Goal: Communication & Community: Answer question/provide support

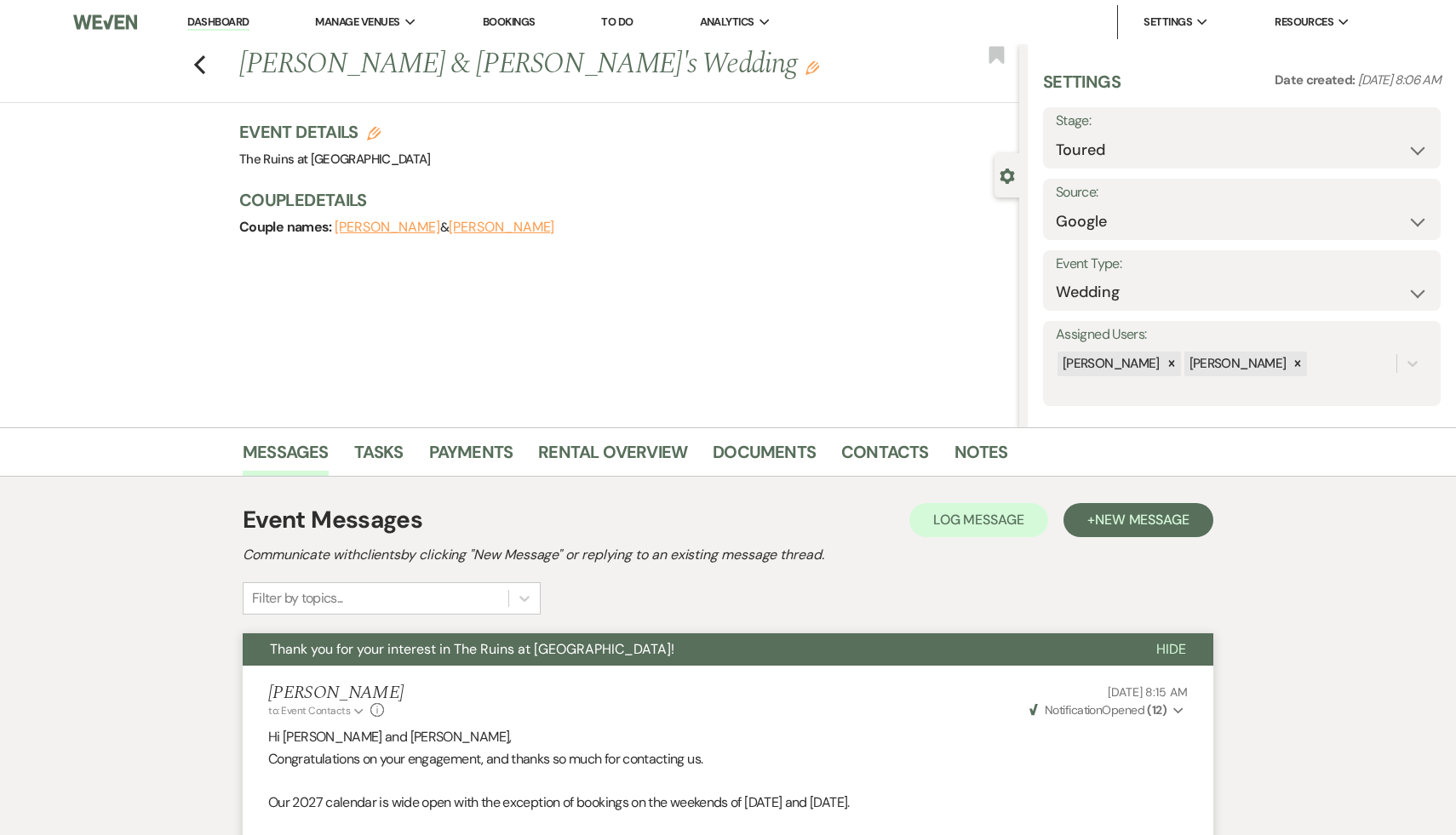
select select "5"
select select "6"
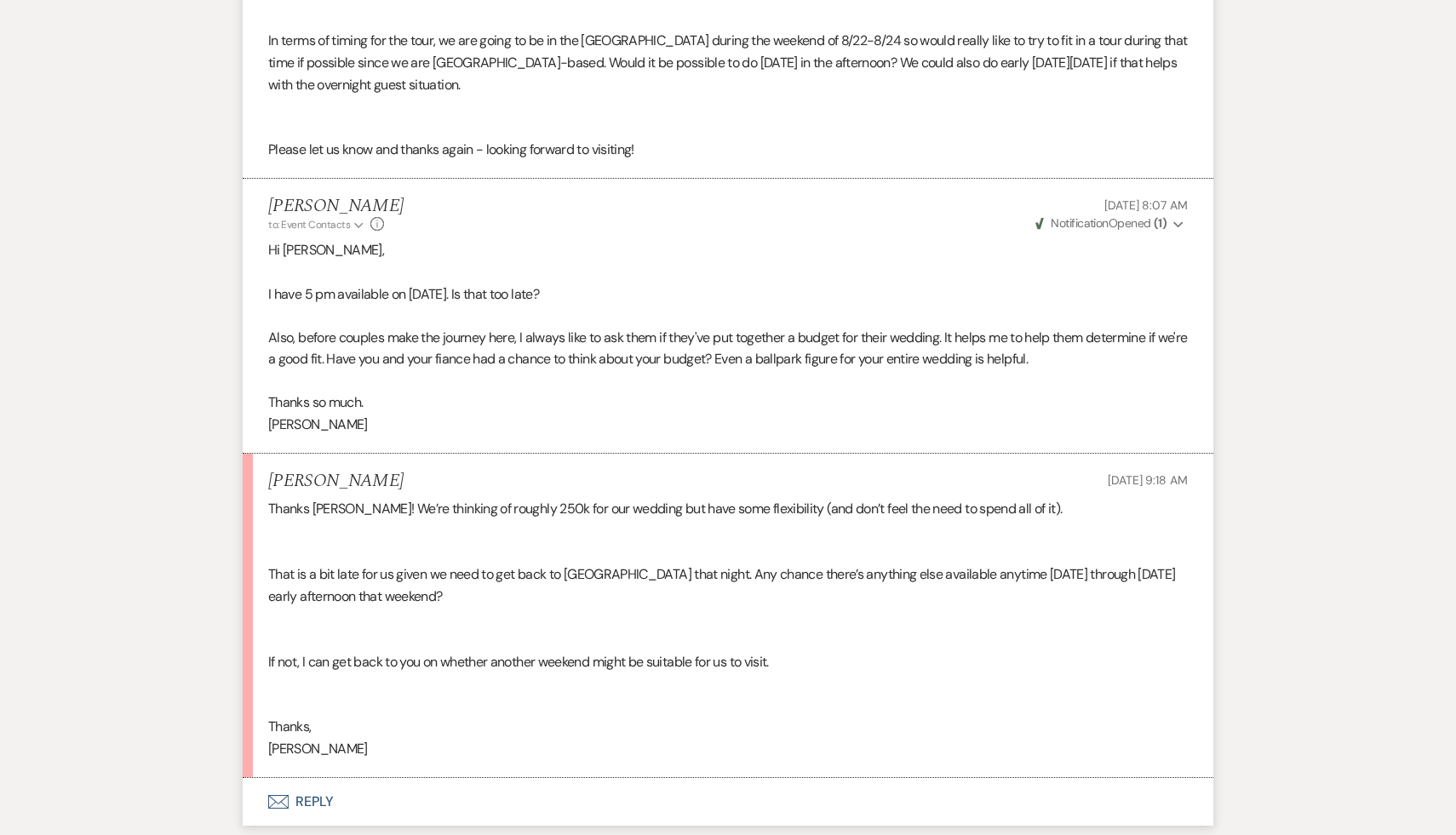
scroll to position [2131, 0]
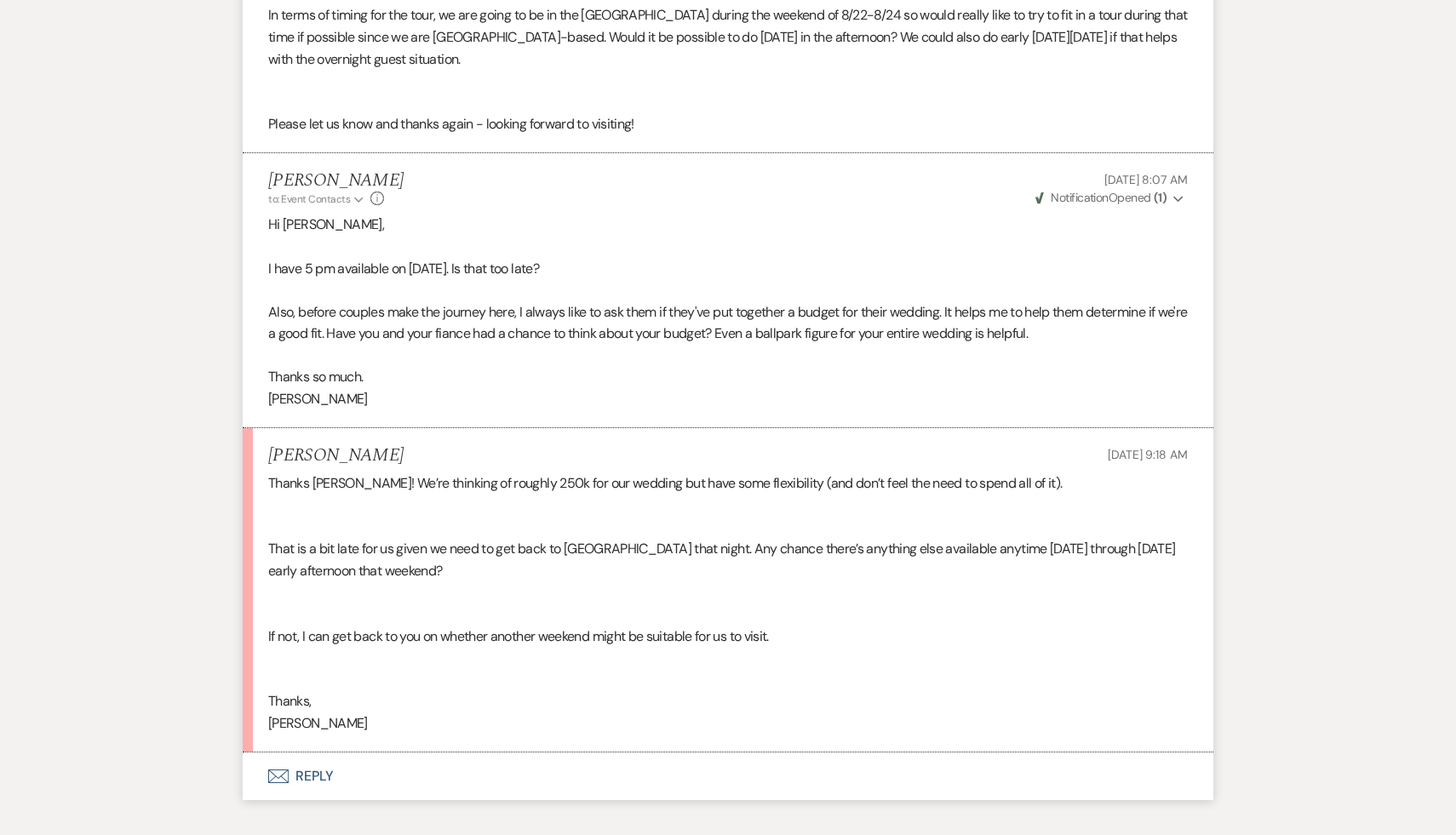
click at [317, 772] on button "Envelope Reply" at bounding box center [728, 777] width 971 height 47
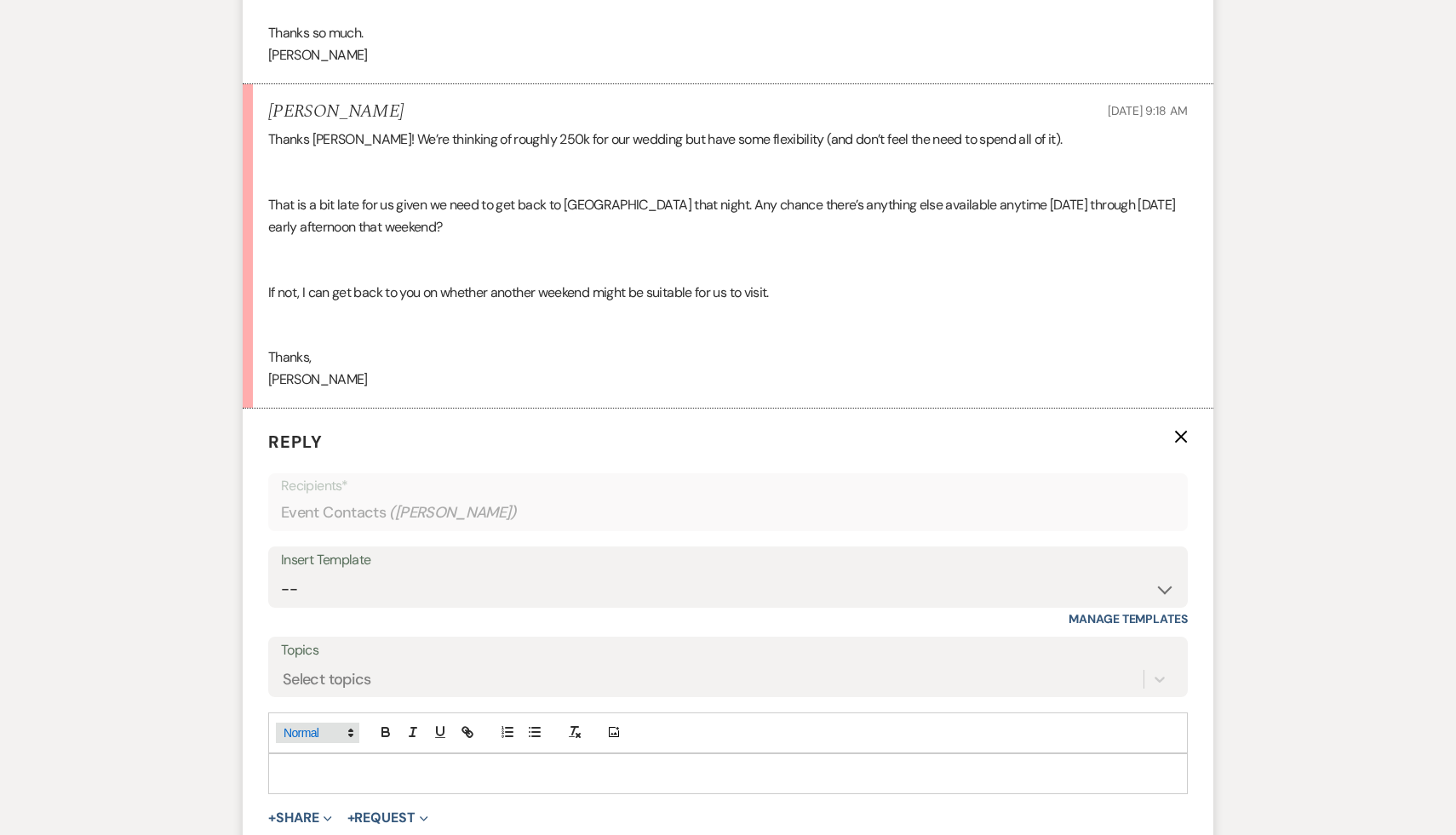
scroll to position [2495, 0]
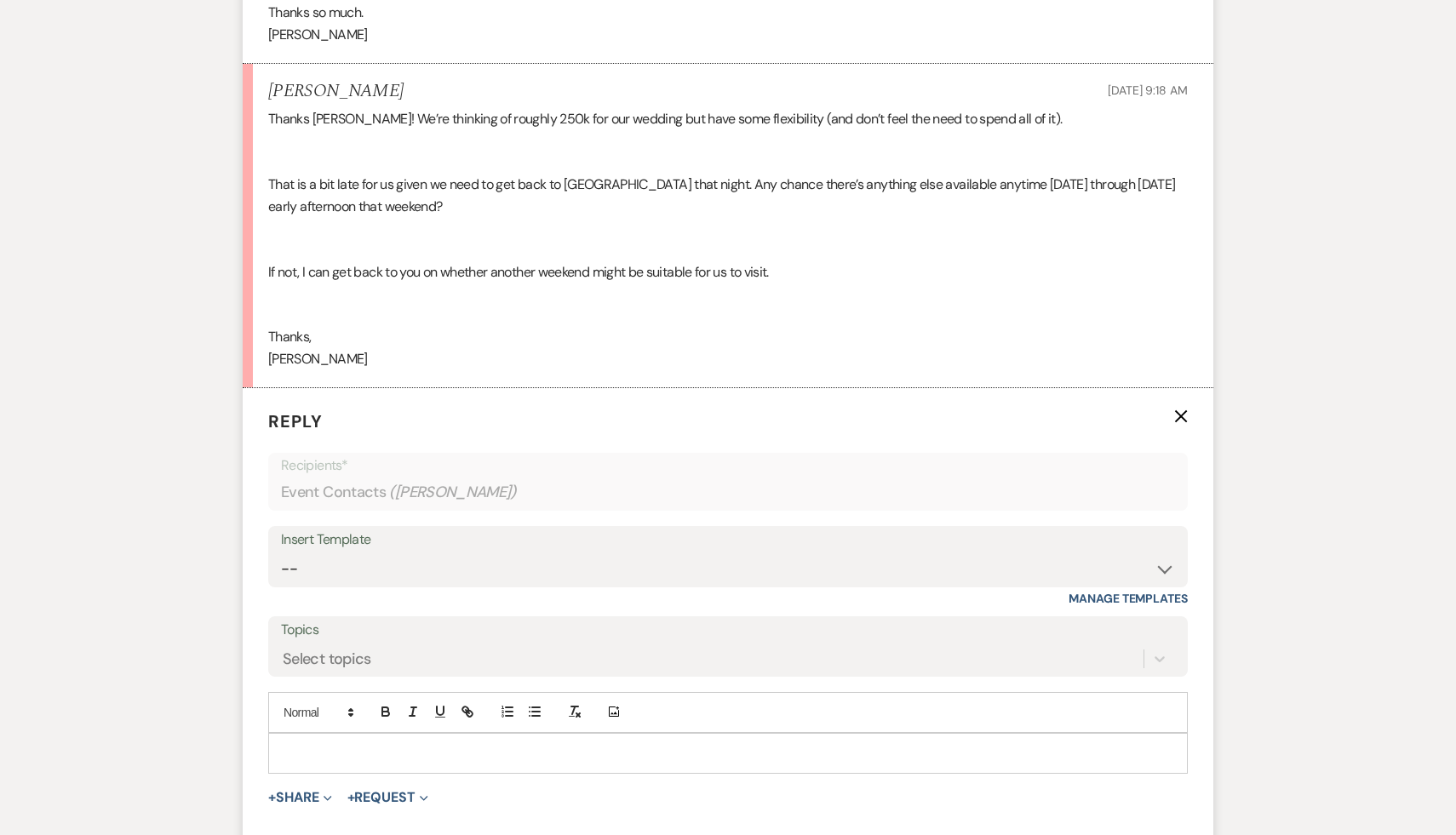
click at [353, 752] on p at bounding box center [728, 754] width 892 height 19
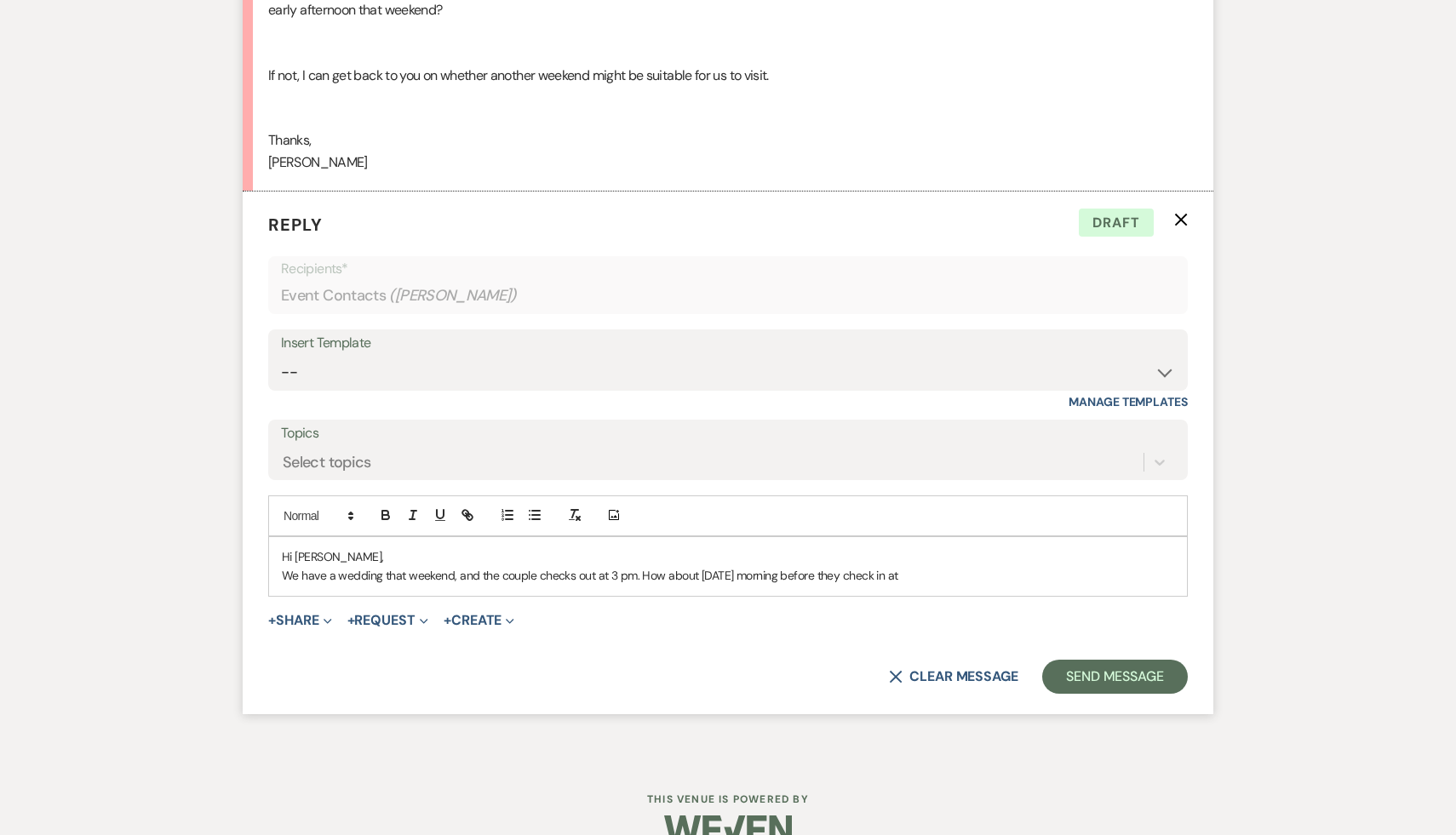
scroll to position [2726, 0]
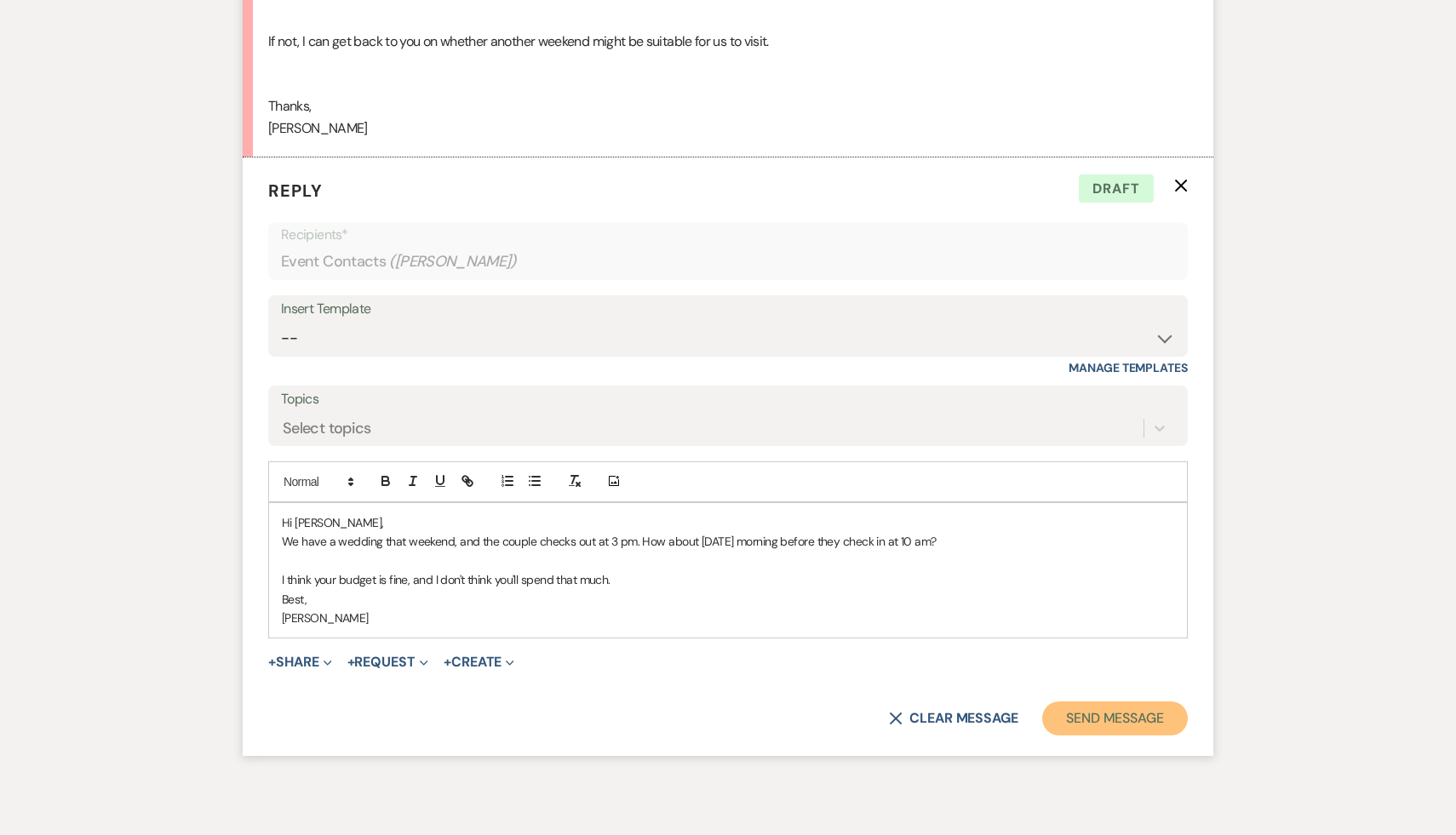
click at [1146, 719] on button "Send Message" at bounding box center [1115, 718] width 146 height 34
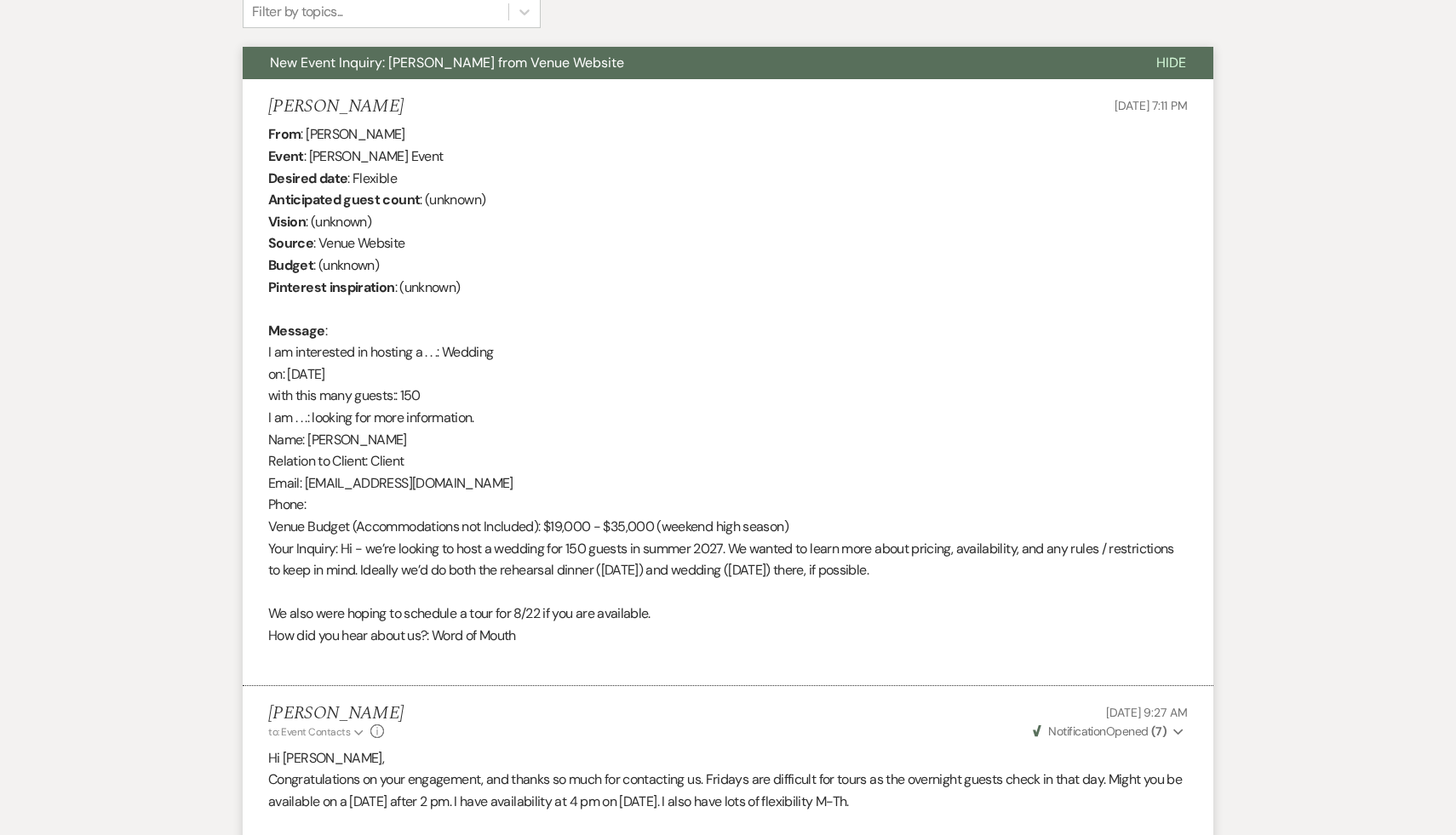
scroll to position [0, 0]
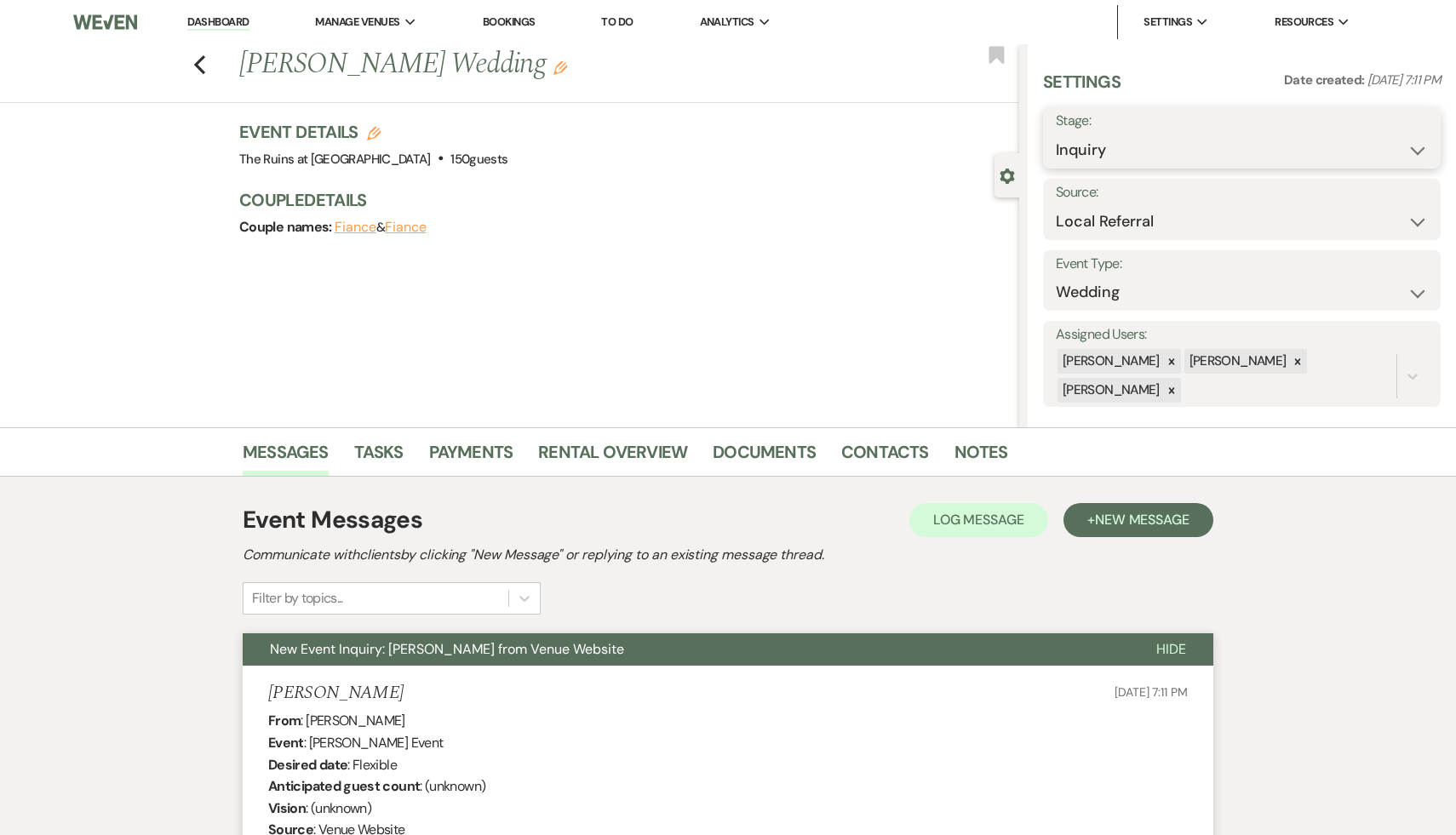
click at [1415, 149] on select "Inquiry Follow Up Tour Requested Tour Confirmed Toured Proposal Sent Booked Lost" at bounding box center [1242, 151] width 372 height 33
select select "2"
click at [1406, 141] on button "Save" at bounding box center [1399, 138] width 84 height 34
click at [197, 57] on icon "Previous" at bounding box center [200, 65] width 13 height 20
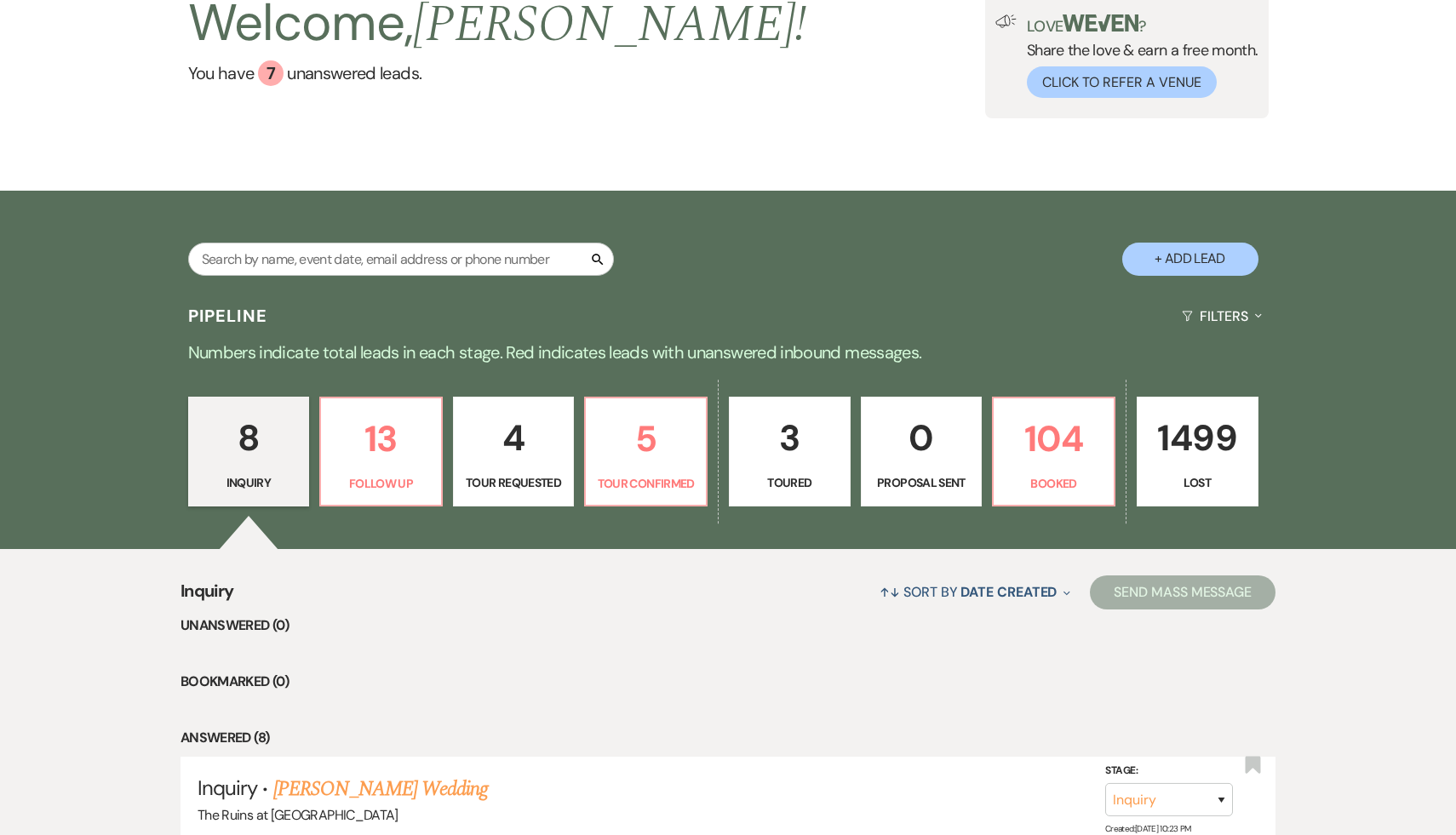
scroll to position [402, 0]
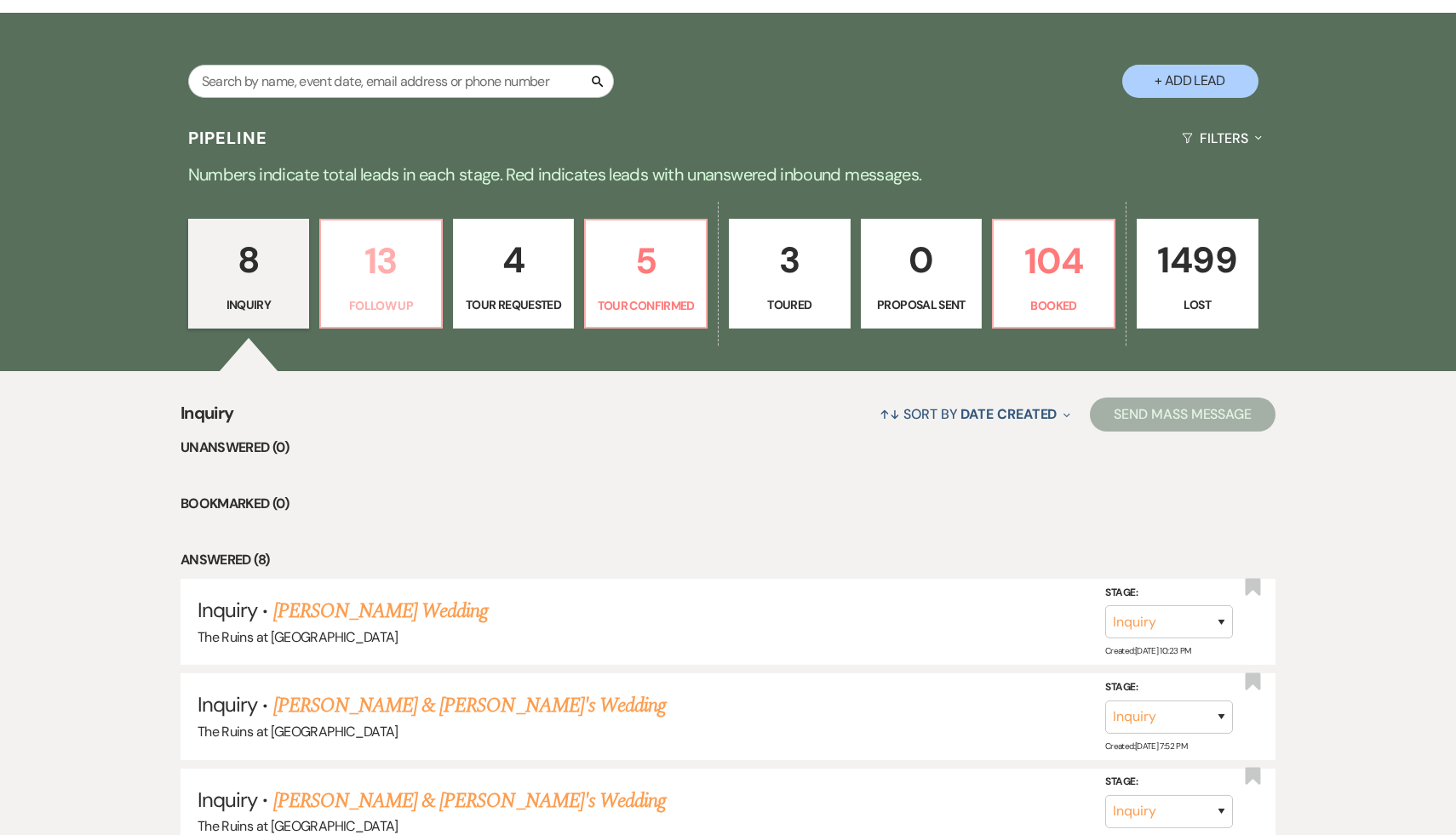
click at [376, 272] on p "13" at bounding box center [380, 261] width 99 height 57
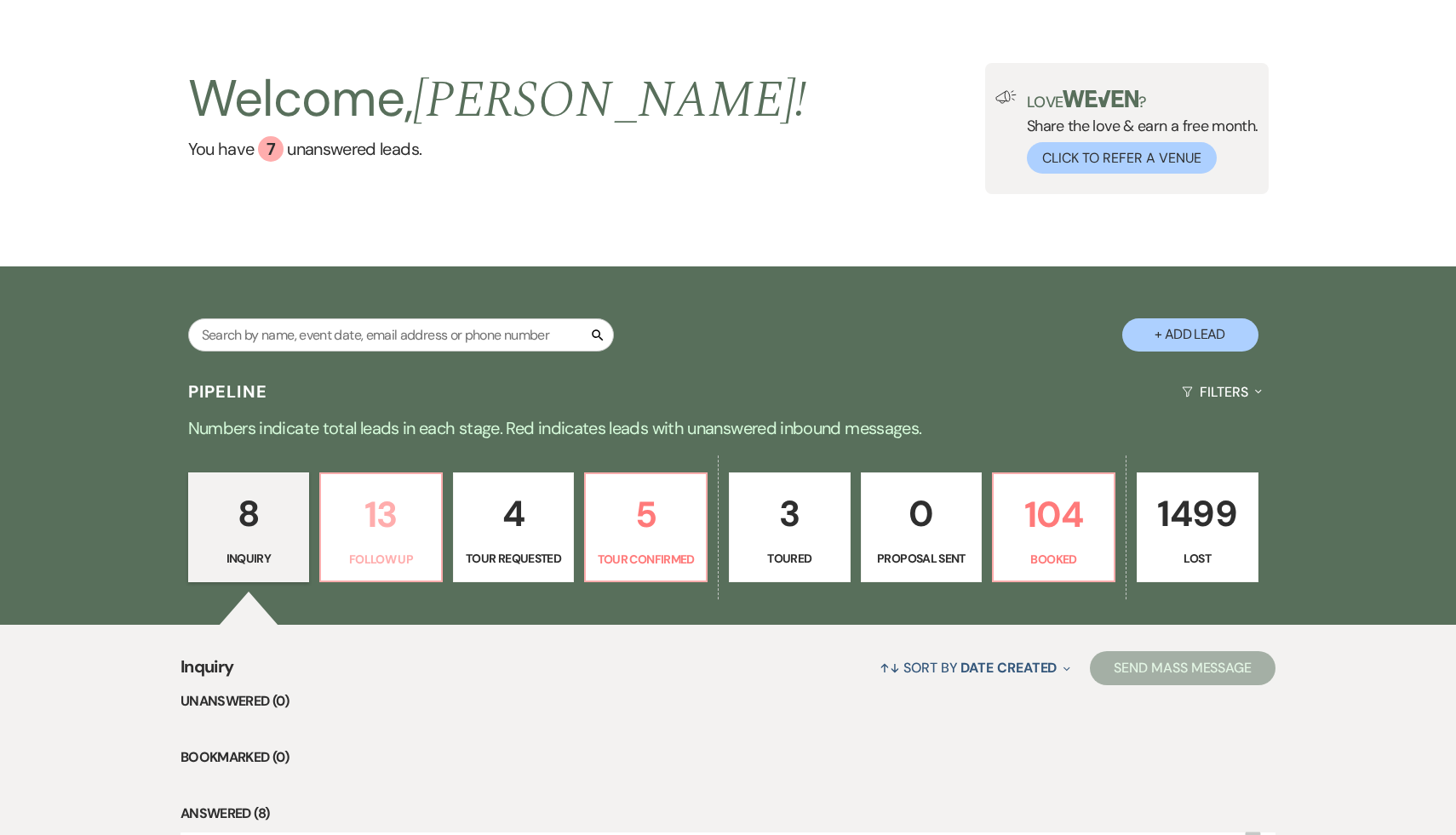
select select "9"
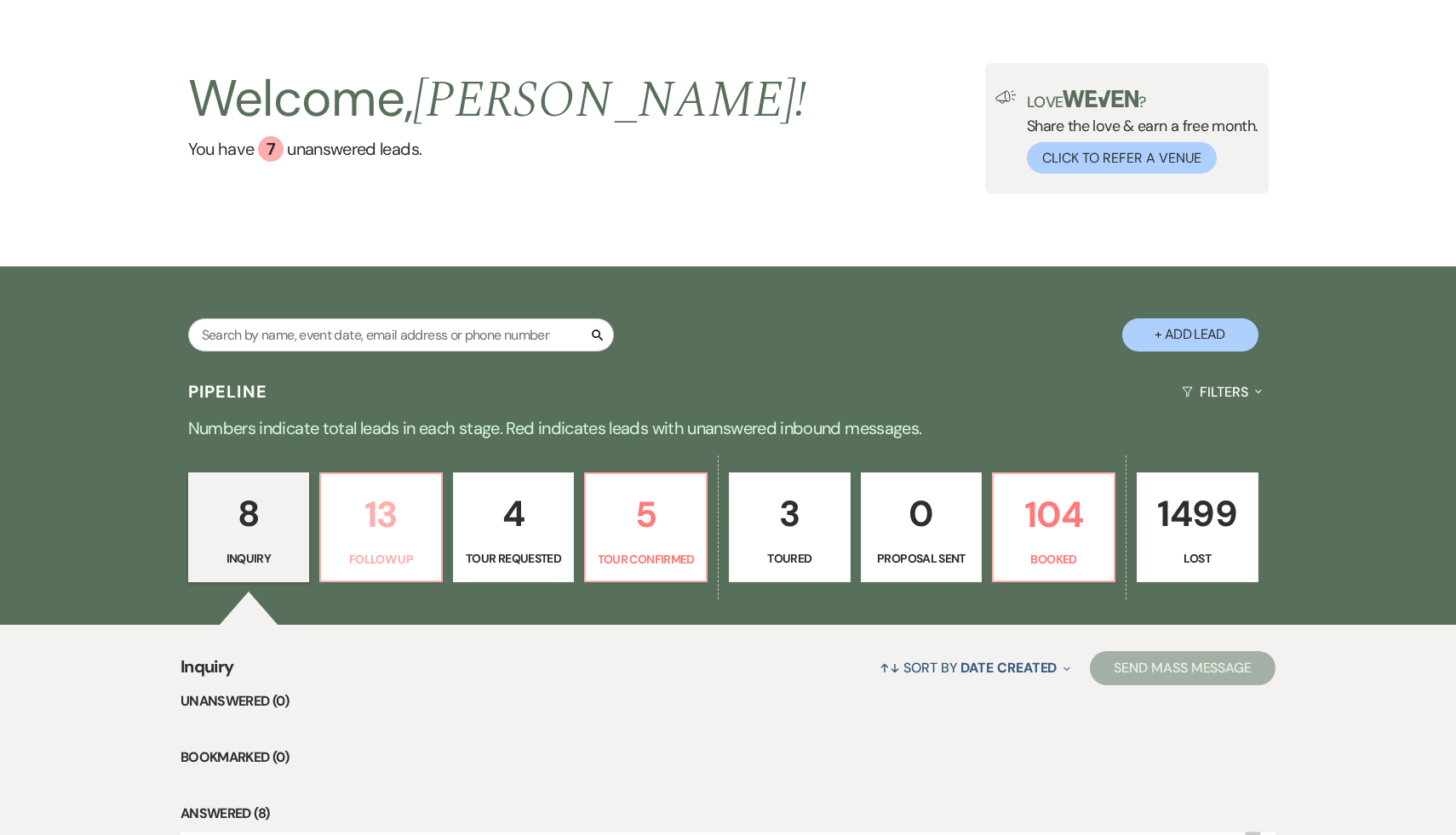
select select "9"
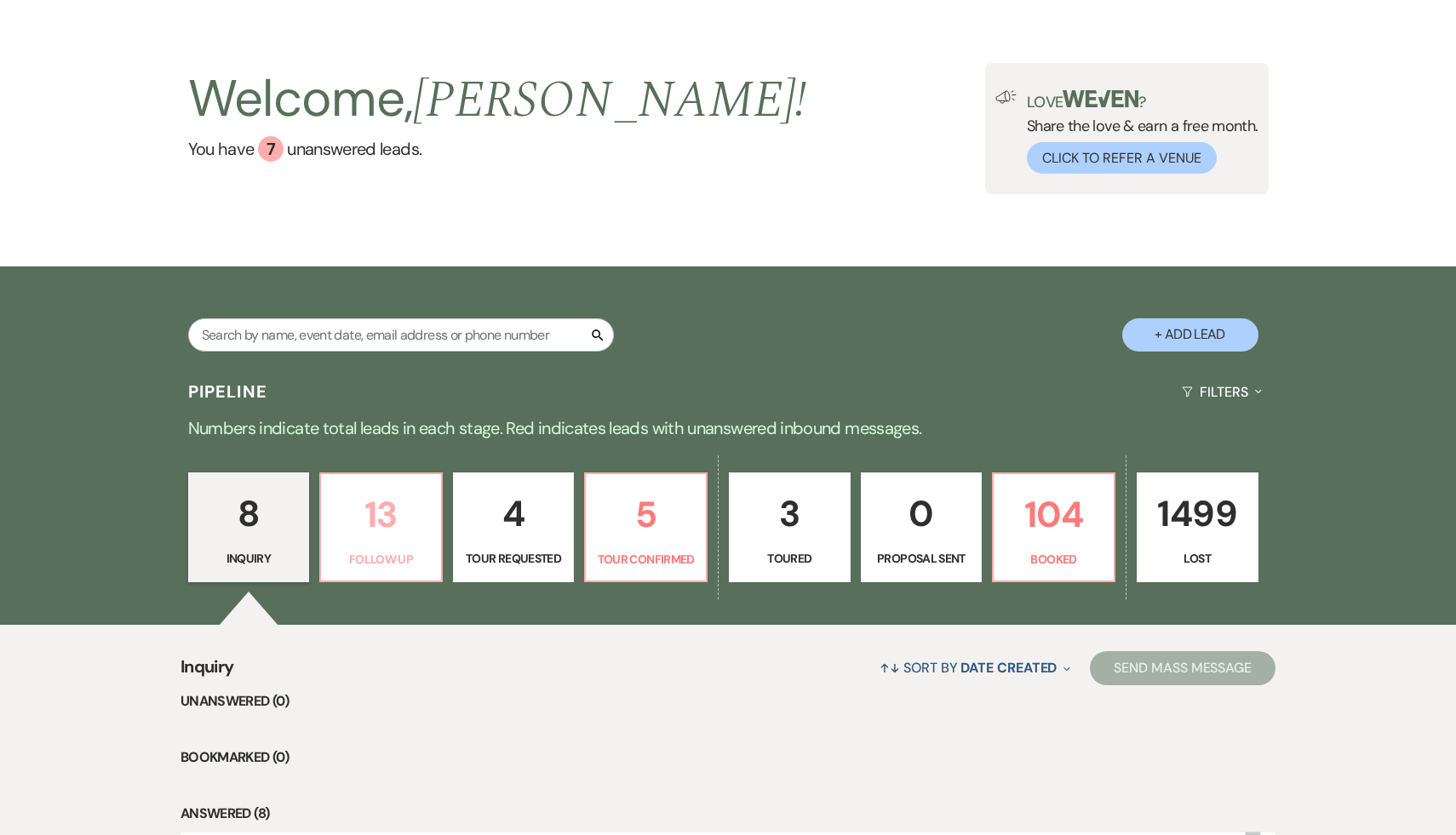
select select "9"
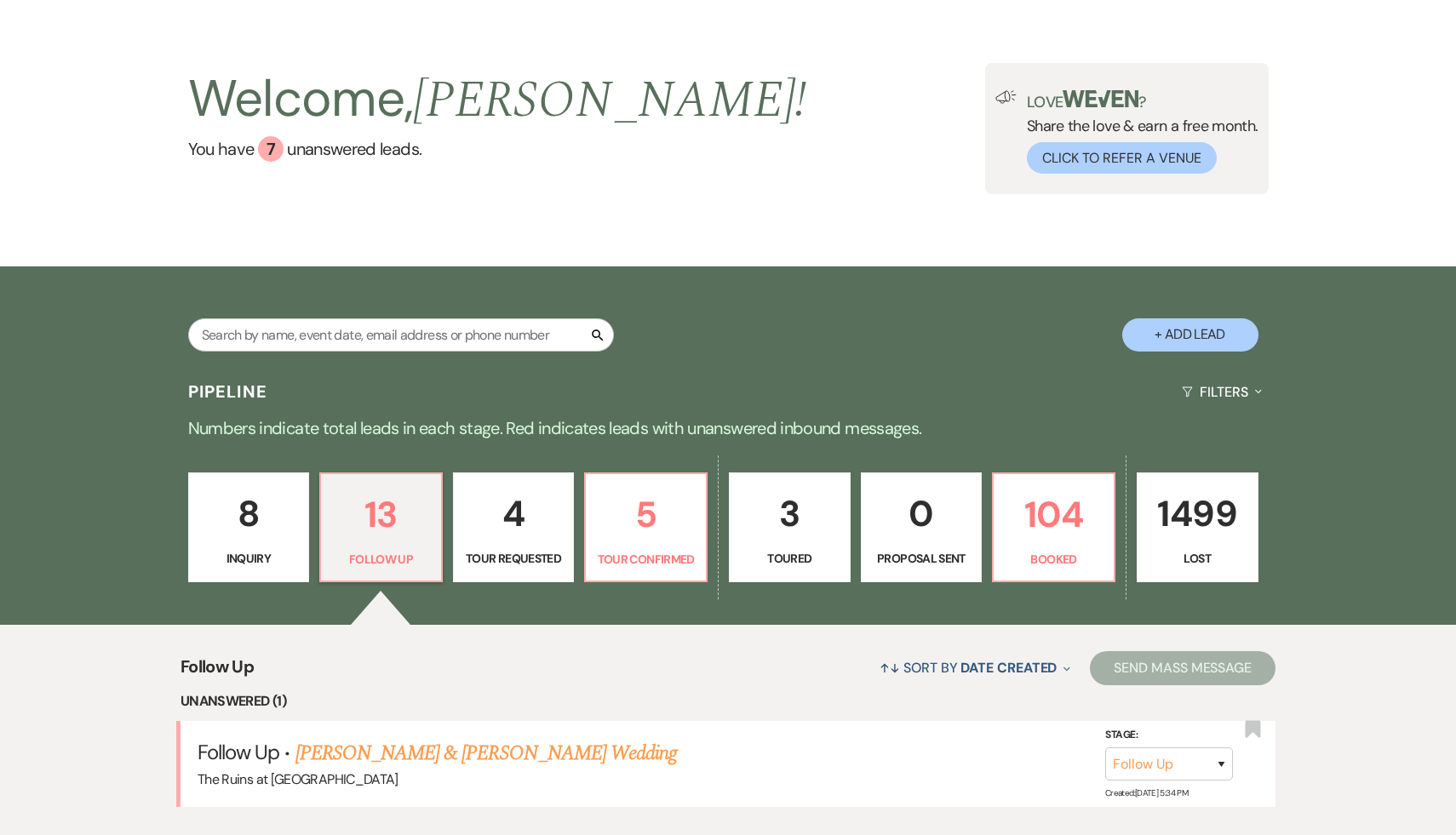
scroll to position [308, 0]
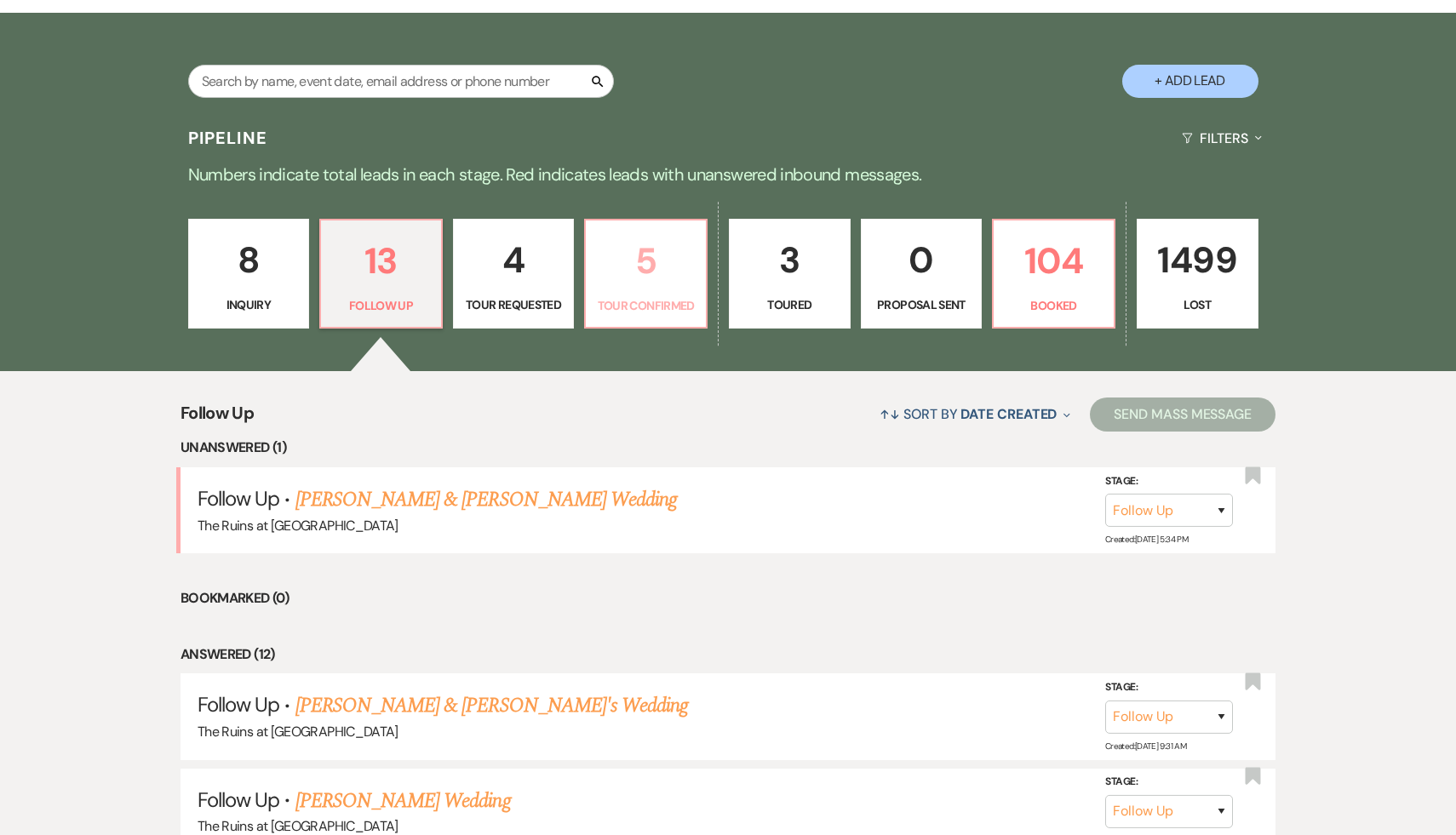
click at [650, 261] on p "5" at bounding box center [645, 261] width 99 height 57
select select "4"
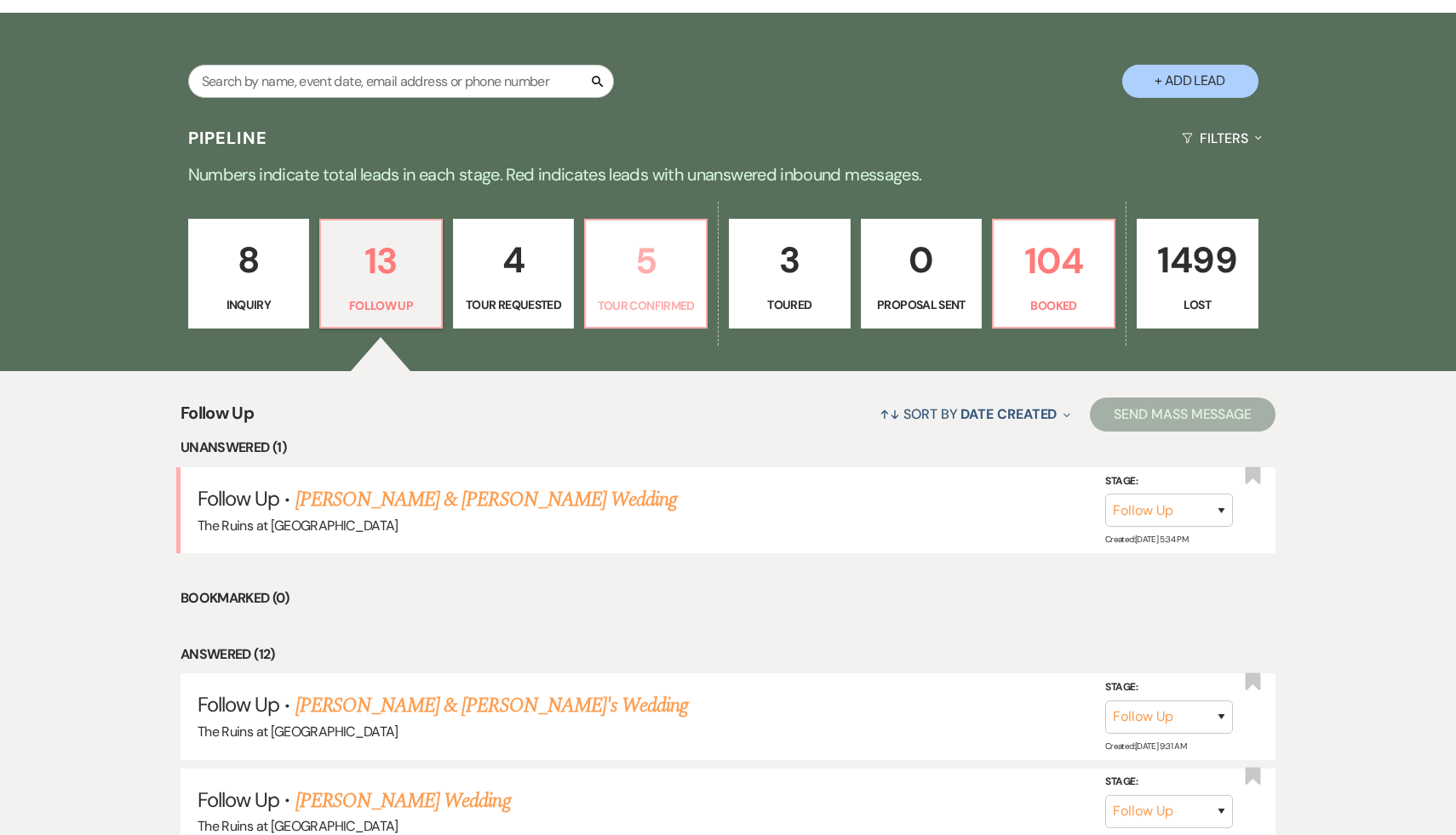
select select "4"
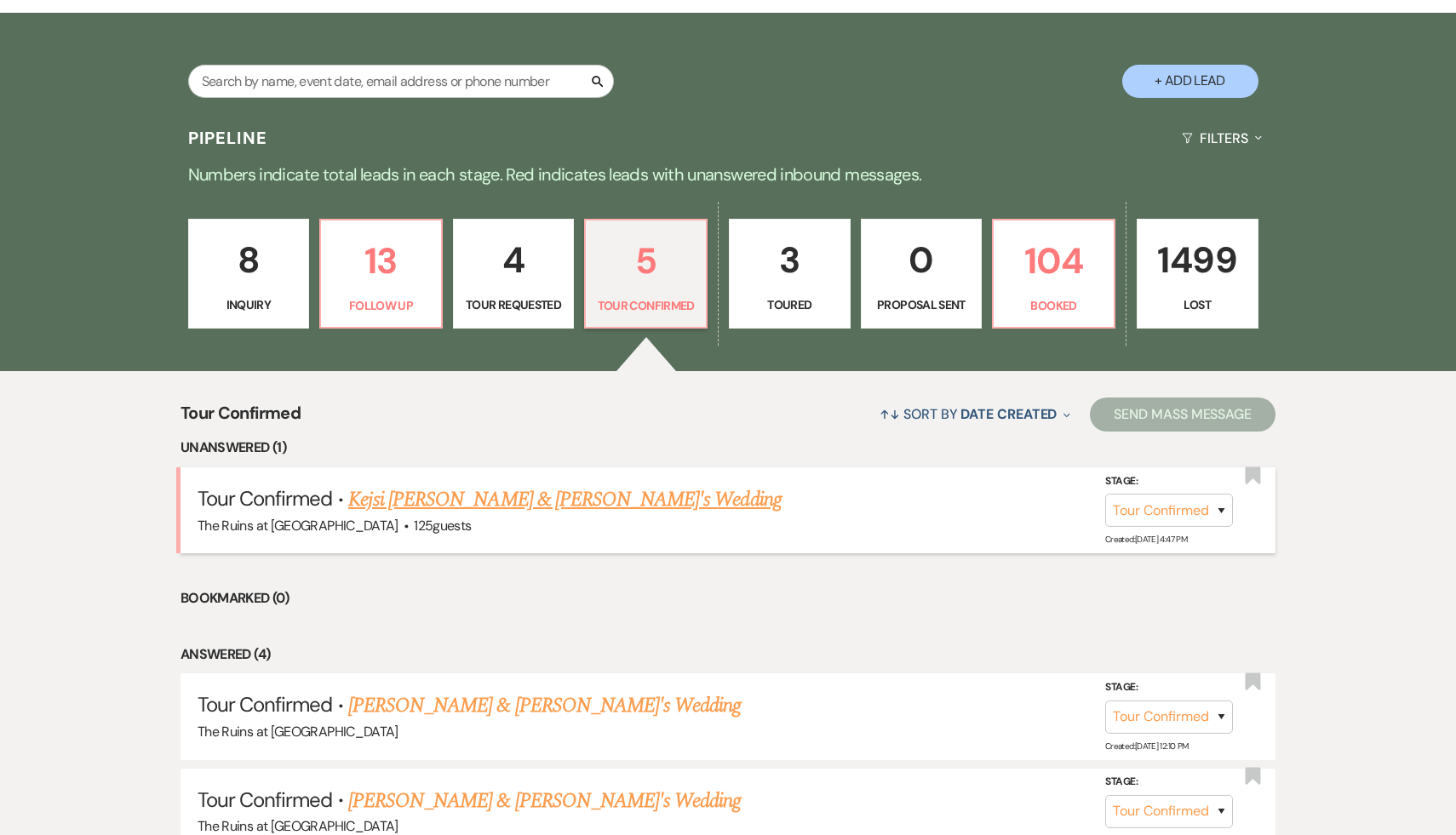
click at [501, 501] on link "Kejsi Kaca & Nick Zorbs's Wedding" at bounding box center [565, 500] width 433 height 31
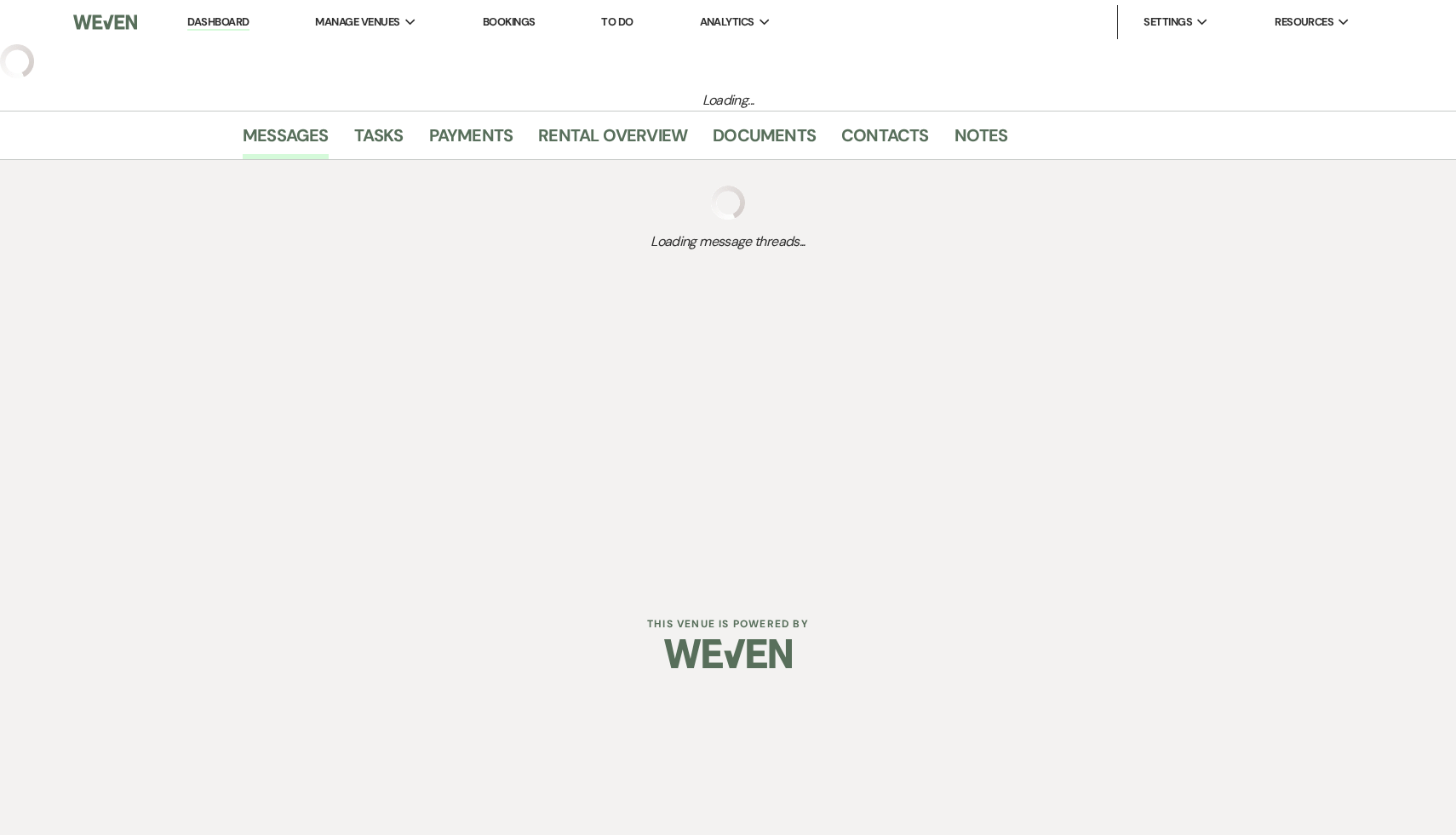
select select "4"
select select "6"
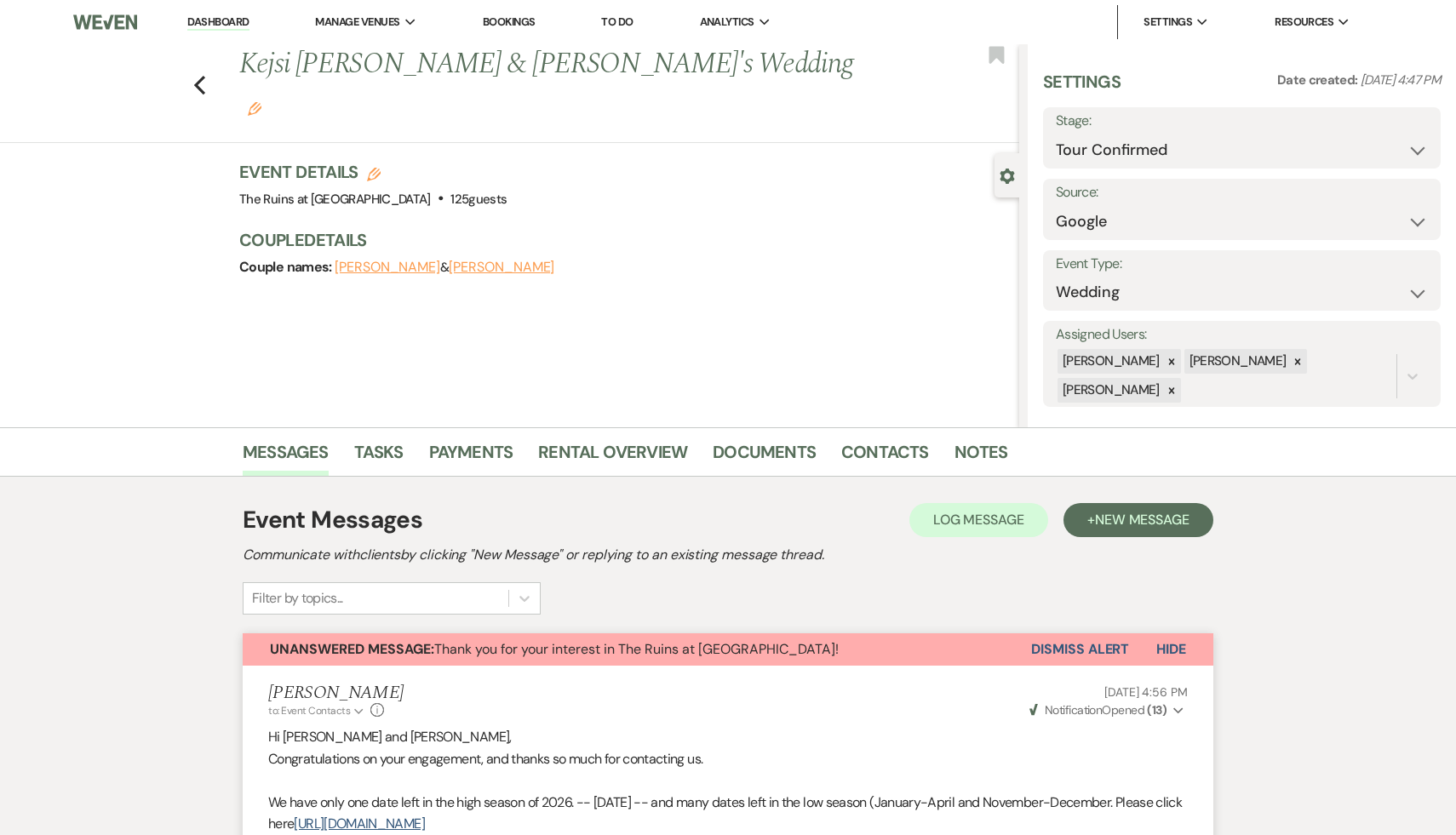
click at [214, 19] on link "Dashboard" at bounding box center [217, 23] width 61 height 16
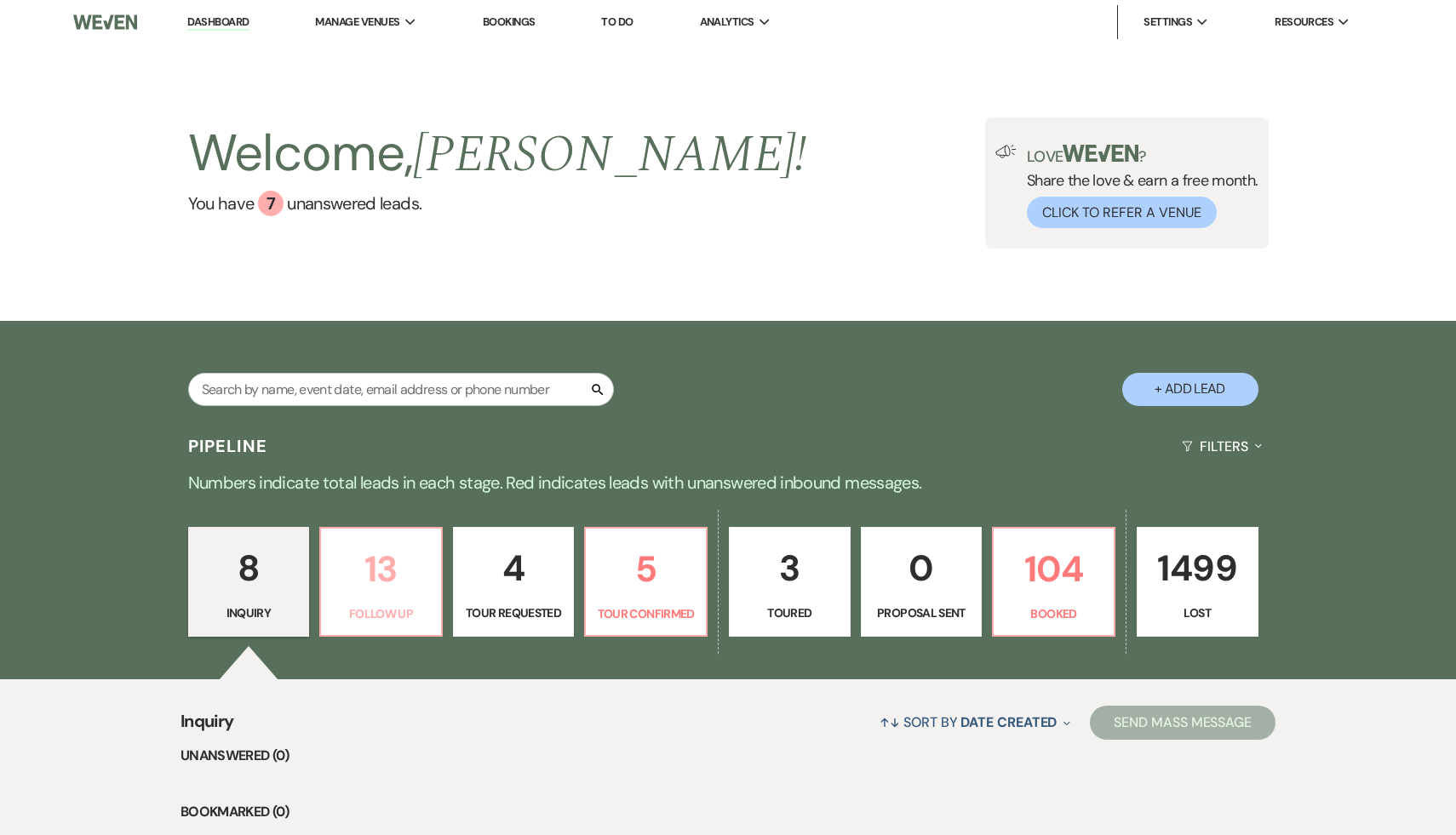
click at [381, 572] on p "13" at bounding box center [380, 569] width 99 height 57
select select "9"
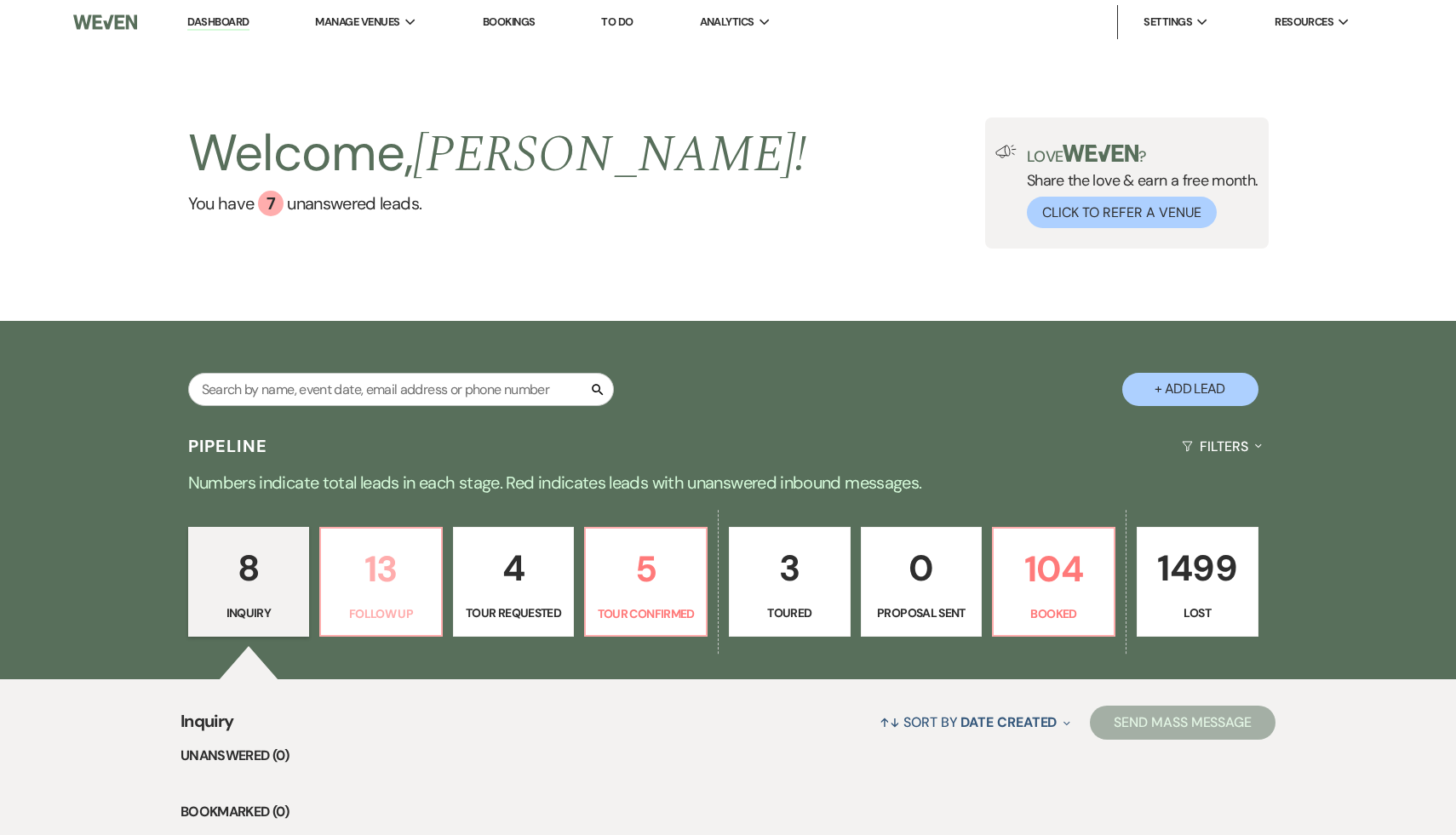
select select "9"
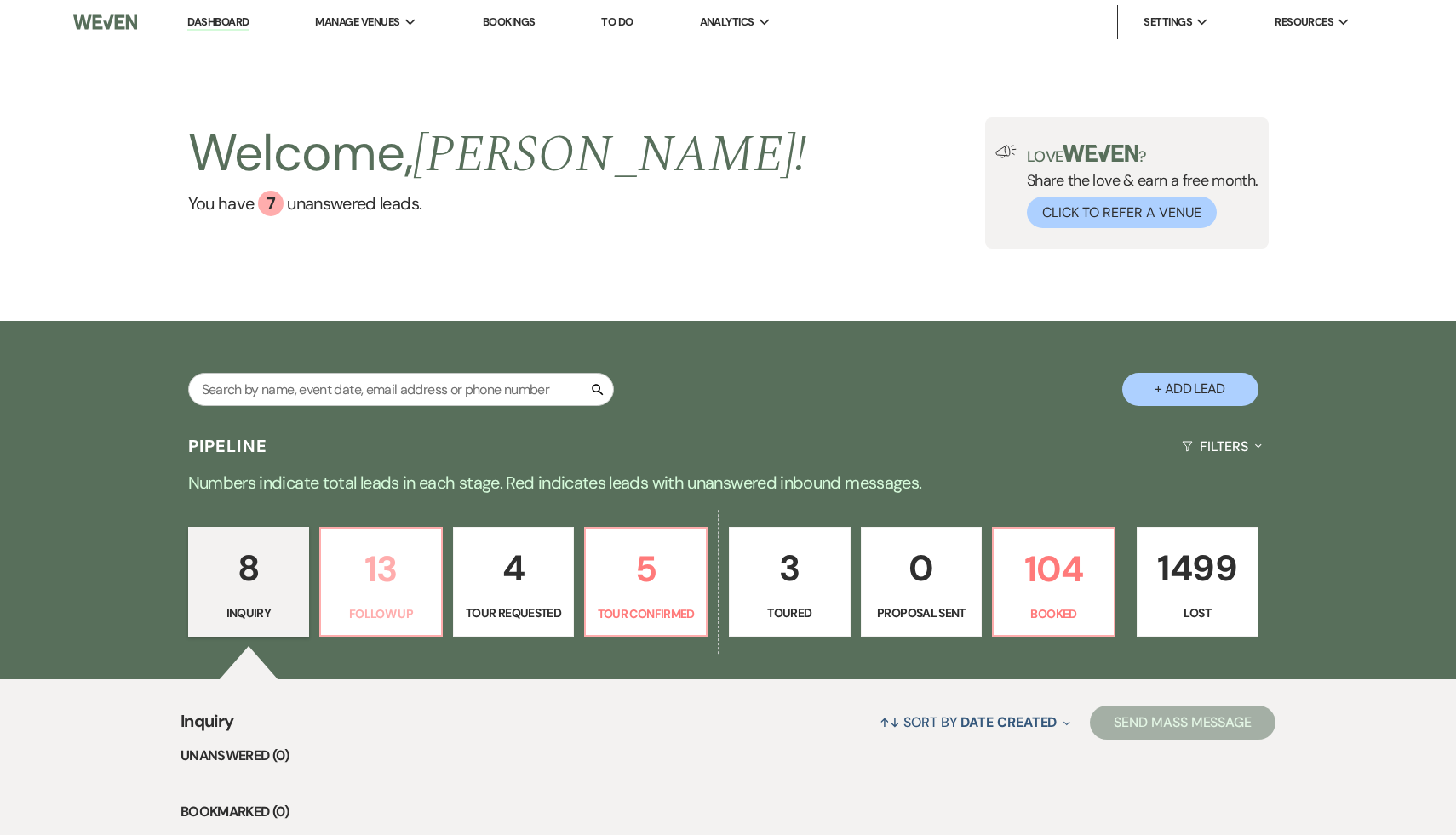
select select "9"
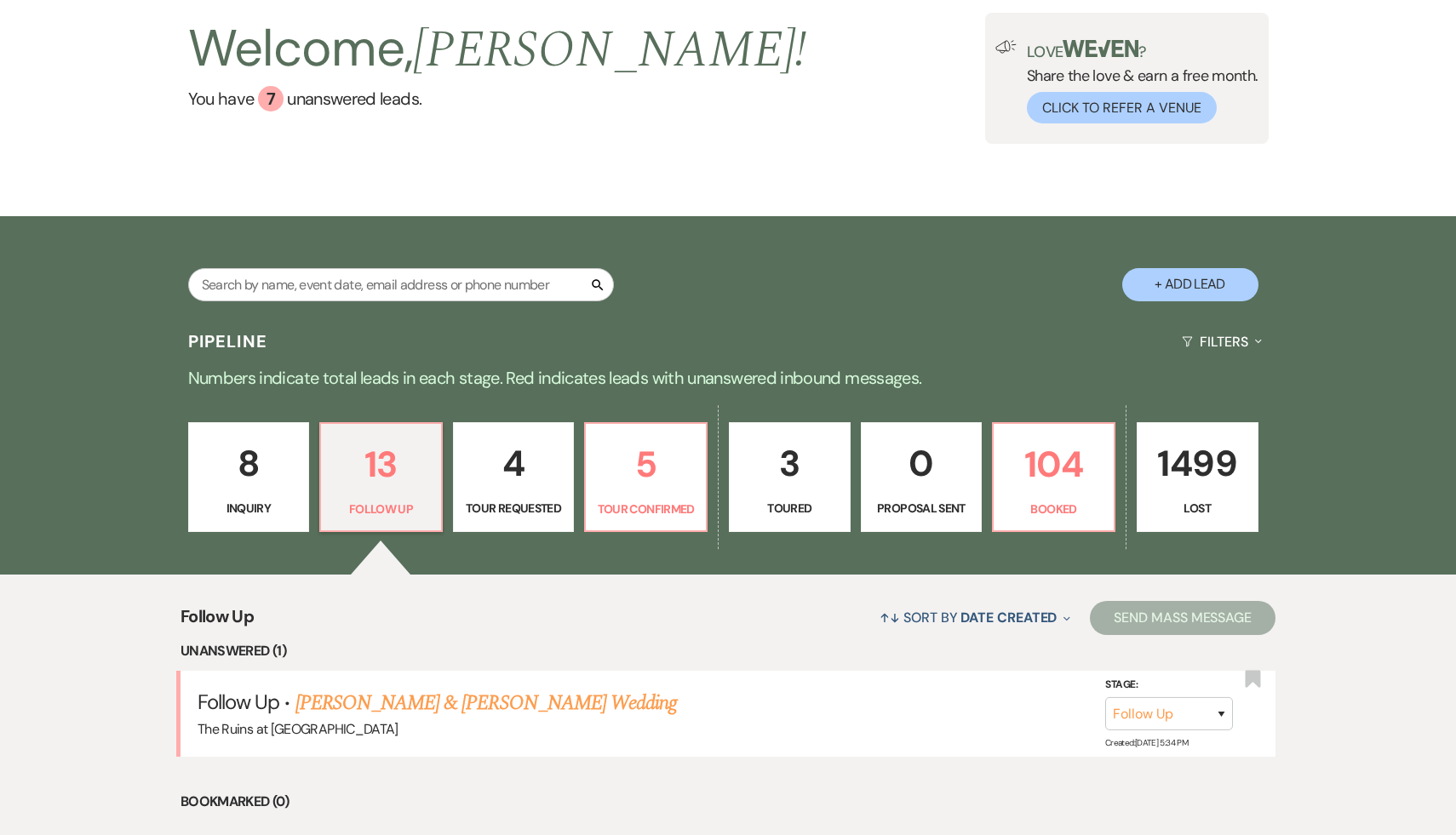
scroll to position [213, 0]
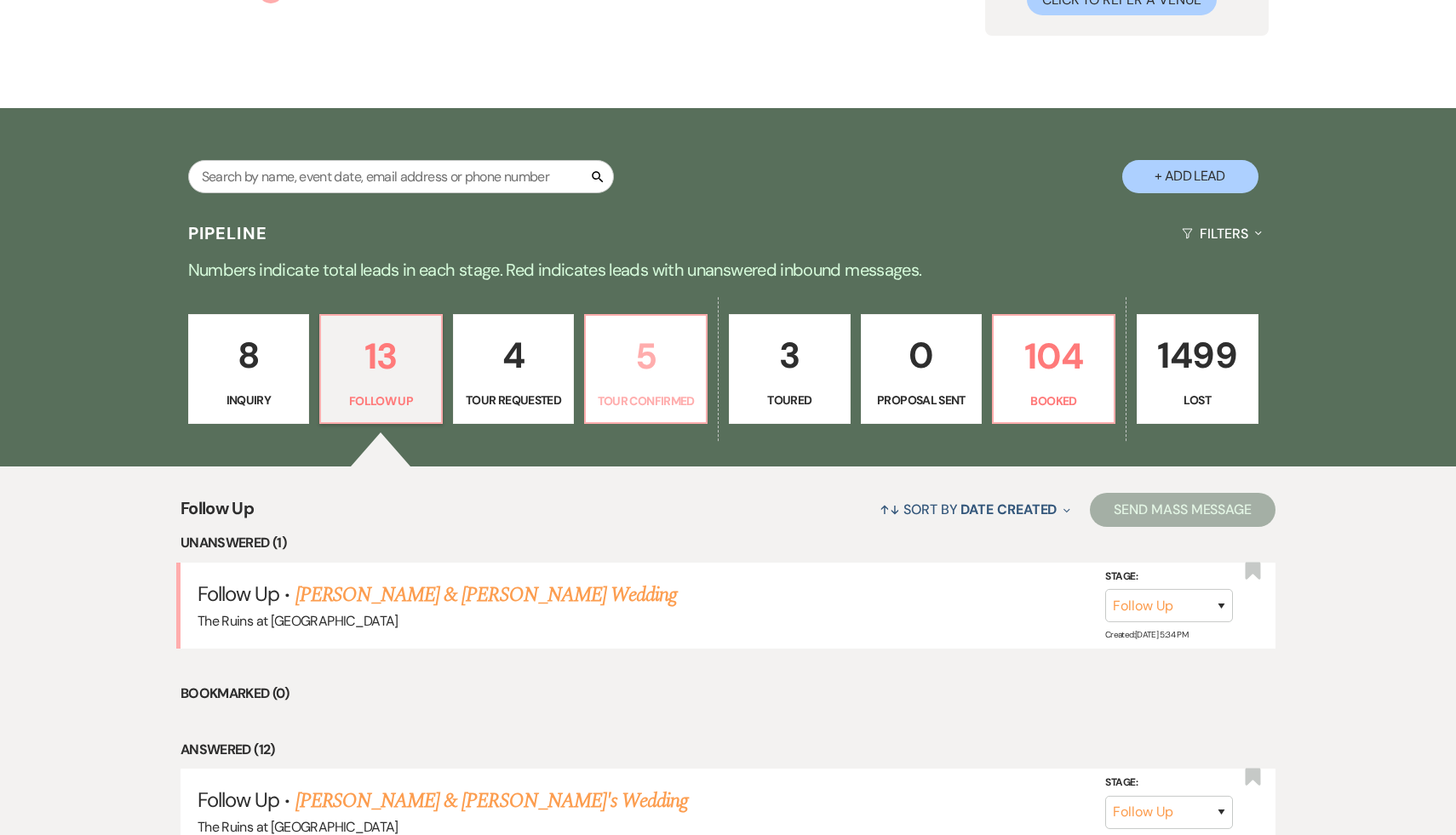
click at [647, 352] on p "5" at bounding box center [645, 356] width 99 height 57
select select "4"
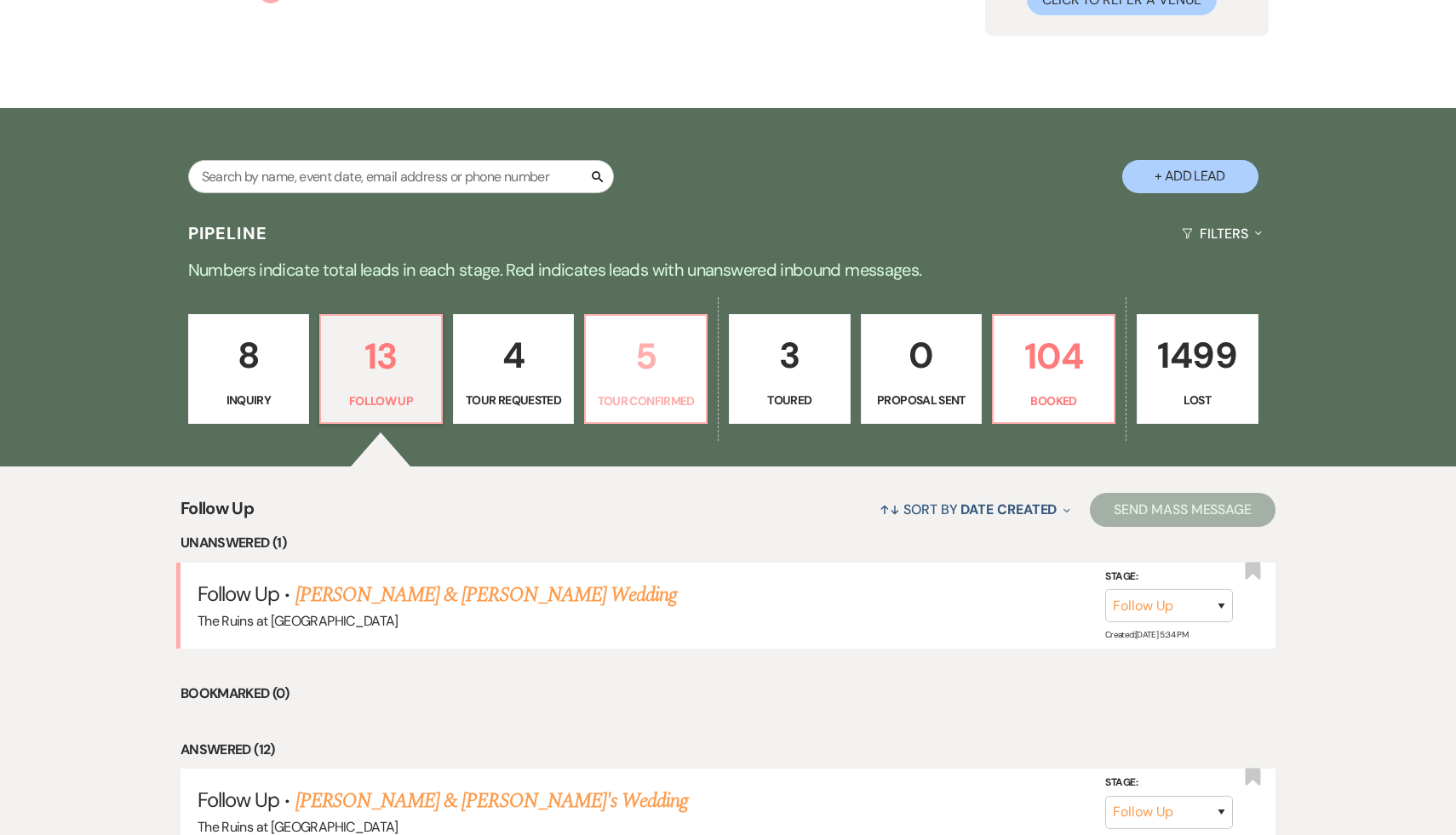
select select "4"
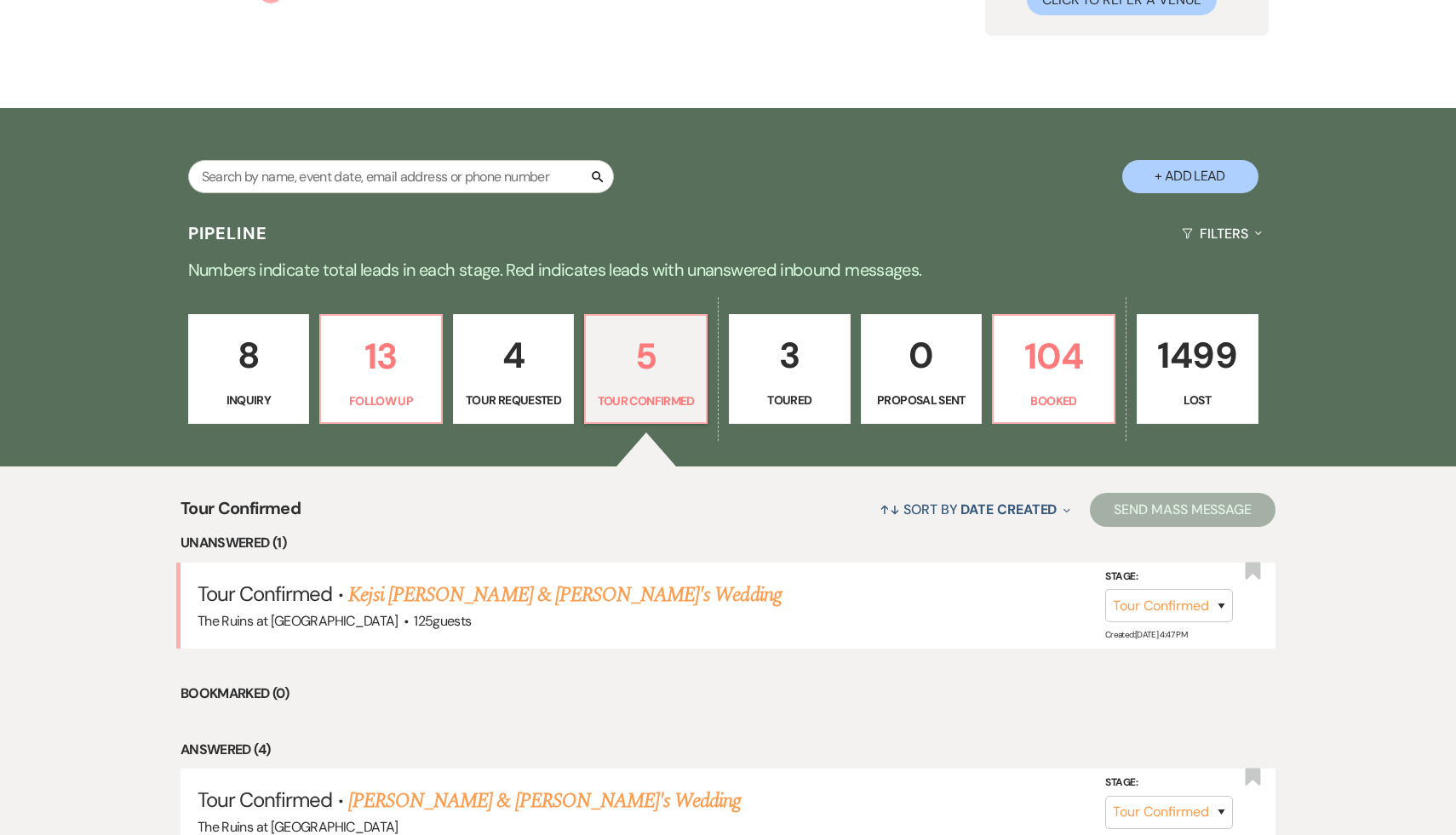
click at [511, 361] on p "4" at bounding box center [514, 355] width 99 height 57
select select "2"
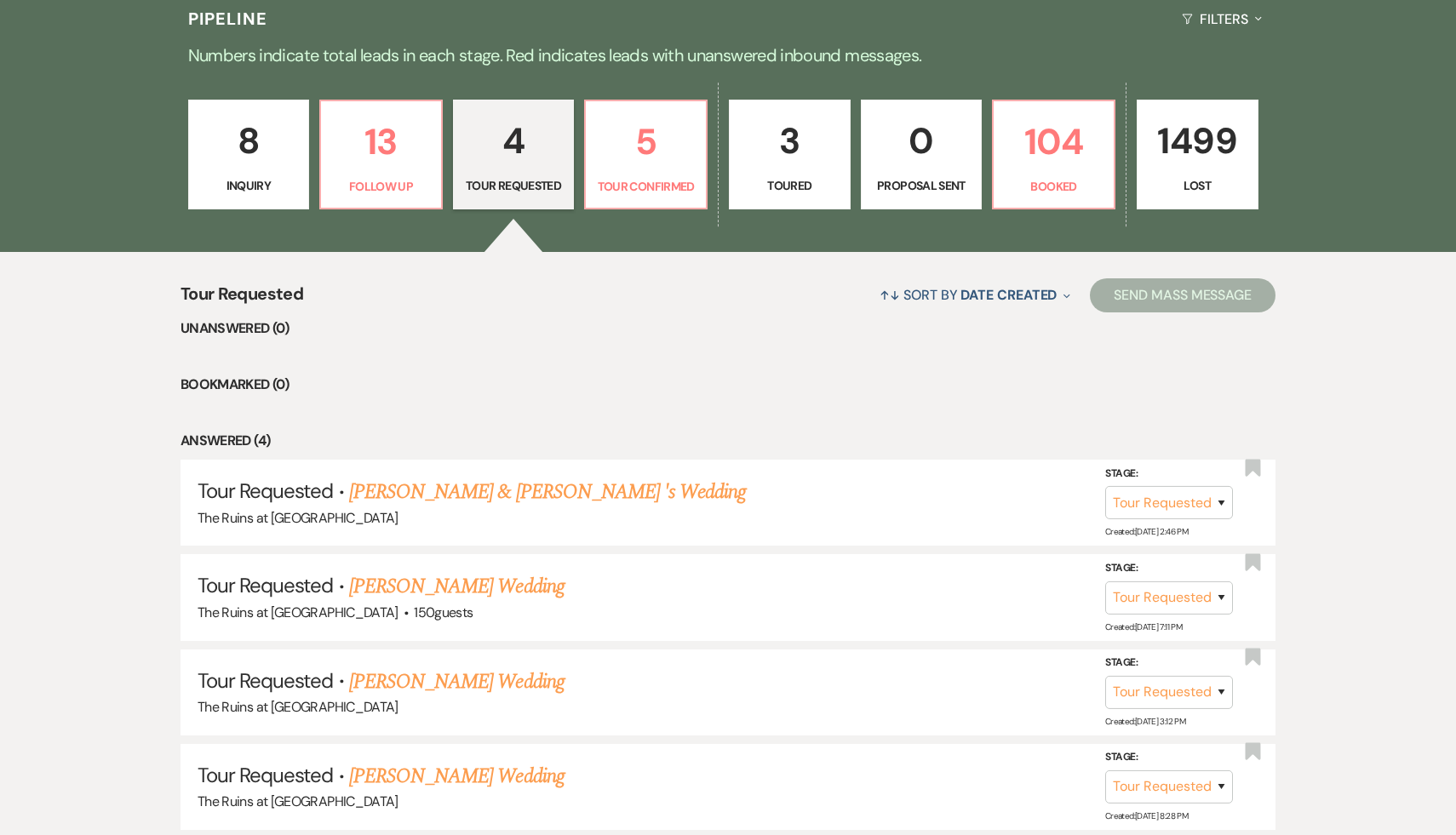
scroll to position [471, 0]
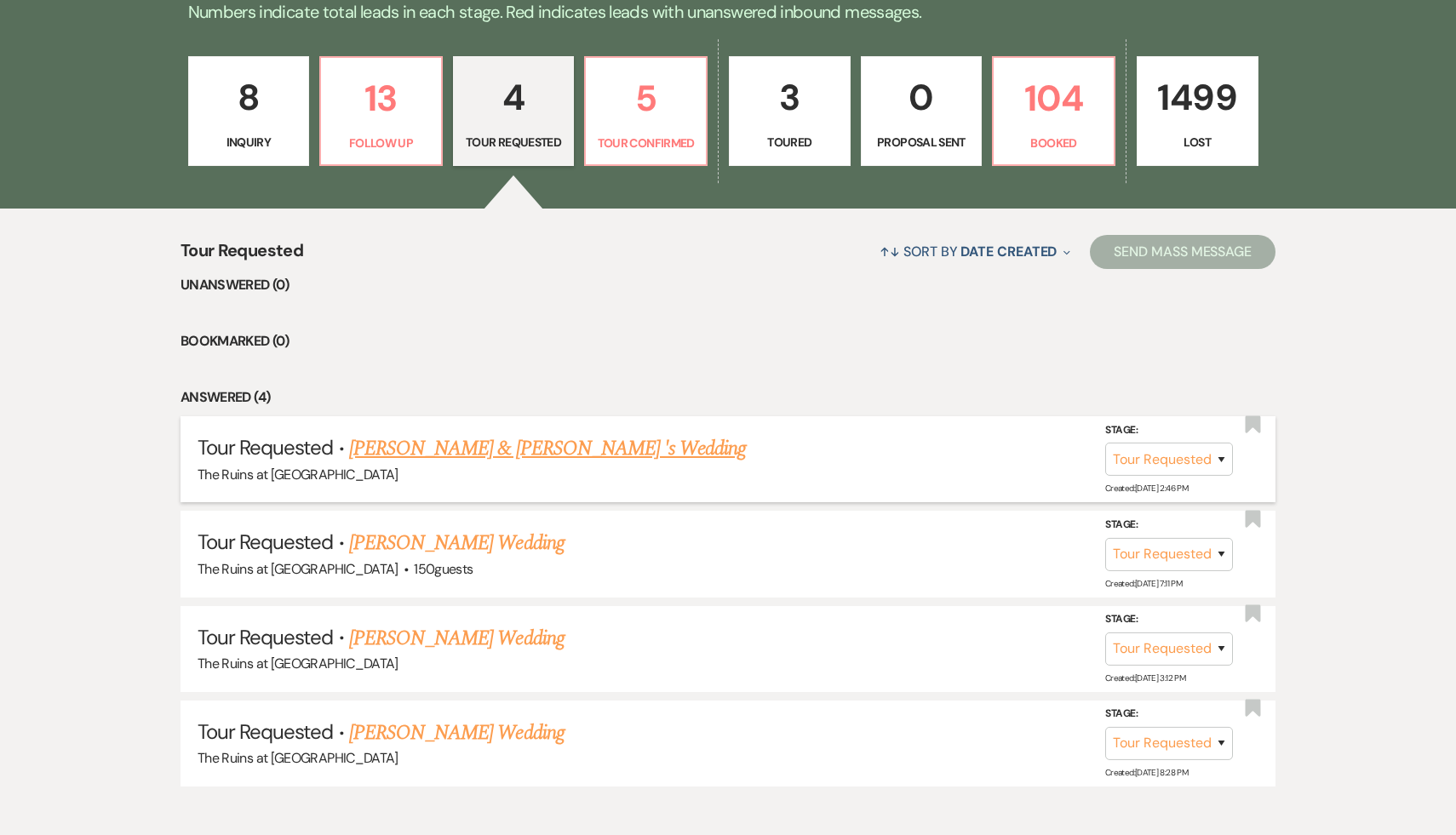
click at [567, 453] on link "[PERSON_NAME] & [PERSON_NAME] 's Wedding" at bounding box center [548, 449] width 398 height 31
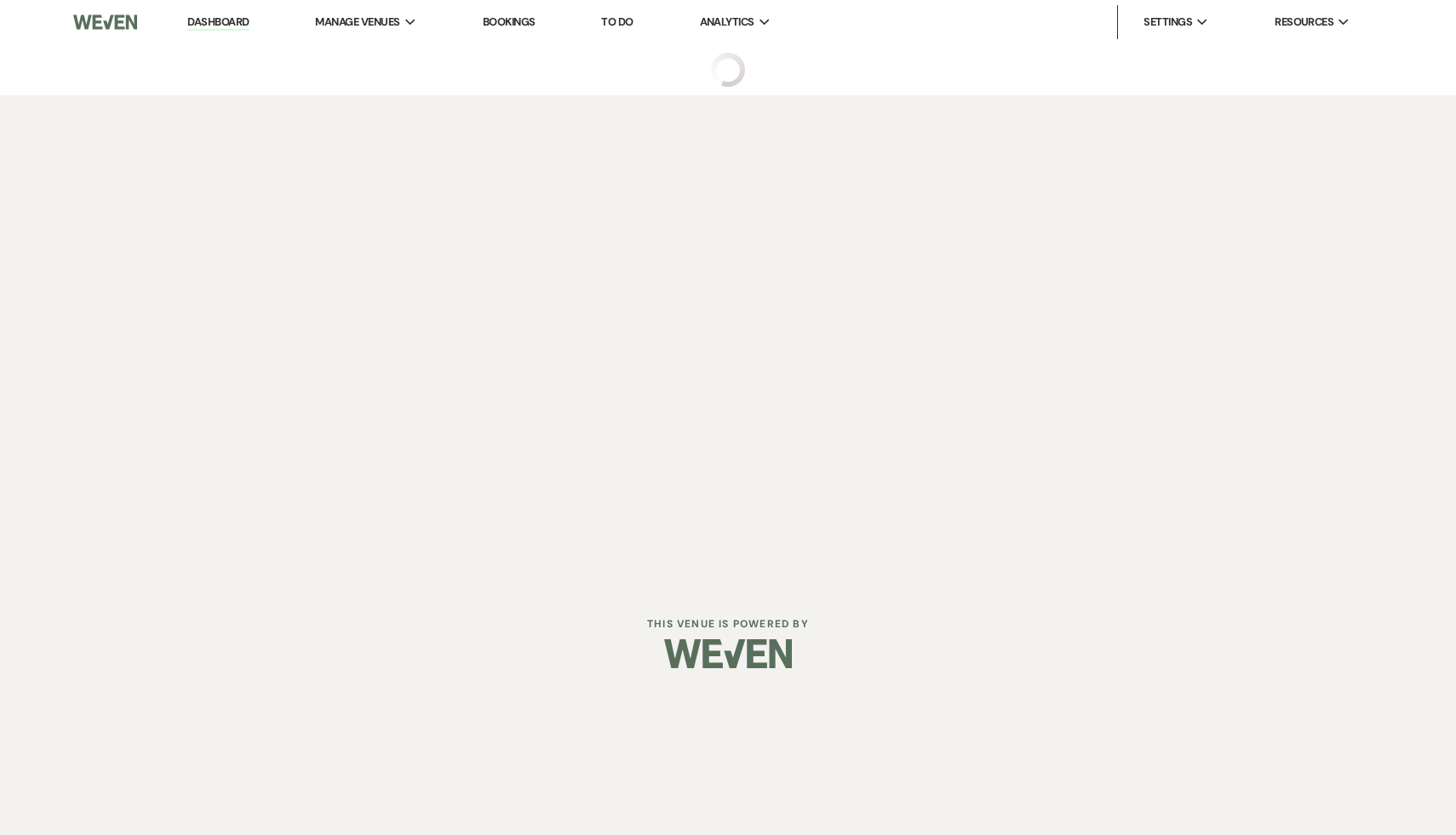
select select "2"
select select "20"
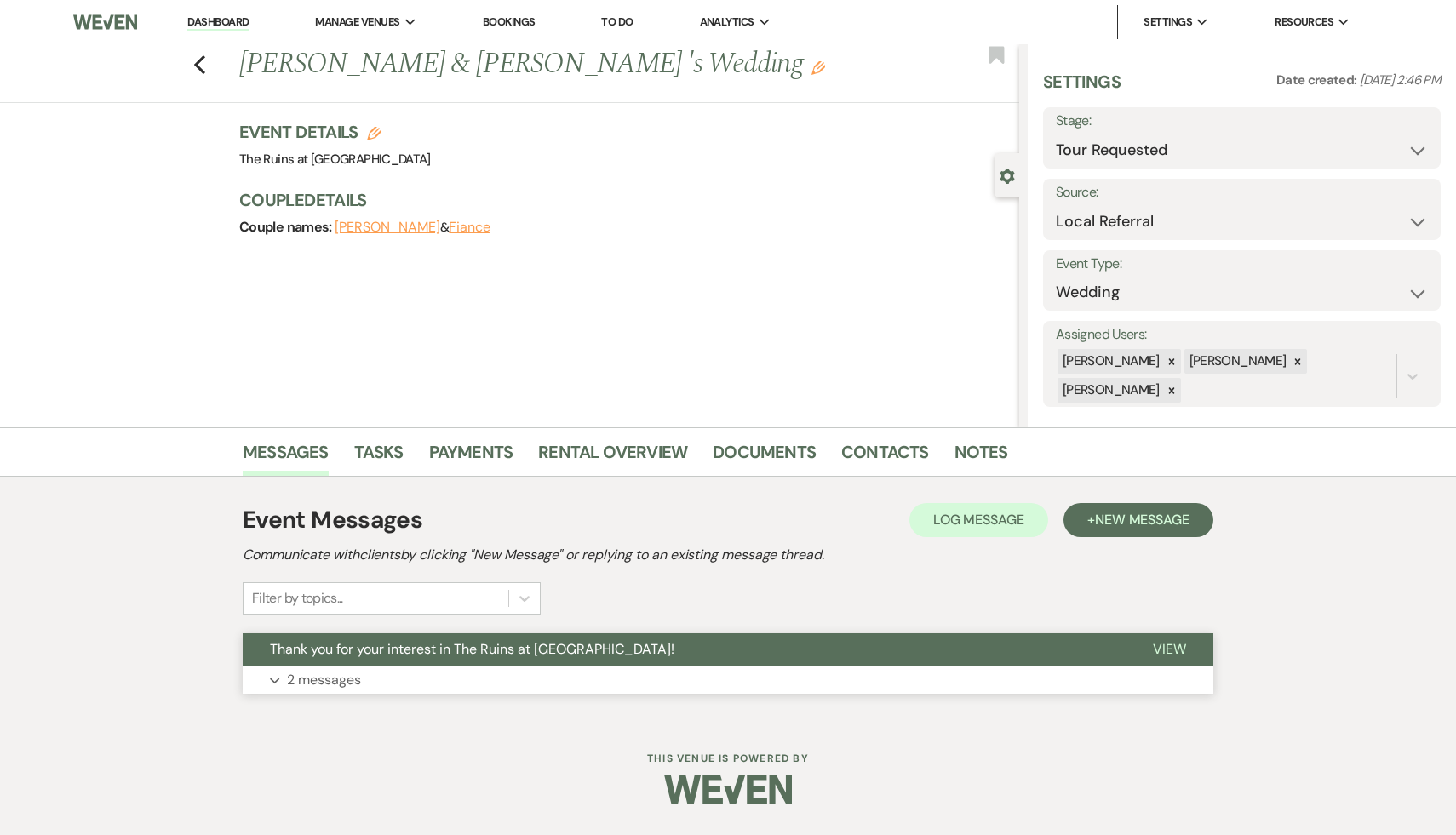
click at [519, 653] on span "Thank you for your interest in The Ruins at [GEOGRAPHIC_DATA]!" at bounding box center [472, 650] width 404 height 18
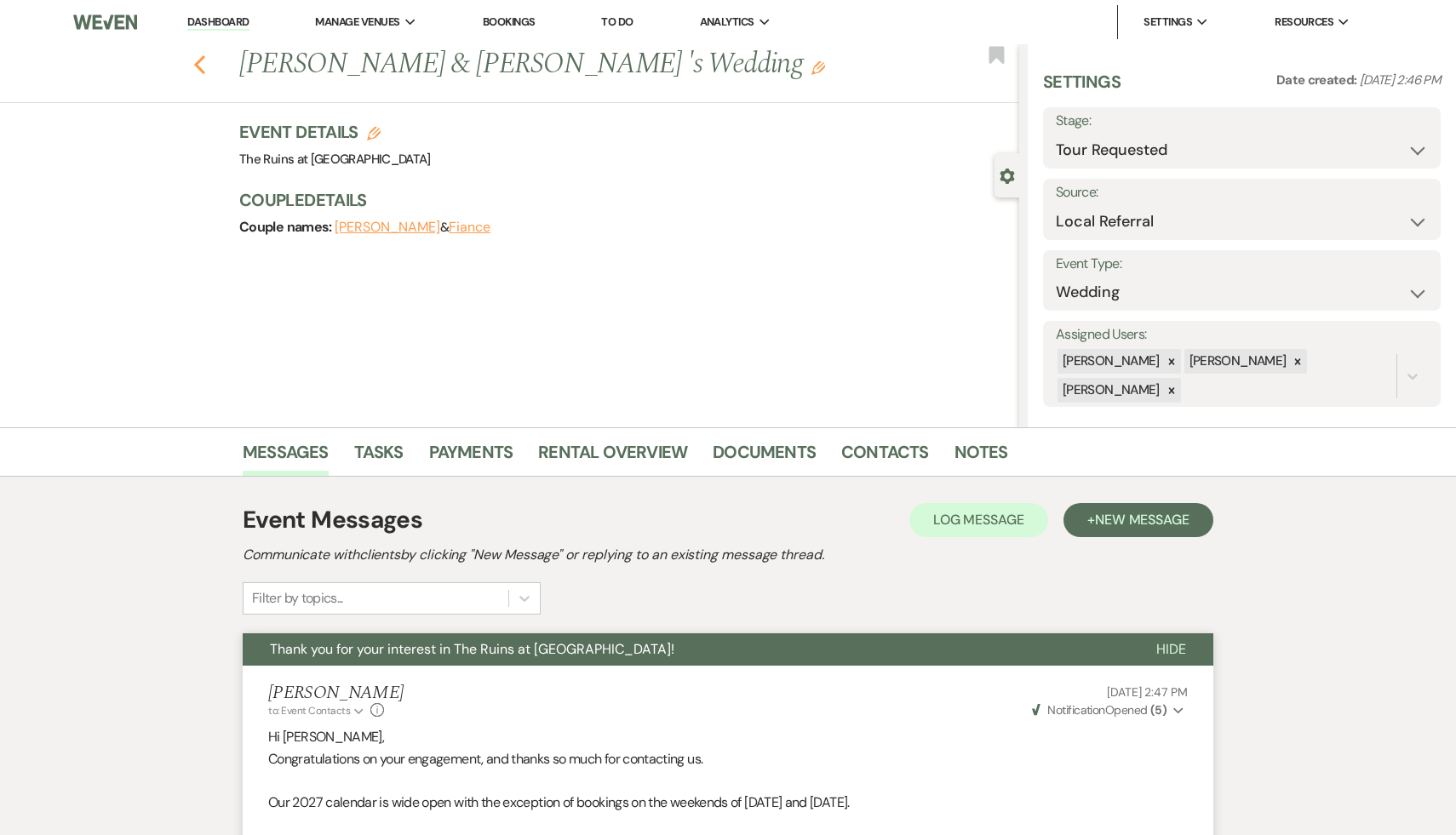
click at [194, 57] on icon "Previous" at bounding box center [200, 65] width 13 height 20
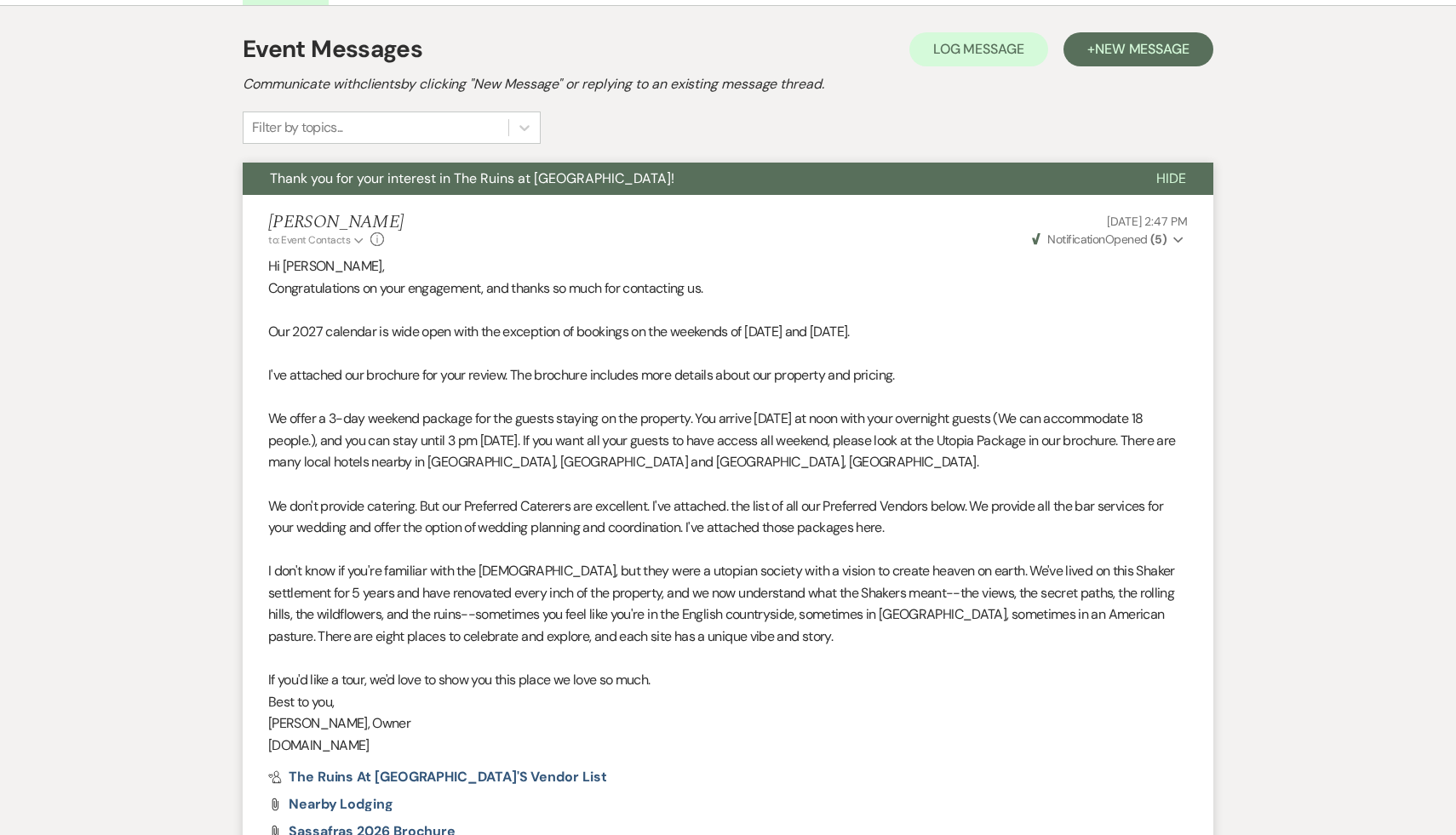
select select "2"
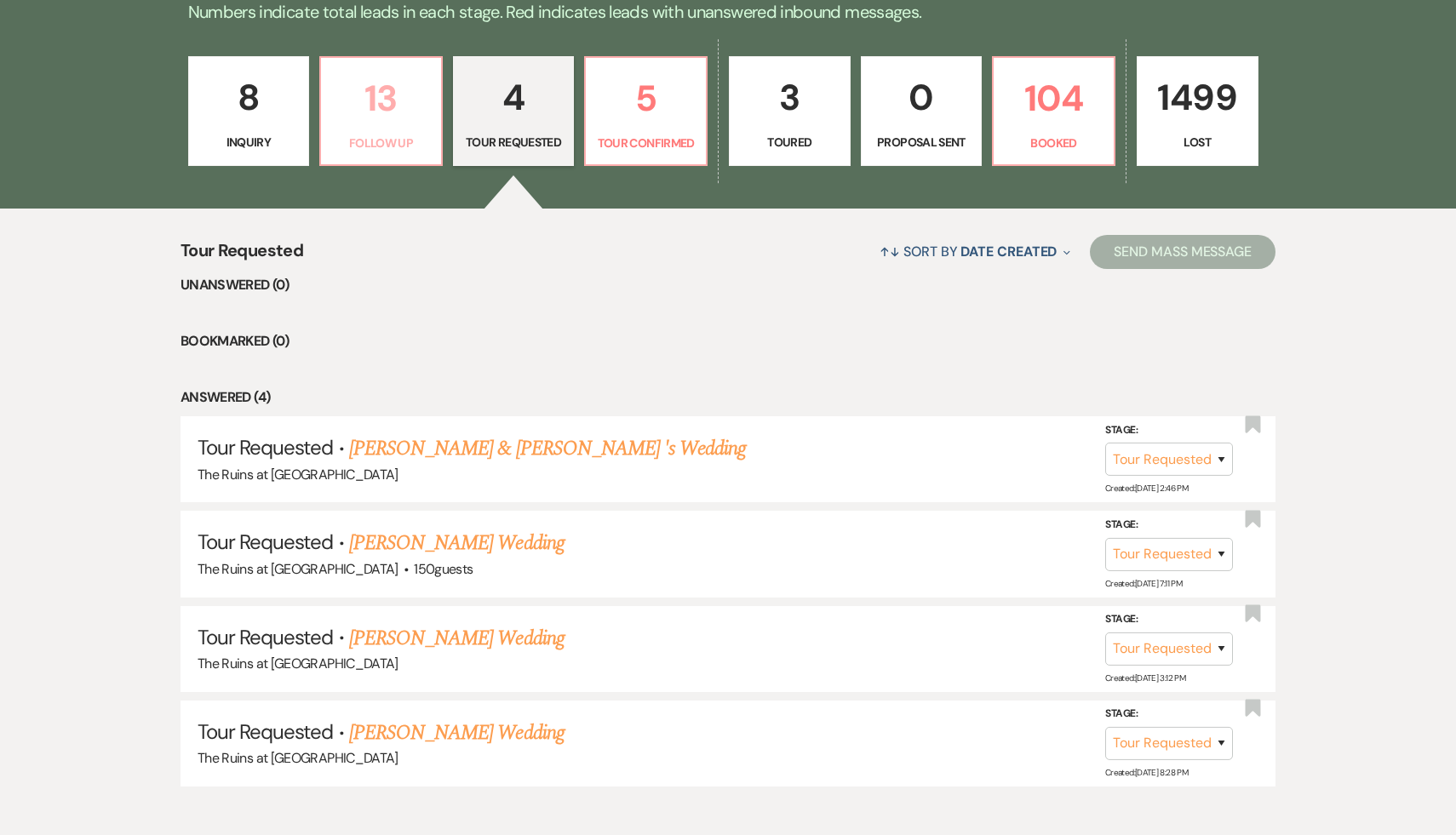
click at [378, 99] on p "13" at bounding box center [380, 99] width 99 height 57
select select "9"
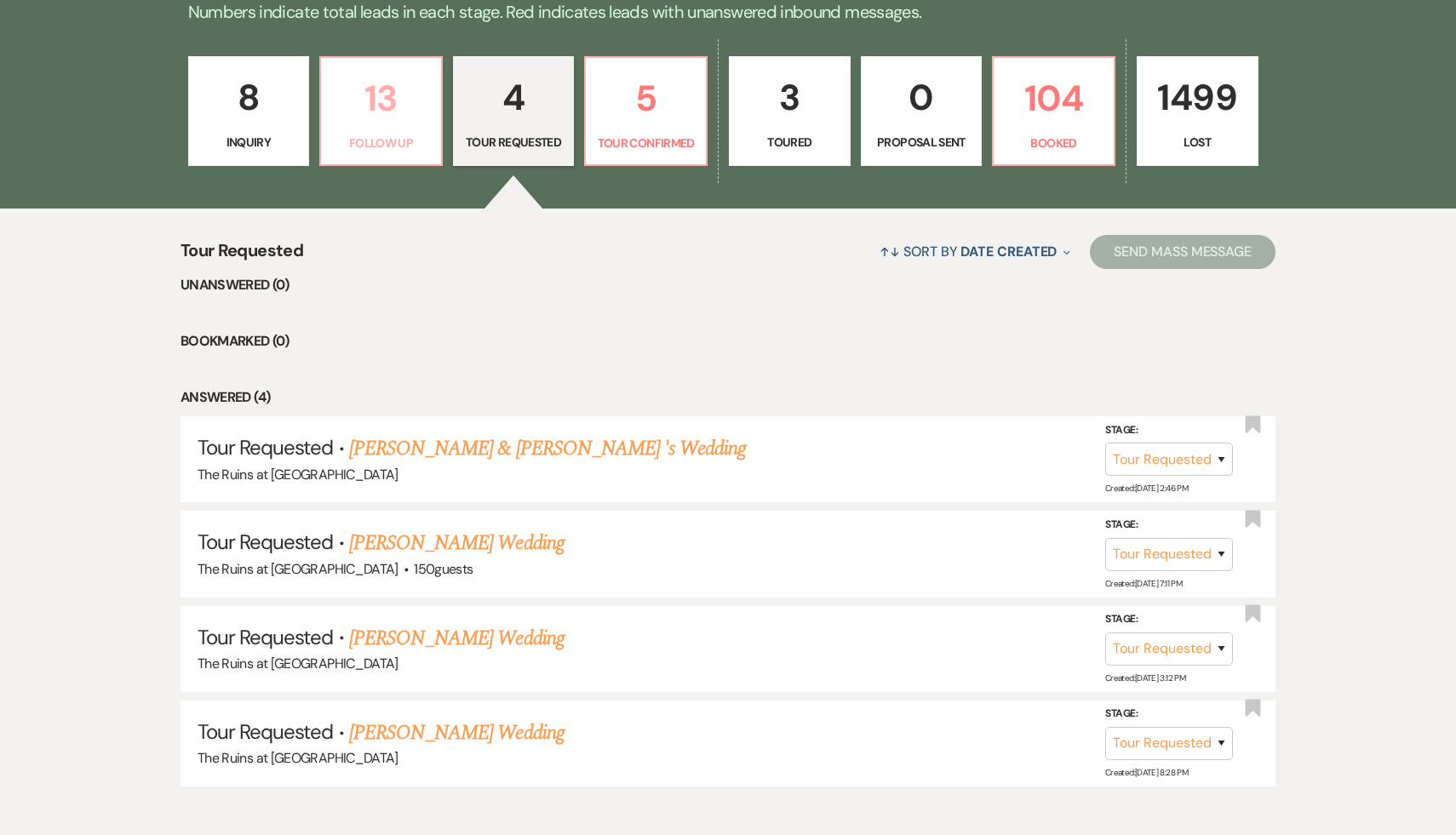
select select "9"
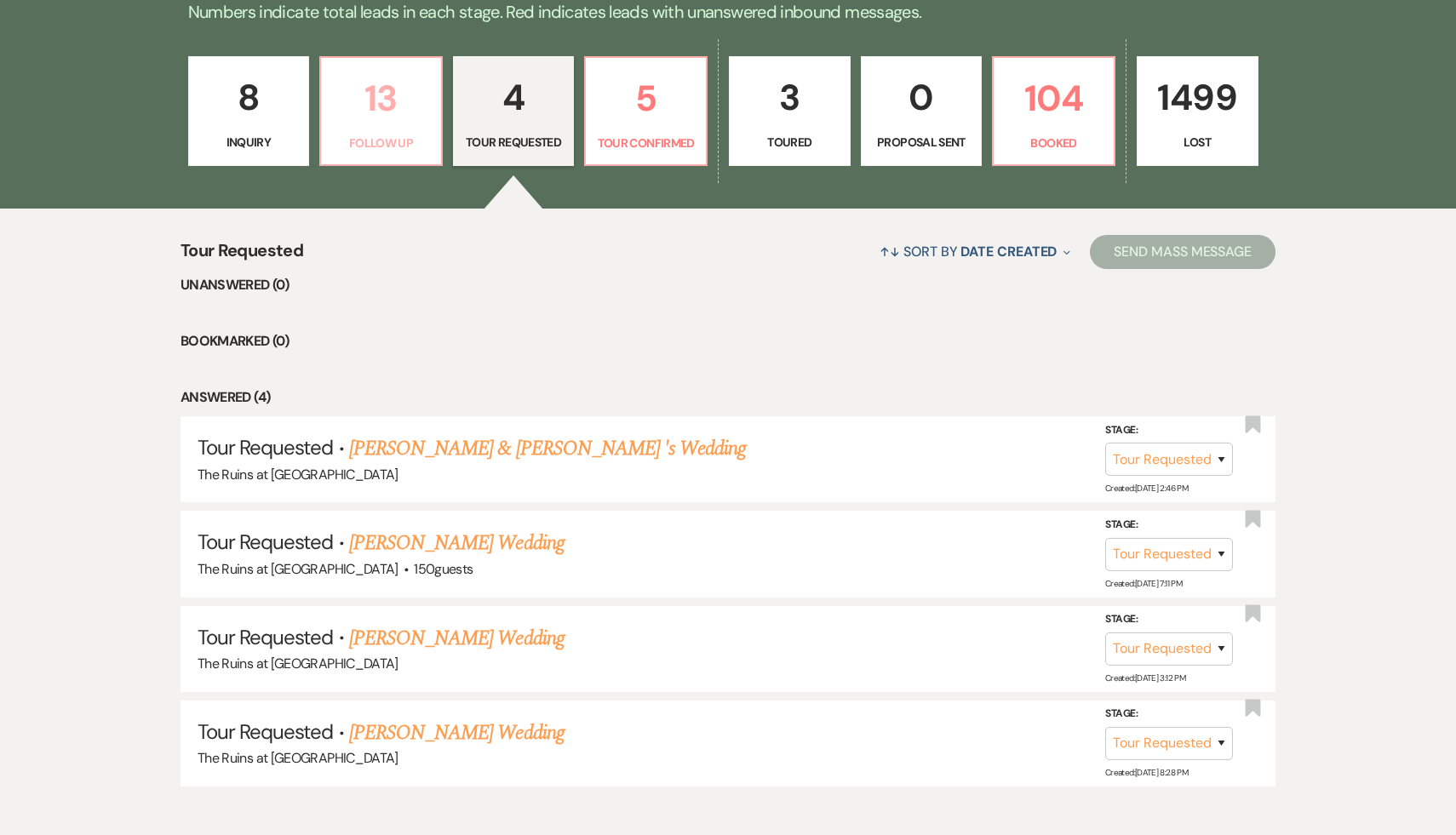
select select "9"
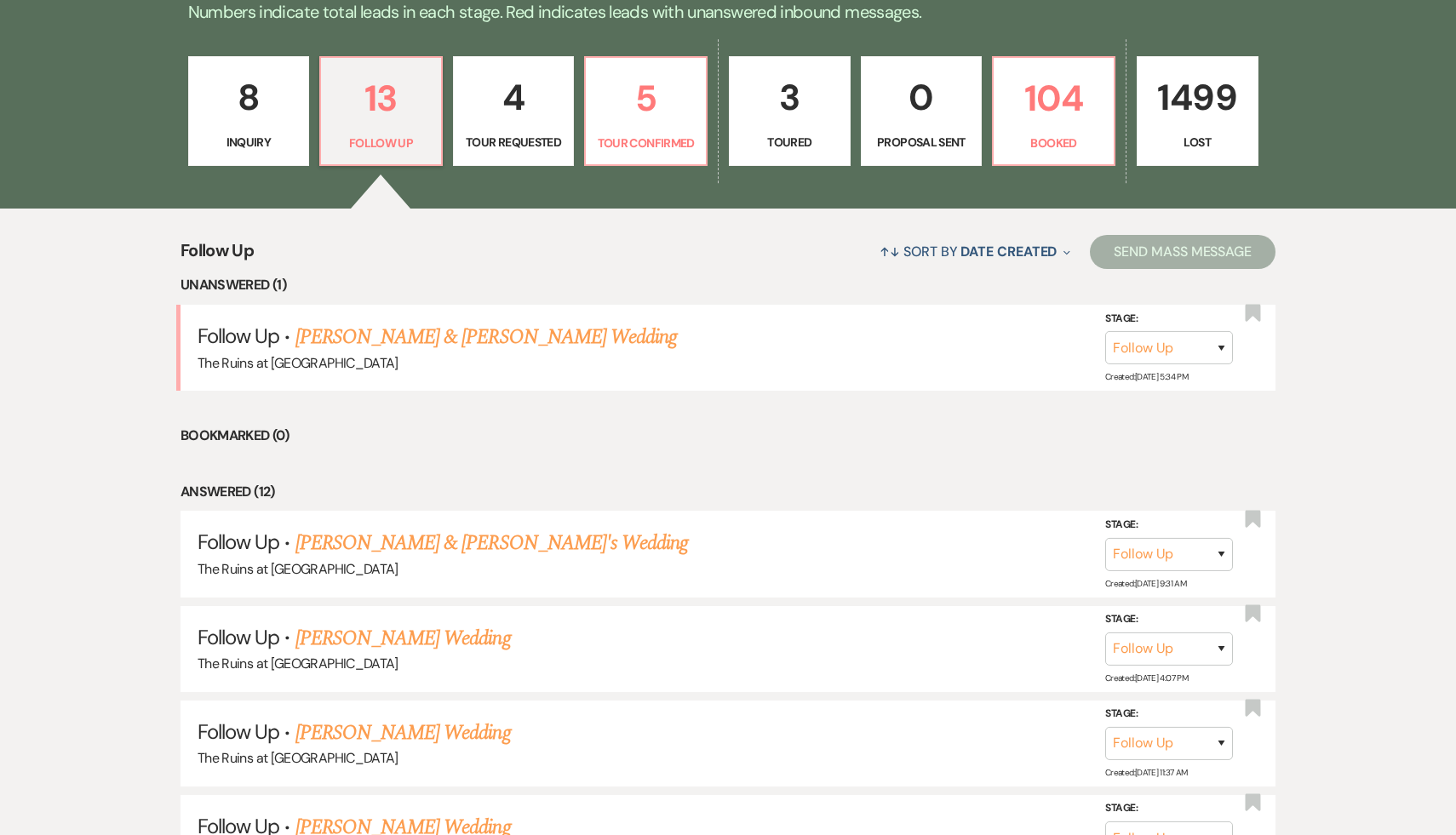
click at [248, 103] on p "8" at bounding box center [248, 98] width 99 height 57
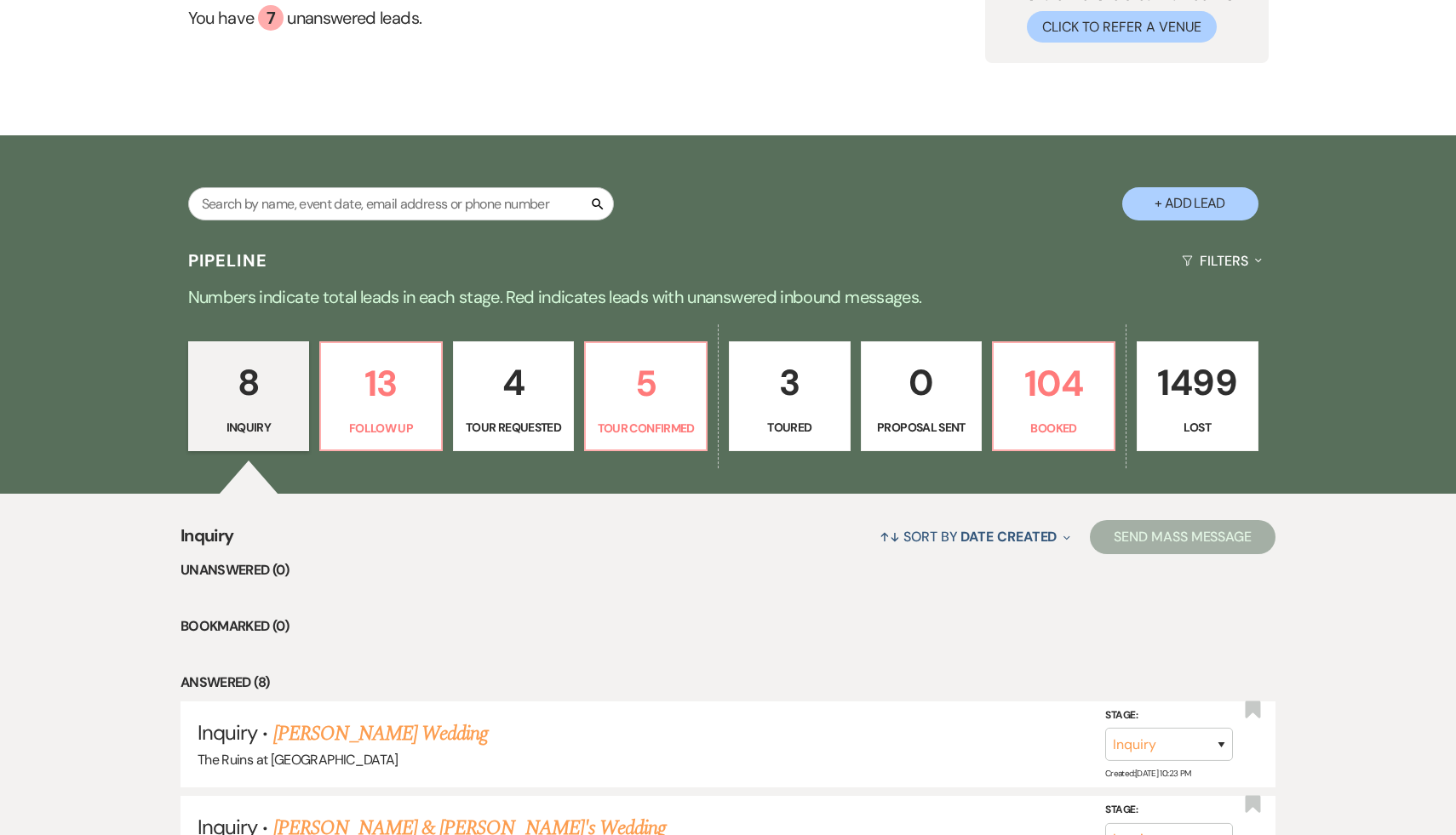
scroll to position [167, 0]
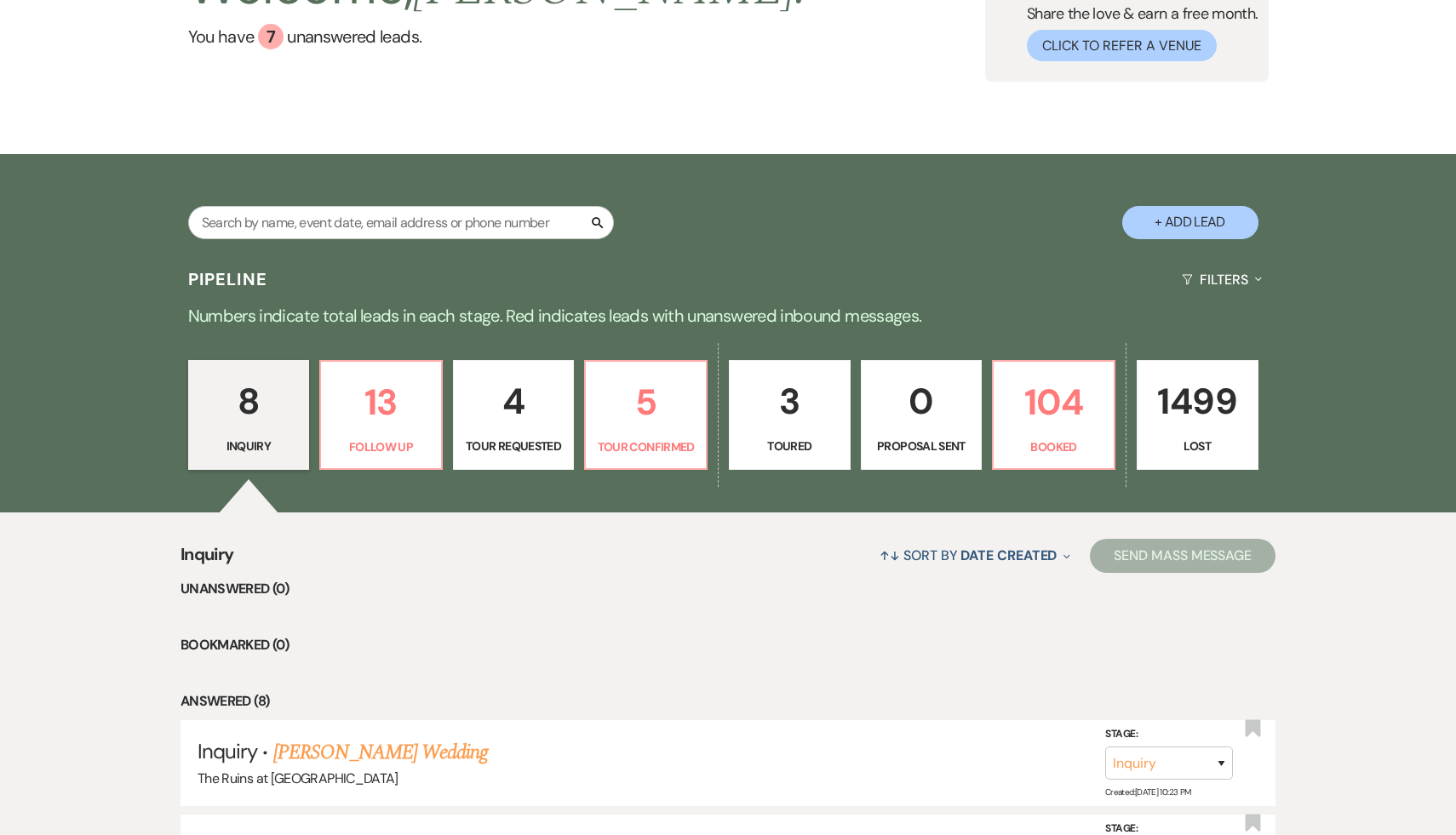
click at [1201, 224] on button "+ Add Lead" at bounding box center [1190, 223] width 136 height 33
select select "534"
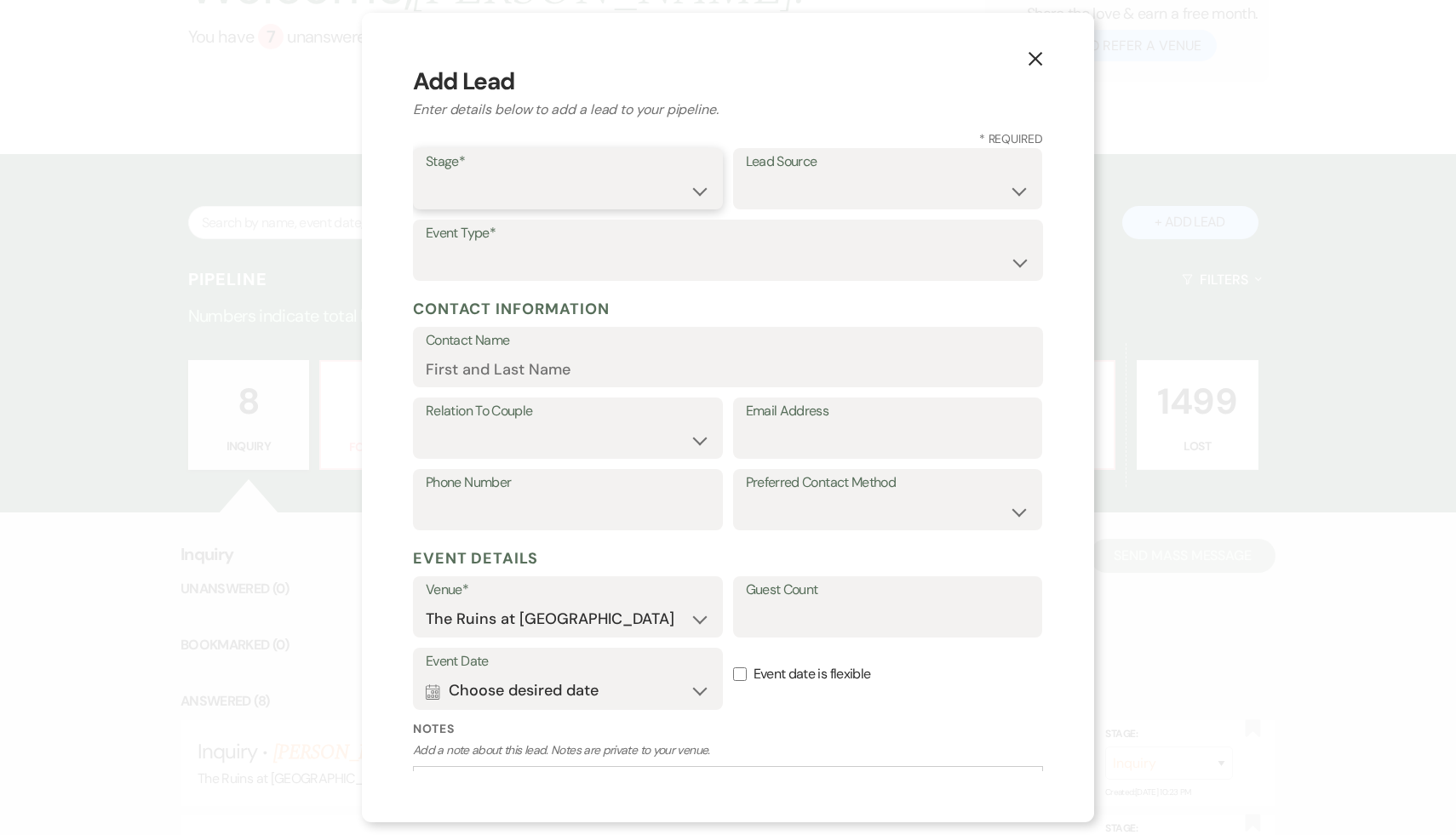
click at [691, 187] on select "Inquiry Follow Up Tour Requested Tour Confirmed Toured Proposal Sent Booked Lost" at bounding box center [568, 191] width 285 height 33
select select "1"
click at [1017, 189] on select "Weven Venue Website Instagram Facebook Pinterest Google The Knot Wedding Wire H…" at bounding box center [888, 191] width 285 height 33
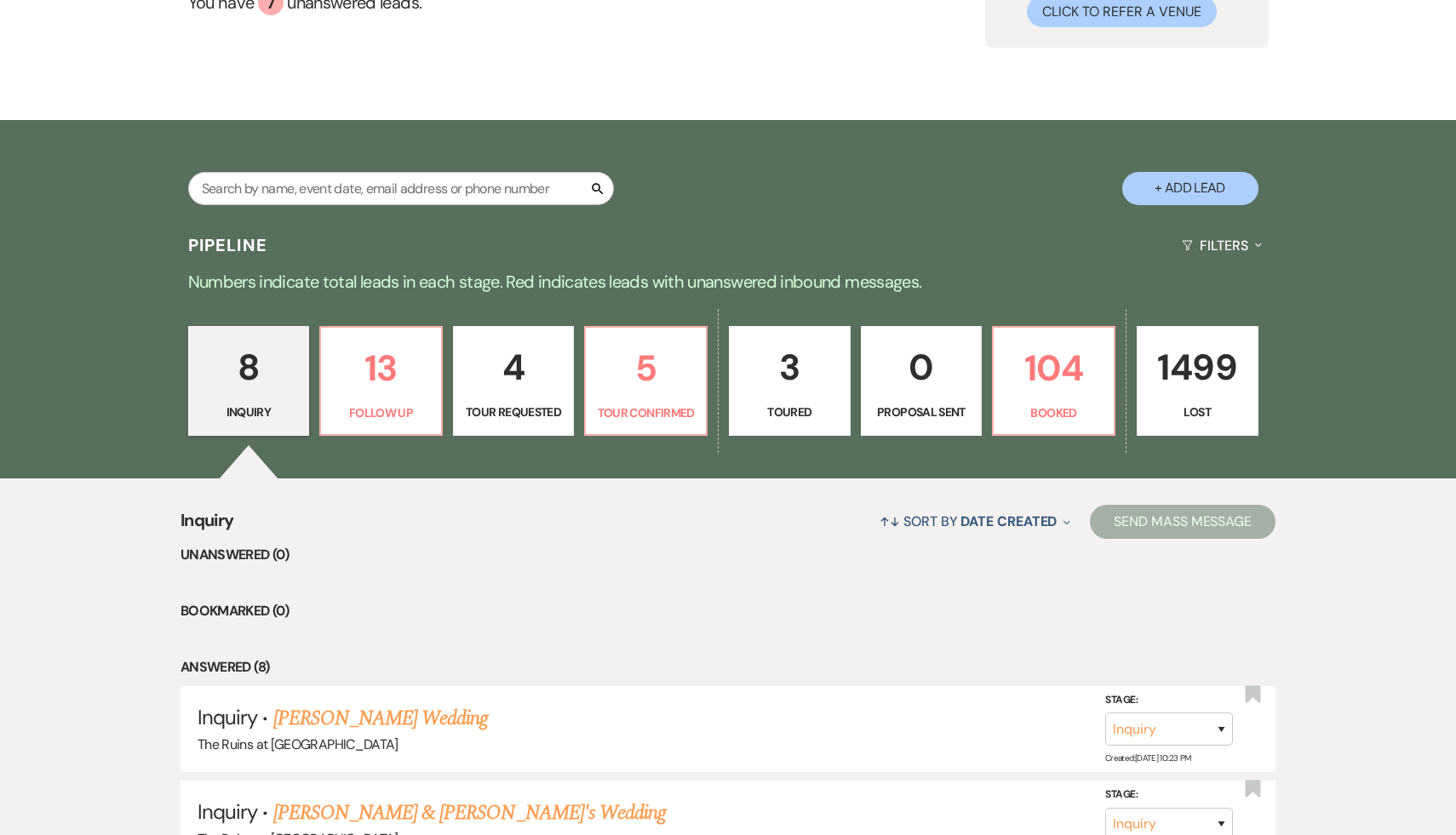
scroll to position [202, 0]
click at [1198, 182] on button "+ Add Lead" at bounding box center [1190, 188] width 136 height 33
select select "534"
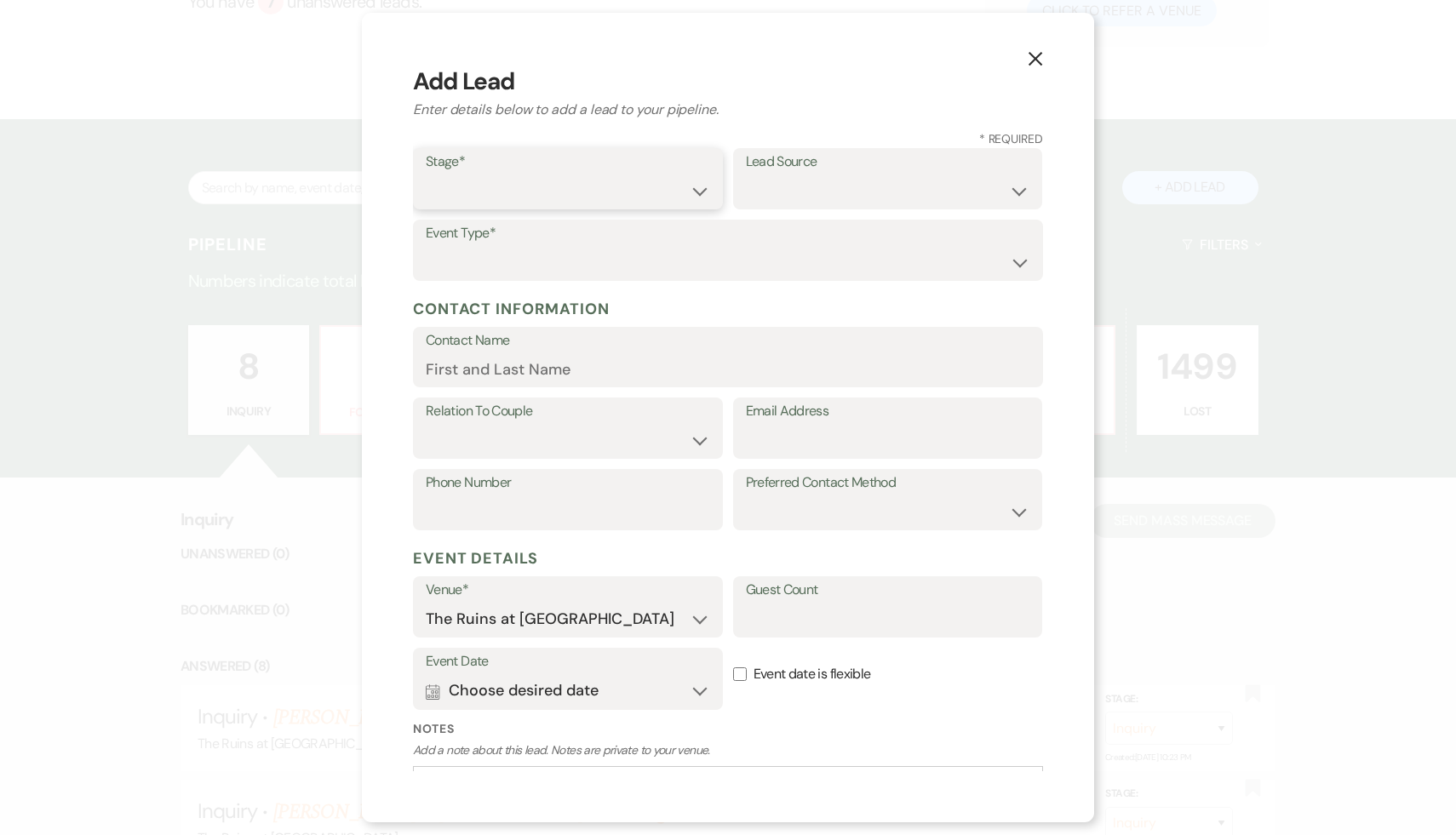
click at [698, 188] on select "Inquiry Follow Up Tour Requested Tour Confirmed Toured Proposal Sent Booked Lost" at bounding box center [568, 191] width 285 height 33
select select "1"
click at [1016, 190] on select "Weven Venue Website Instagram Facebook Pinterest Google The Knot Wedding Wire H…" at bounding box center [888, 191] width 285 height 33
select select "6"
click at [1021, 259] on select "Wedding Anniversary Party Baby Shower Bachelorette / Bachelor Party Birthday Pa…" at bounding box center [728, 263] width 605 height 33
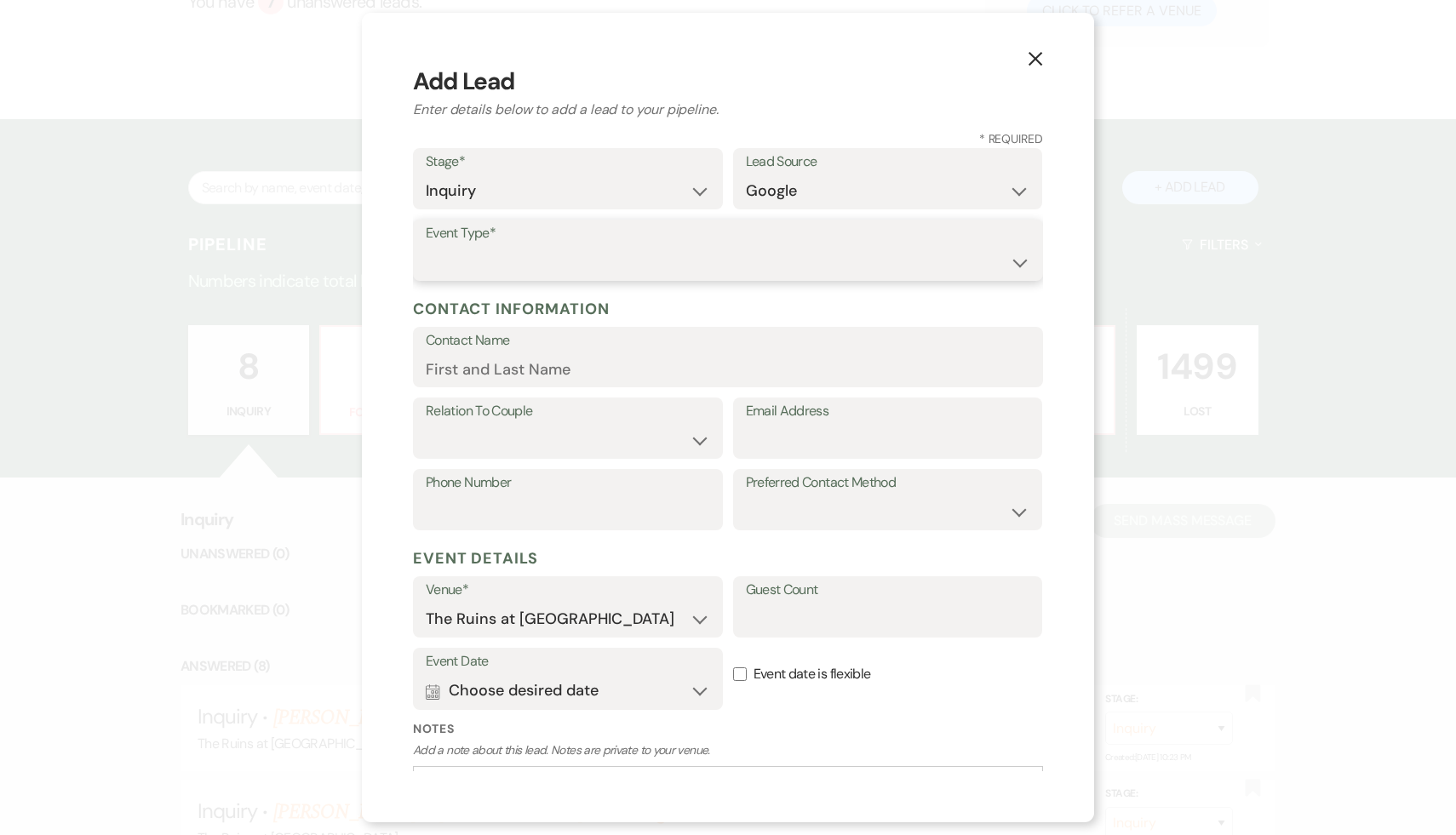
select select "1"
click at [757, 441] on input "Email Address" at bounding box center [888, 441] width 285 height 33
paste input "melessa.g.mott@gmail.com"
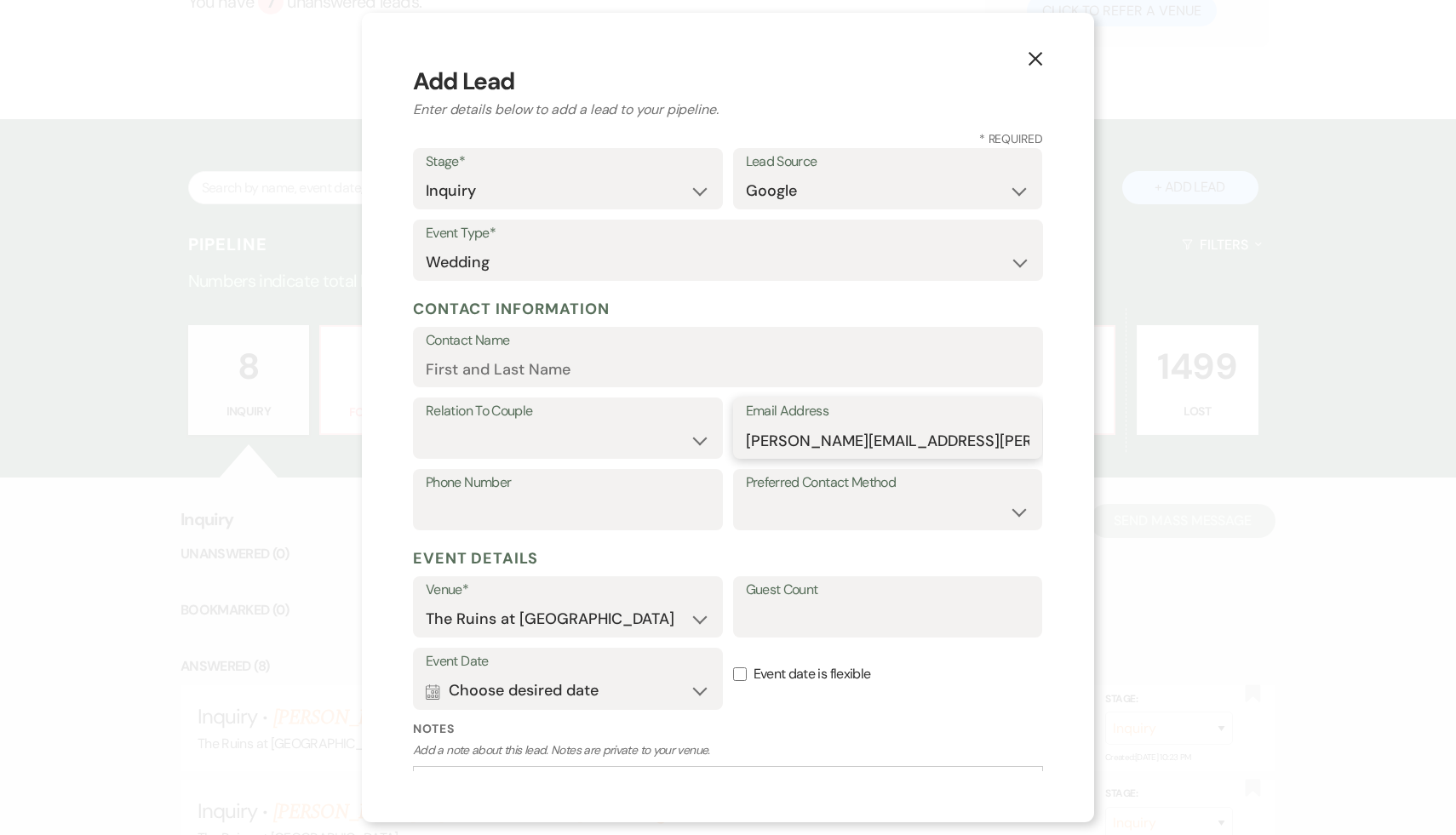
type input "melessa.g.mott@gmail.com"
click at [633, 371] on input "Contact Name" at bounding box center [728, 369] width 605 height 33
type input "Melessa Mott"
click at [699, 445] on select "Couple Planner Parent of Couple Family Member Friend Other" at bounding box center [568, 441] width 285 height 33
select select "1"
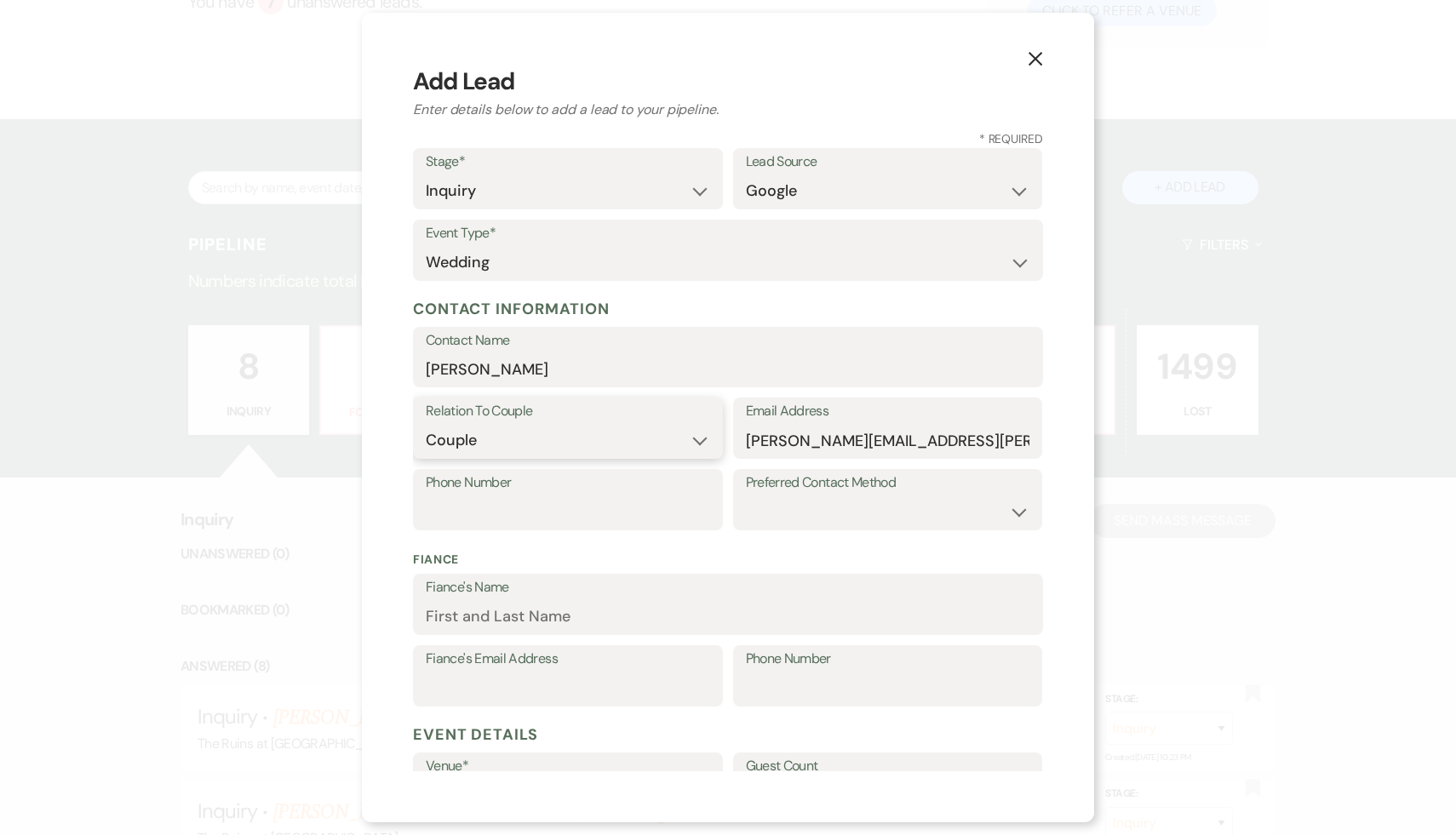
scroll to position [303, 0]
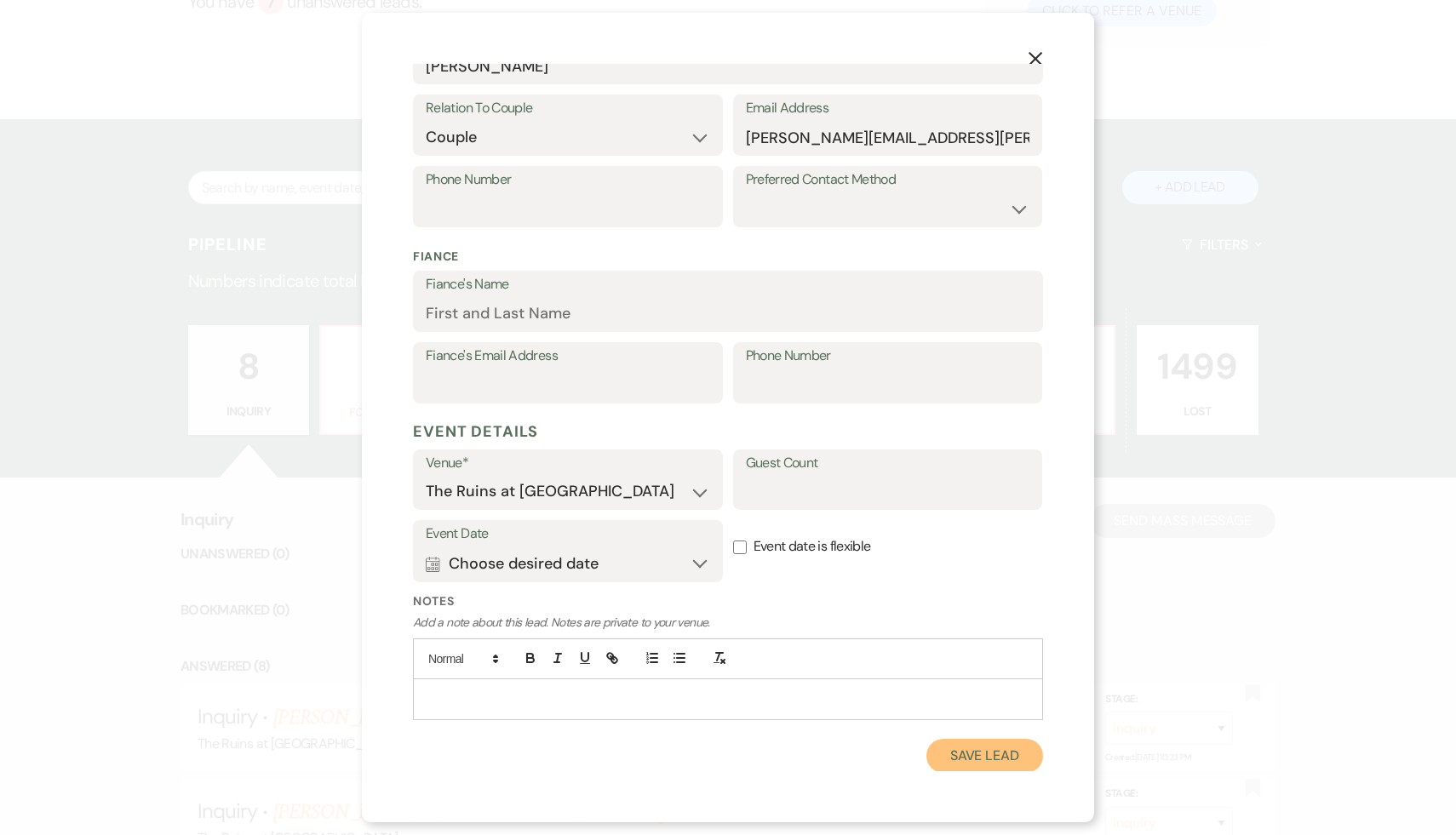
click at [949, 753] on button "Save Lead" at bounding box center [984, 756] width 117 height 34
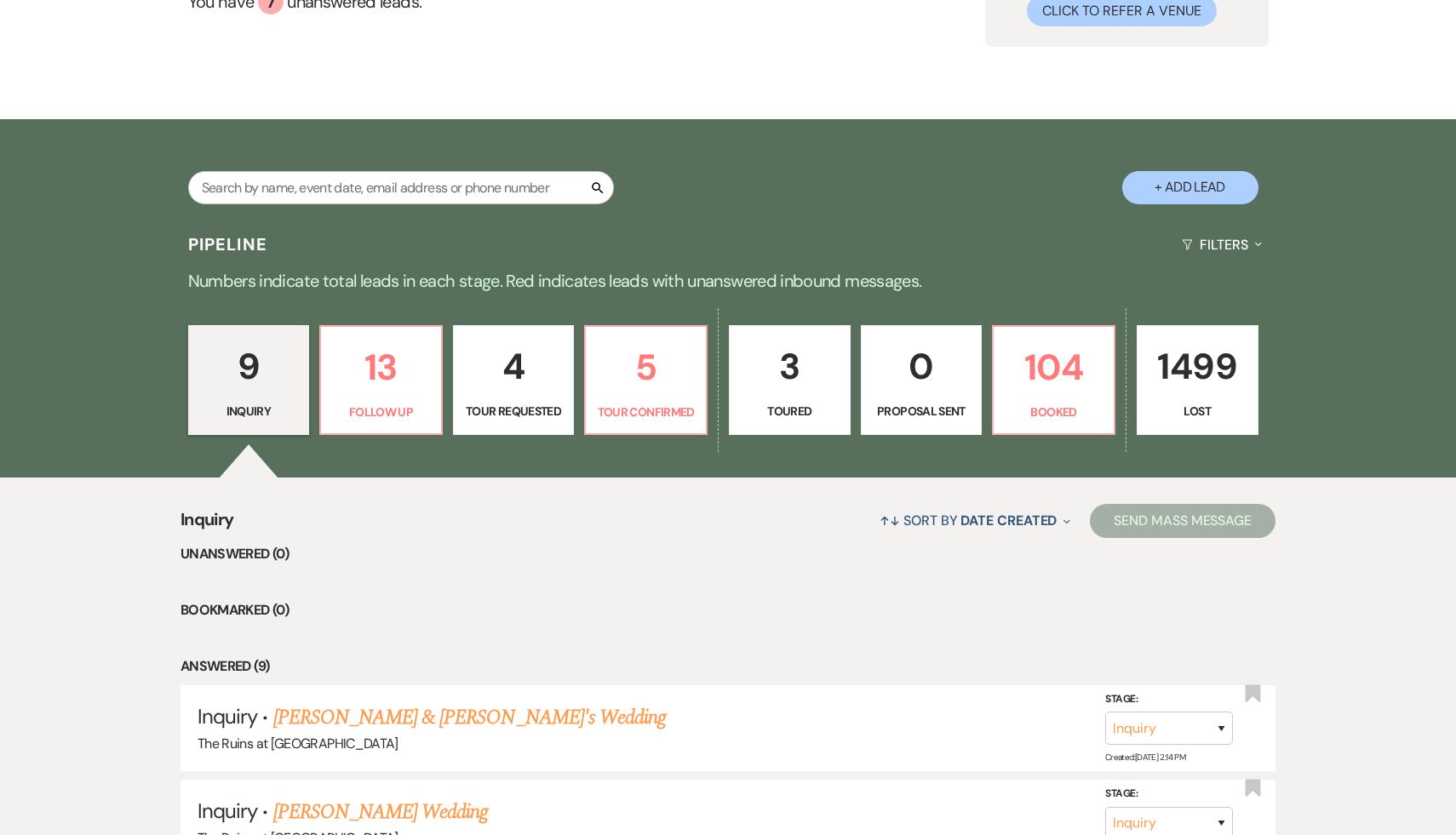
scroll to position [0, 0]
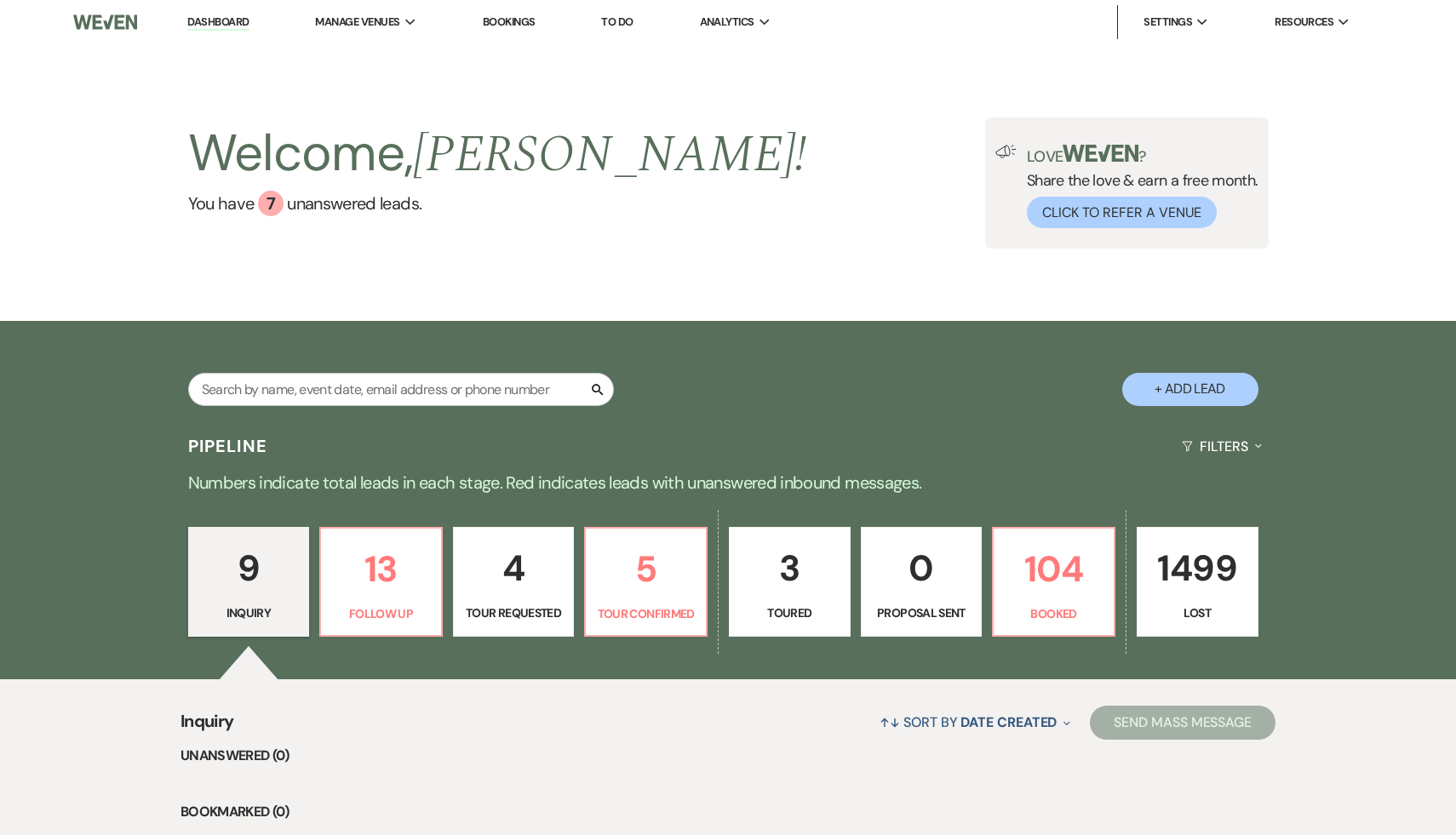
click at [239, 26] on link "Dashboard" at bounding box center [217, 23] width 61 height 16
click at [387, 571] on p "13" at bounding box center [380, 569] width 99 height 57
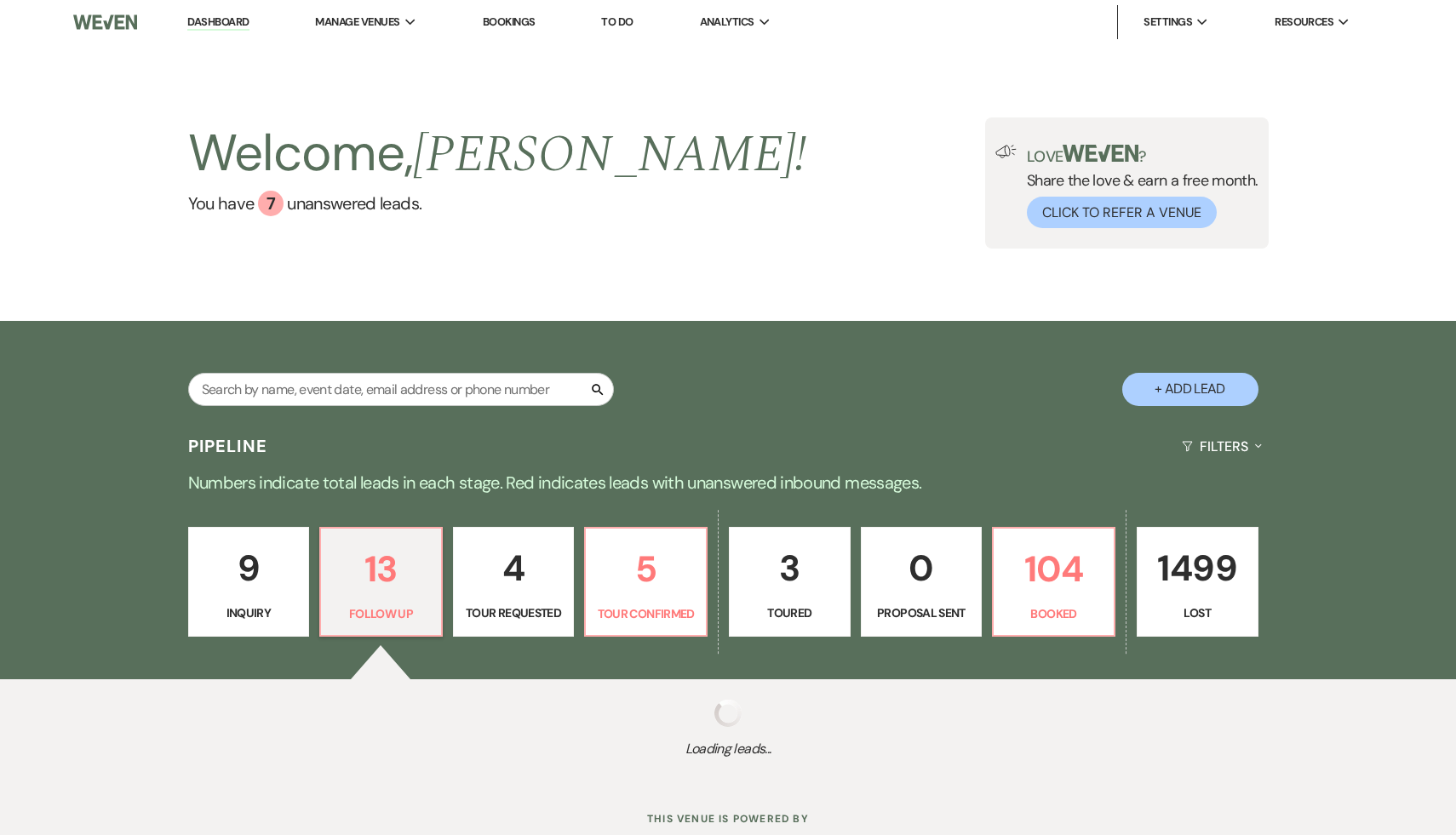
select select "9"
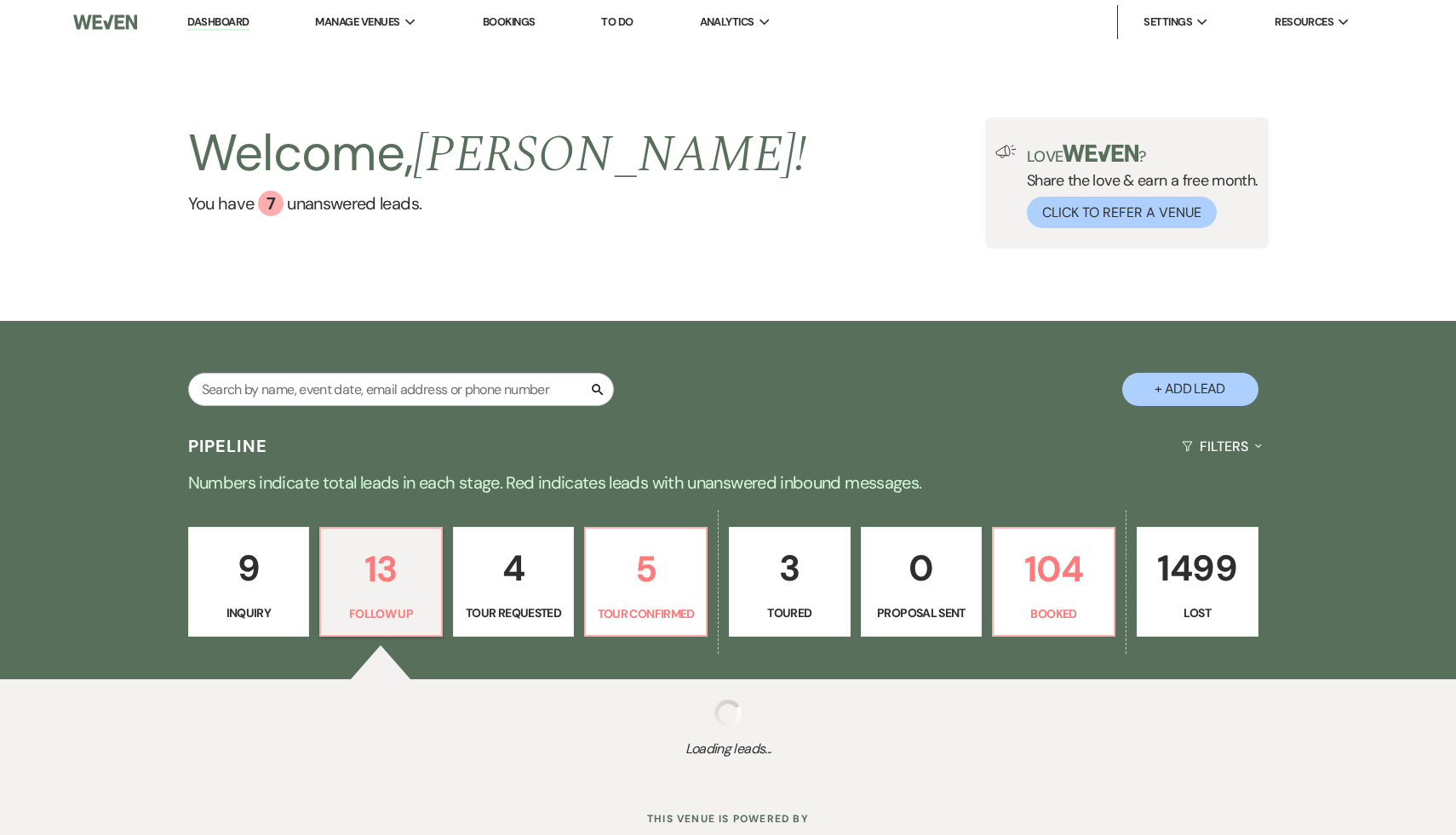
select select "9"
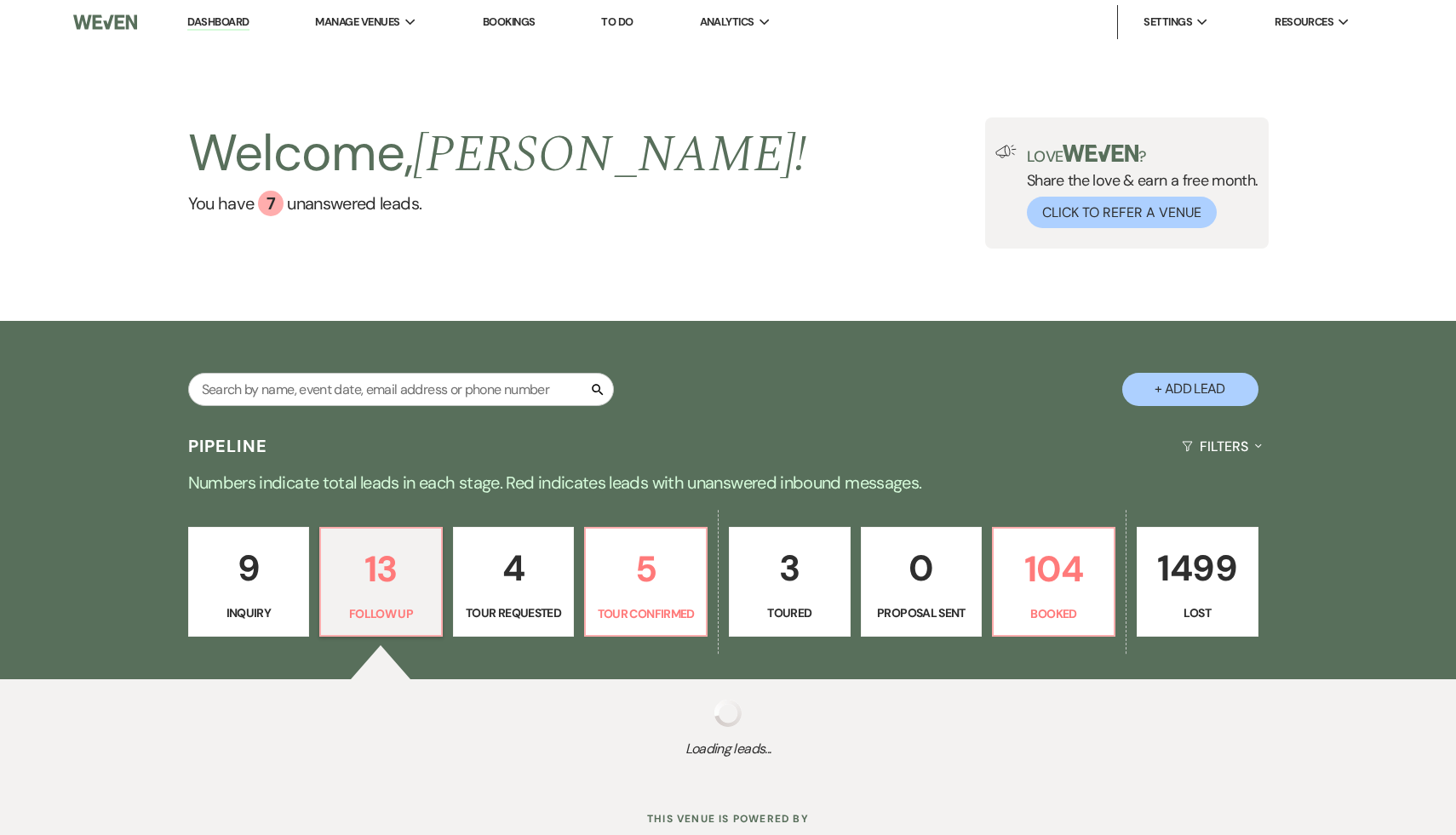
select select "9"
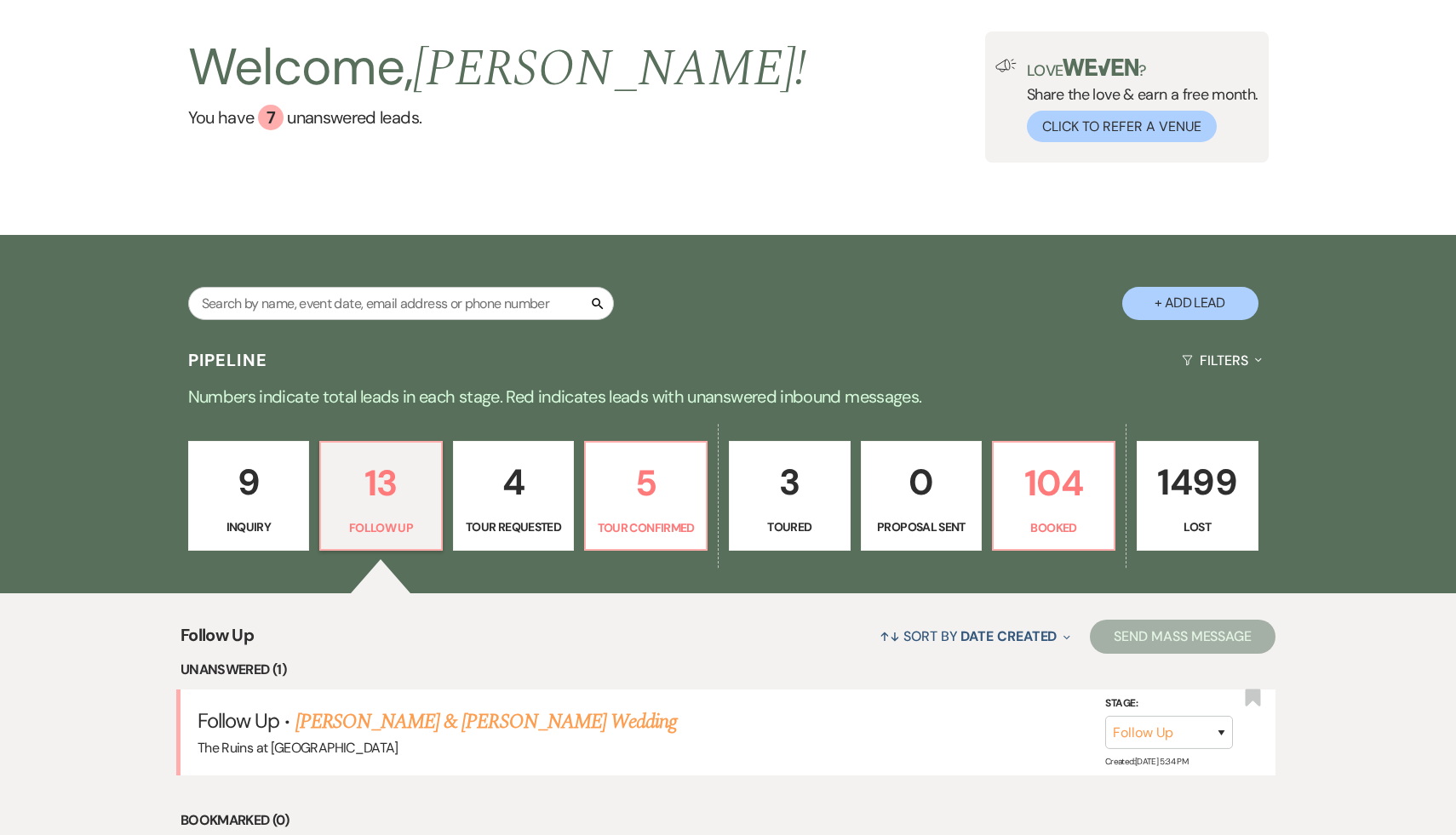
scroll to position [175, 0]
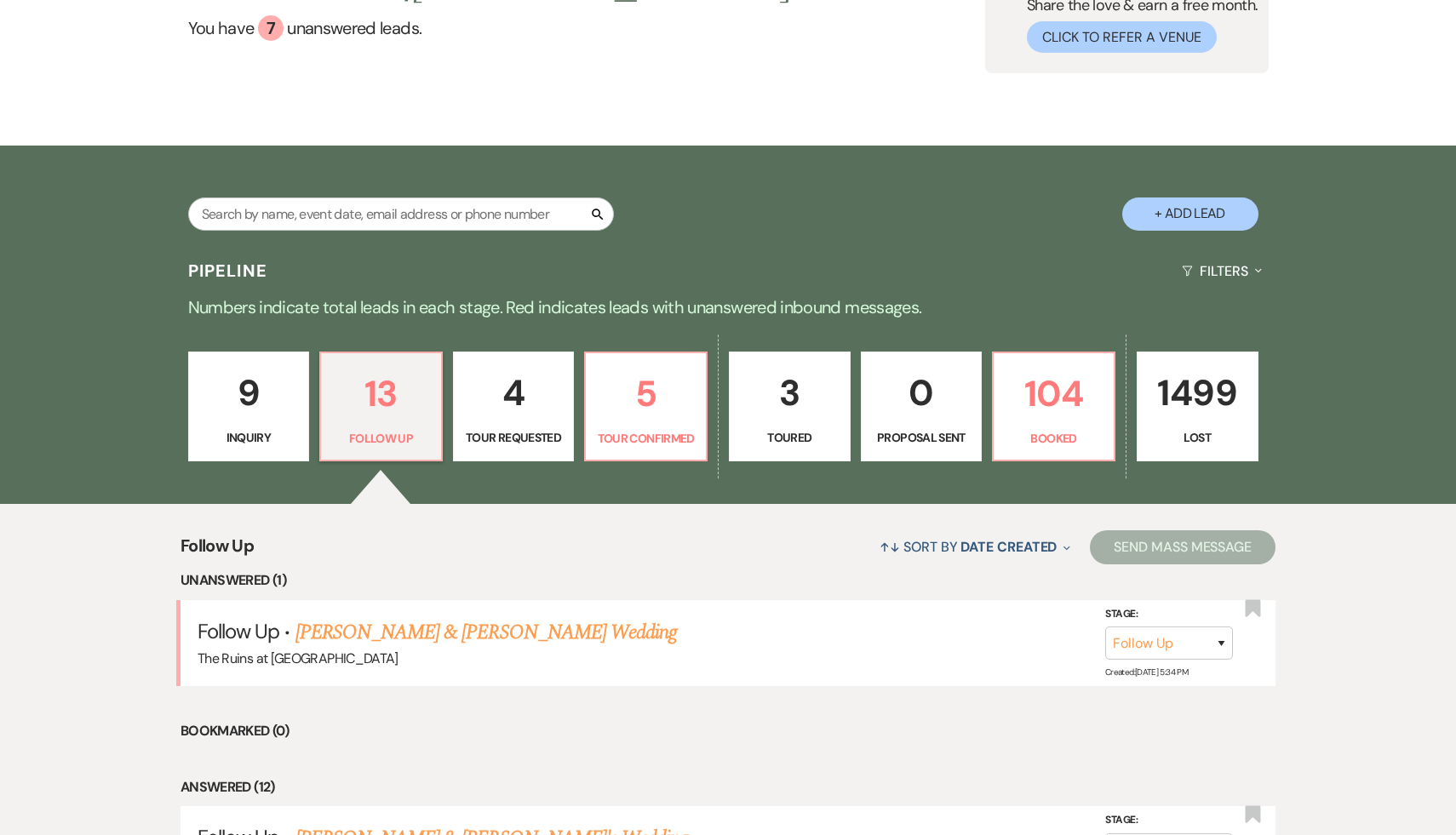
click at [249, 400] on p "9" at bounding box center [248, 392] width 99 height 57
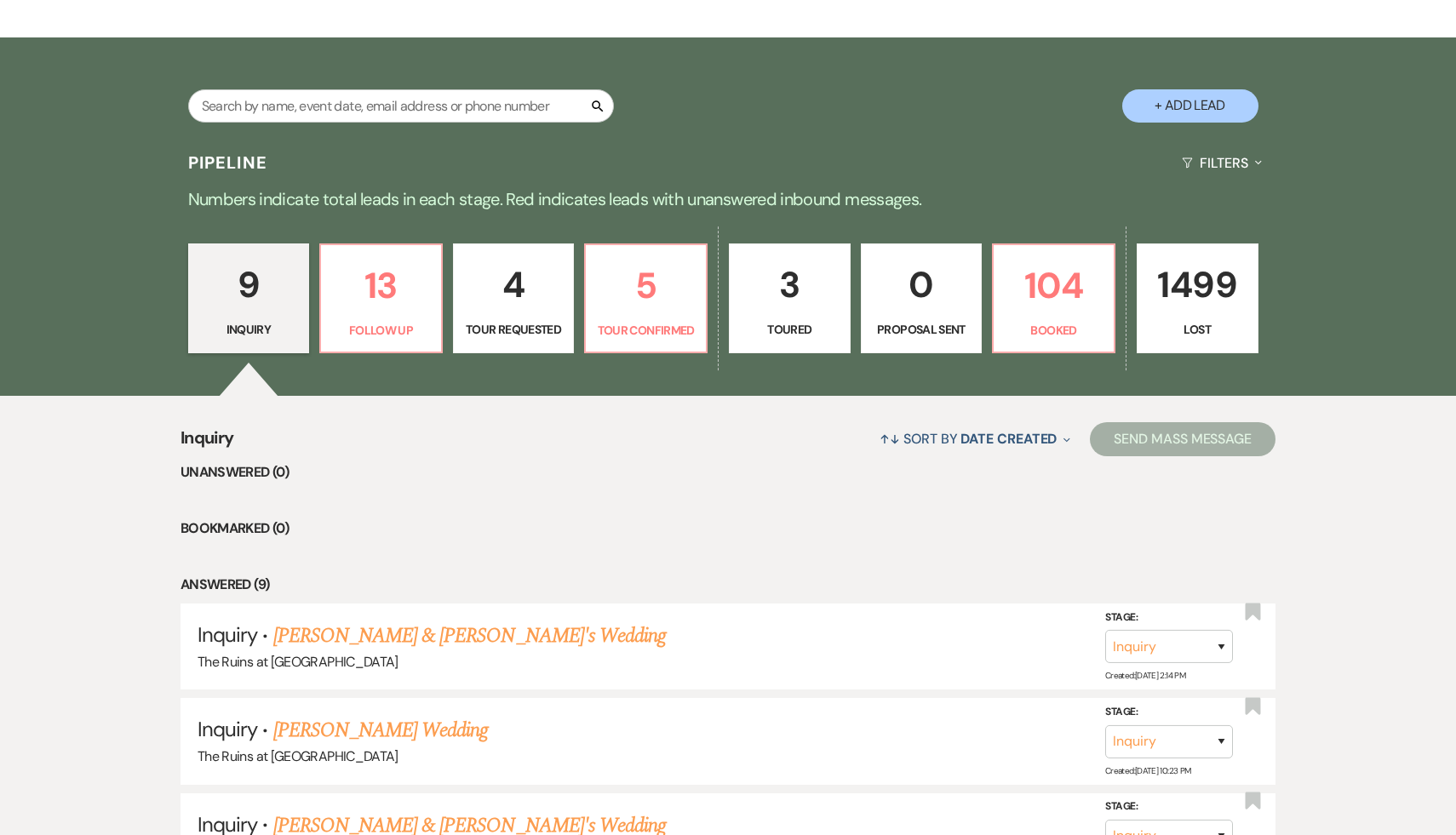
scroll to position [385, 0]
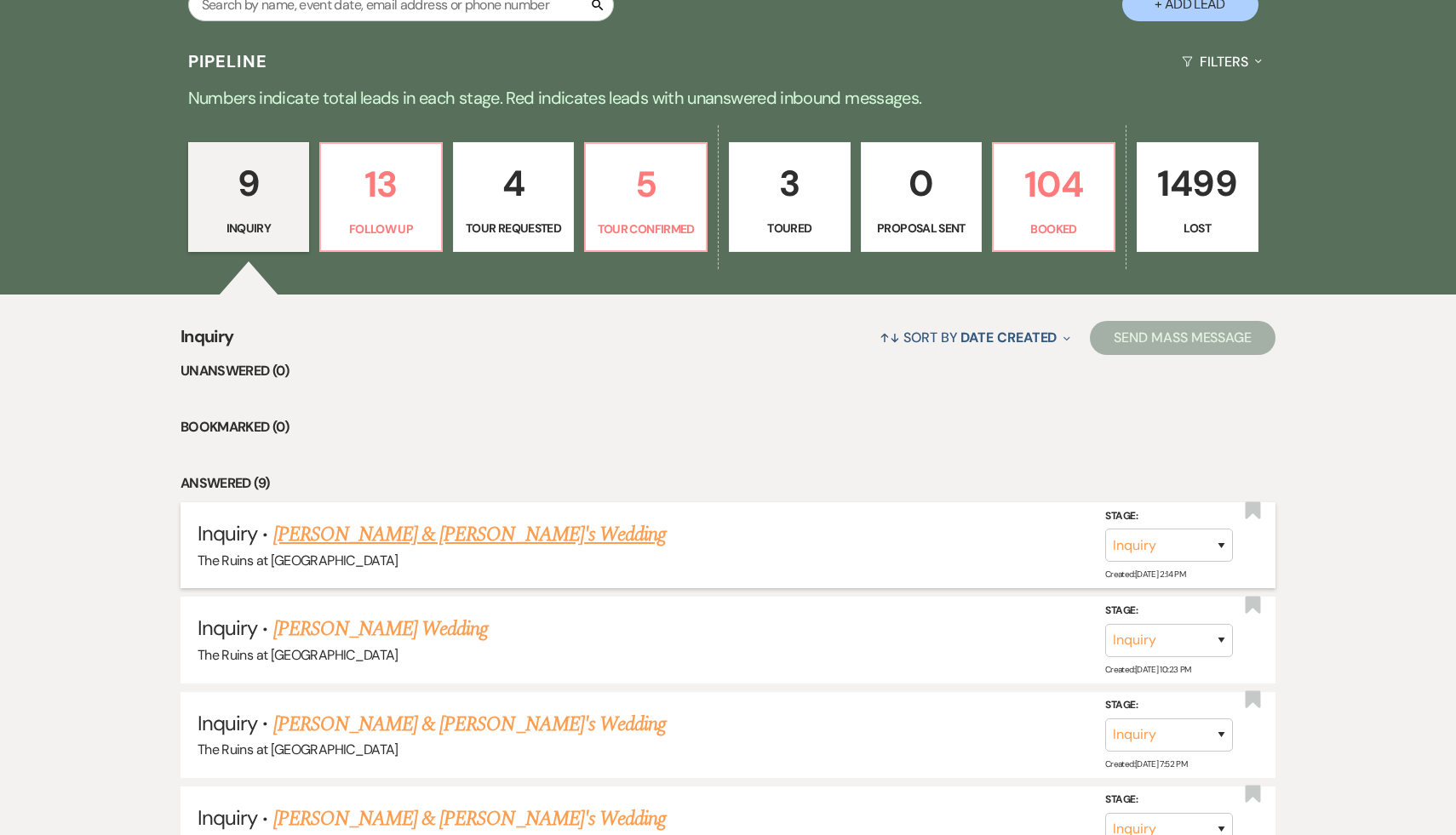
click at [314, 539] on link "[PERSON_NAME] & [PERSON_NAME]'s Wedding" at bounding box center [470, 535] width 393 height 31
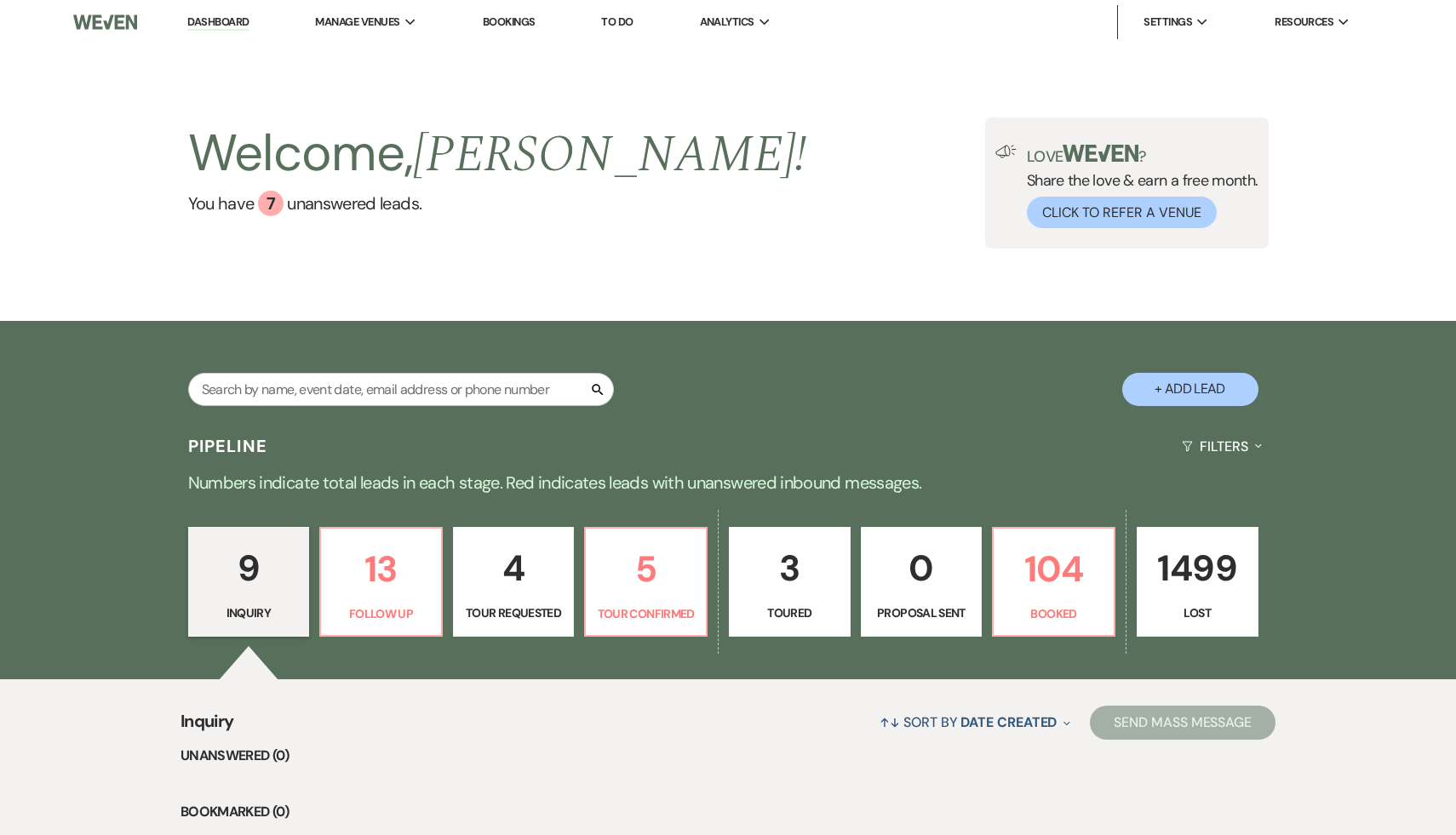
select select "6"
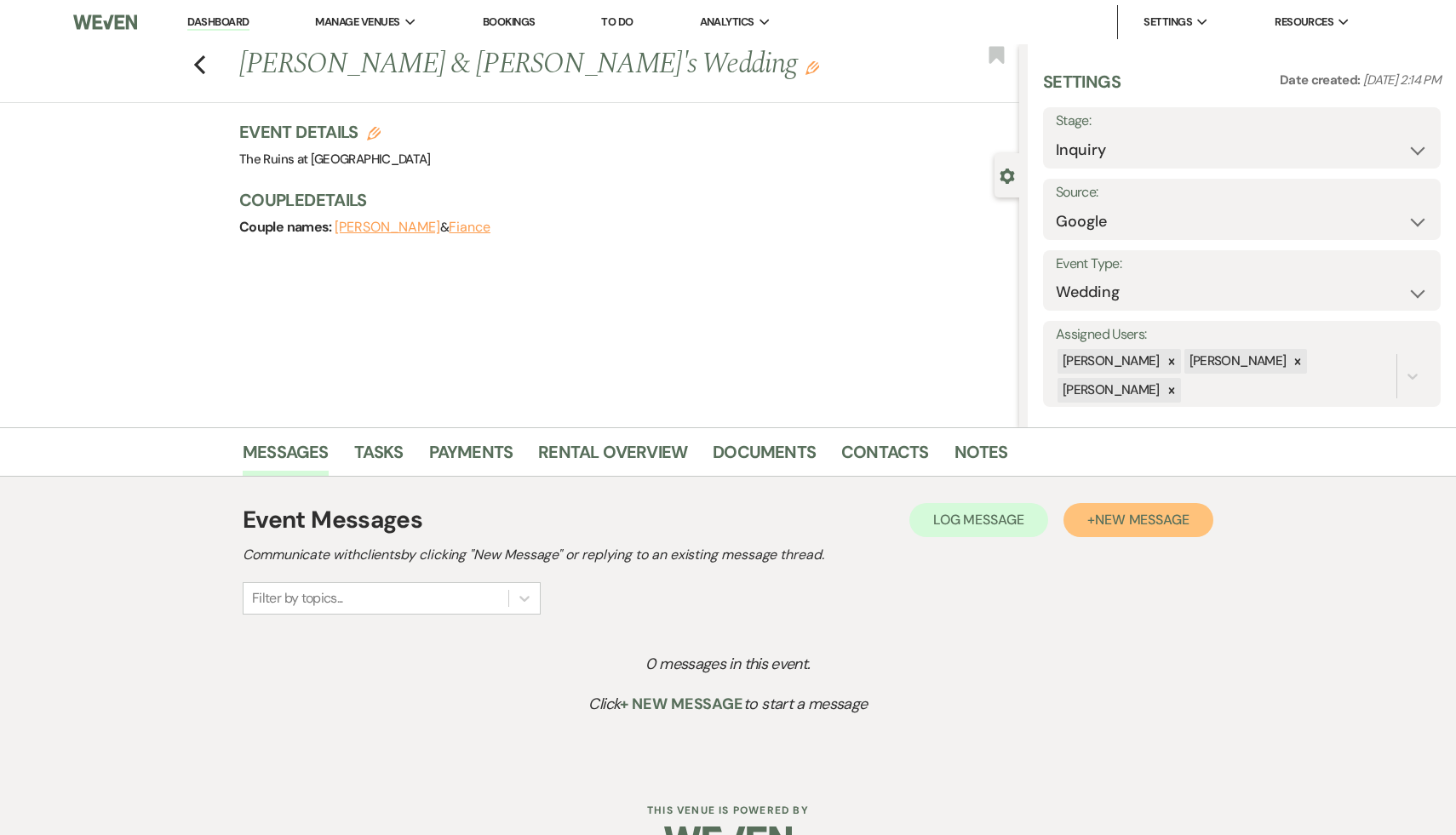
click at [1139, 527] on span "New Message" at bounding box center [1142, 520] width 95 height 18
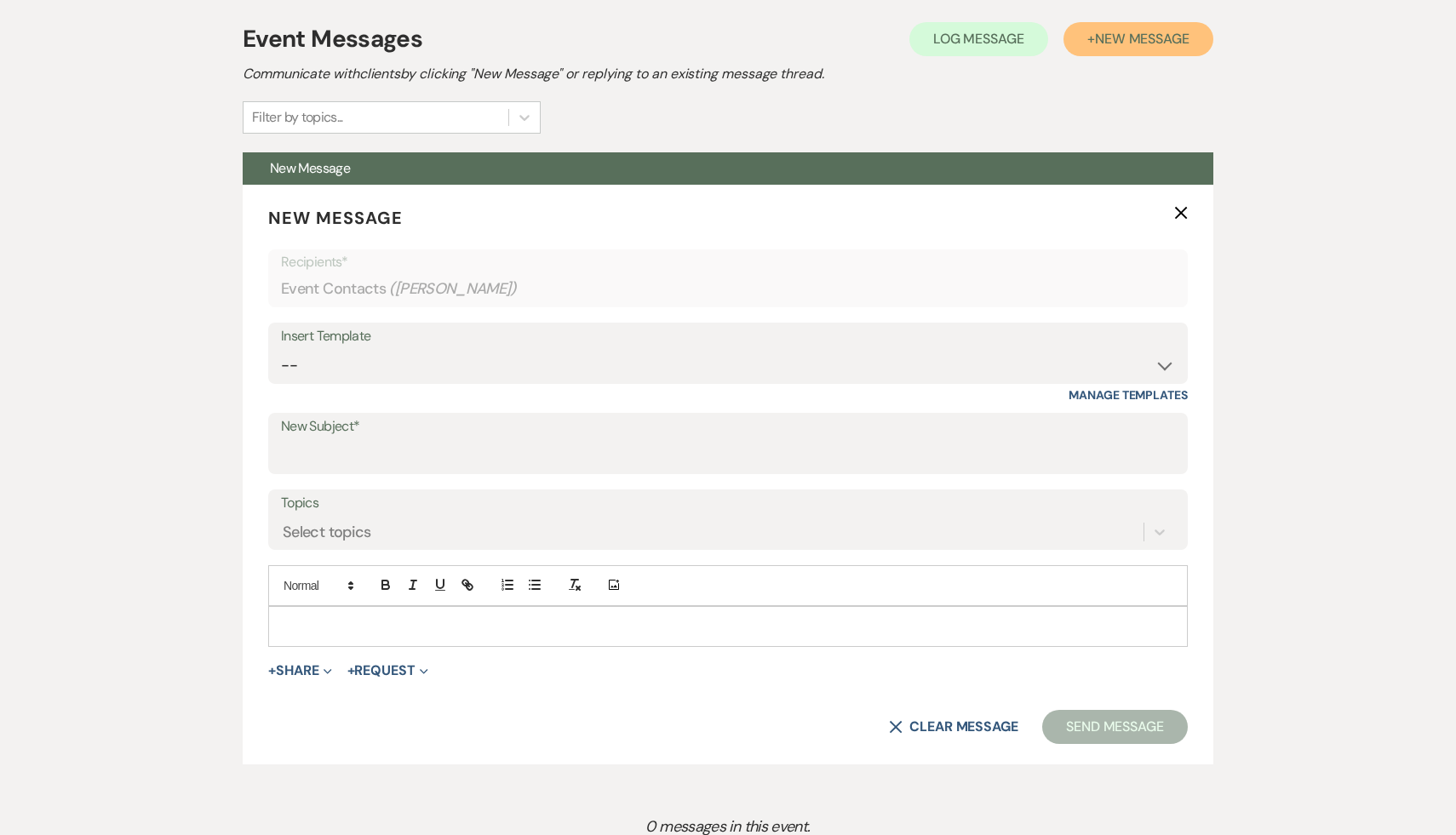
scroll to position [506, 0]
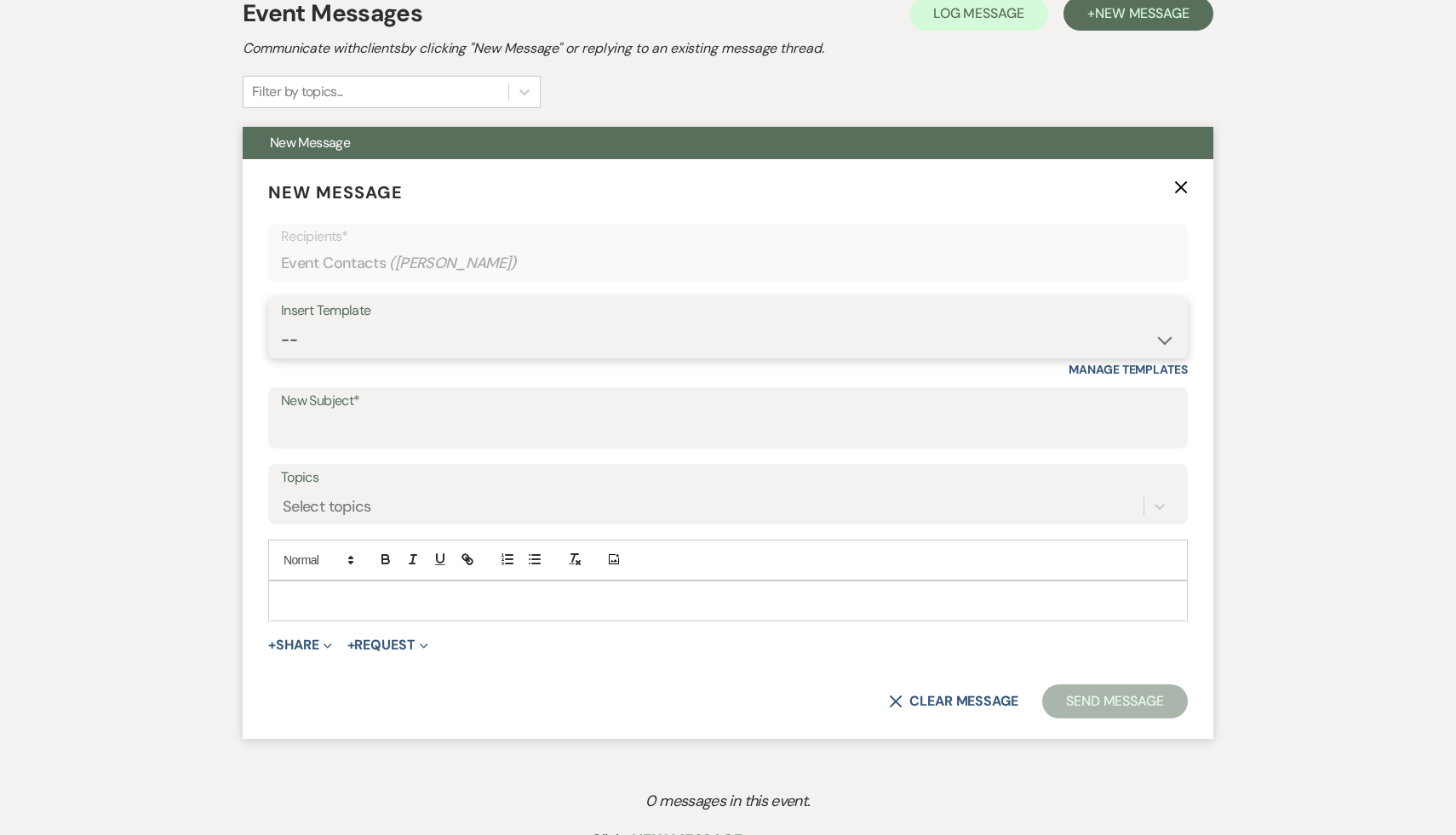
click at [1160, 341] on select "-- Weven Planning Portal Introduction (Booked Events) Initial Inquiry Response …" at bounding box center [728, 340] width 894 height 33
select select "566"
type input "Thank you for your interest in The Ruins at [GEOGRAPHIC_DATA]!"
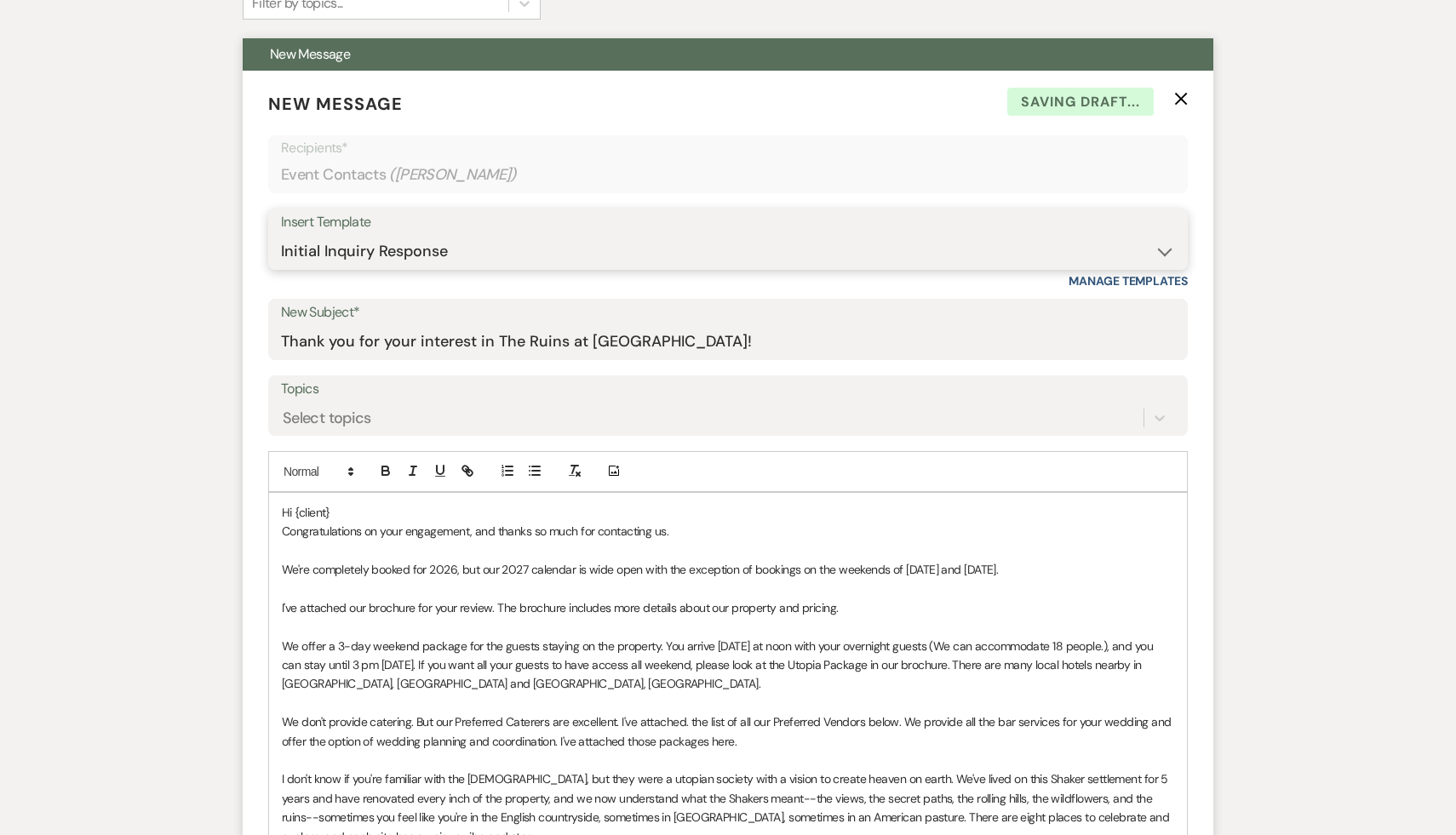
scroll to position [742, 0]
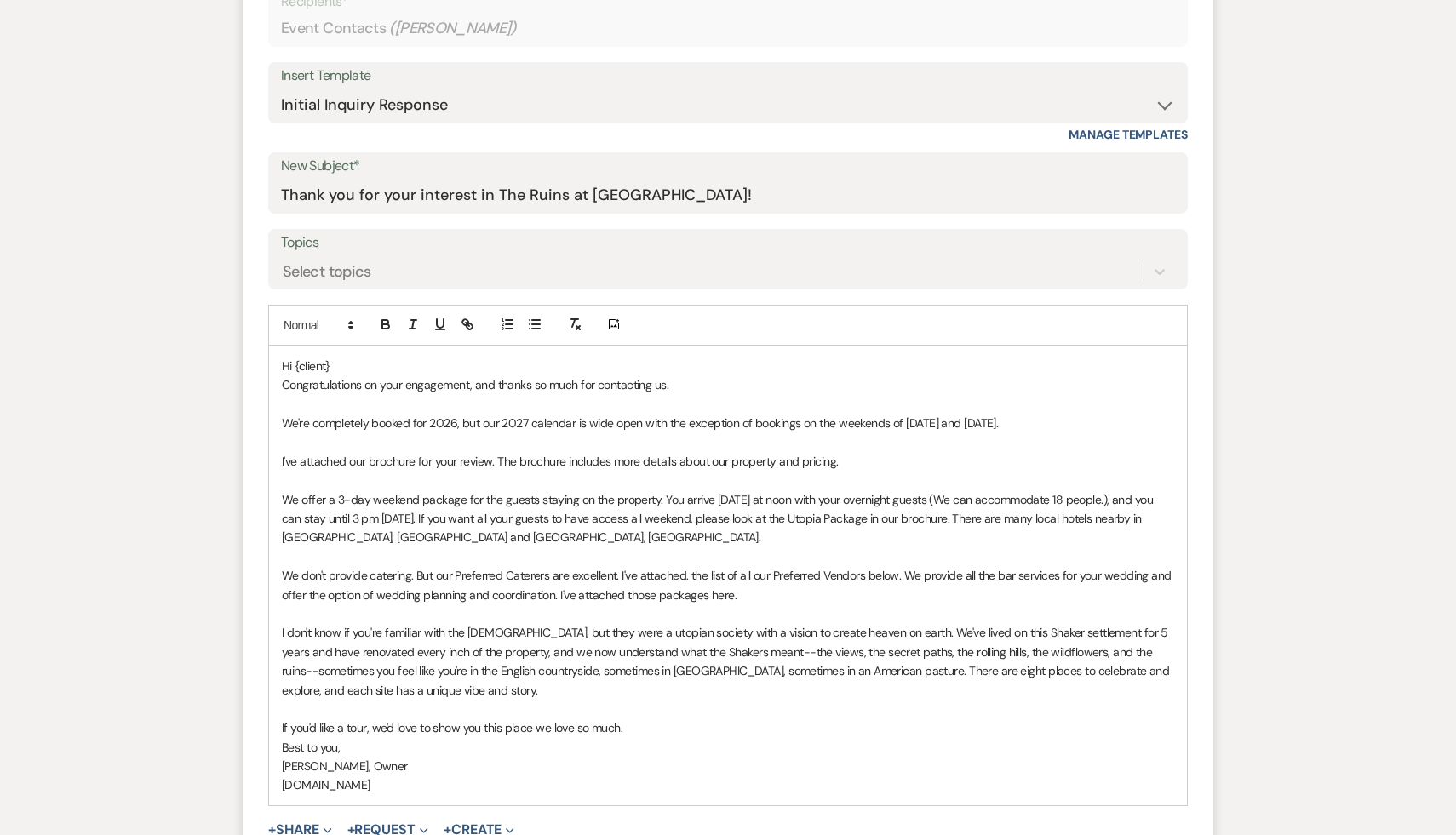
click at [350, 366] on p "Hi {client}" at bounding box center [728, 366] width 892 height 19
click at [284, 389] on p "Congratulations on your engagement, and thanks so much for contacting us." at bounding box center [728, 385] width 892 height 19
click at [422, 385] on p "Thanks for your email, and Congratulations on your engagement, and thanks so mu…" at bounding box center [728, 385] width 892 height 19
drag, startPoint x: 802, startPoint y: 385, endPoint x: 608, endPoint y: 391, distance: 194.1
click at [608, 391] on p "Thanks for your email, and congratulations on your engagement, and thanks so mu…" at bounding box center [728, 385] width 892 height 19
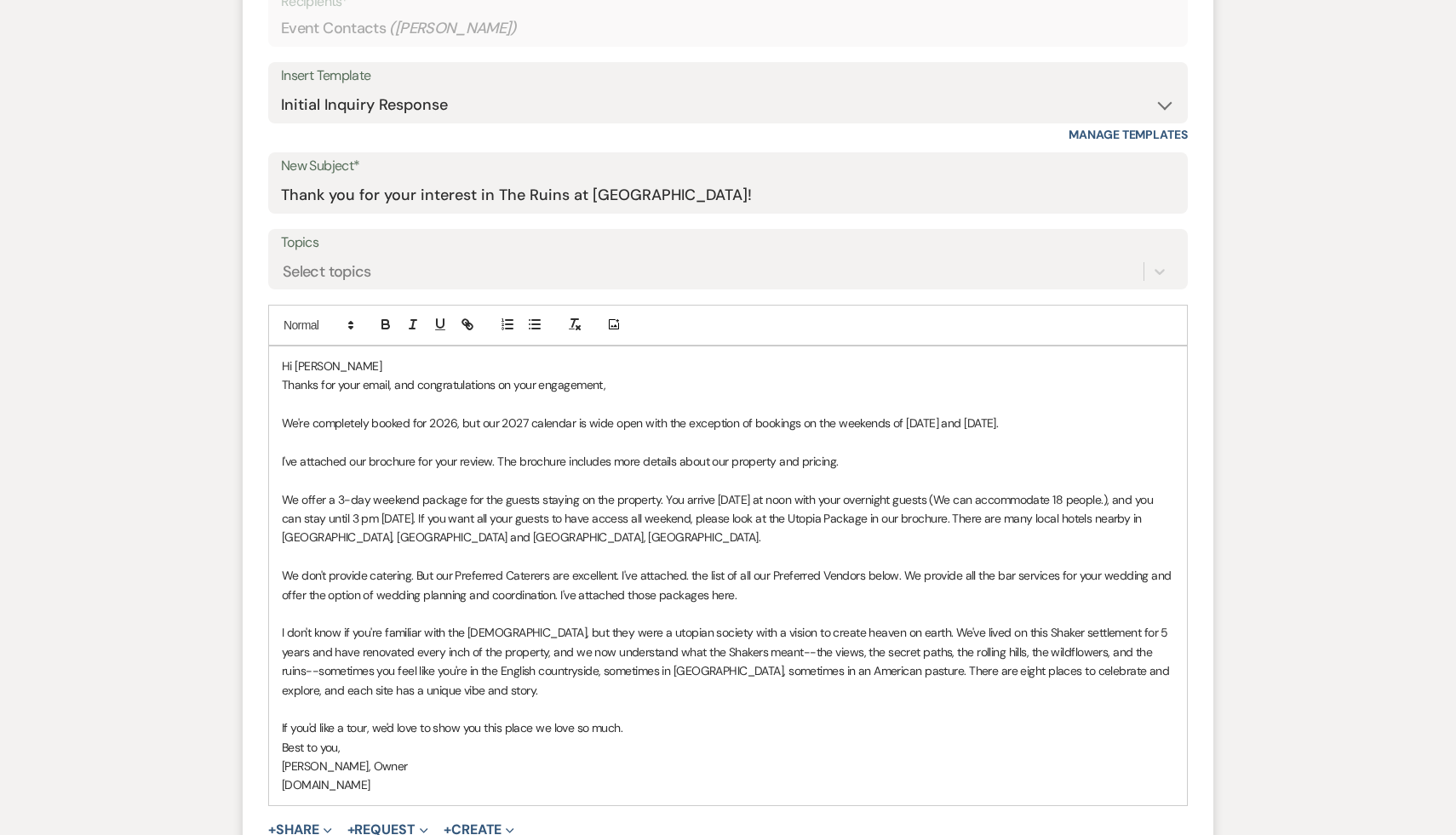
drag, startPoint x: 1013, startPoint y: 420, endPoint x: 260, endPoint y: 421, distance: 753.0
click at [260, 421] on form "New Message X Draft Recipients* Event Contacts ( Melessa Mott ) Insert Template…" at bounding box center [728, 492] width 971 height 1136
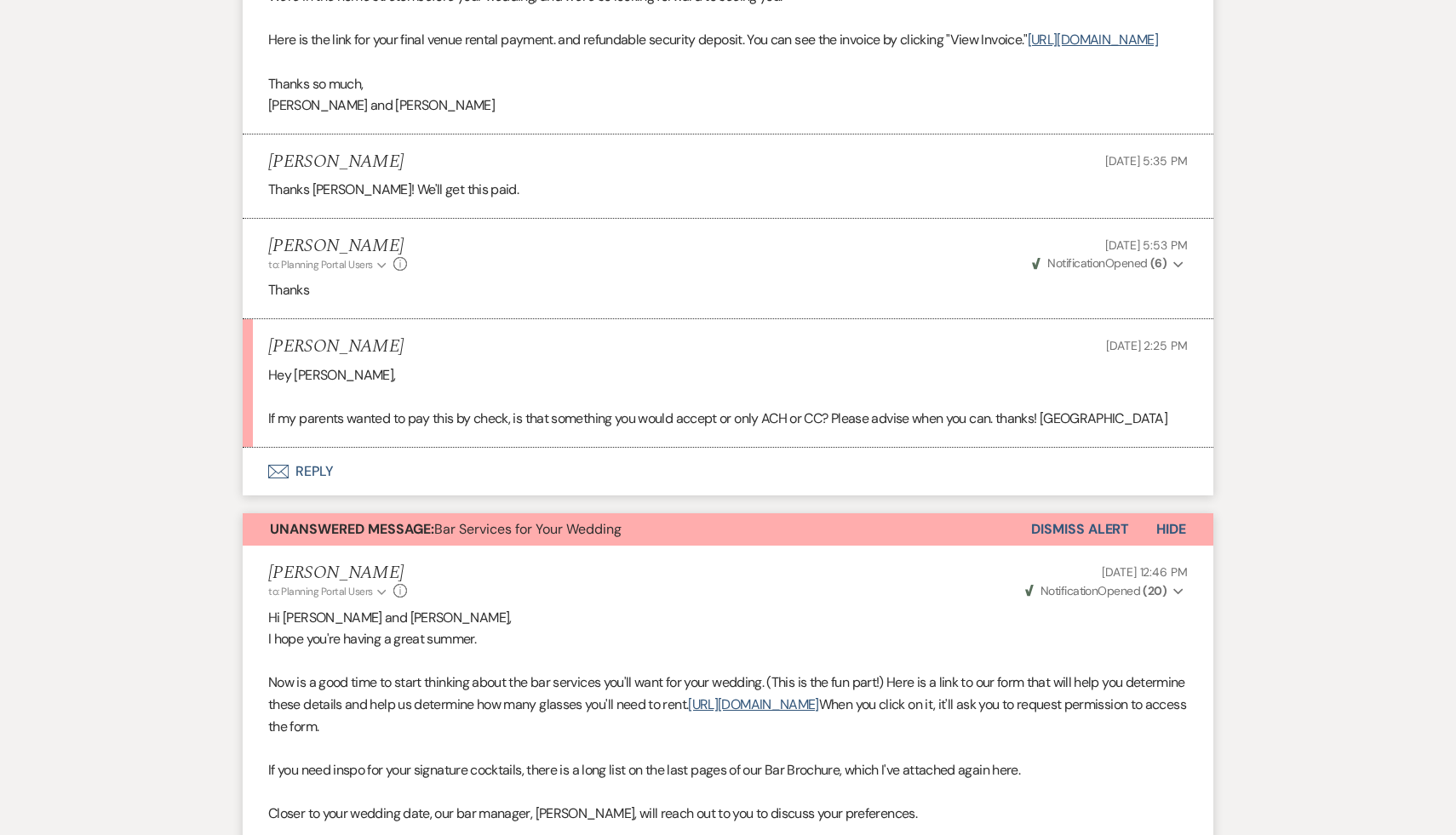
scroll to position [516, 0]
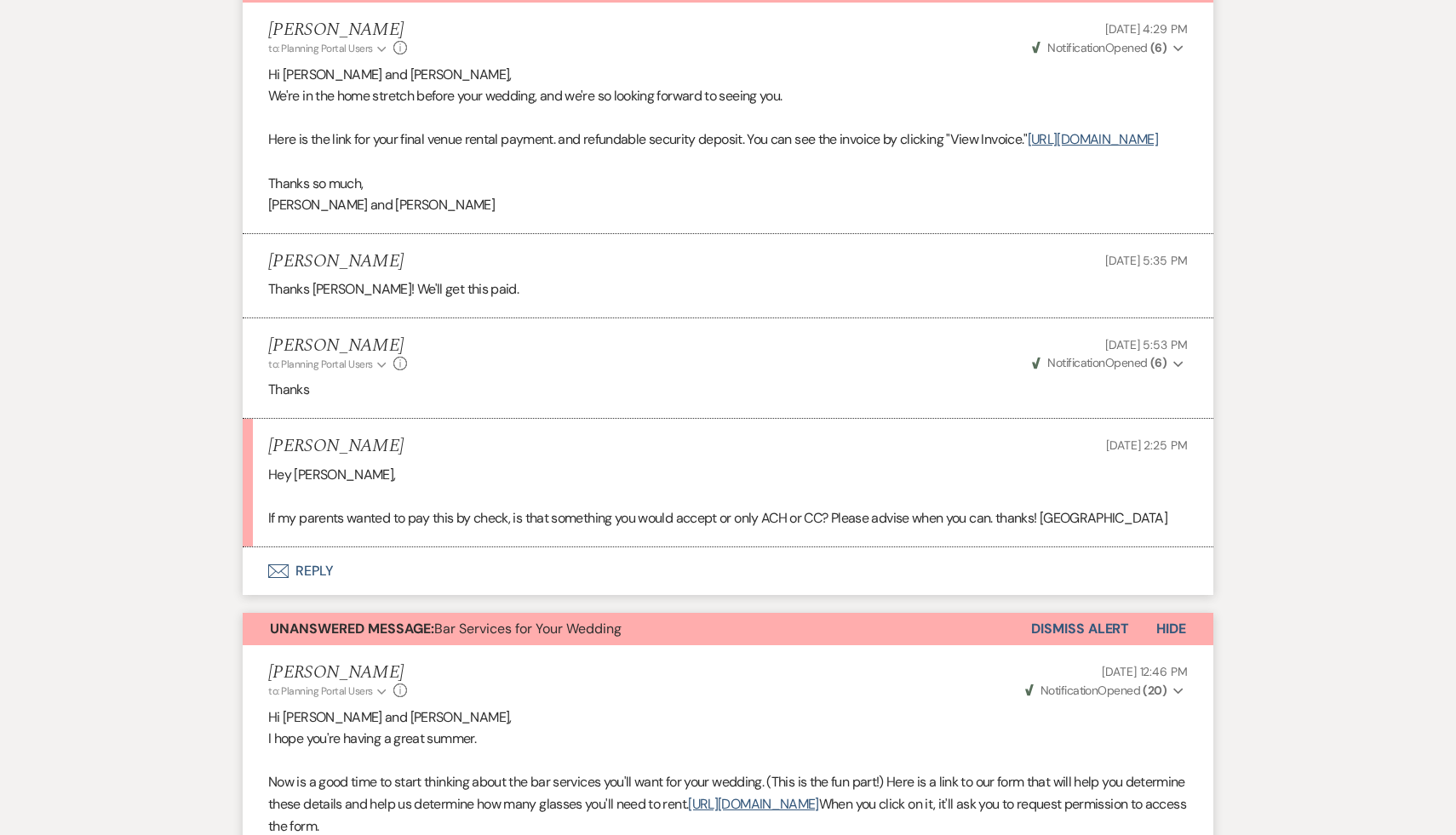
click at [313, 590] on button "Envelope Reply" at bounding box center [728, 571] width 971 height 47
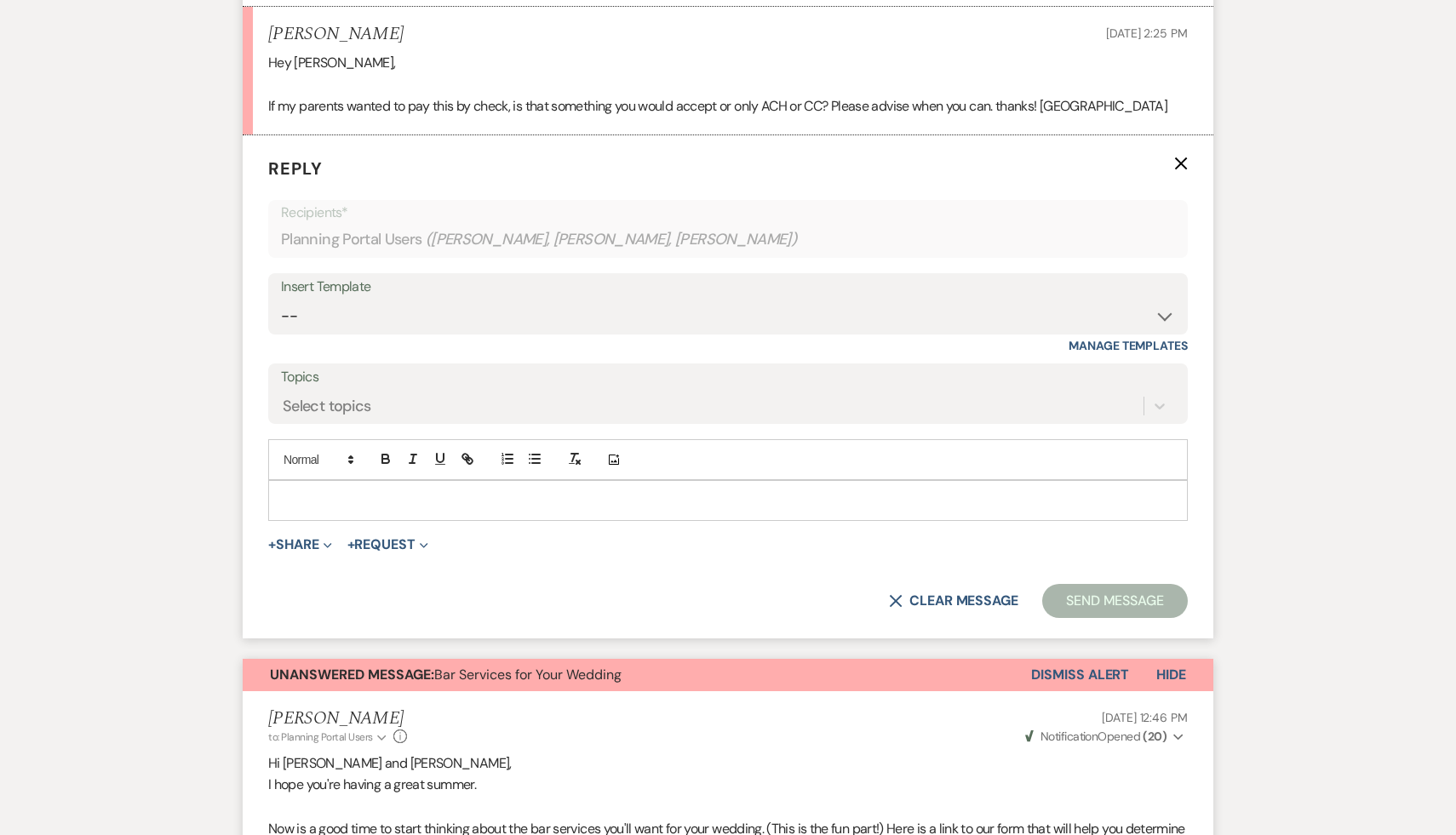
scroll to position [963, 0]
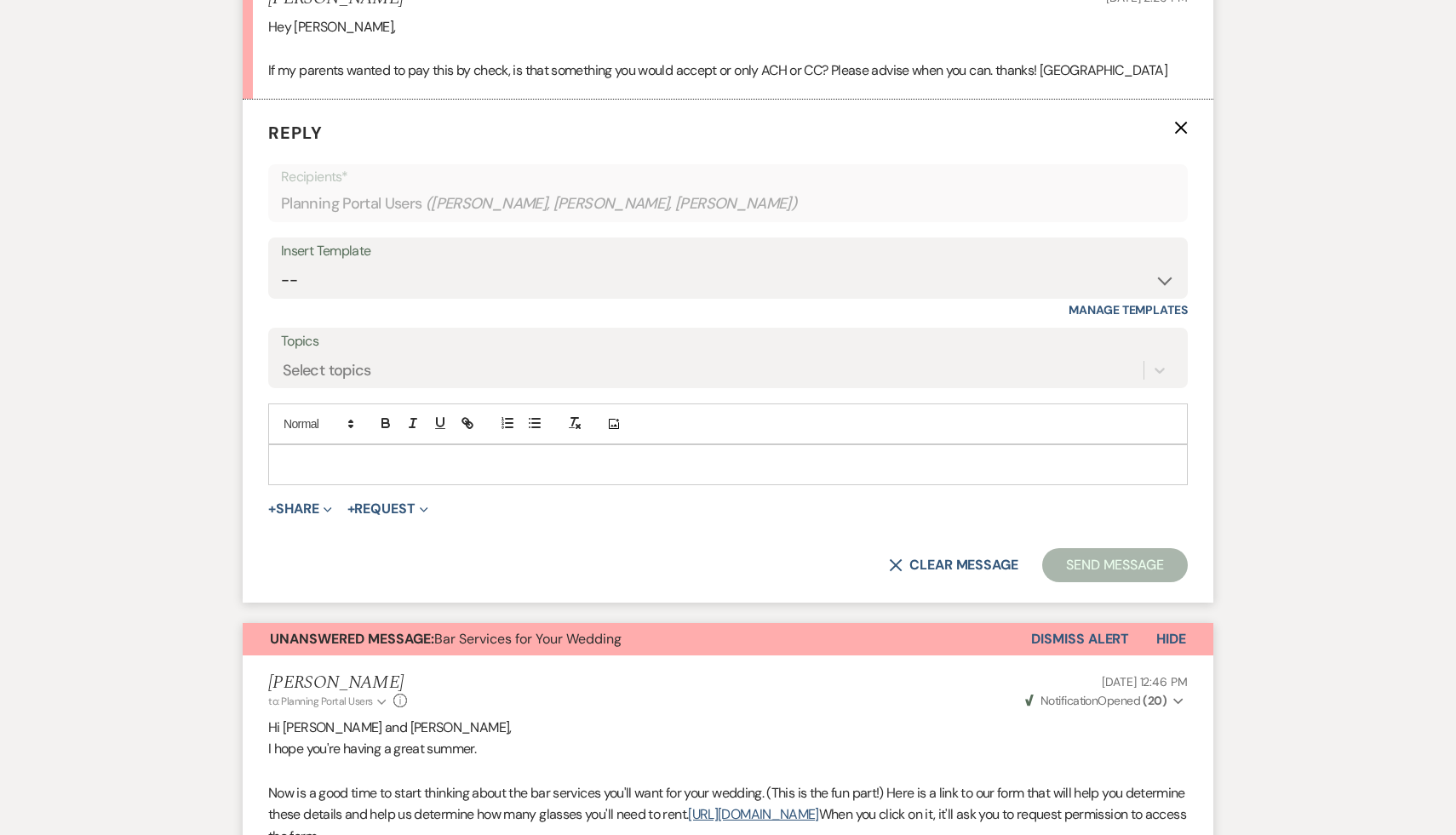
click at [447, 485] on div at bounding box center [728, 464] width 918 height 39
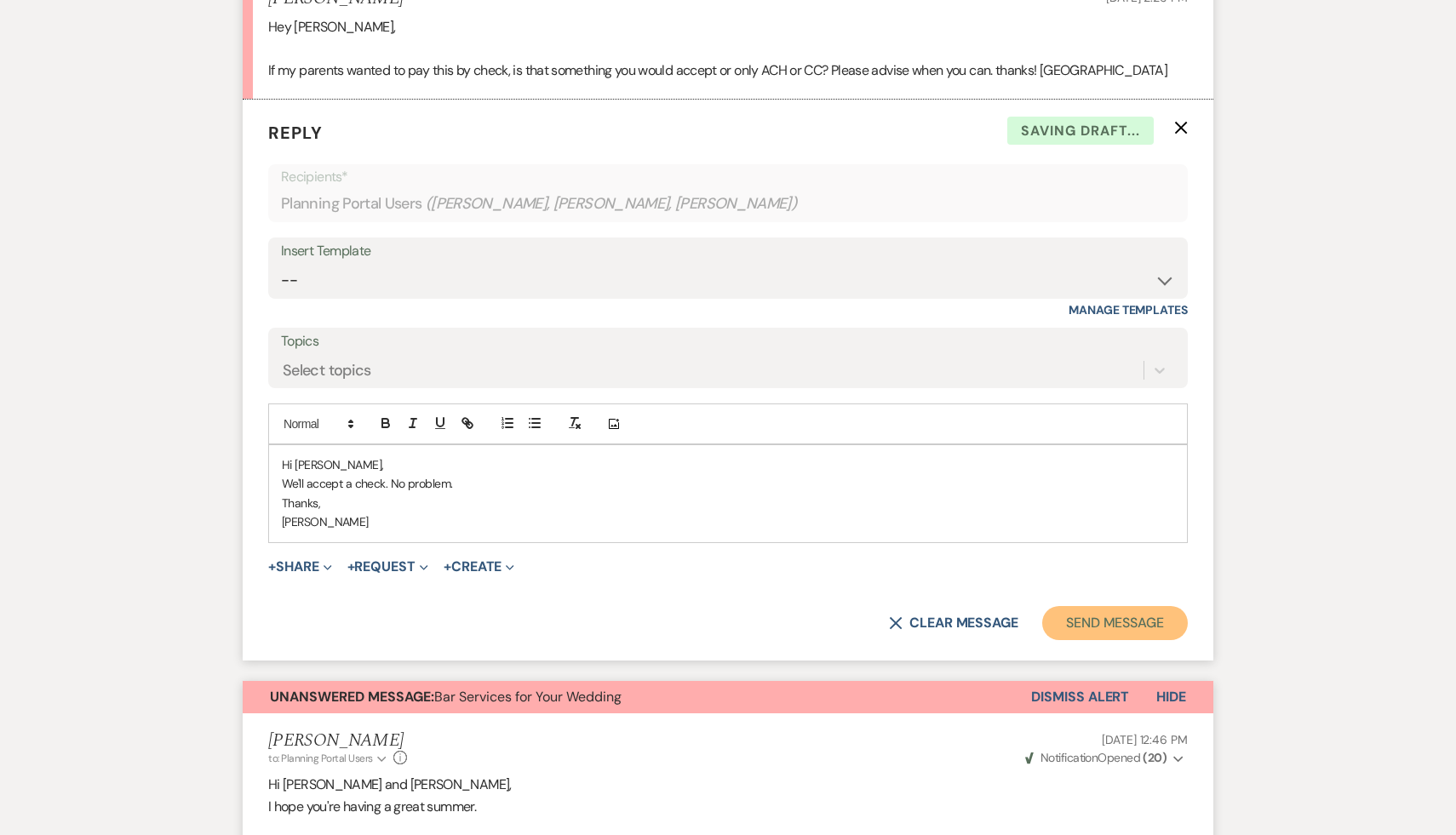
click at [1089, 641] on button "Send Message" at bounding box center [1115, 622] width 146 height 34
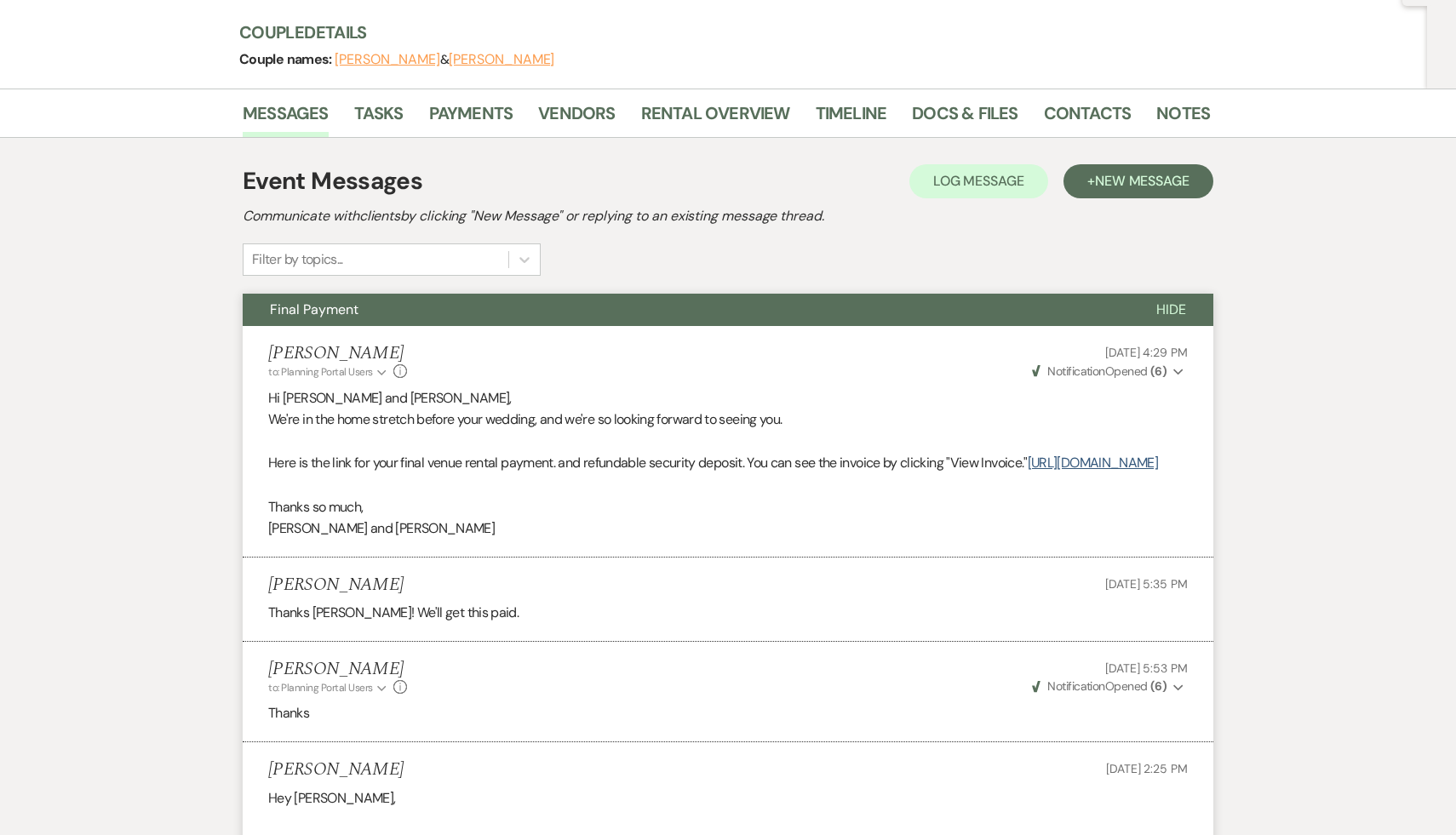
scroll to position [0, 0]
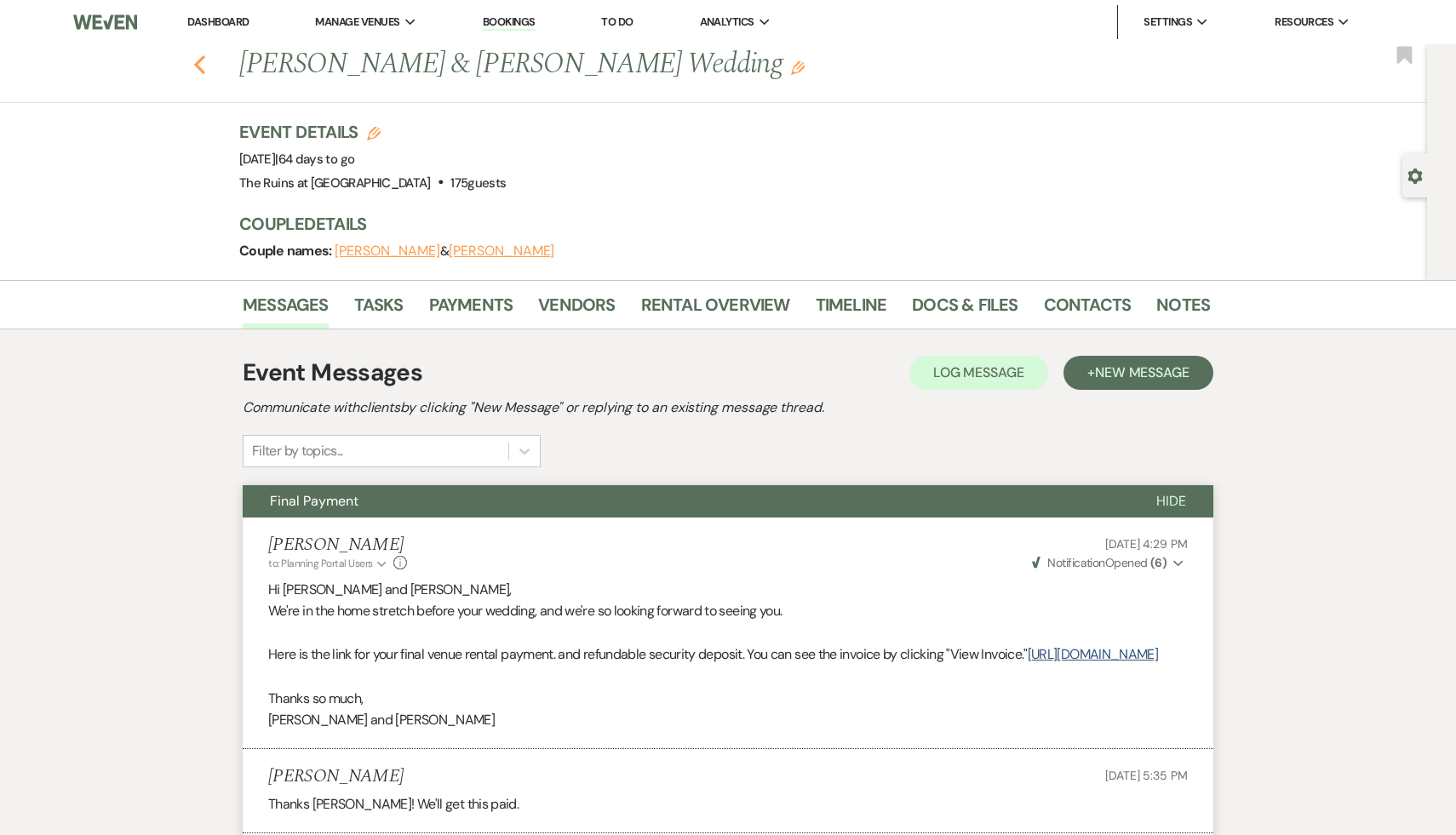
click at [199, 67] on icon "Previous" at bounding box center [200, 65] width 13 height 20
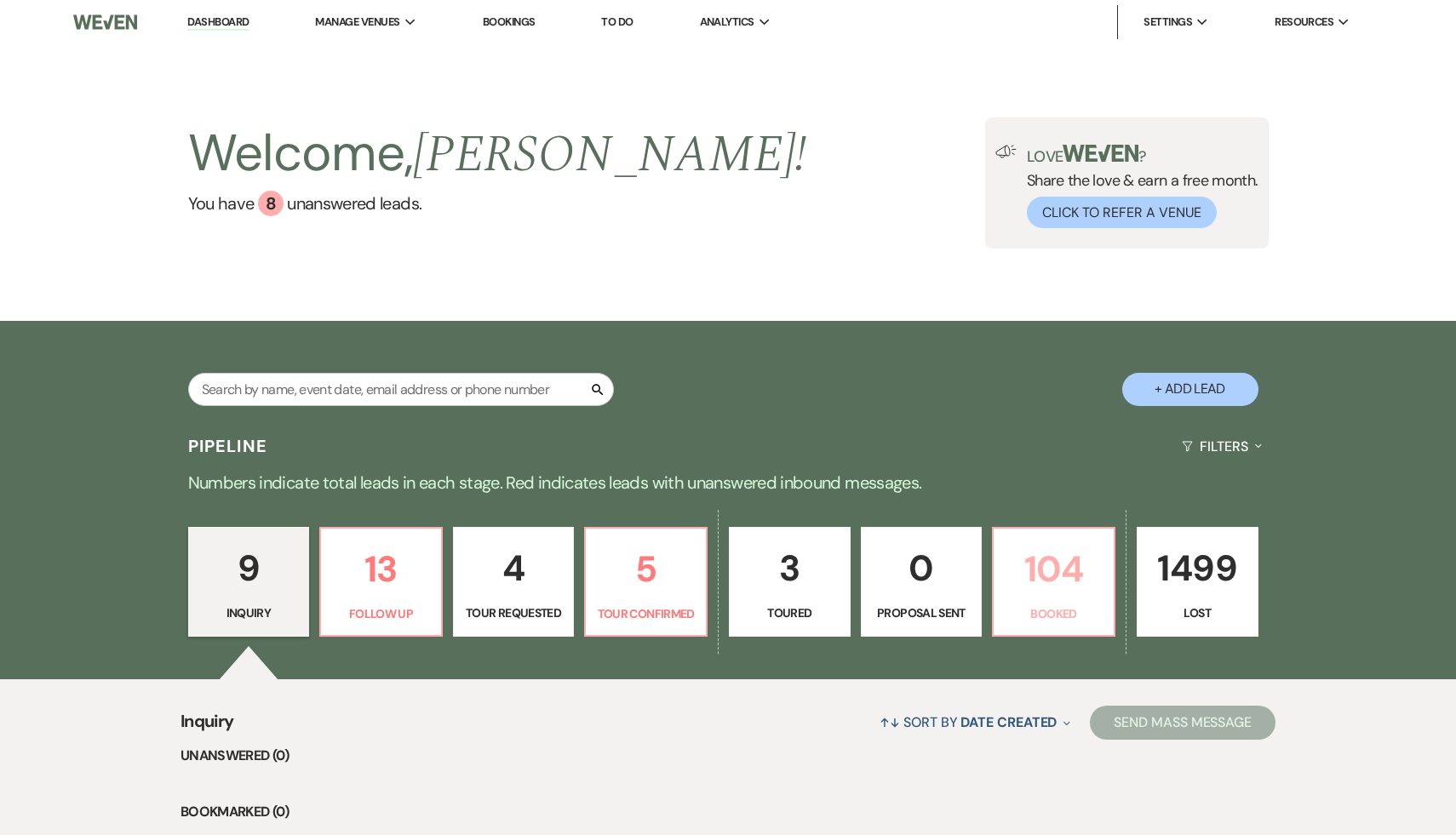
click at [1020, 563] on p "104" at bounding box center [1053, 569] width 99 height 57
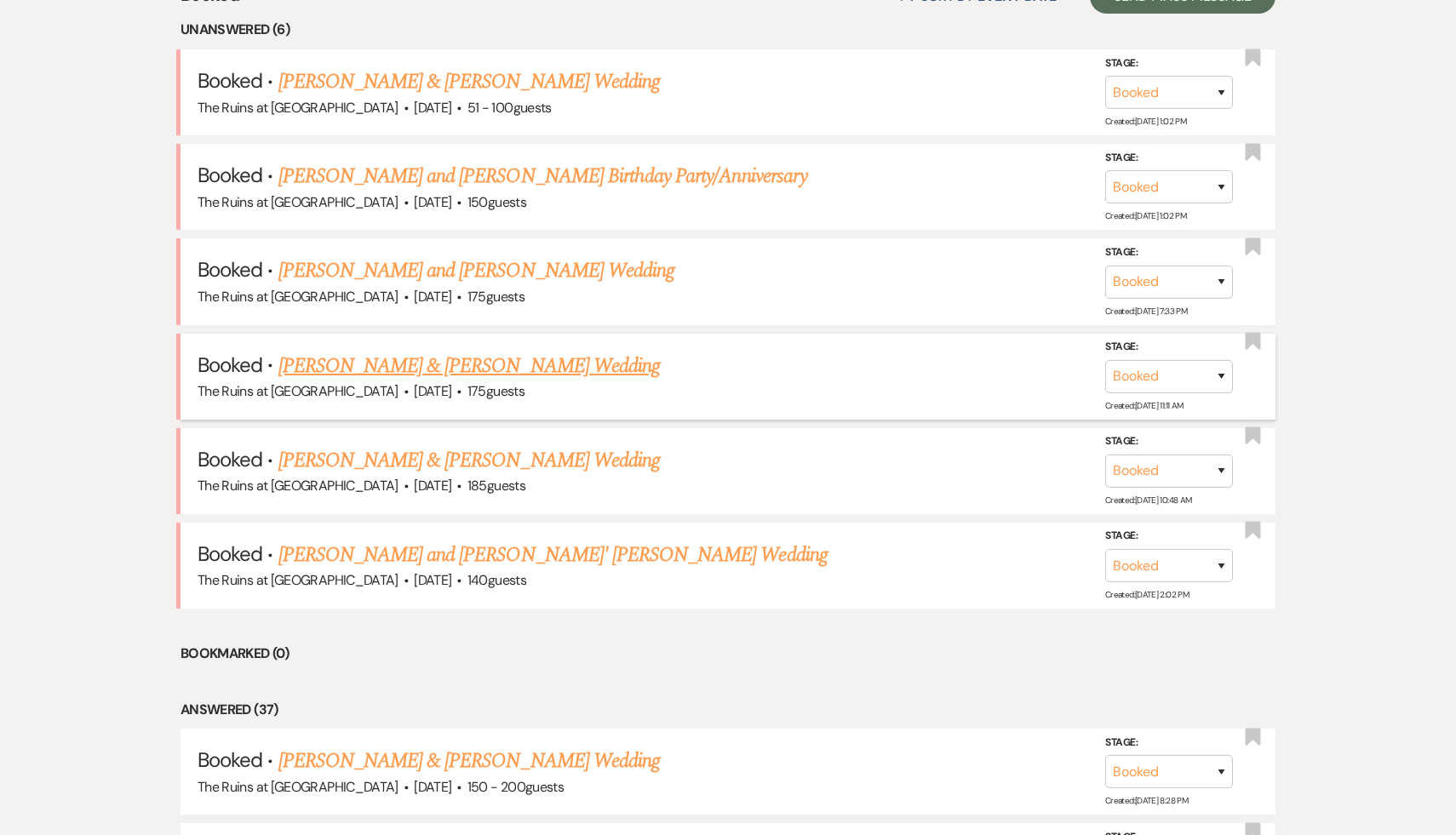
scroll to position [762, 0]
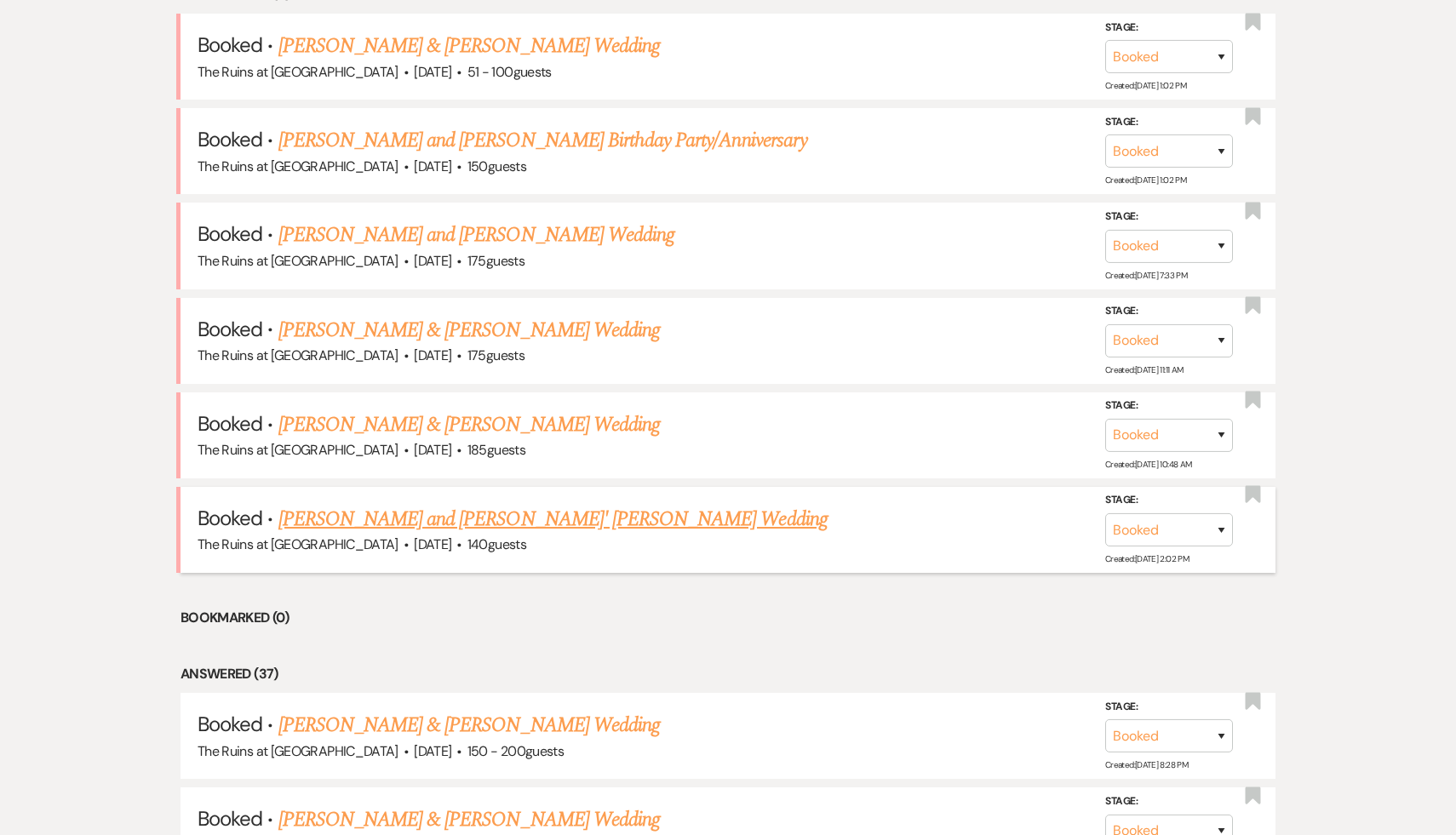
click at [543, 512] on link "Jeni Schapire and Hannah' Wallis's Wedding" at bounding box center [553, 519] width 549 height 31
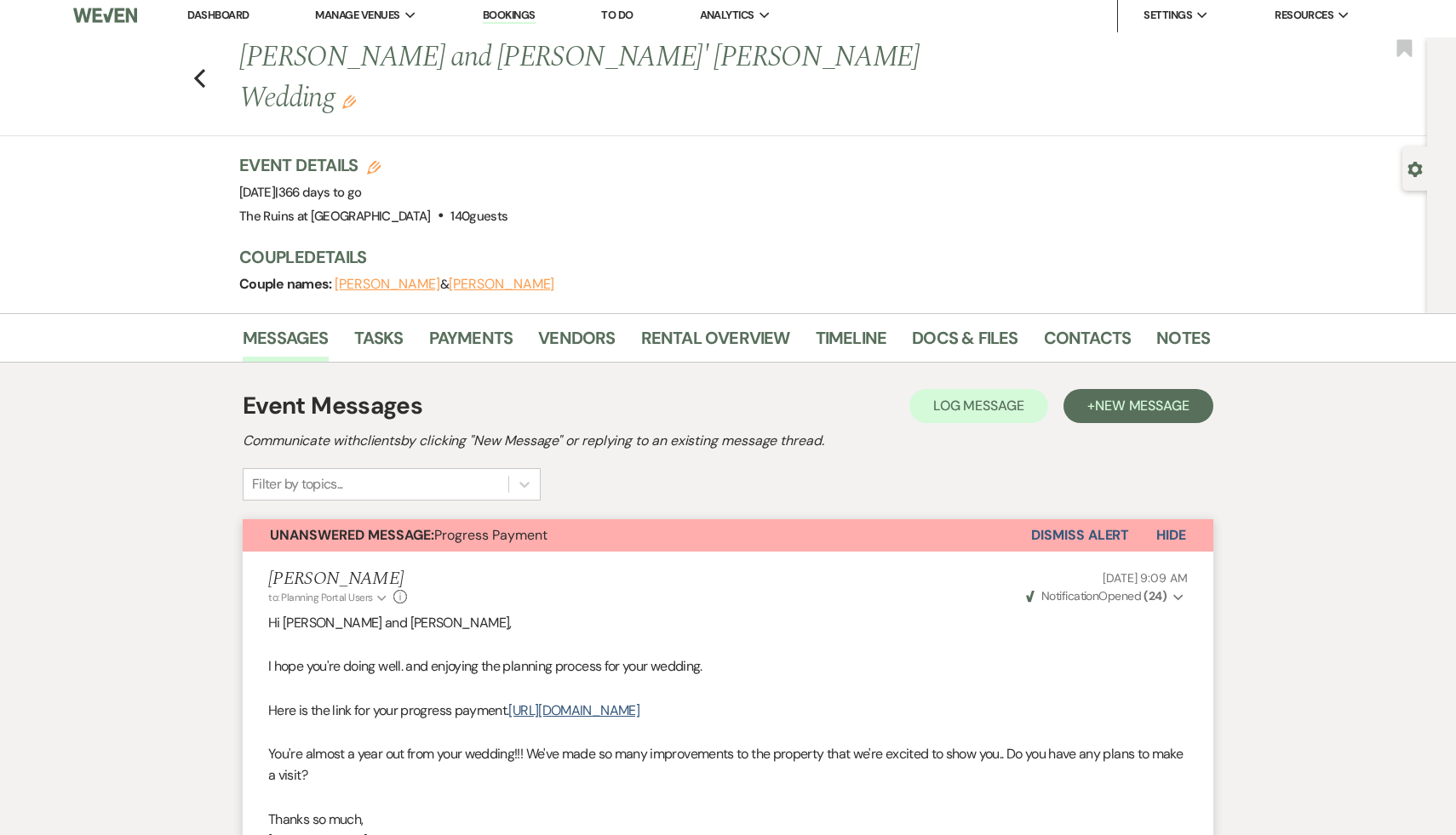
scroll to position [10, 0]
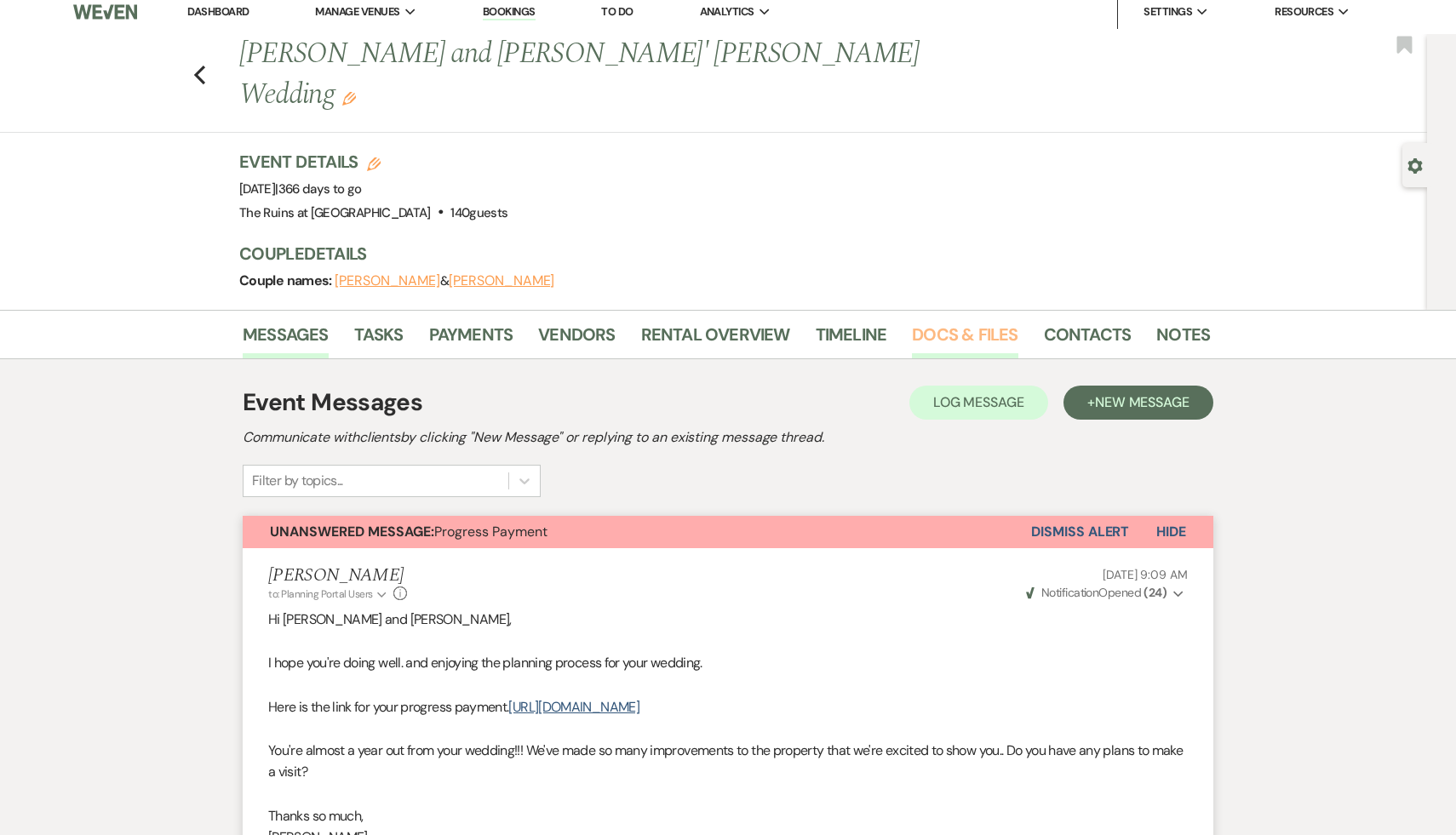
click at [973, 321] on link "Docs & Files" at bounding box center [964, 339] width 106 height 37
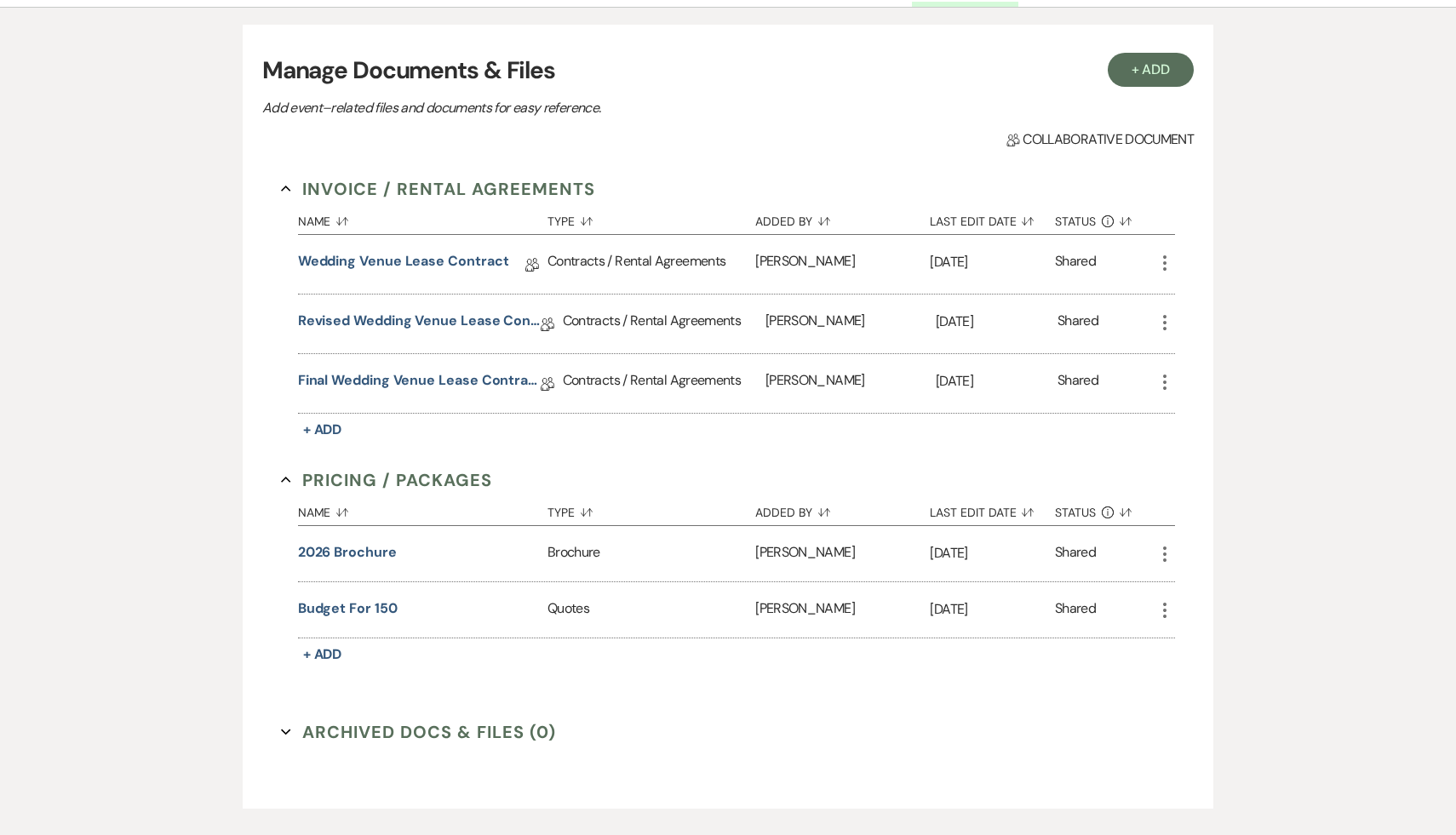
scroll to position [373, 0]
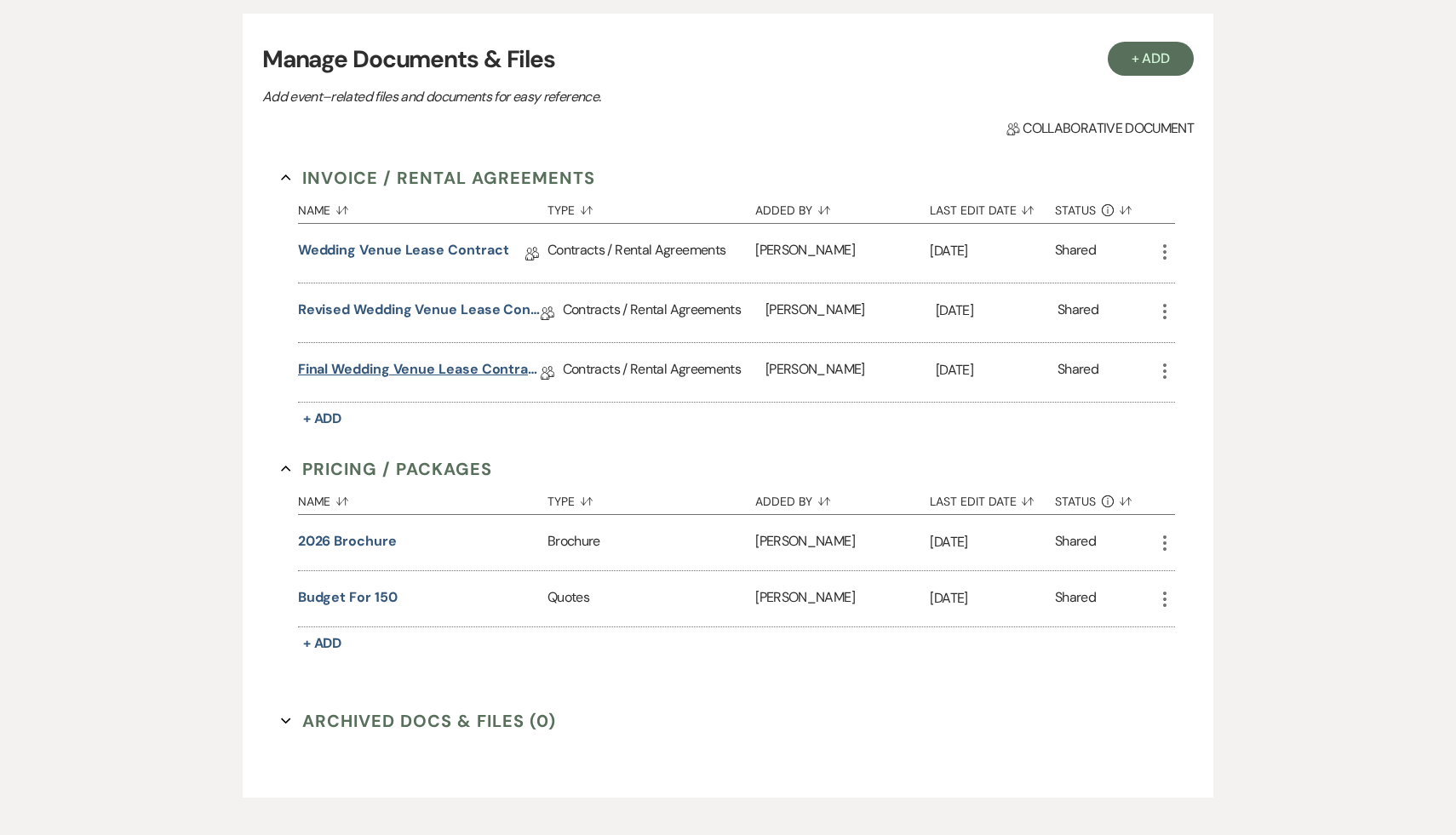
click at [507, 360] on link "Final Wedding Venue Lease Contract" at bounding box center [420, 372] width 243 height 26
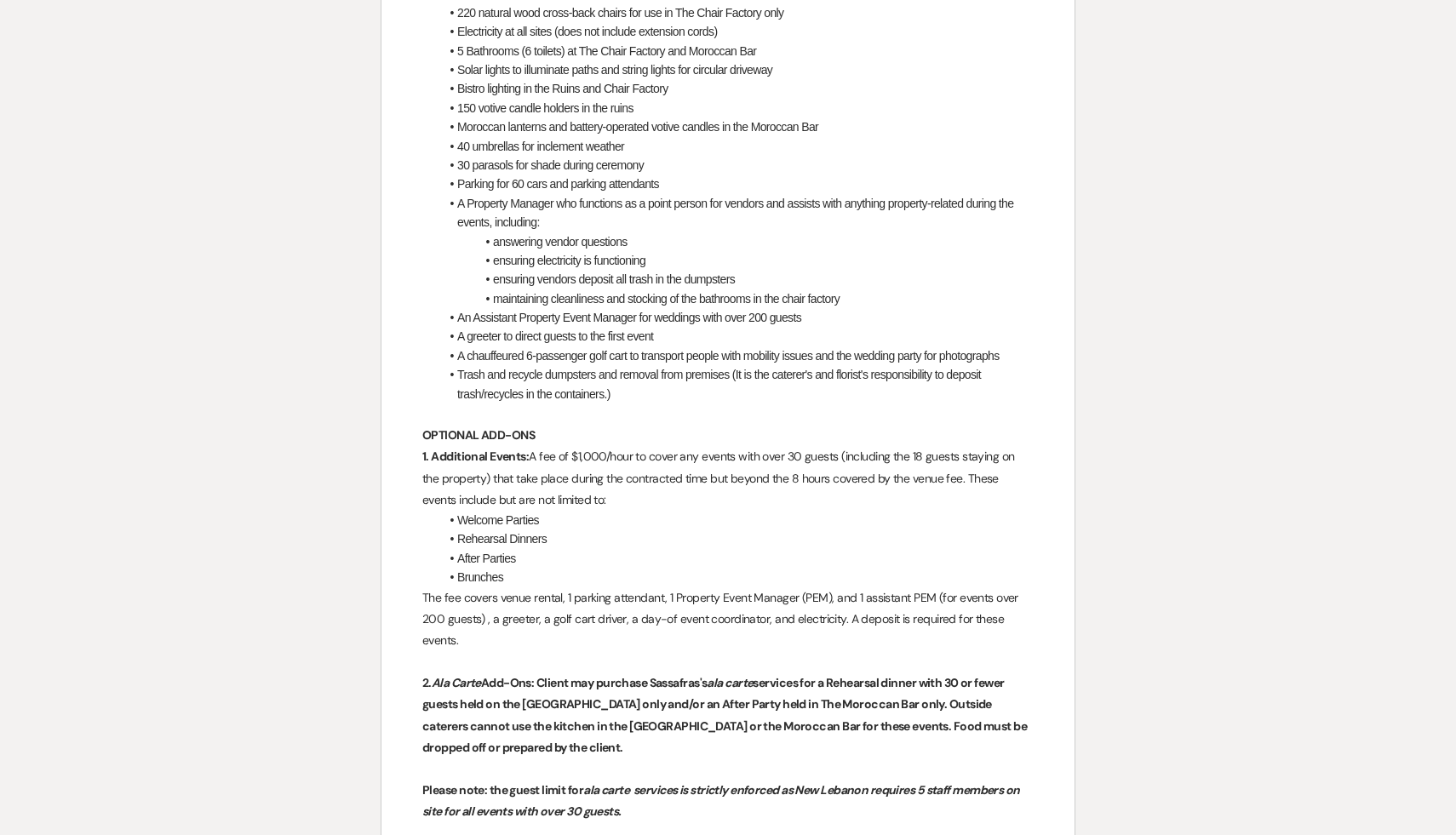
scroll to position [888, 0]
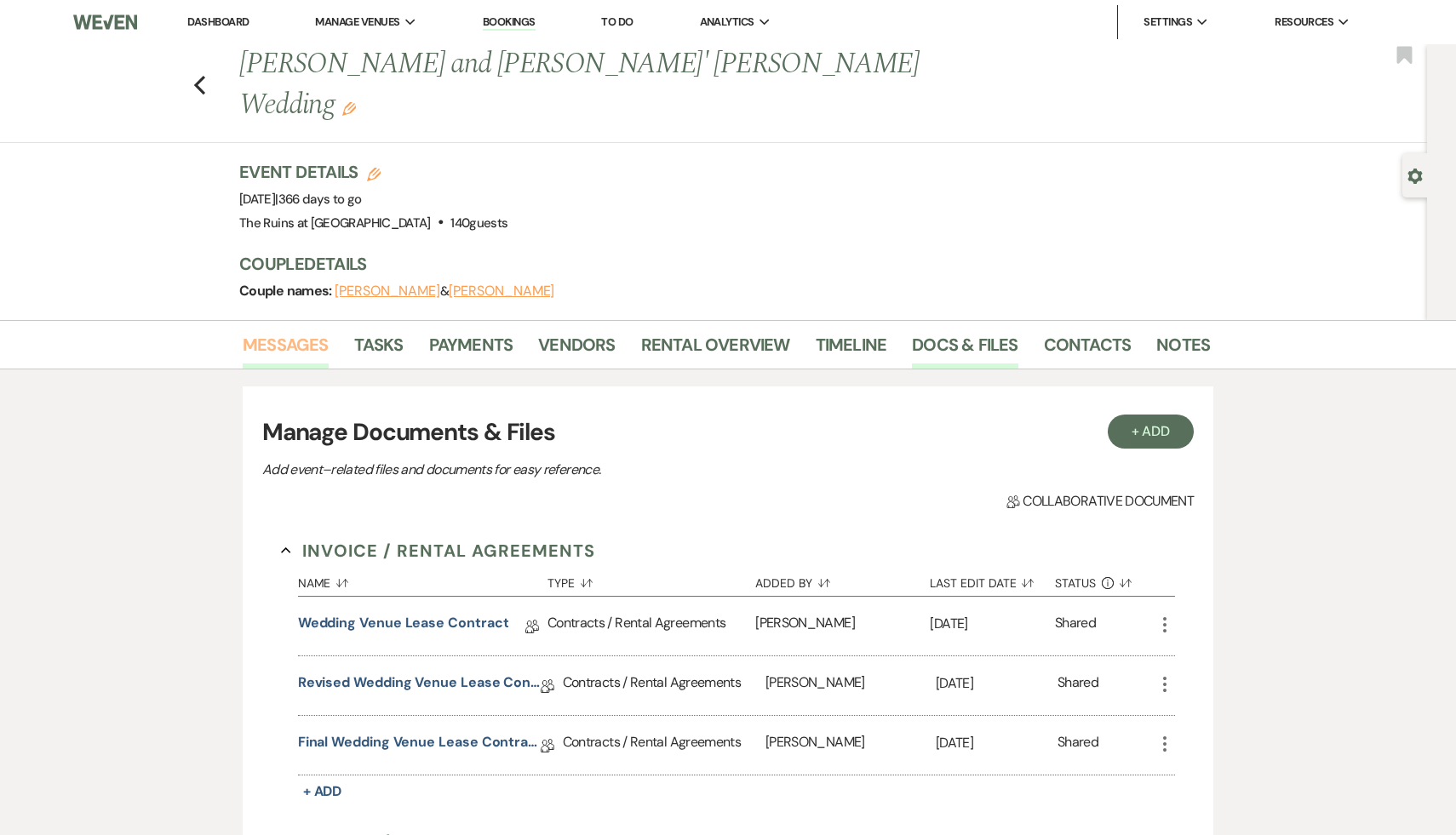
click at [294, 331] on link "Messages" at bounding box center [286, 350] width 86 height 37
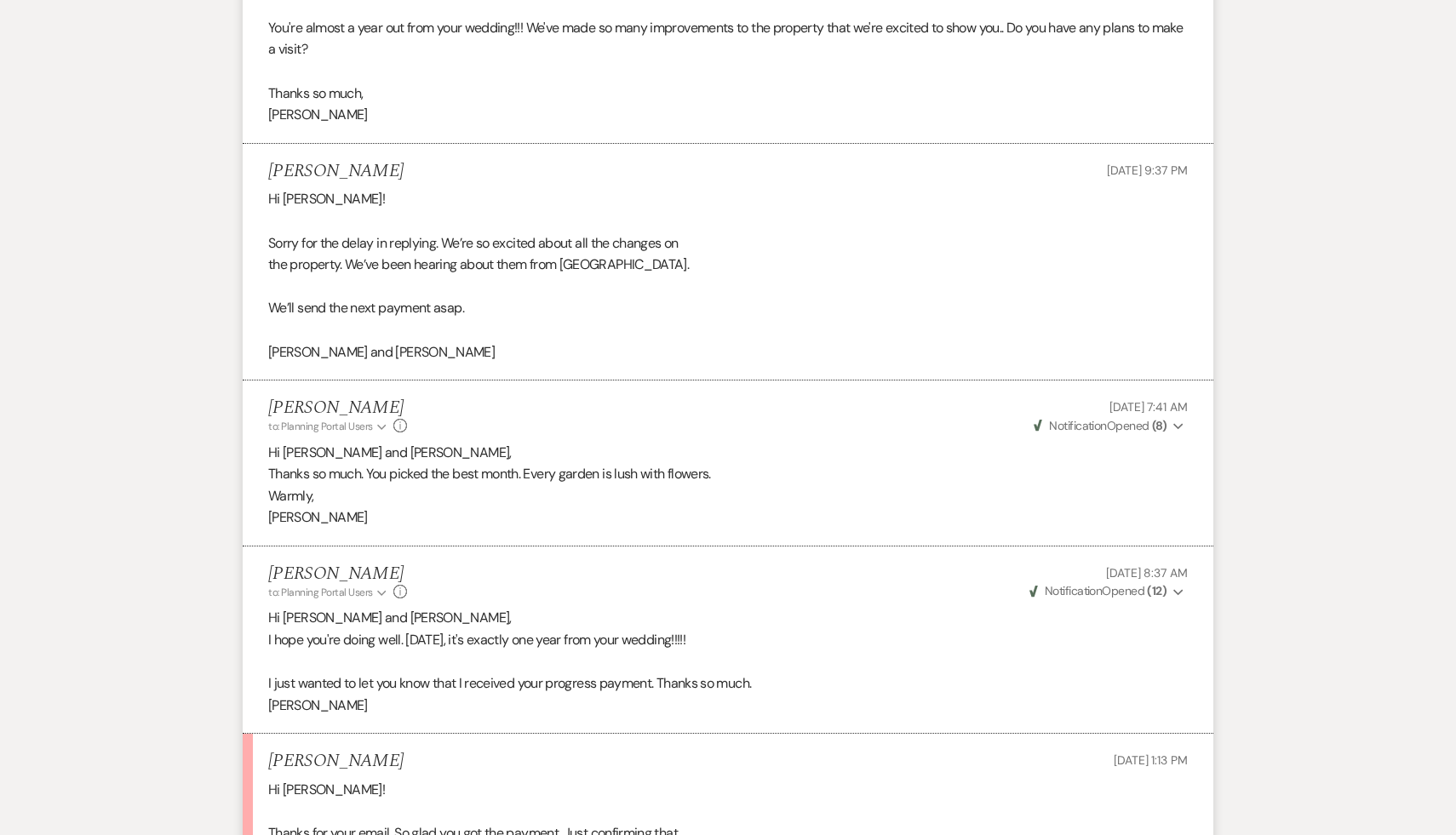
scroll to position [1014, 0]
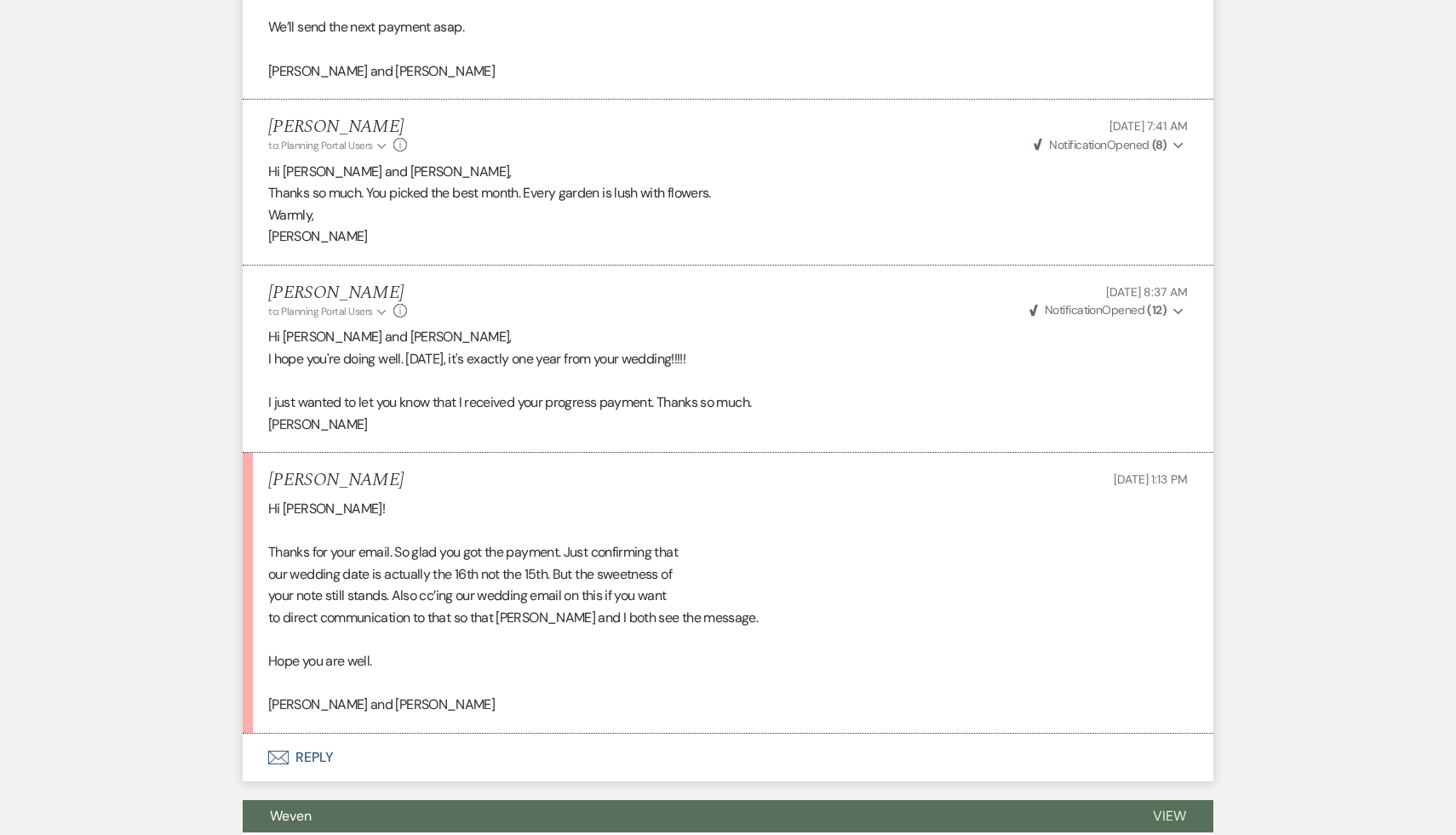
click at [320, 734] on button "Envelope Reply" at bounding box center [728, 757] width 971 height 47
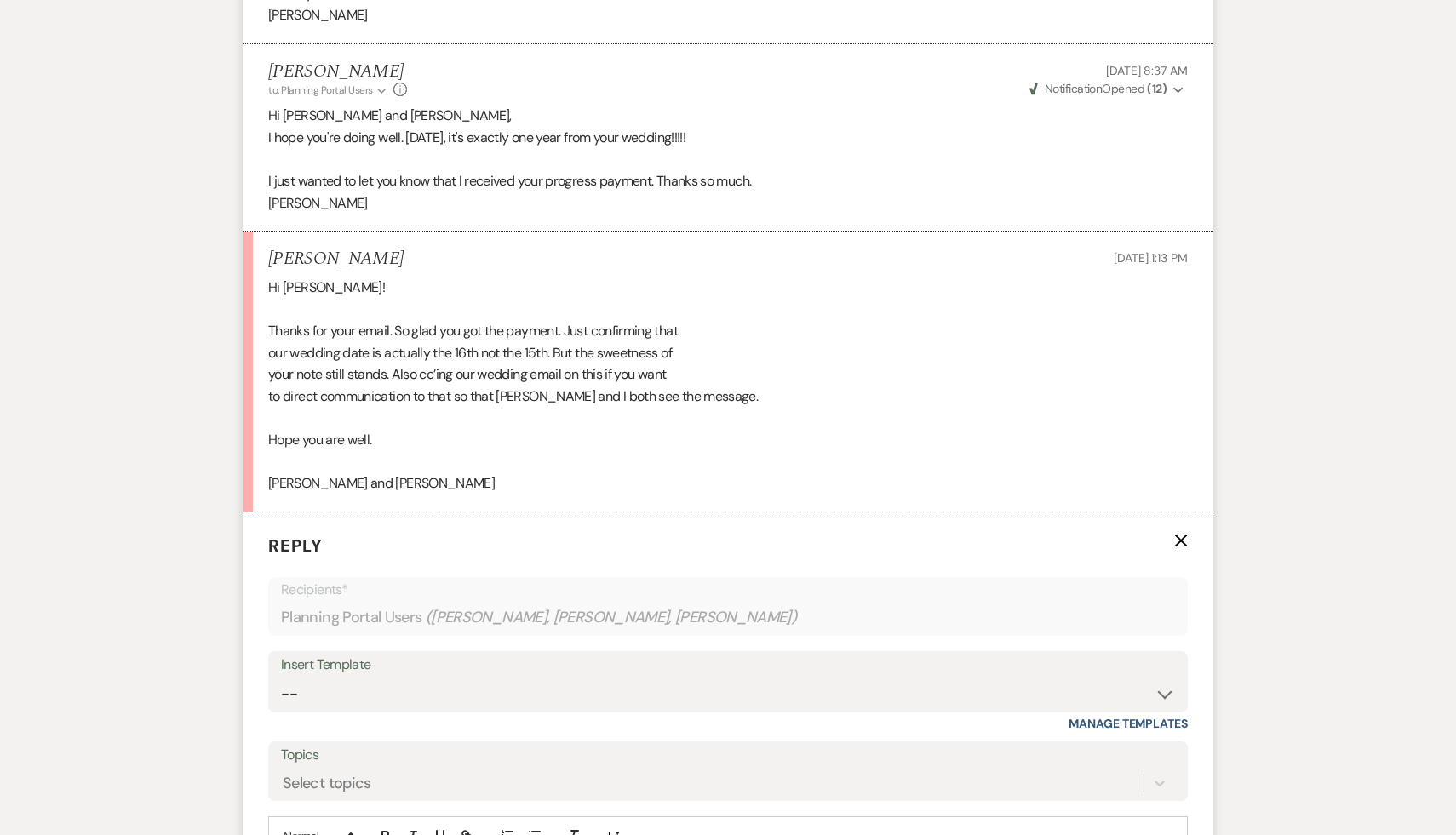
scroll to position [1268, 0]
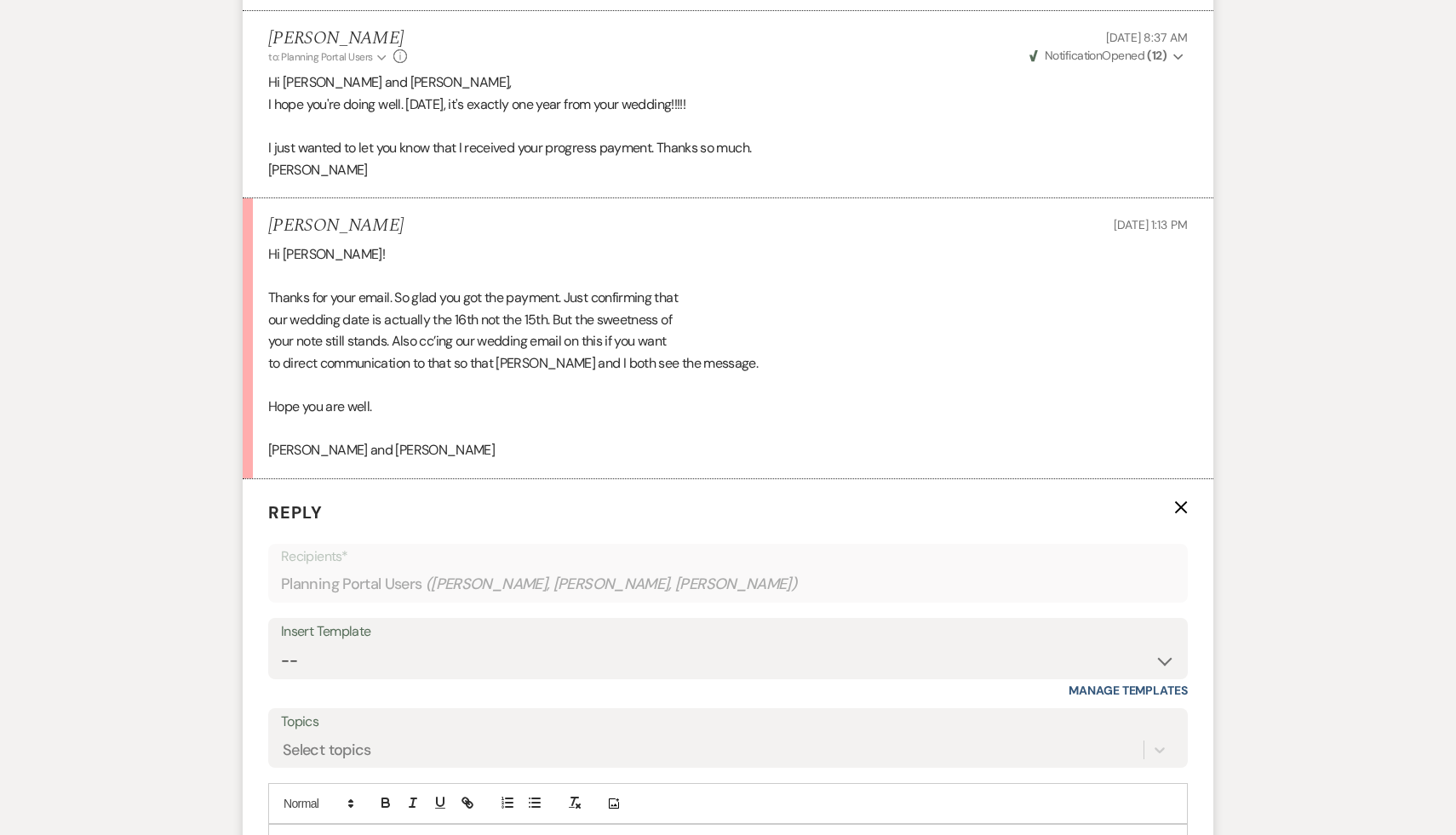
click at [335, 825] on div at bounding box center [728, 844] width 918 height 39
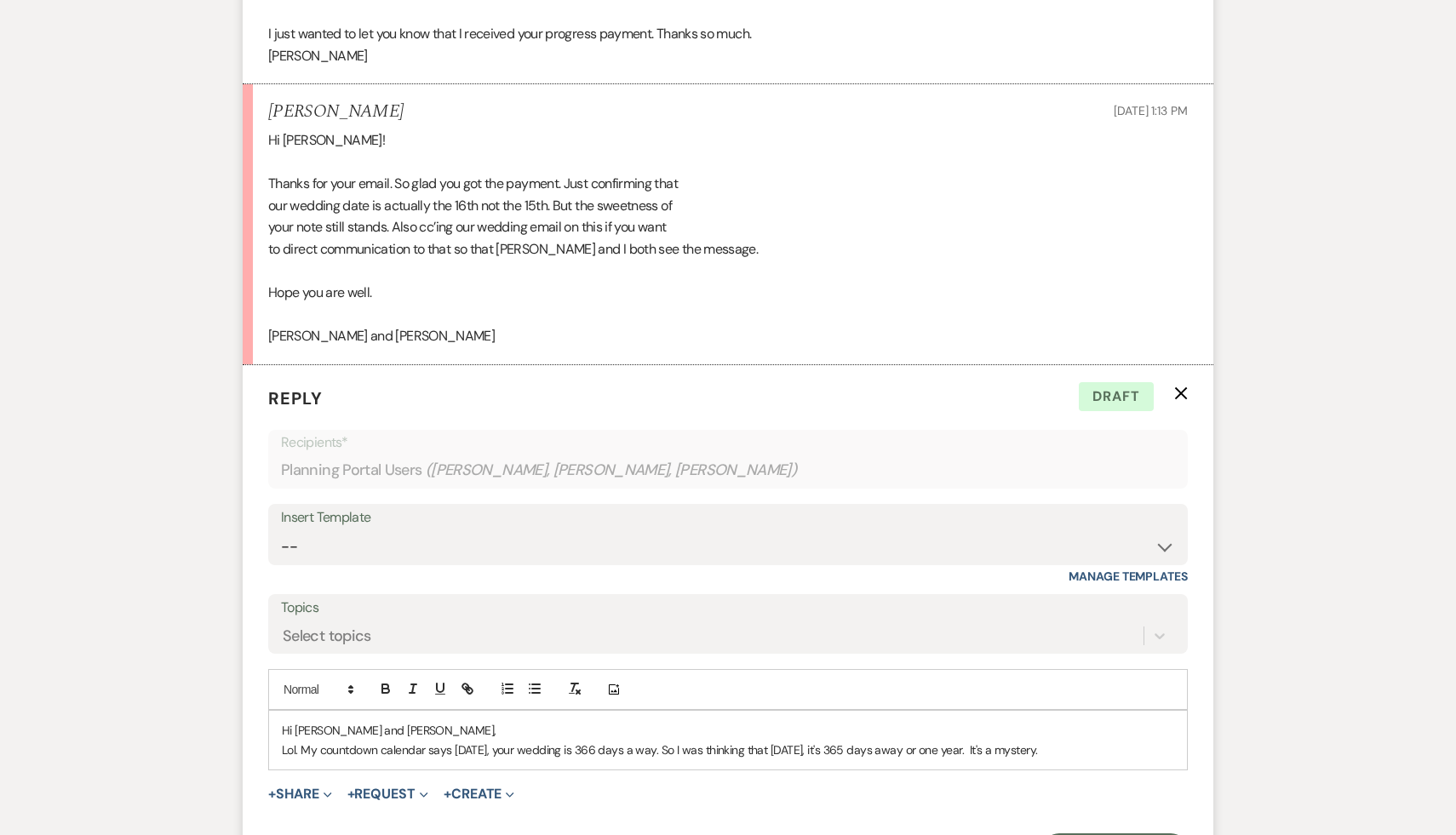
scroll to position [1388, 0]
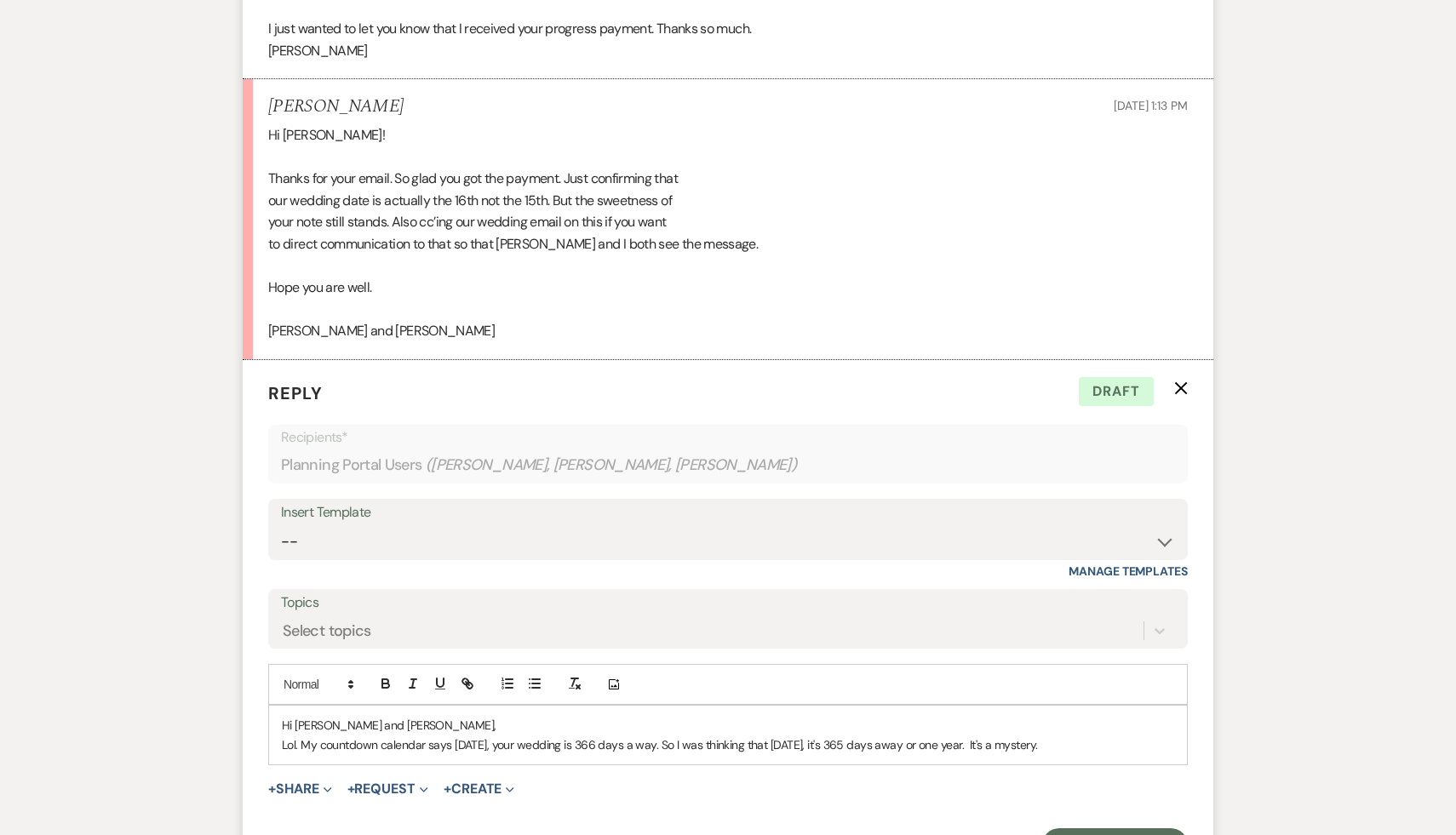
click at [1051, 736] on p "Lol. My countdown calendar says today, your wedding is 366 days a way. So I was…" at bounding box center [728, 745] width 892 height 19
click at [972, 736] on p "Lol. My countdown calendar says today, your wedding is 366 days a way. So I was…" at bounding box center [728, 755] width 892 height 38
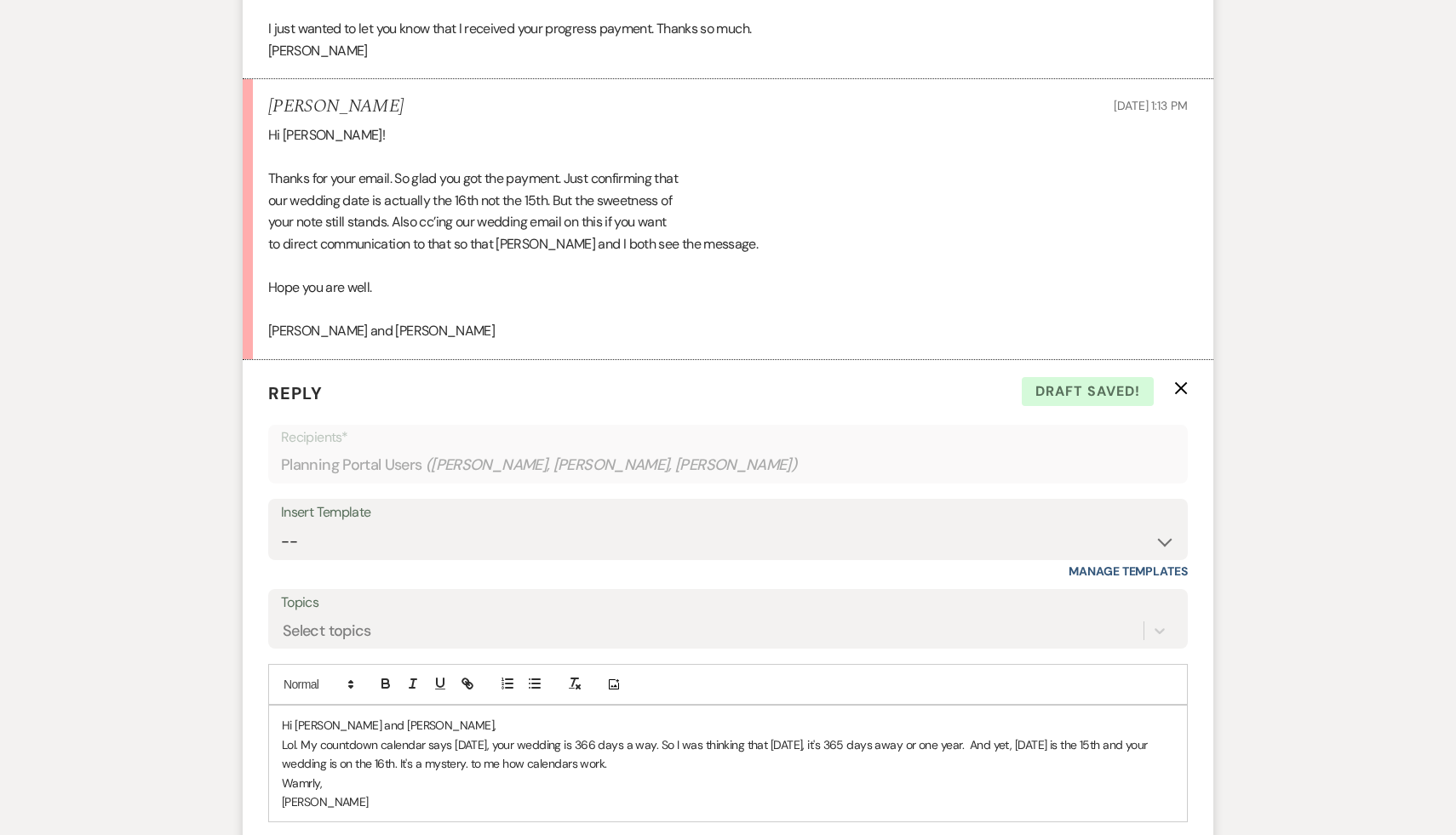
click at [311, 774] on p "Wamrly," at bounding box center [728, 783] width 892 height 19
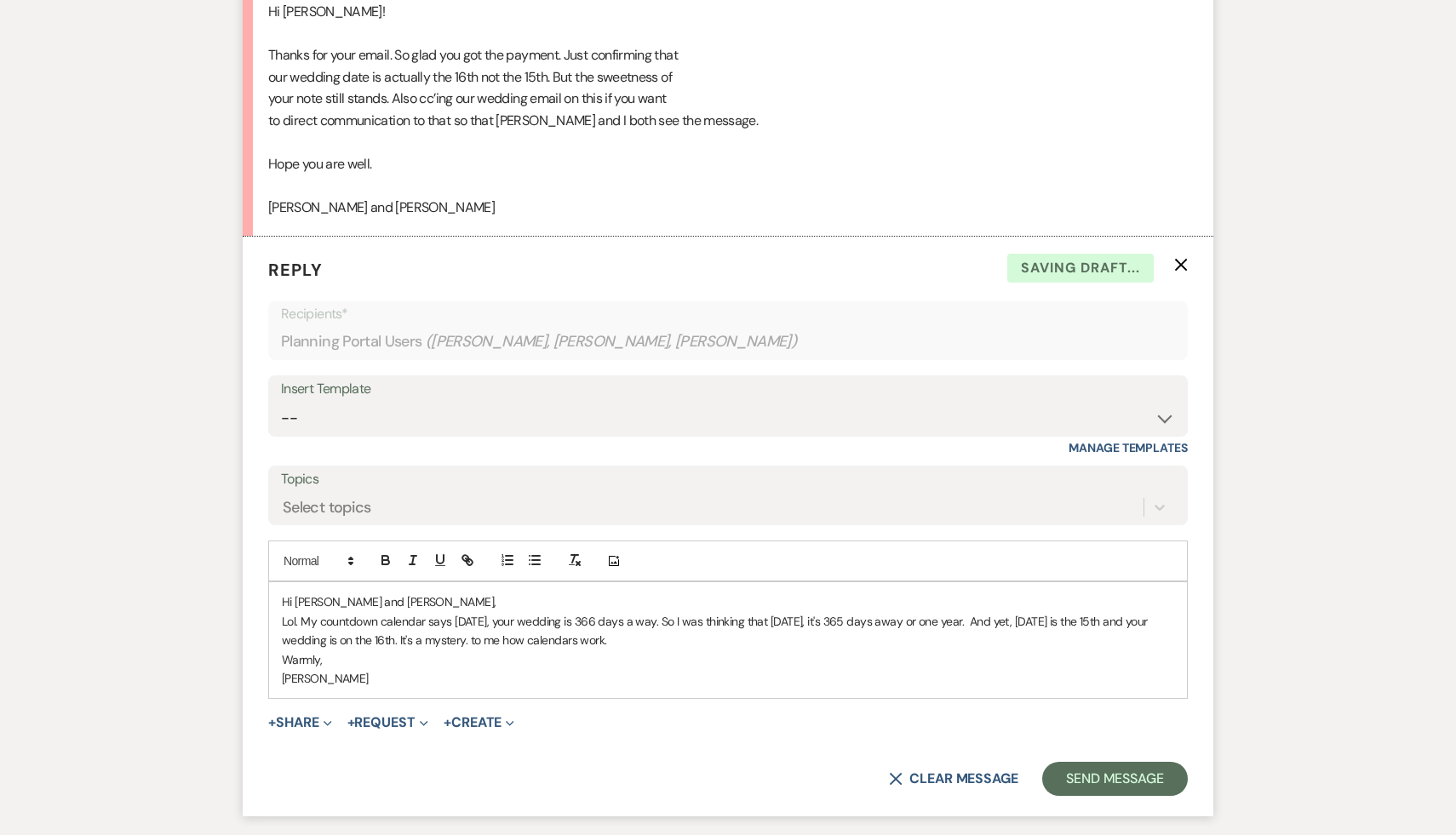
scroll to position [1524, 0]
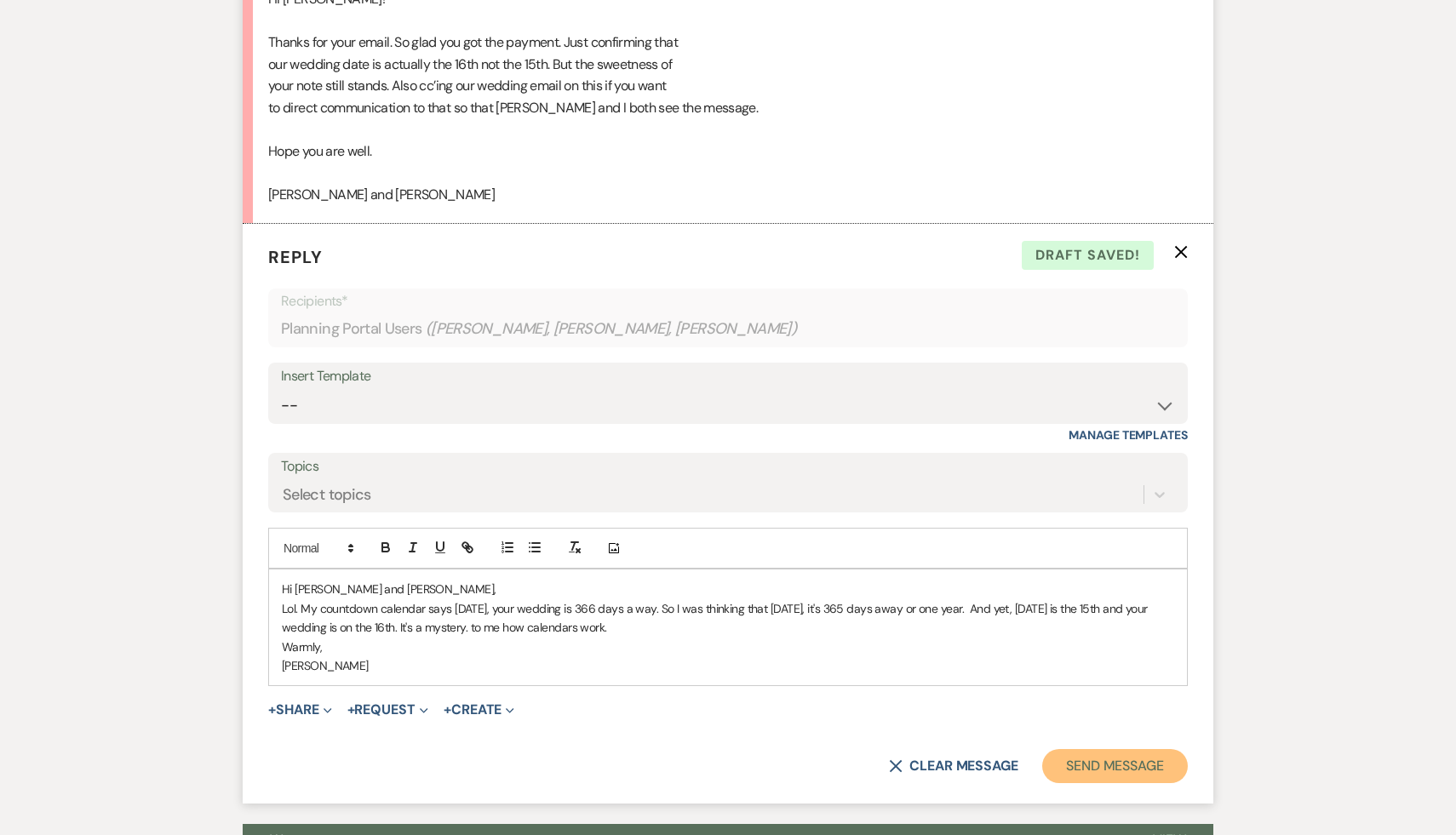
click at [1082, 749] on button "Send Message" at bounding box center [1115, 766] width 146 height 34
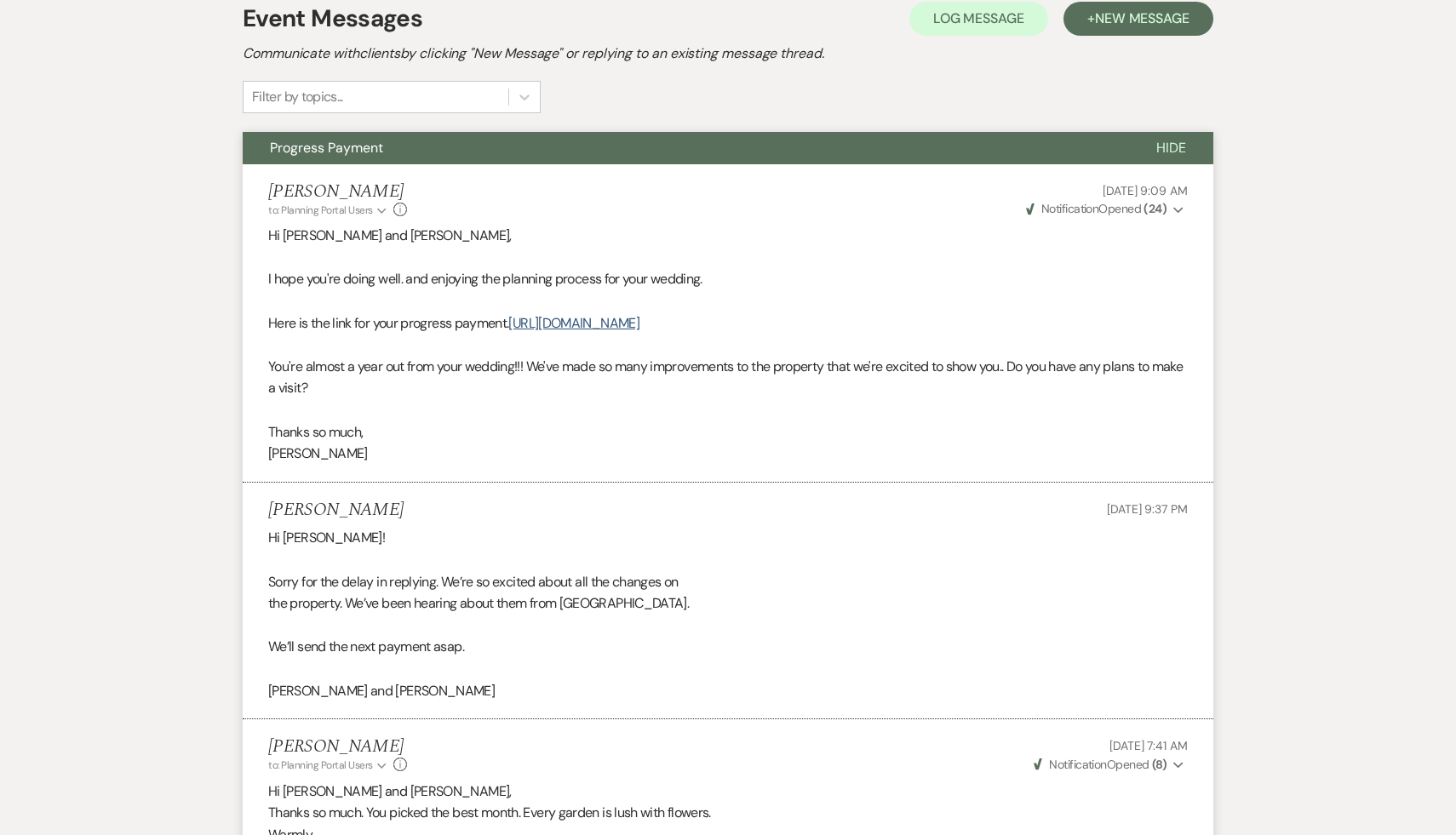
scroll to position [0, 0]
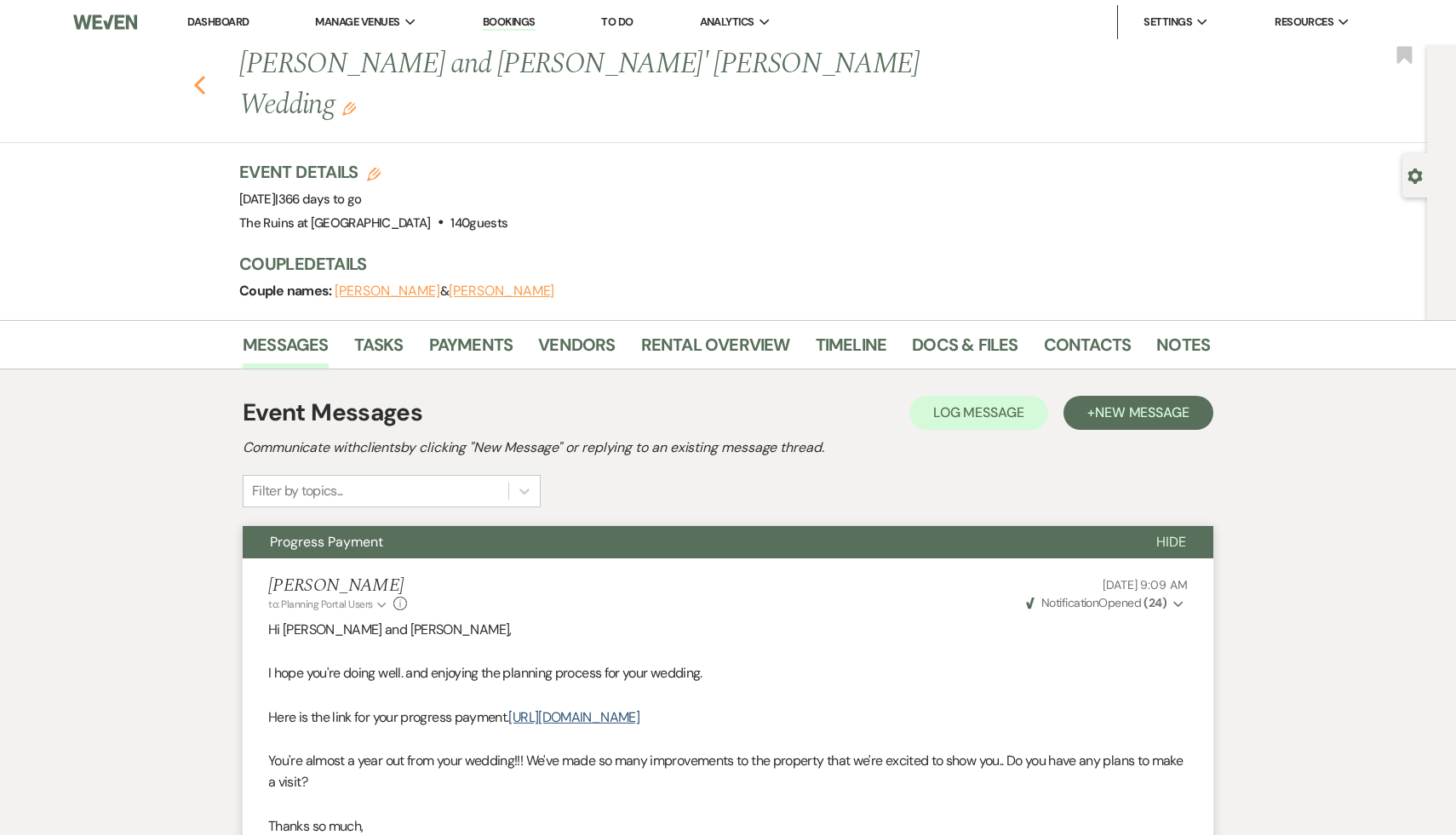
click at [196, 75] on icon "Previous" at bounding box center [200, 85] width 13 height 20
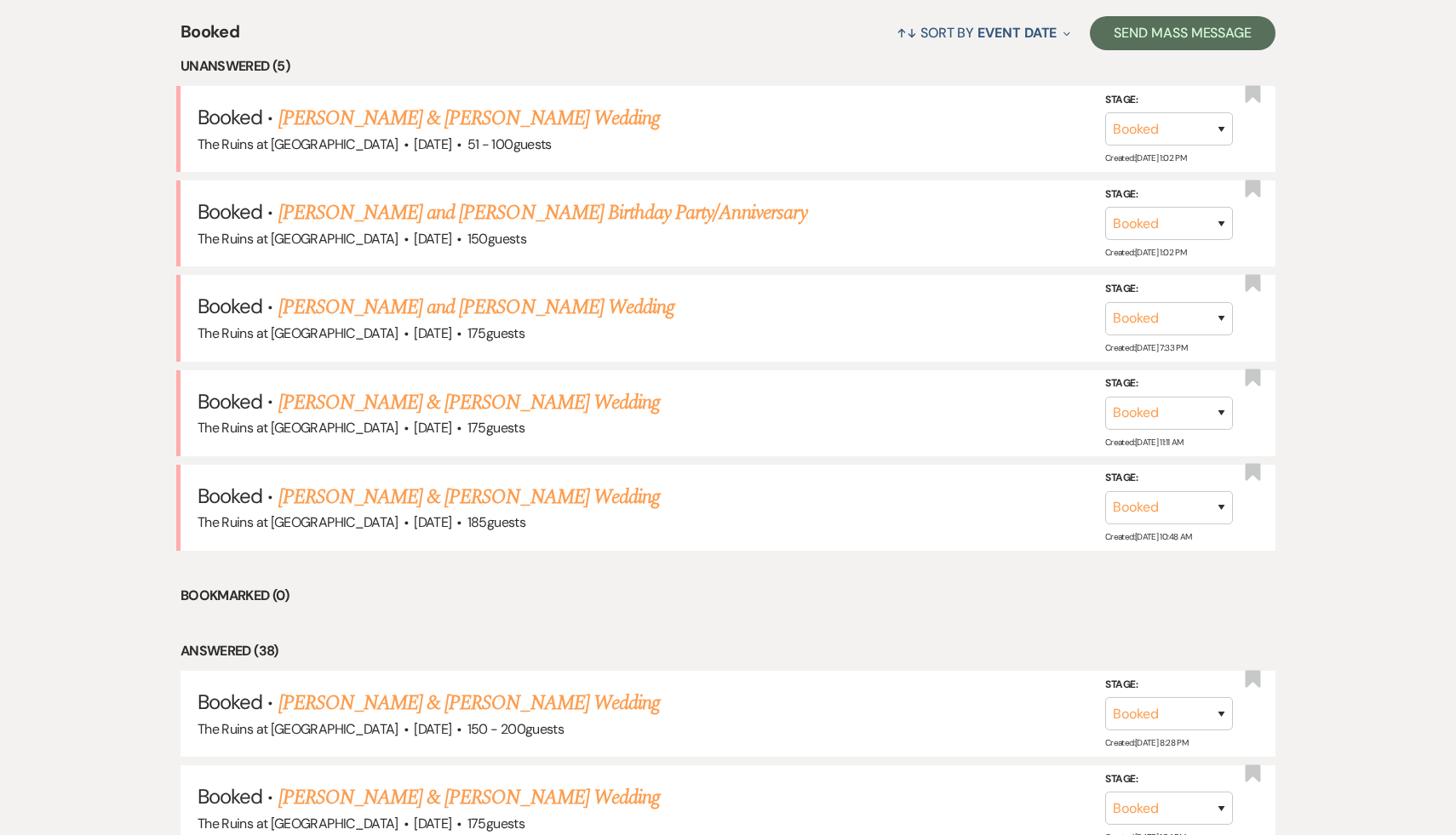
scroll to position [710, 0]
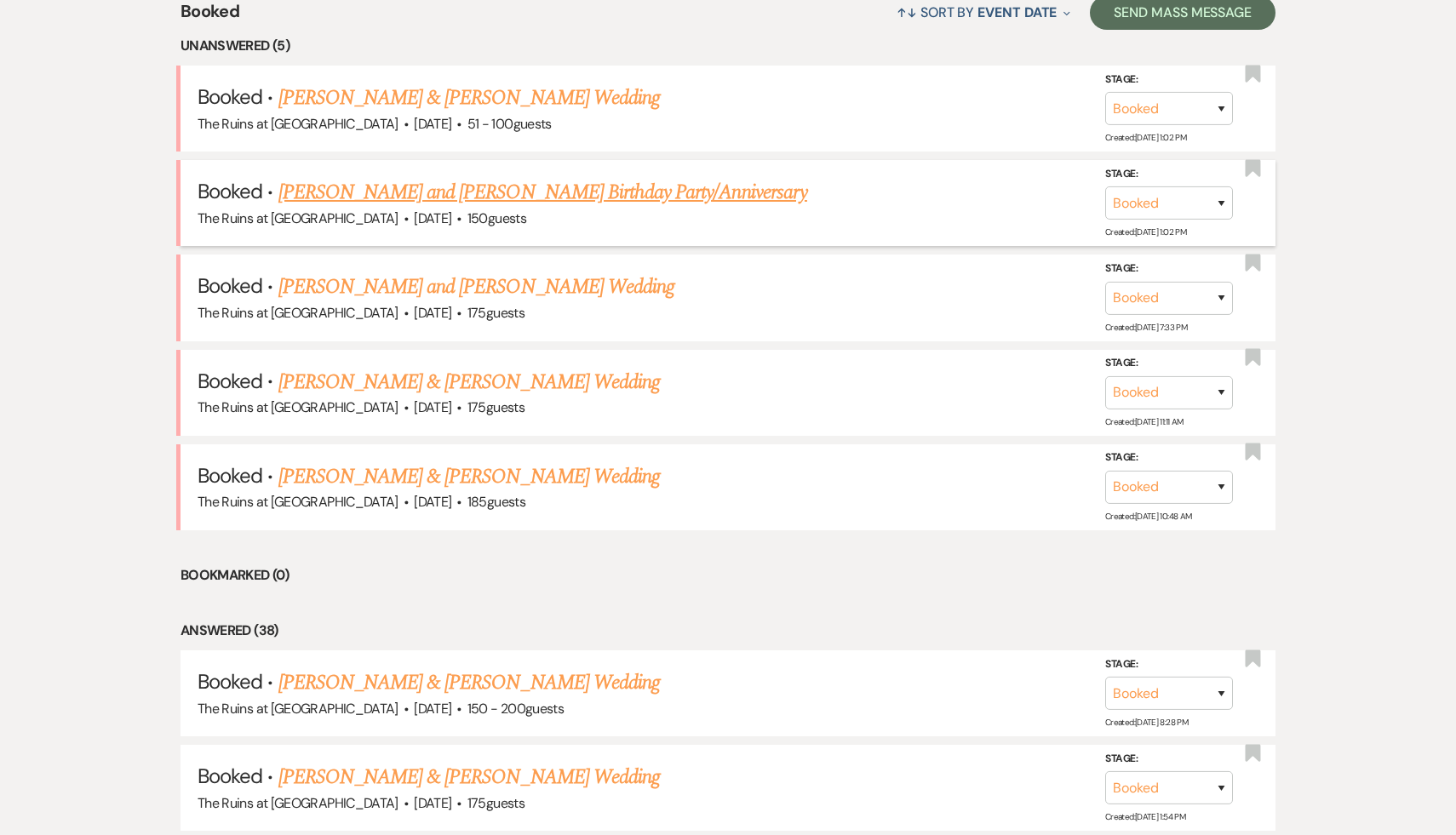
click at [502, 193] on link "Lizbeth and George Krupp's Birthday Party/Anniversary" at bounding box center [542, 193] width 528 height 31
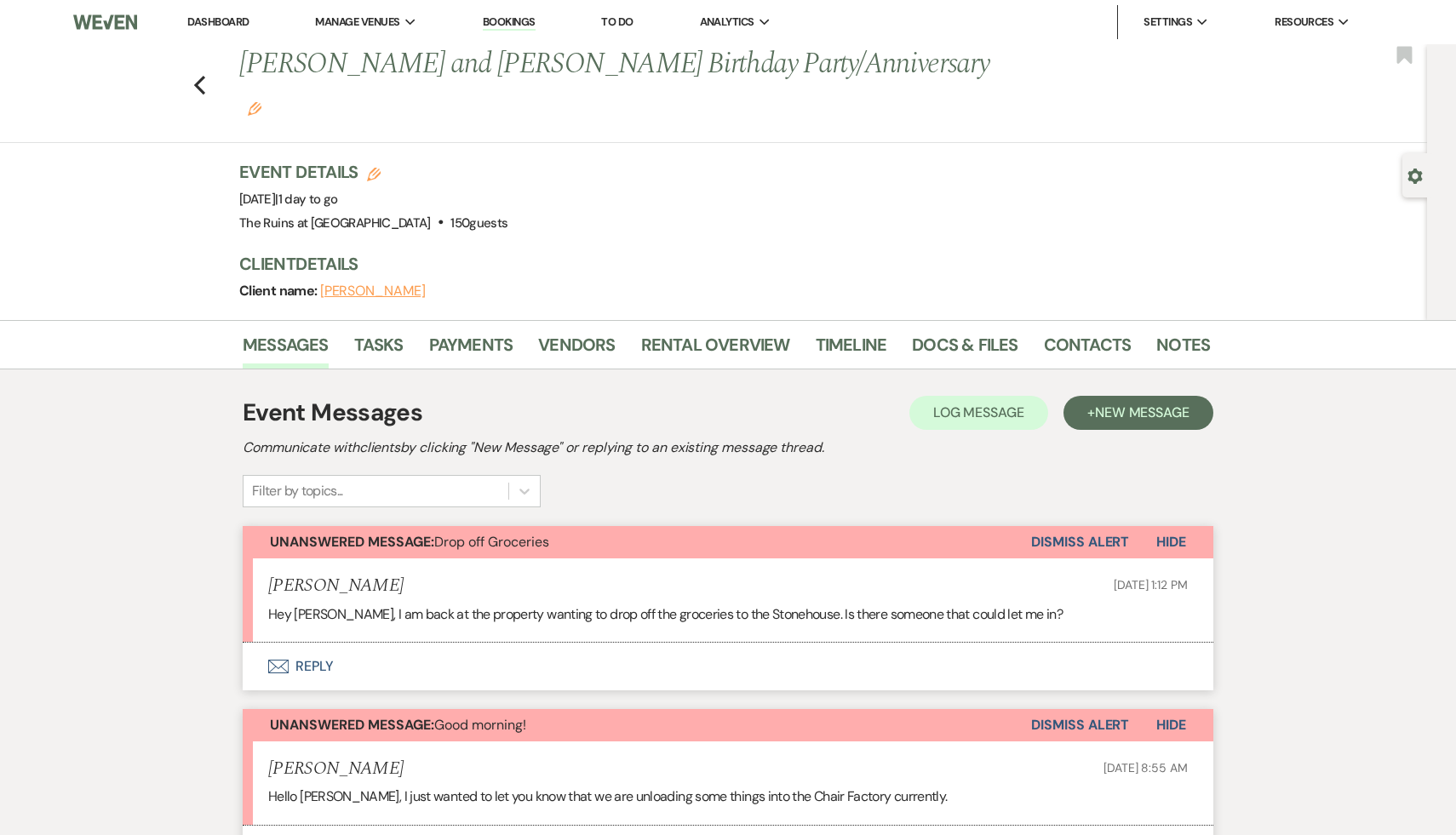
click at [1085, 527] on button "Dismiss Alert" at bounding box center [1079, 542] width 98 height 32
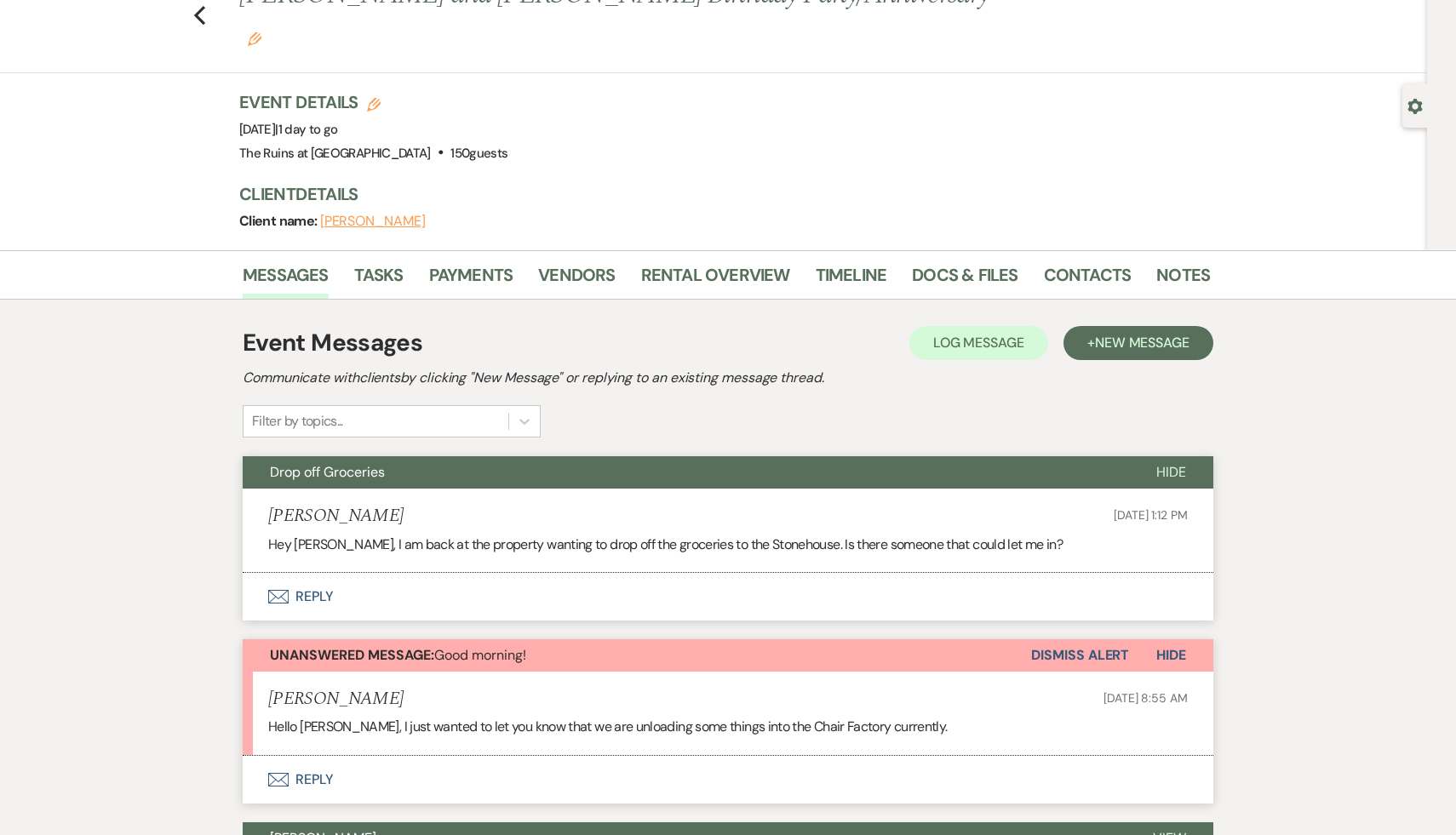
scroll to position [78, 0]
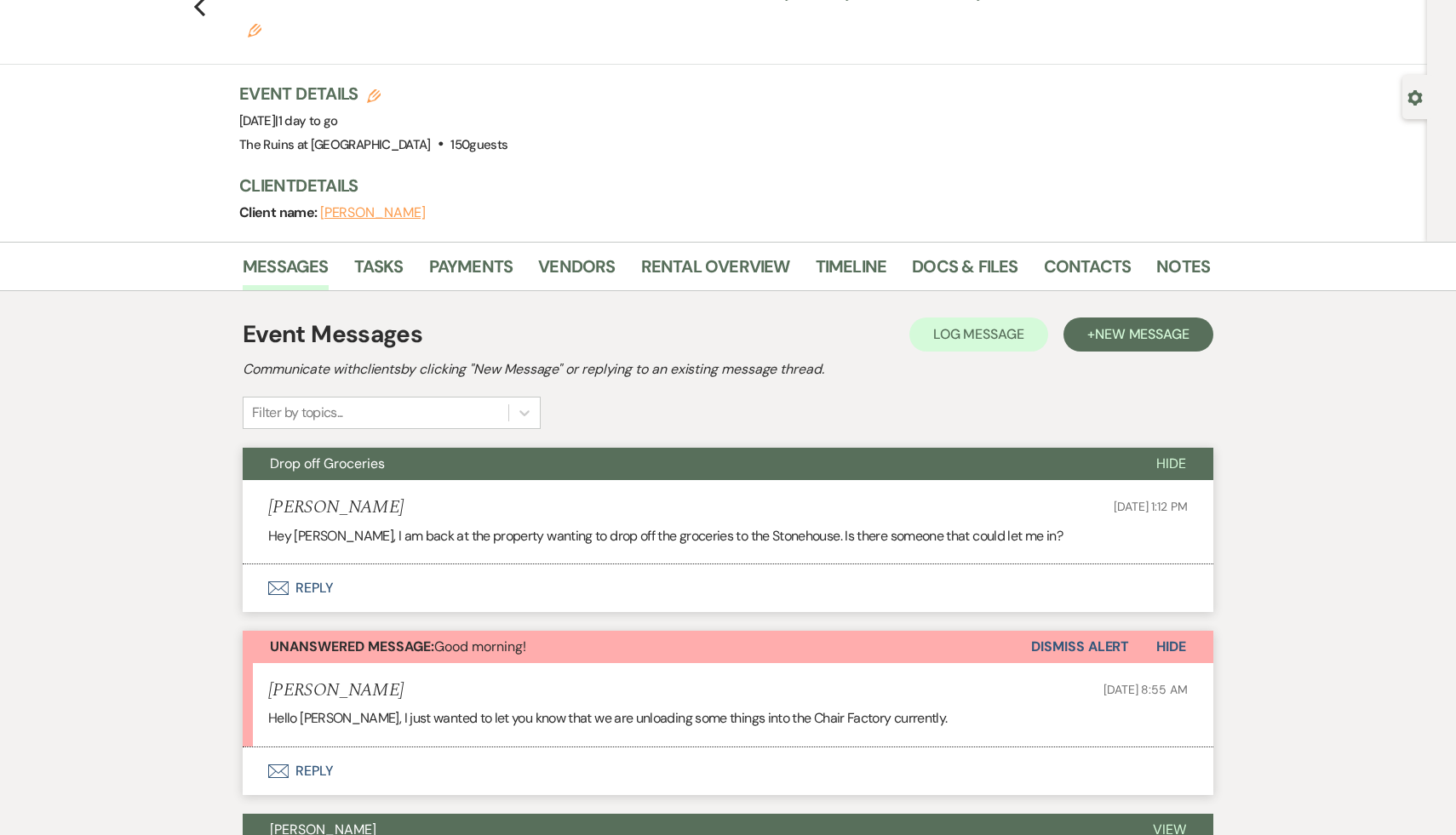
click at [1056, 631] on button "Dismiss Alert" at bounding box center [1079, 646] width 98 height 32
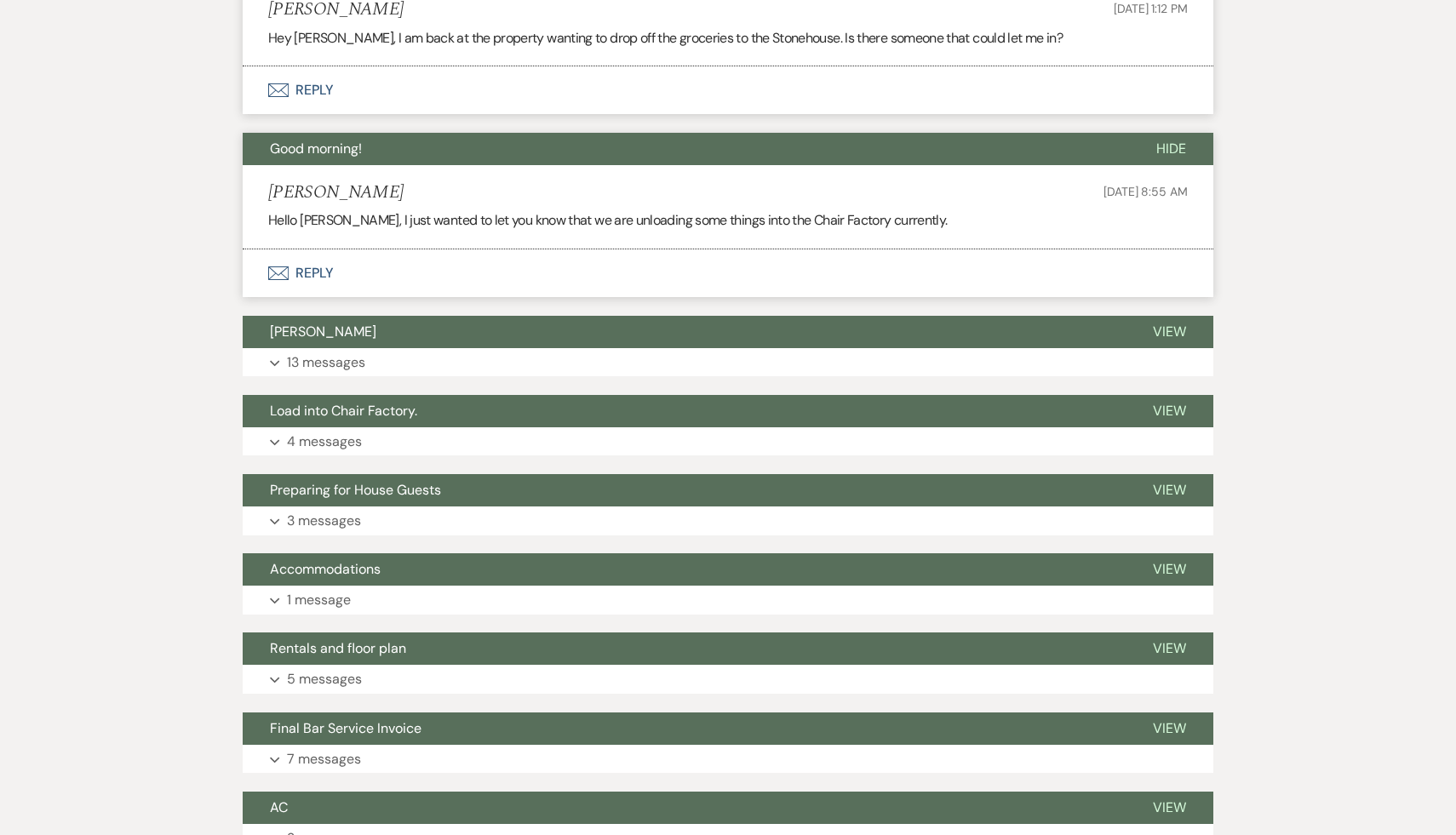
scroll to position [0, 0]
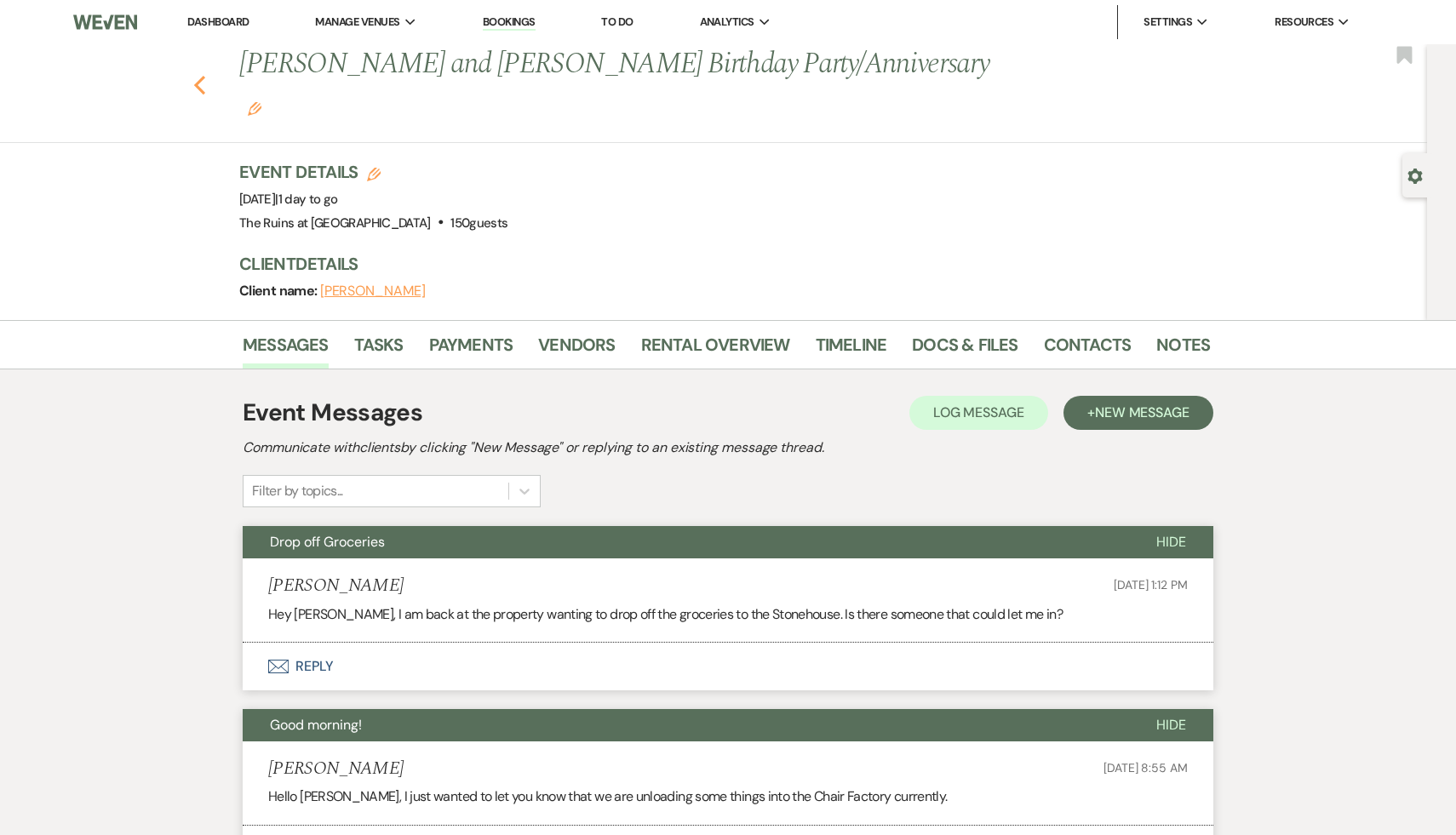
click at [199, 76] on use "button" at bounding box center [200, 85] width 11 height 19
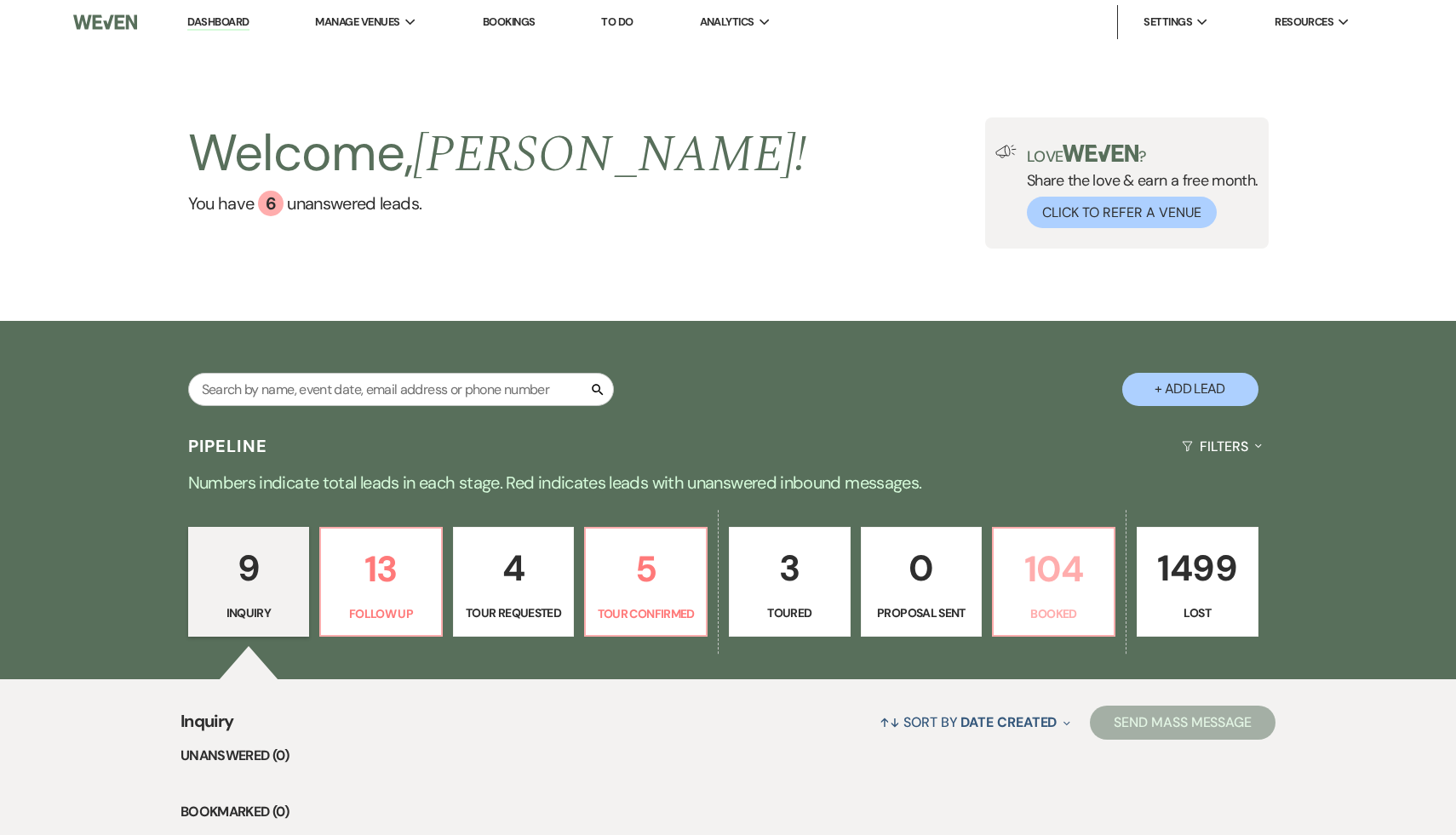
click at [1066, 578] on p "104" at bounding box center [1053, 569] width 99 height 57
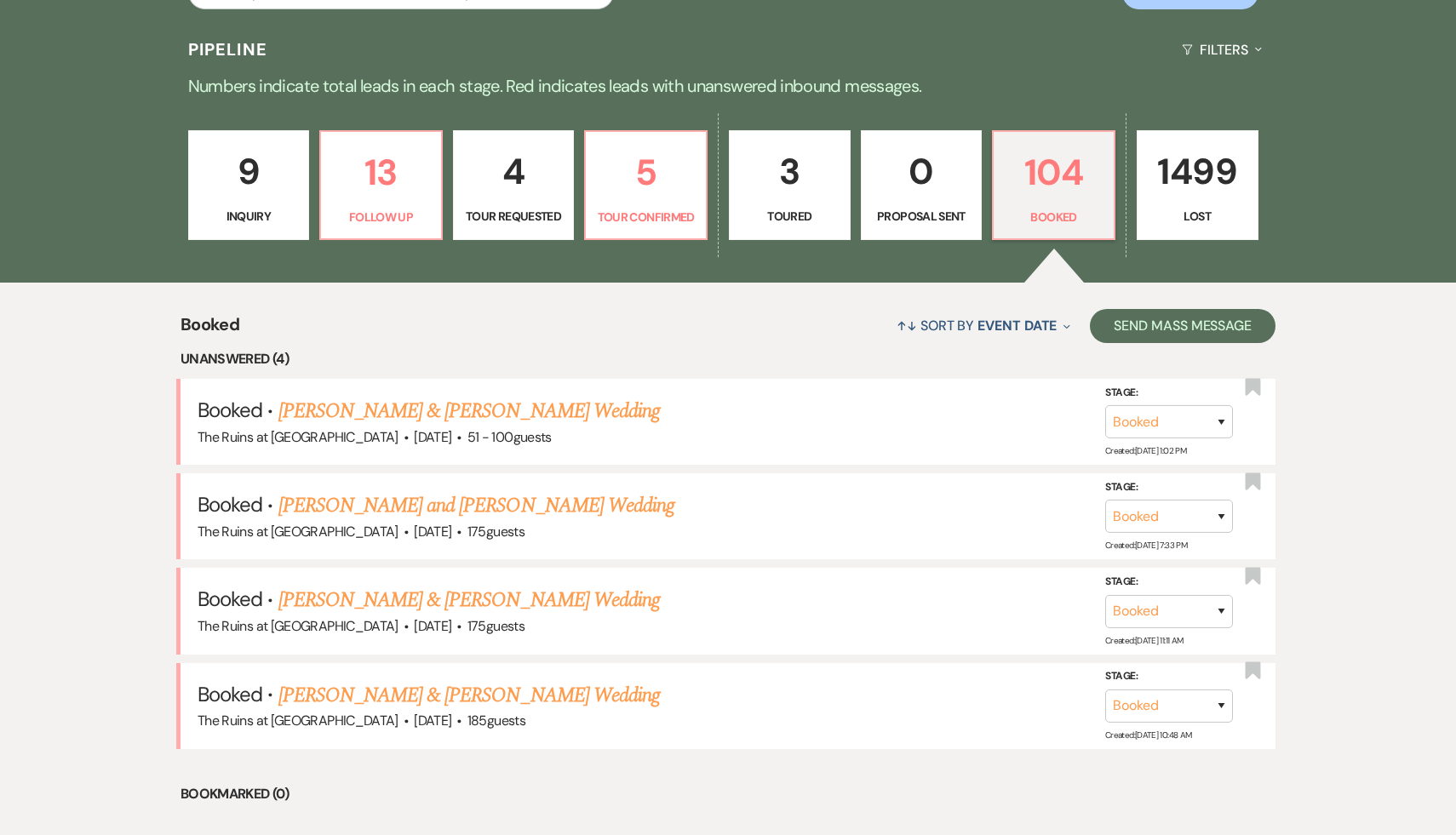
scroll to position [517, 0]
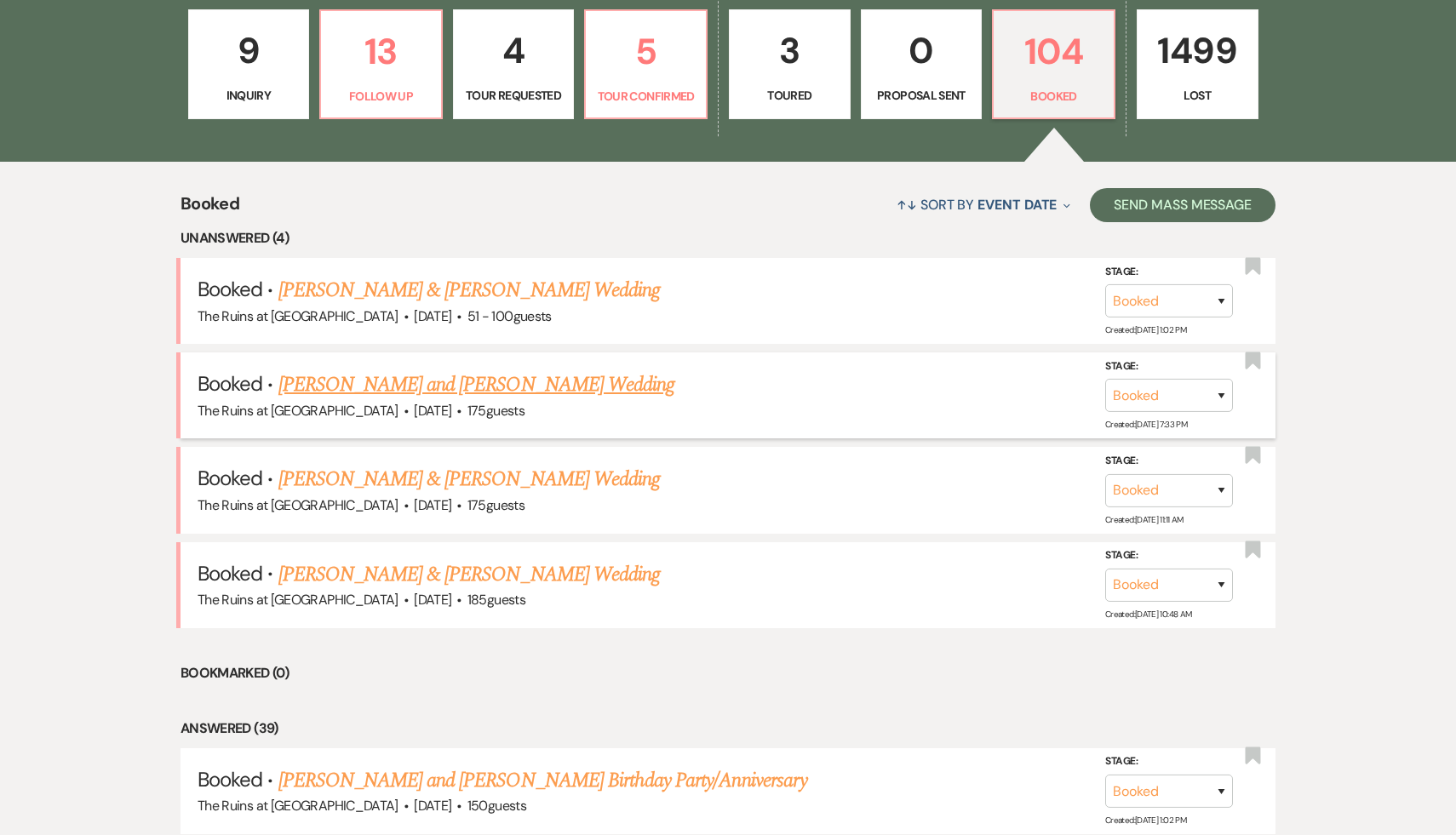
click at [523, 377] on link "Emily Youmans and Will Churchill's Wedding" at bounding box center [476, 385] width 397 height 31
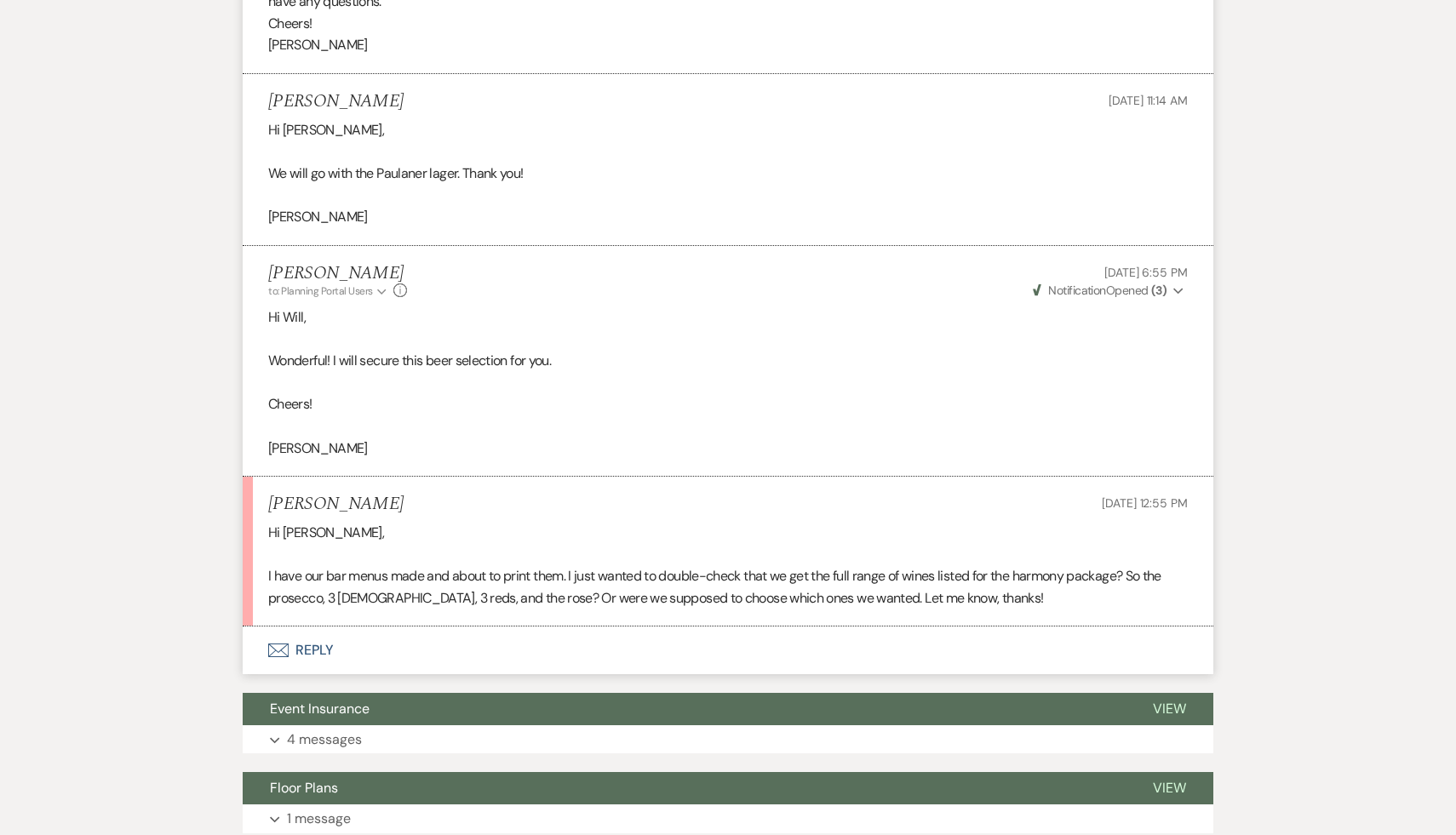
scroll to position [1699, 0]
click at [319, 662] on button "Envelope Reply" at bounding box center [728, 650] width 971 height 47
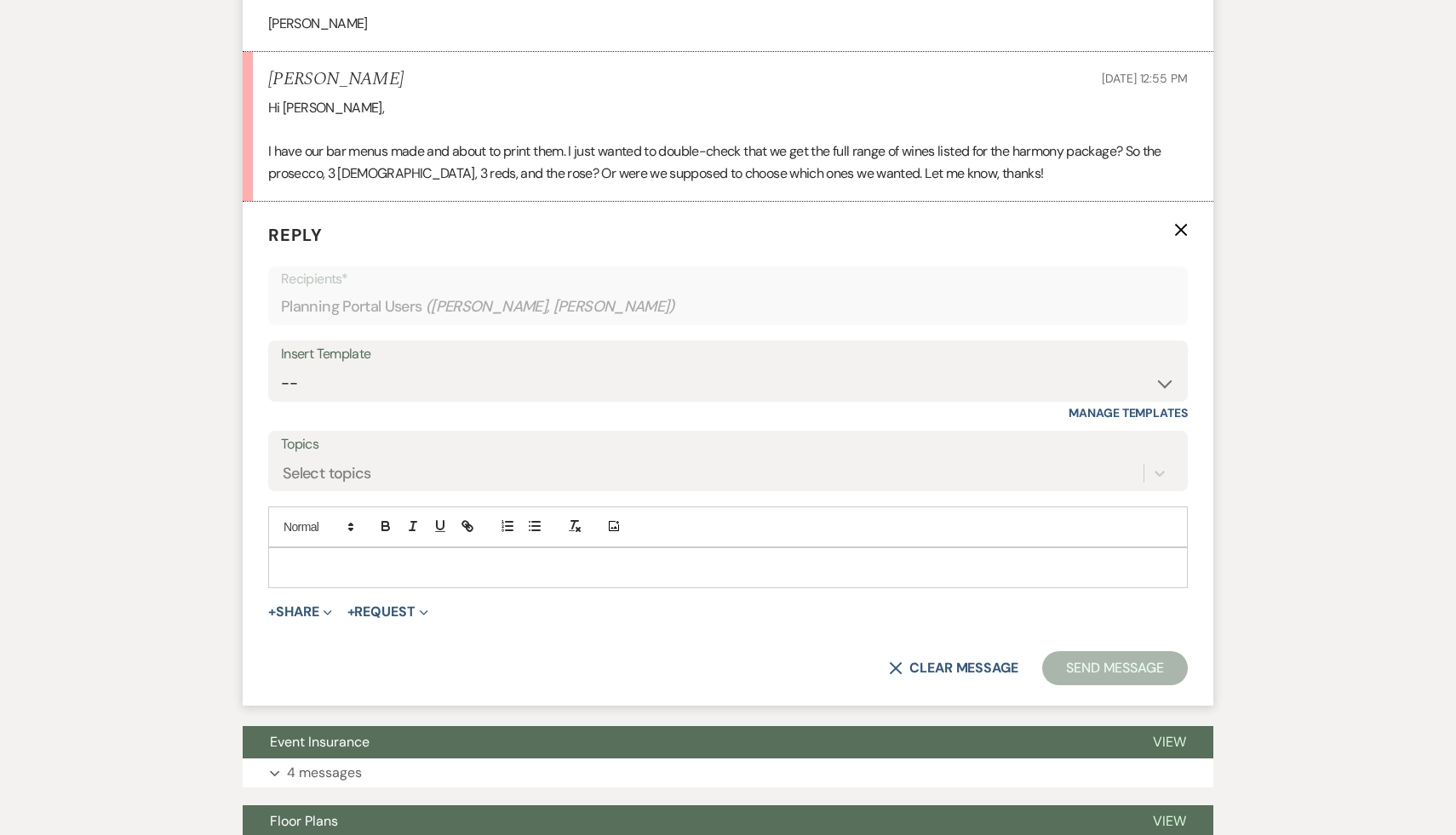
scroll to position [2184, 0]
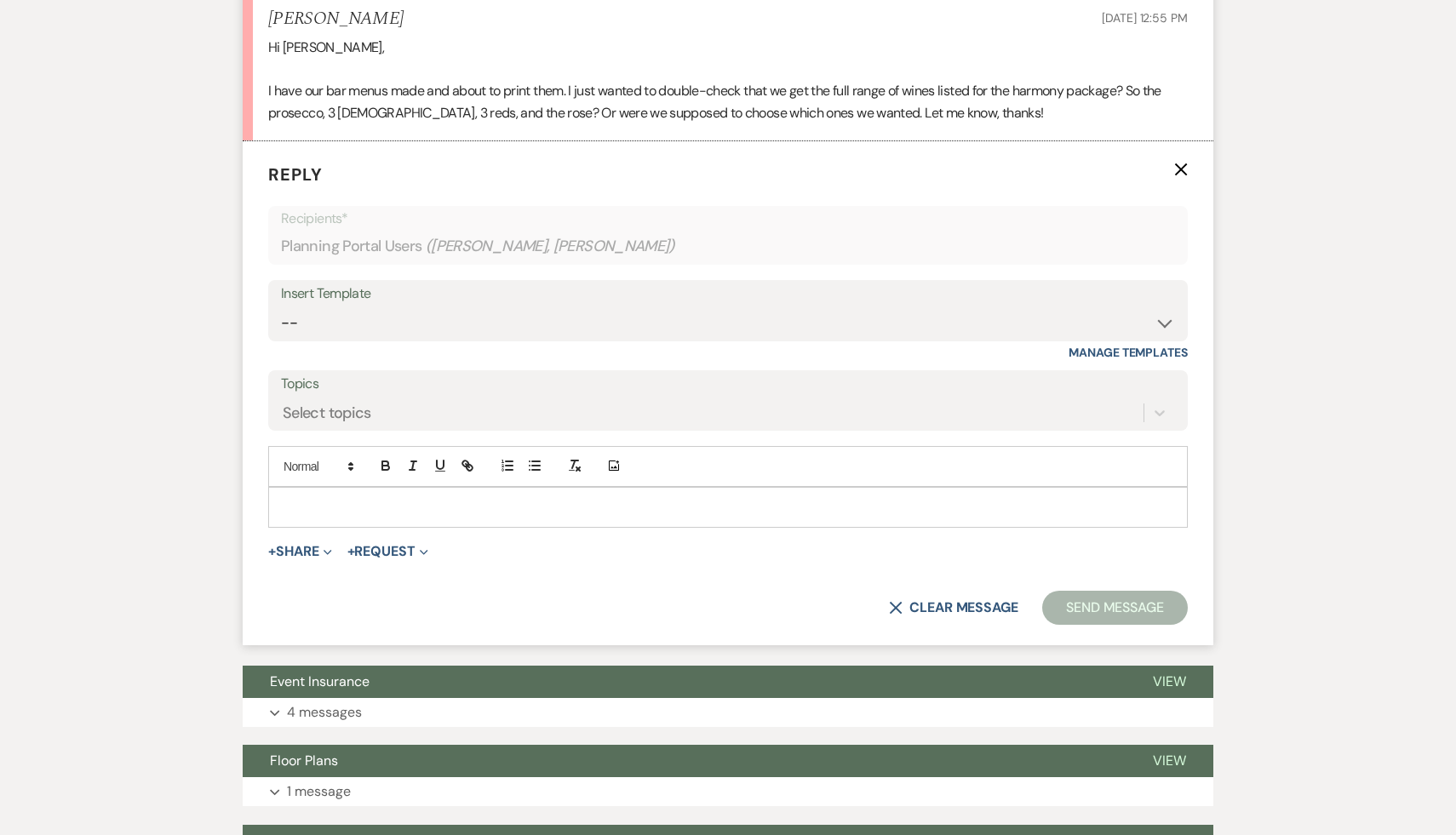
click at [424, 527] on div at bounding box center [728, 507] width 918 height 39
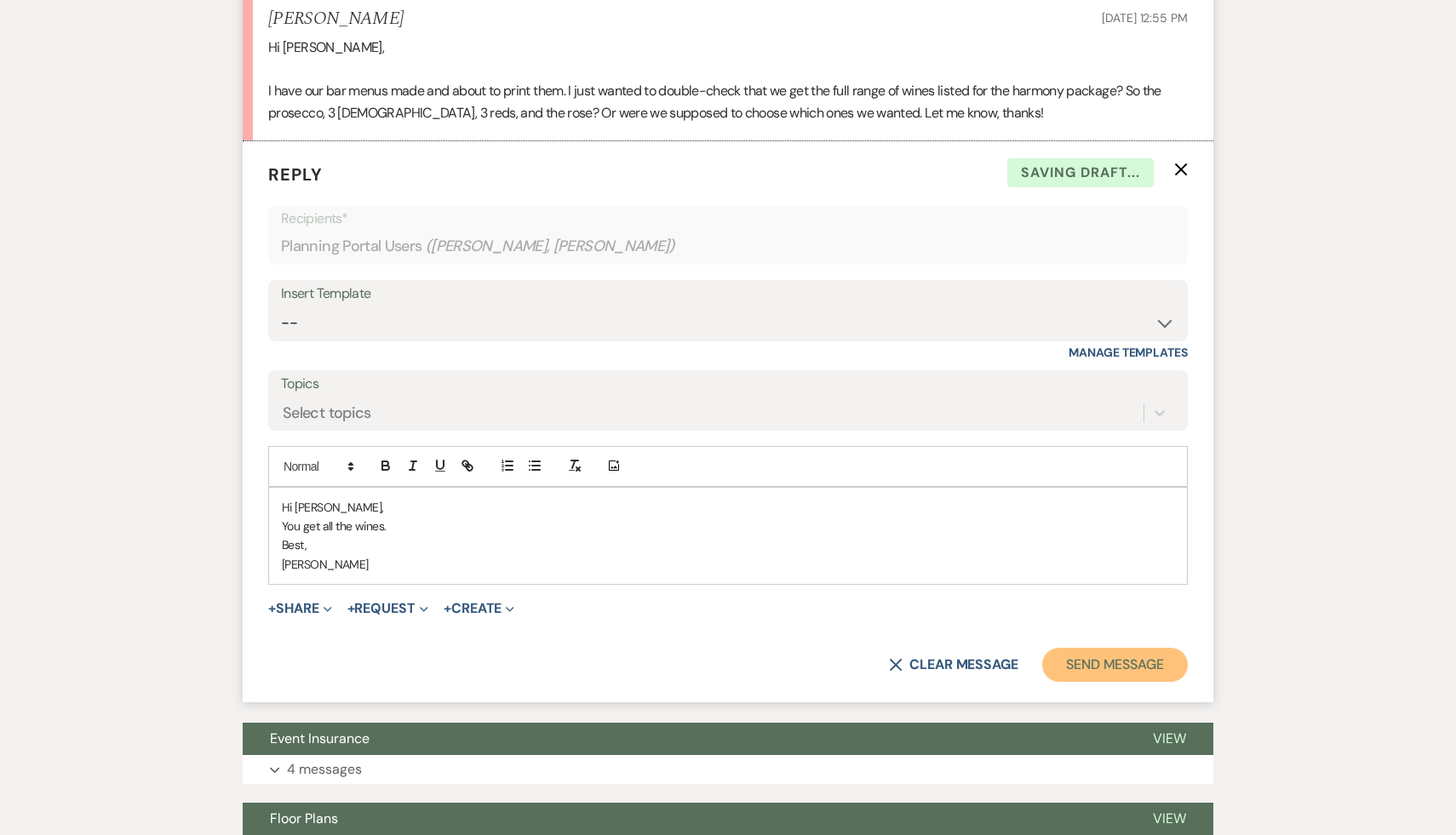
click at [1081, 682] on button "Send Message" at bounding box center [1115, 664] width 146 height 34
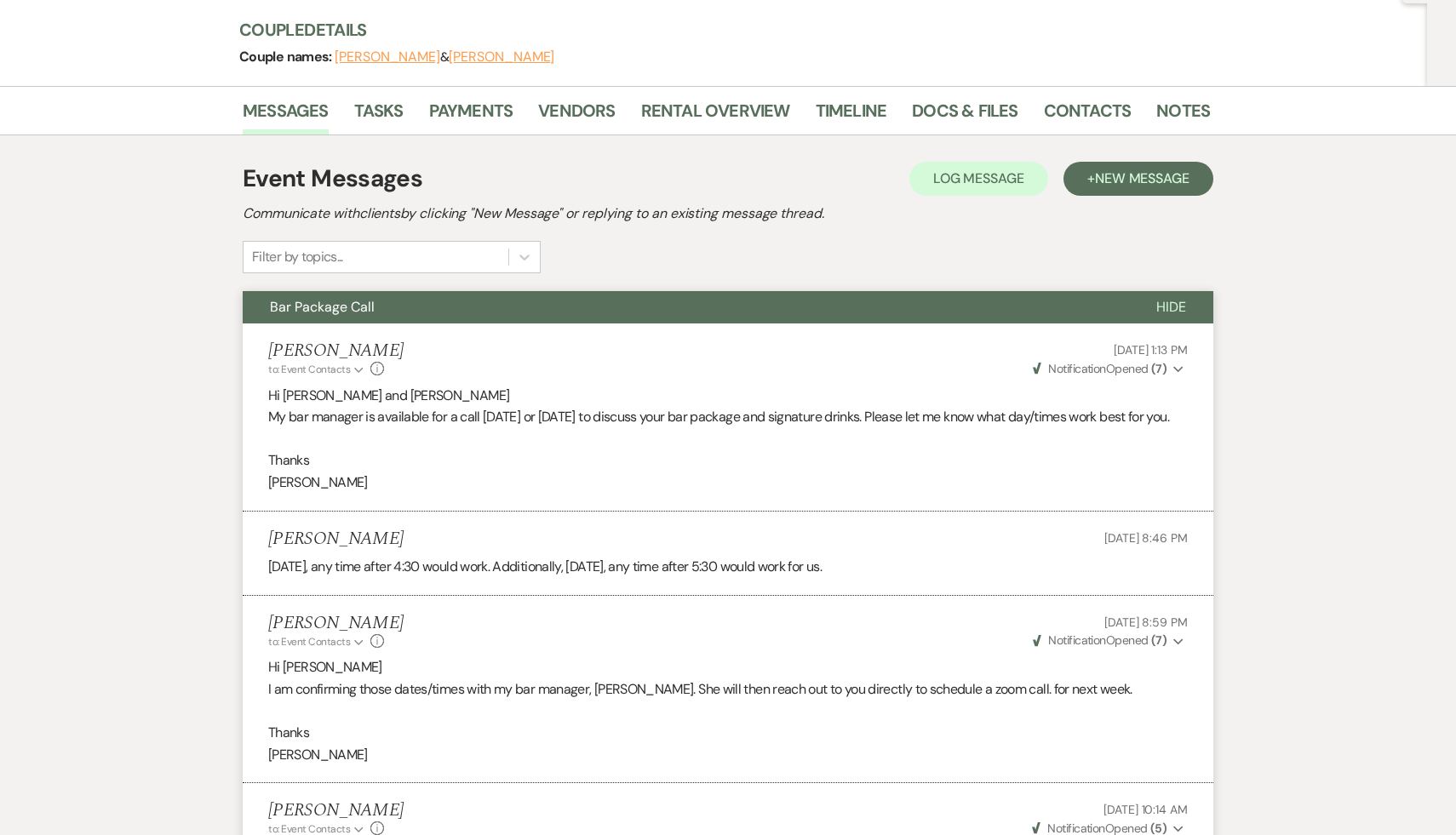
scroll to position [0, 0]
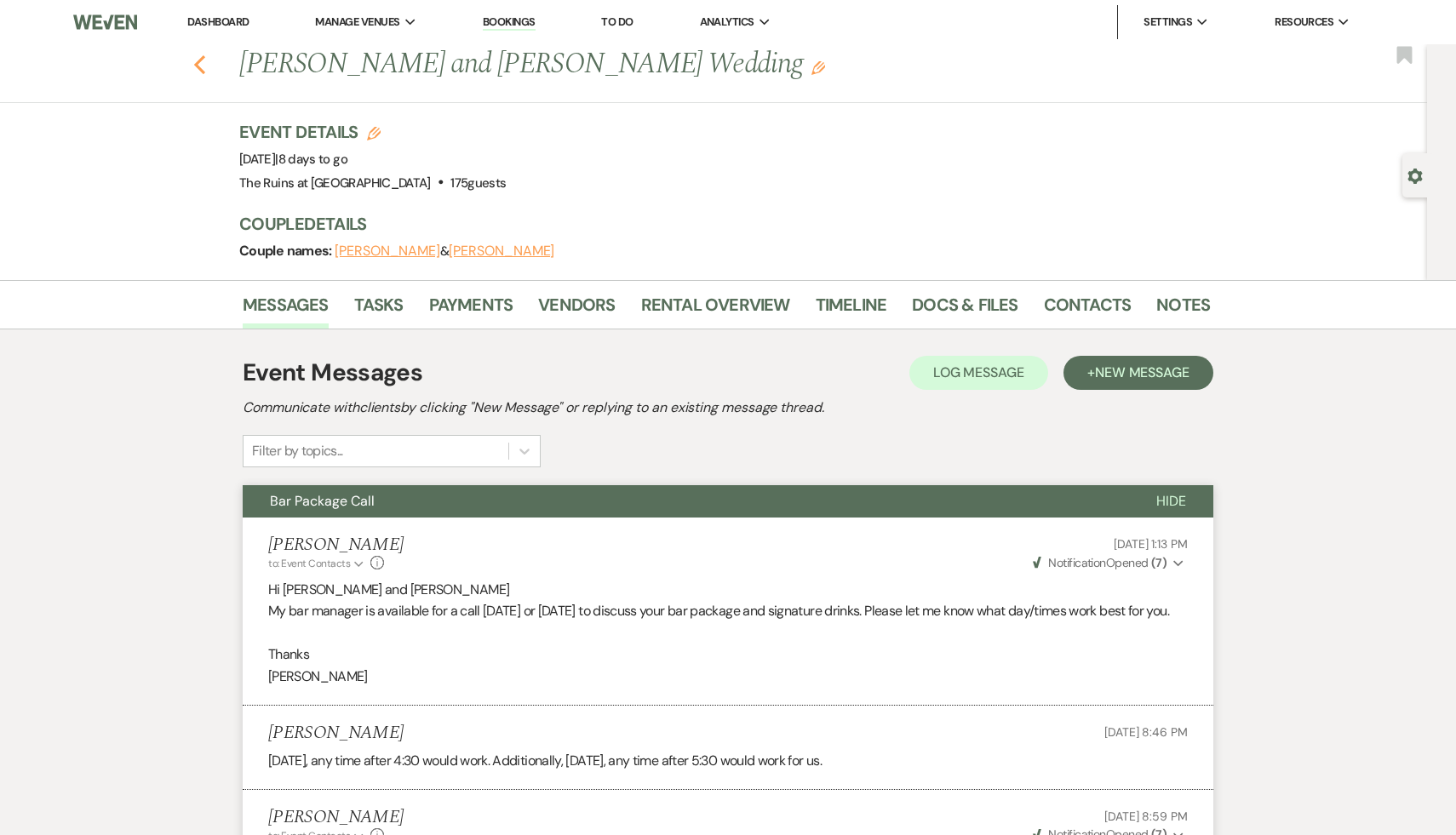
click at [197, 67] on use "button" at bounding box center [200, 65] width 11 height 19
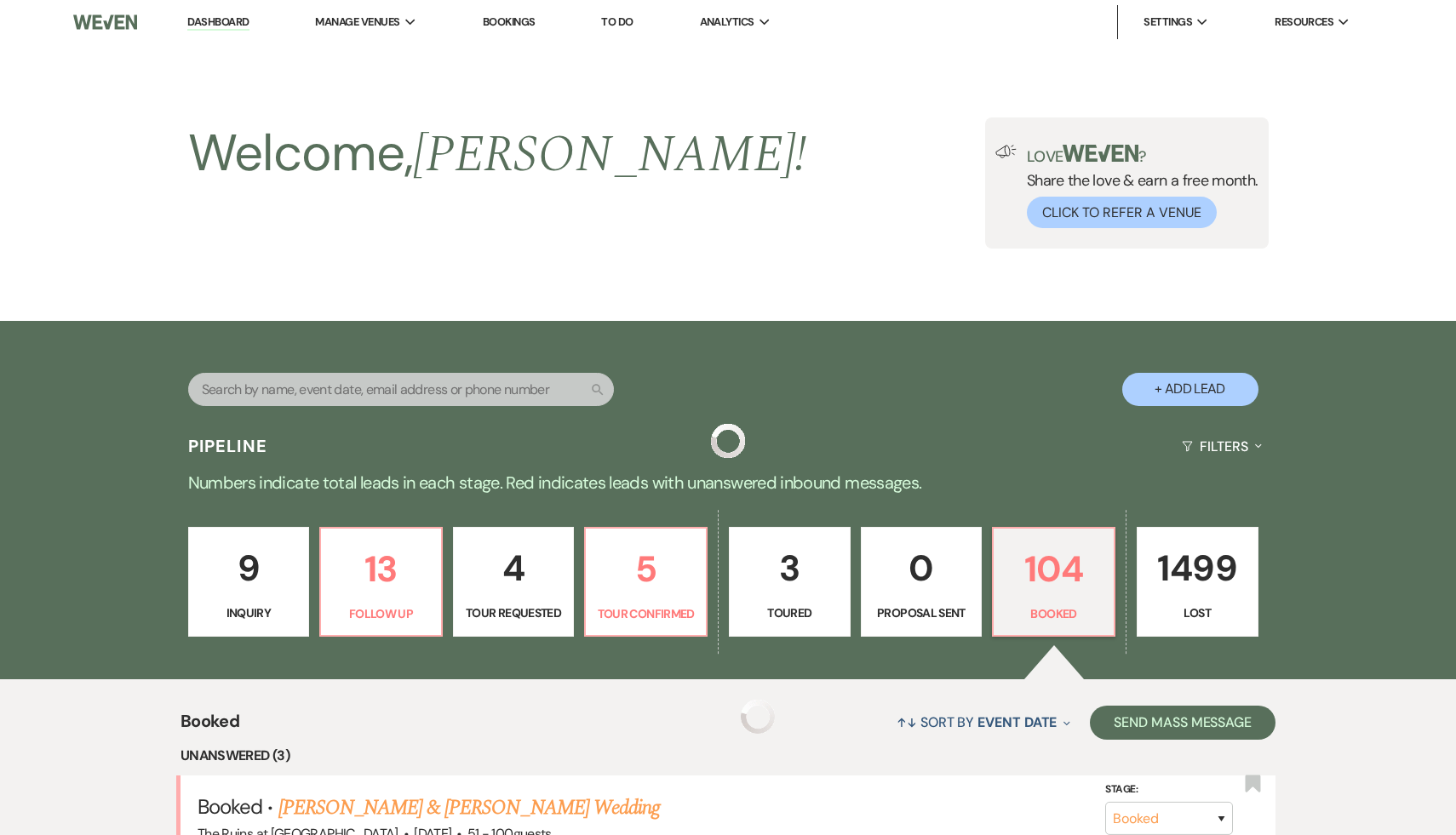
scroll to position [517, 0]
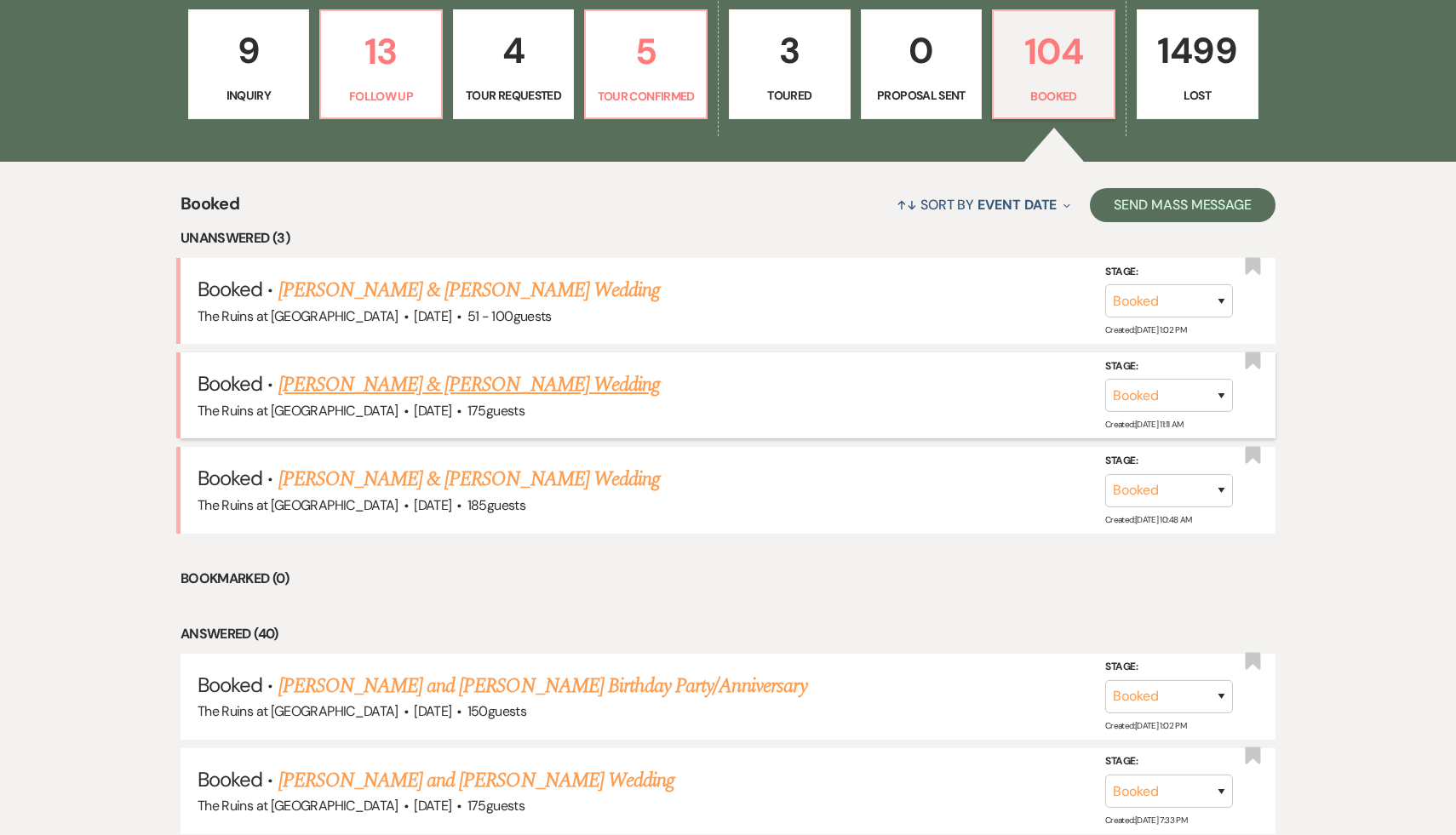
click at [446, 382] on link "Alex Fafoutis & Lenore Shickmanter's Wedding" at bounding box center [469, 385] width 381 height 31
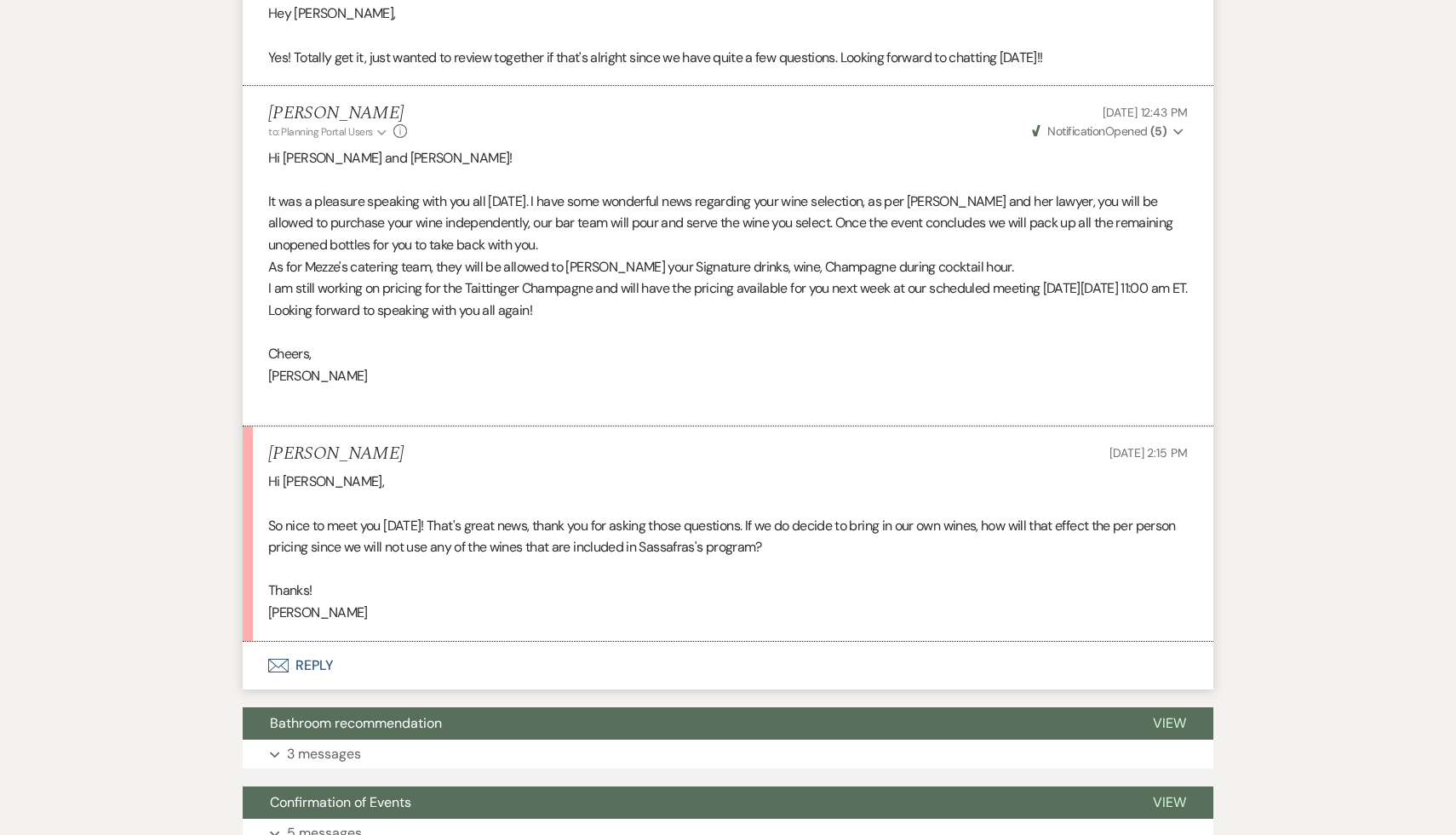
scroll to position [1875, 0]
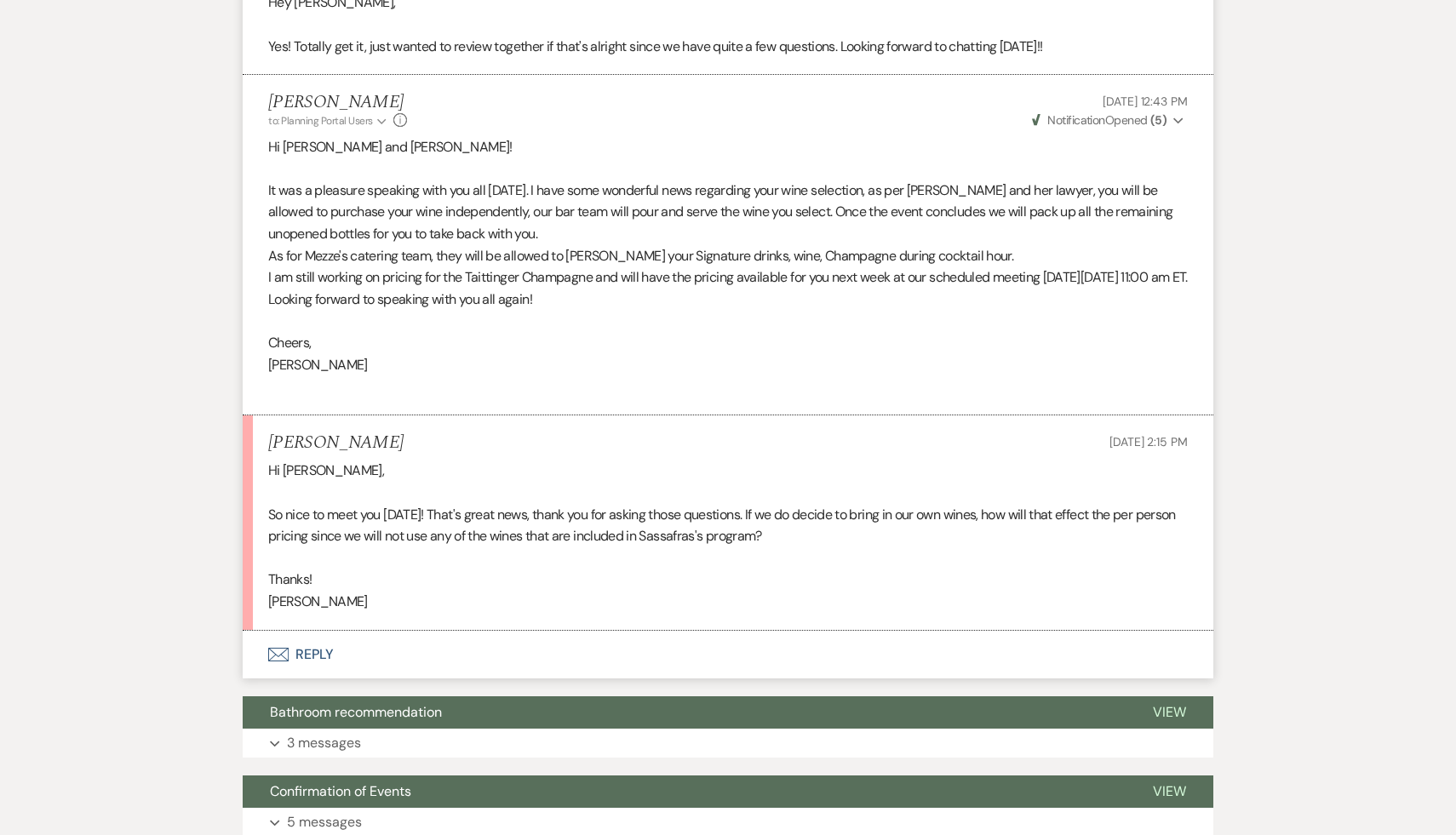
click at [323, 679] on button "Envelope Reply" at bounding box center [728, 654] width 971 height 47
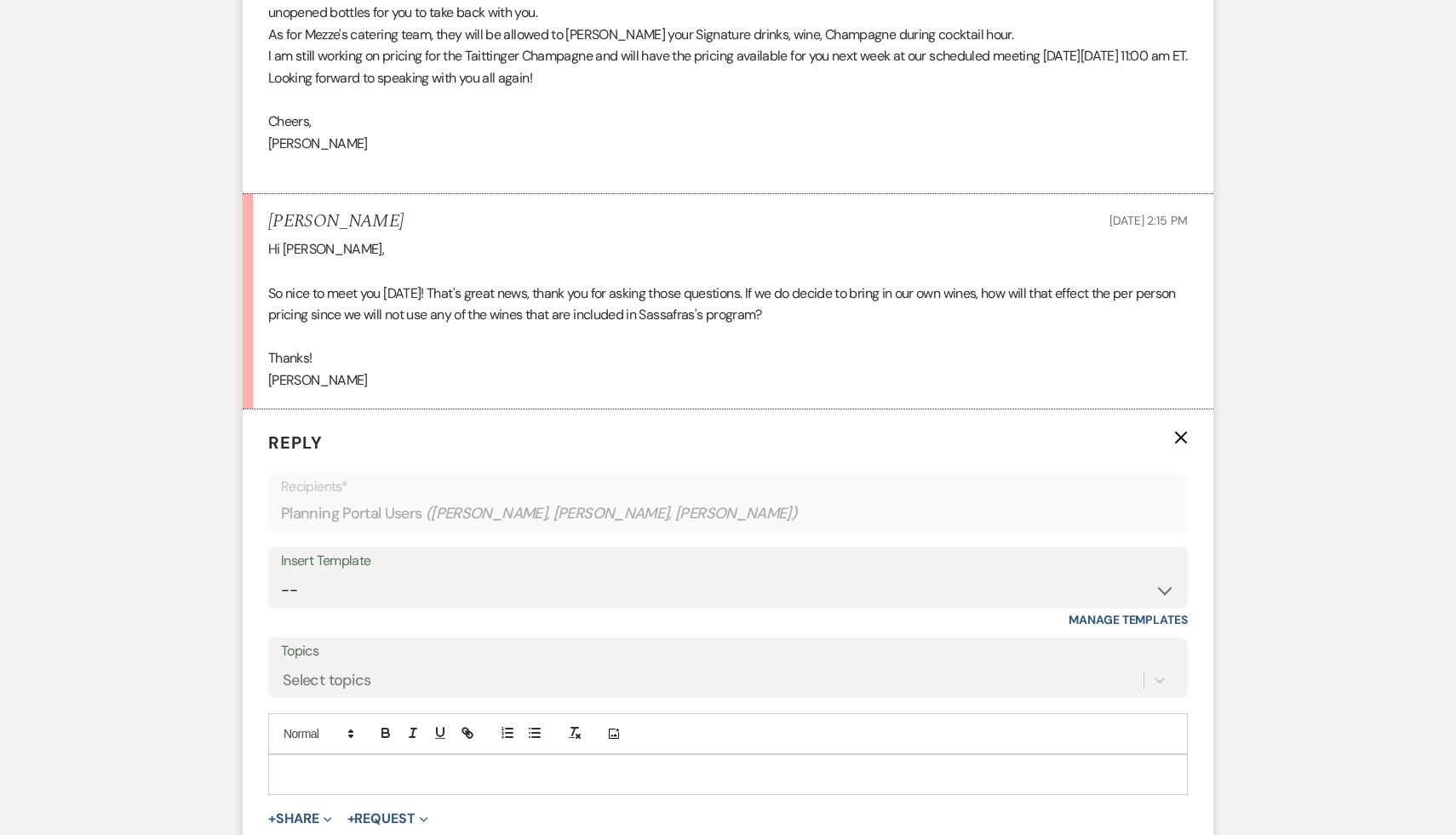
scroll to position [2285, 0]
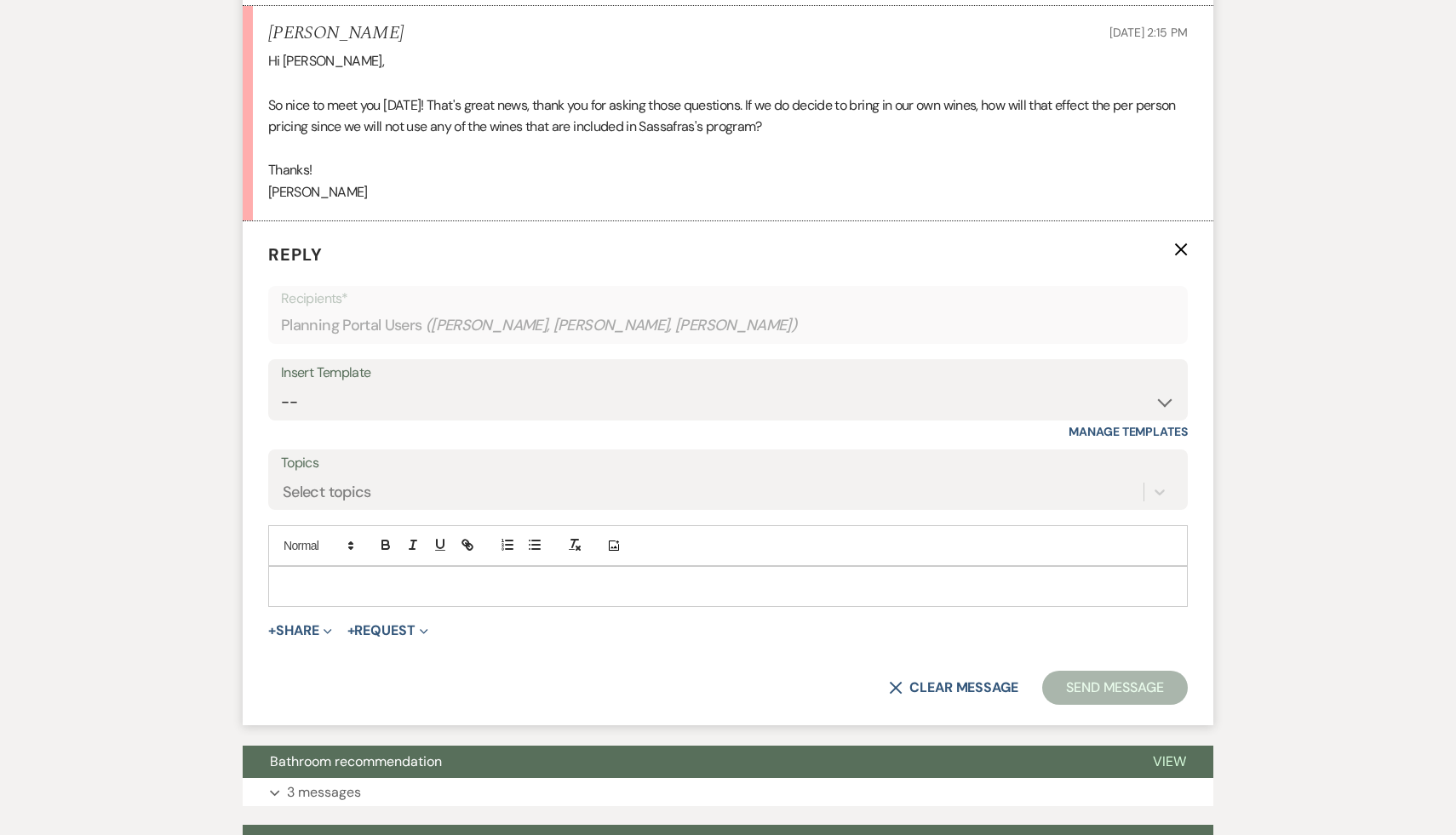
click at [442, 596] on p at bounding box center [728, 587] width 892 height 19
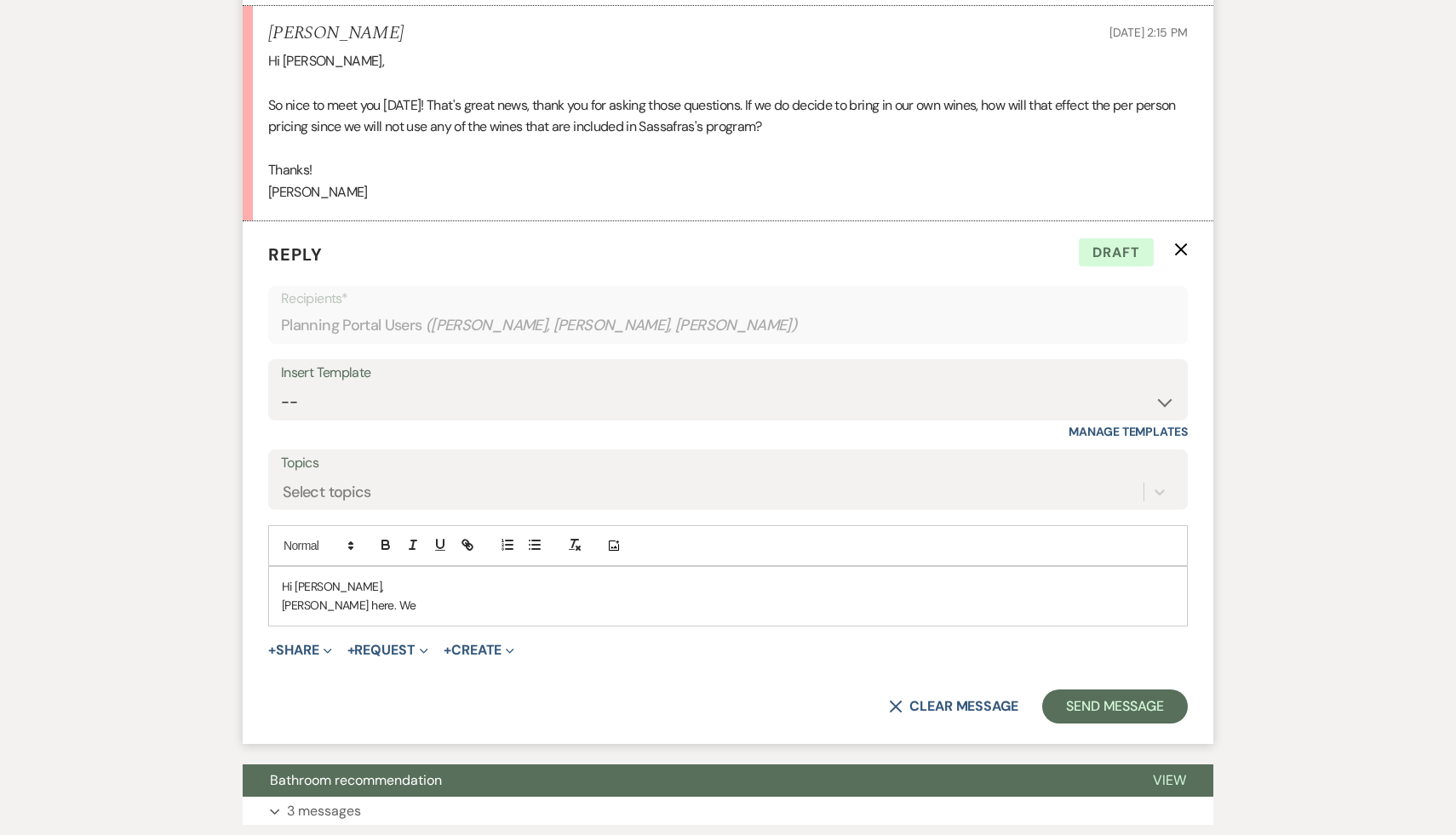
click at [605, 615] on p "Carol here. We" at bounding box center [728, 605] width 892 height 19
click at [603, 615] on p "Carol here. We" at bounding box center [728, 605] width 892 height 19
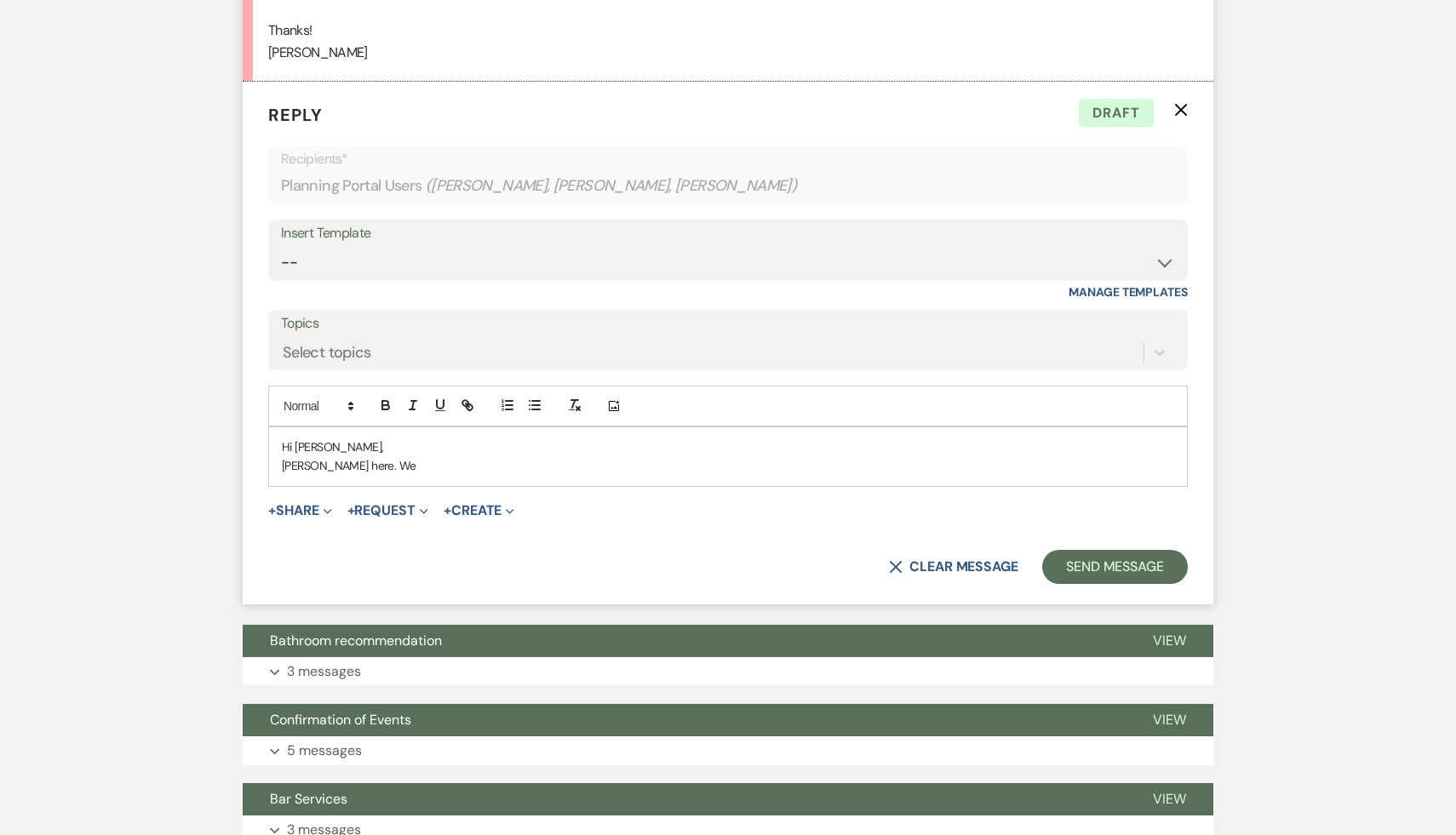
scroll to position [2431, 0]
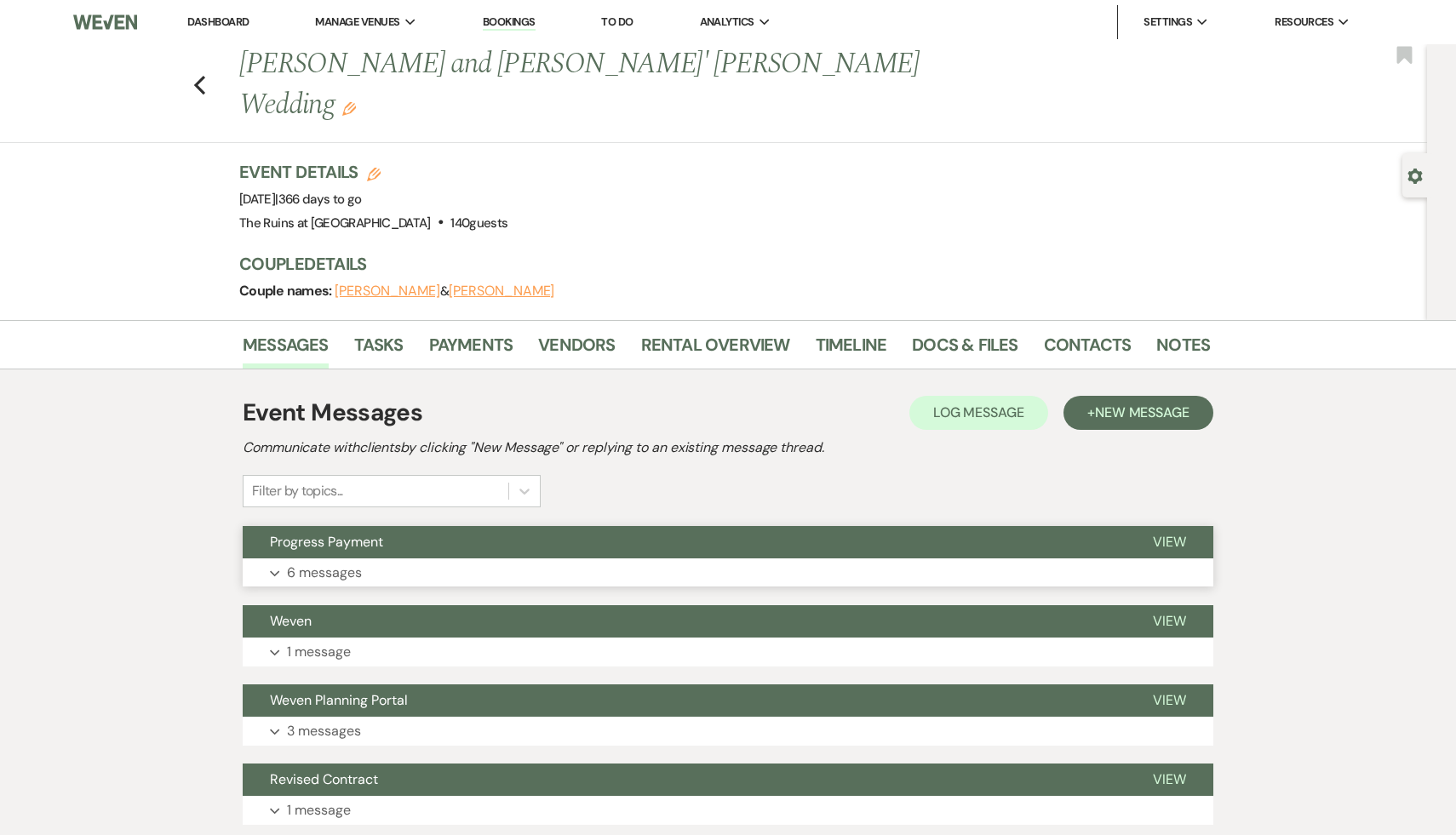
click at [359, 533] on span "Progress Payment" at bounding box center [327, 542] width 113 height 18
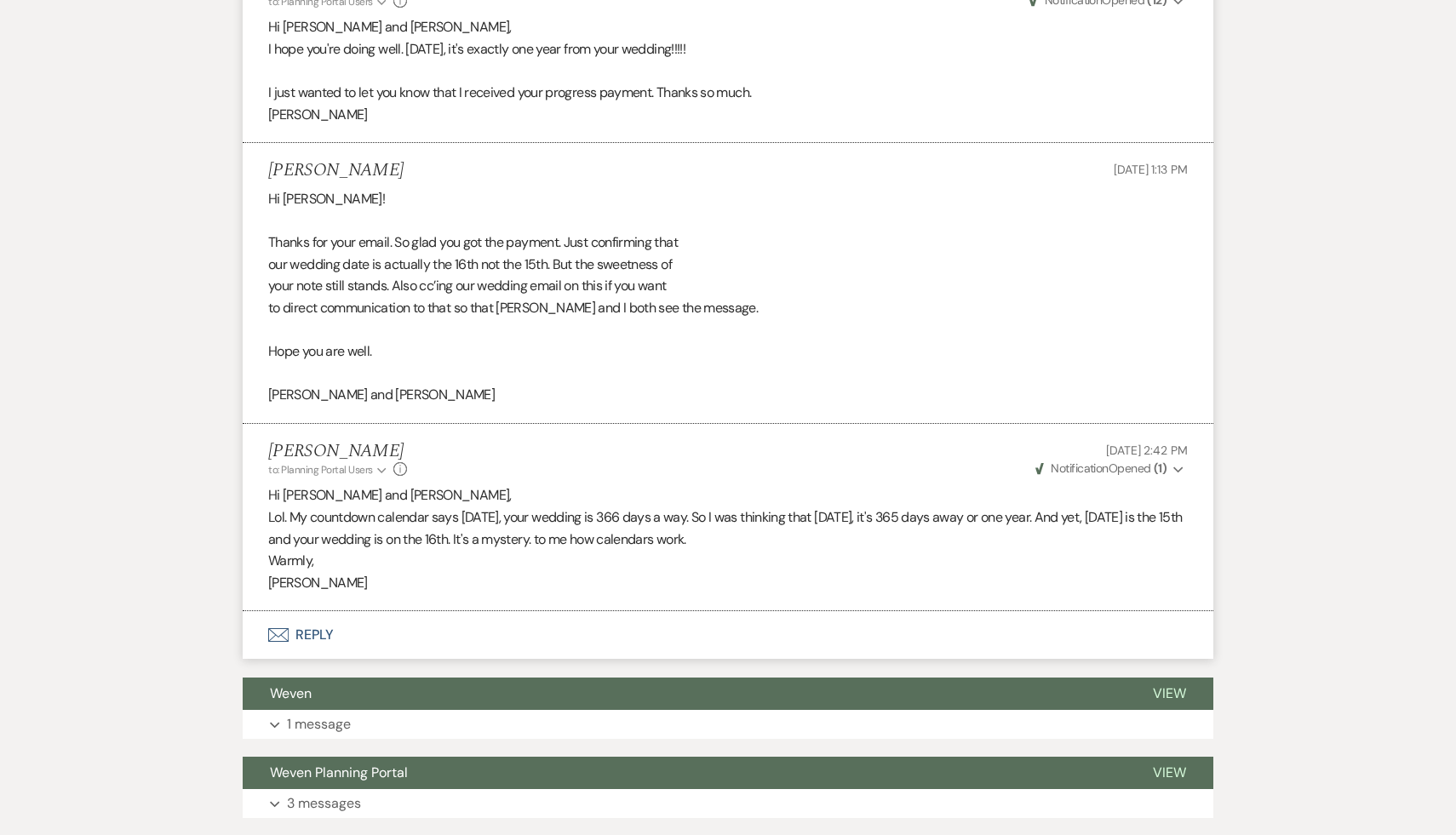
scroll to position [1525, 0]
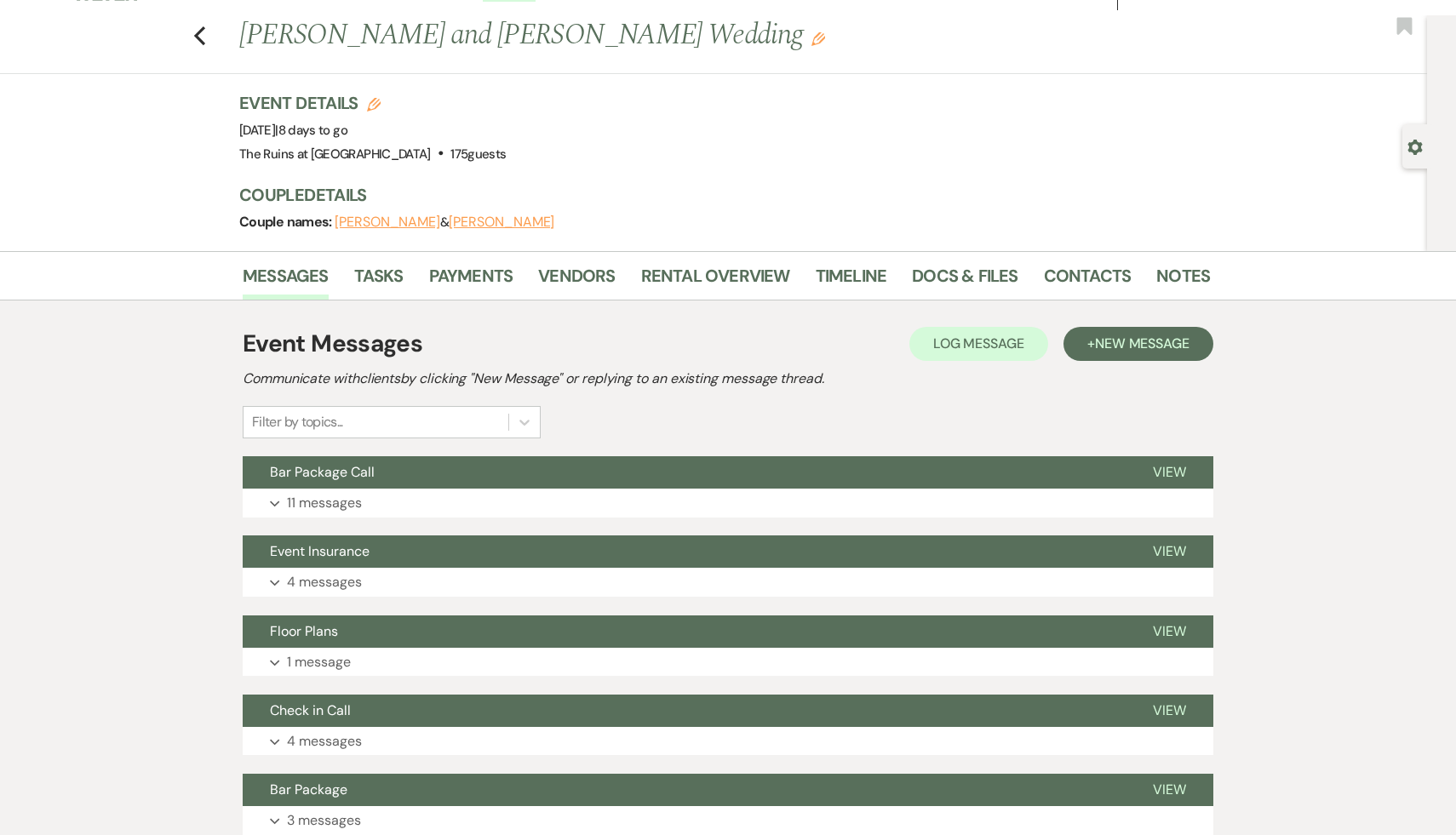
scroll to position [32, 0]
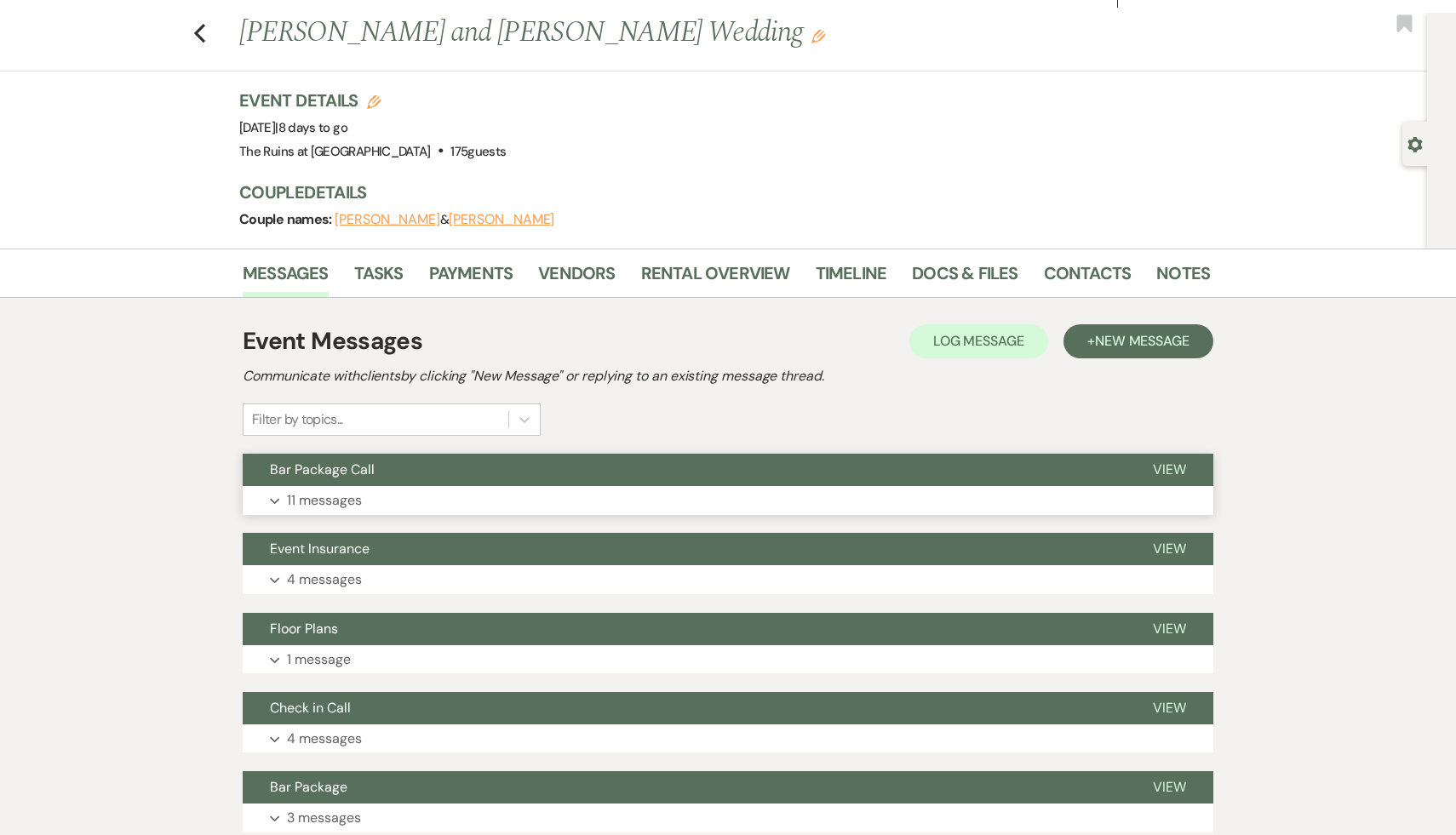
click at [363, 466] on span "Bar Package Call" at bounding box center [322, 470] width 105 height 18
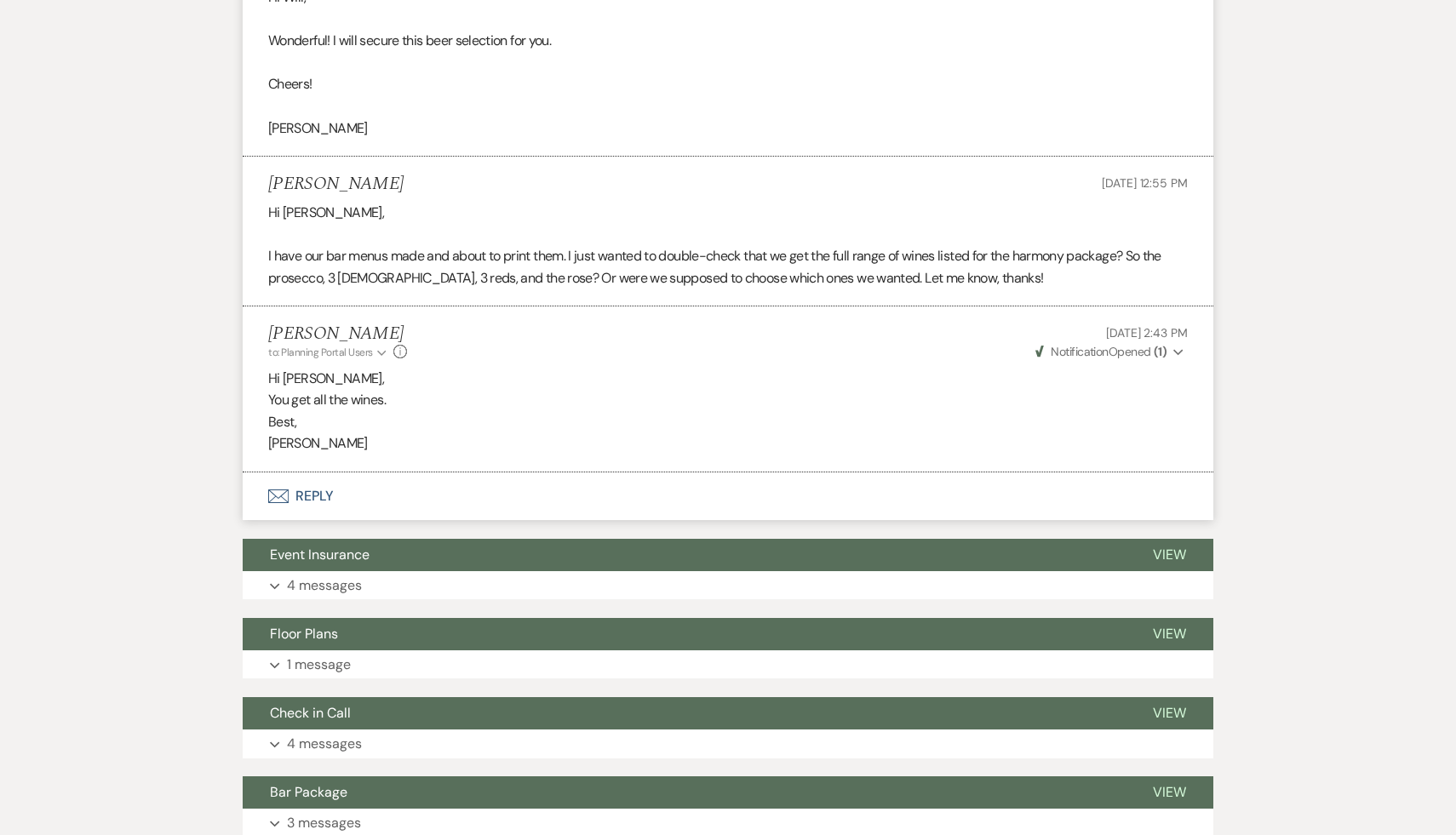
scroll to position [1982, 0]
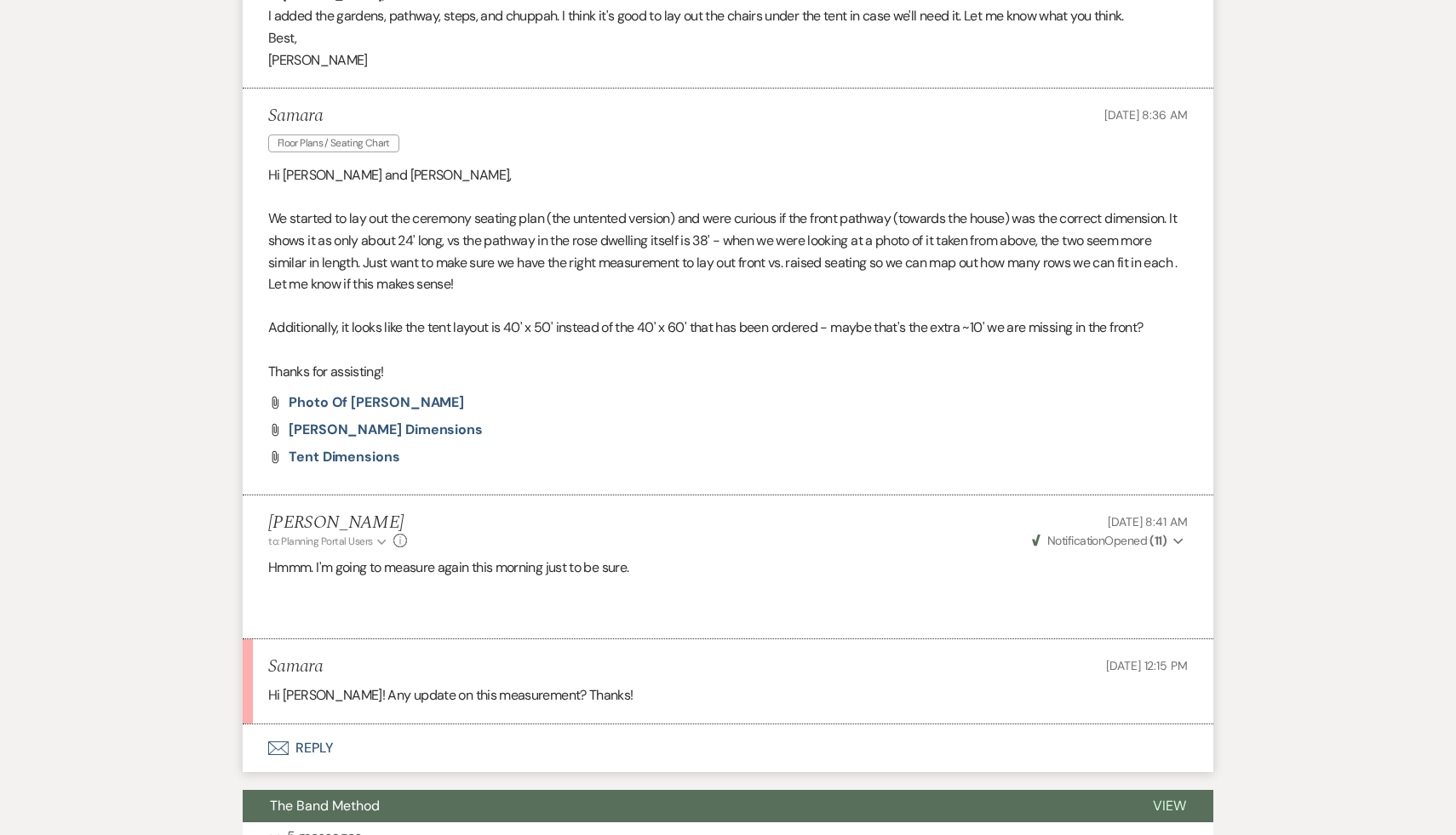
scroll to position [1421, 0]
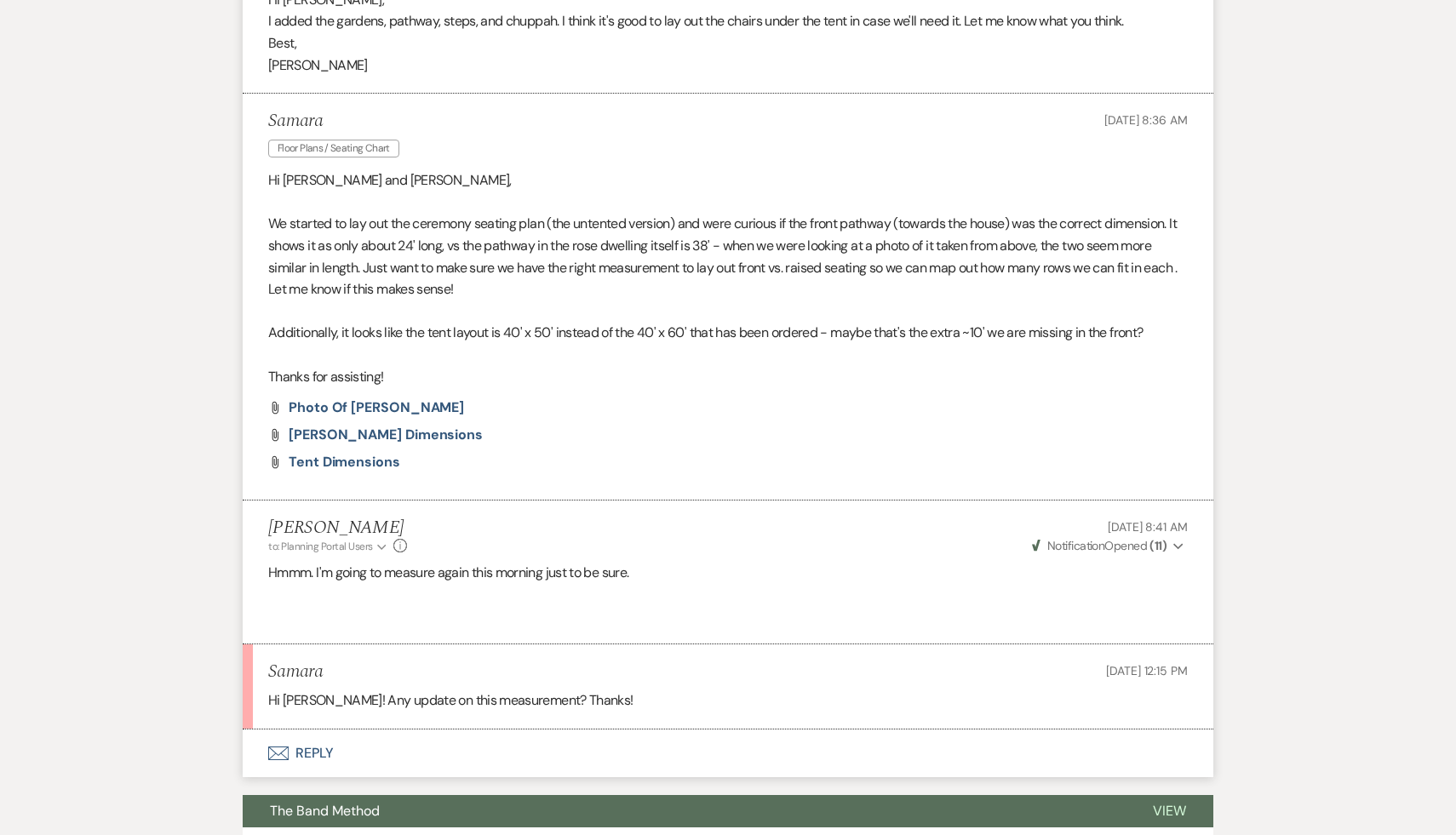
click at [324, 751] on button "Envelope Reply" at bounding box center [728, 754] width 971 height 47
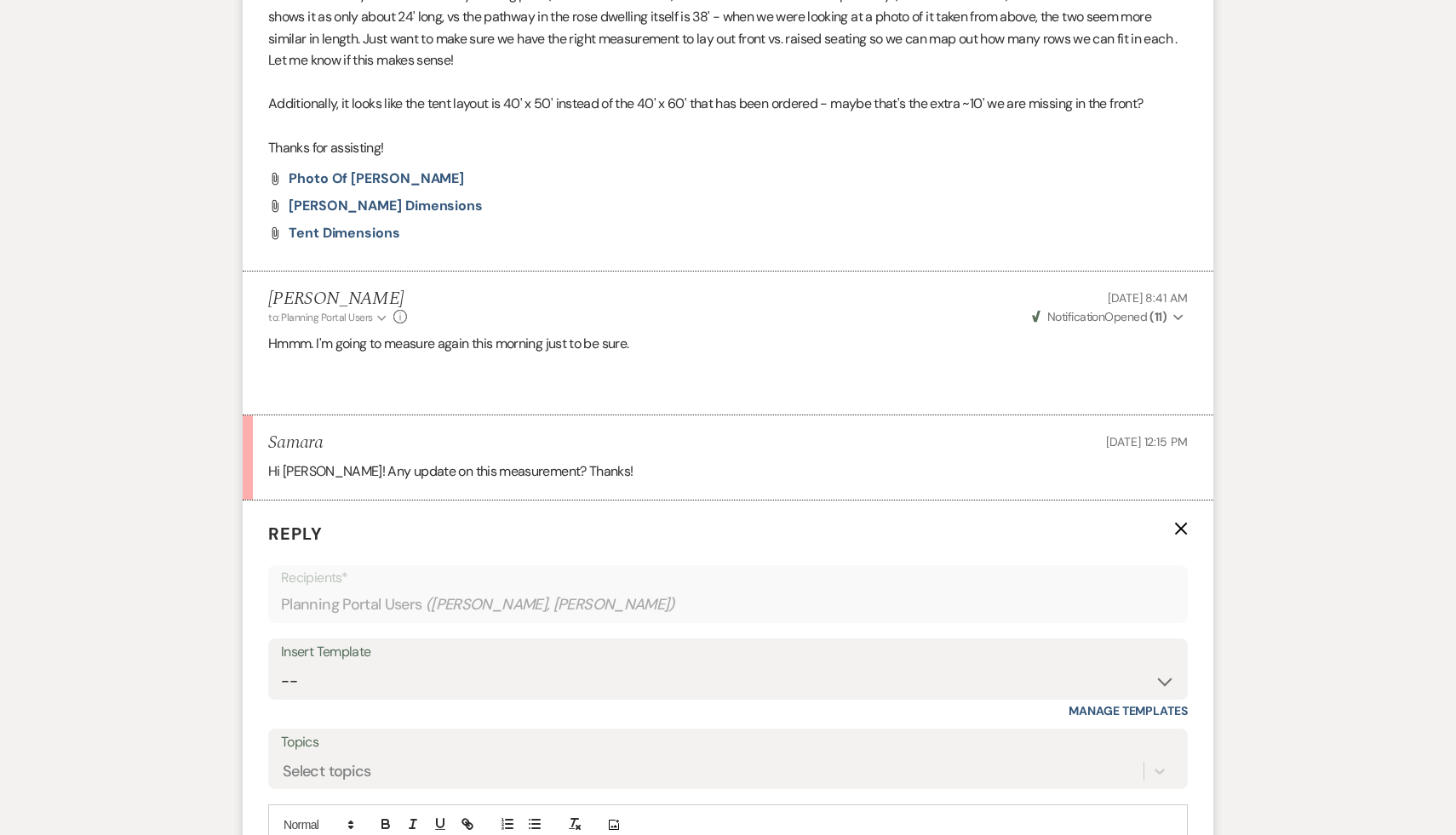
scroll to position [1818, 0]
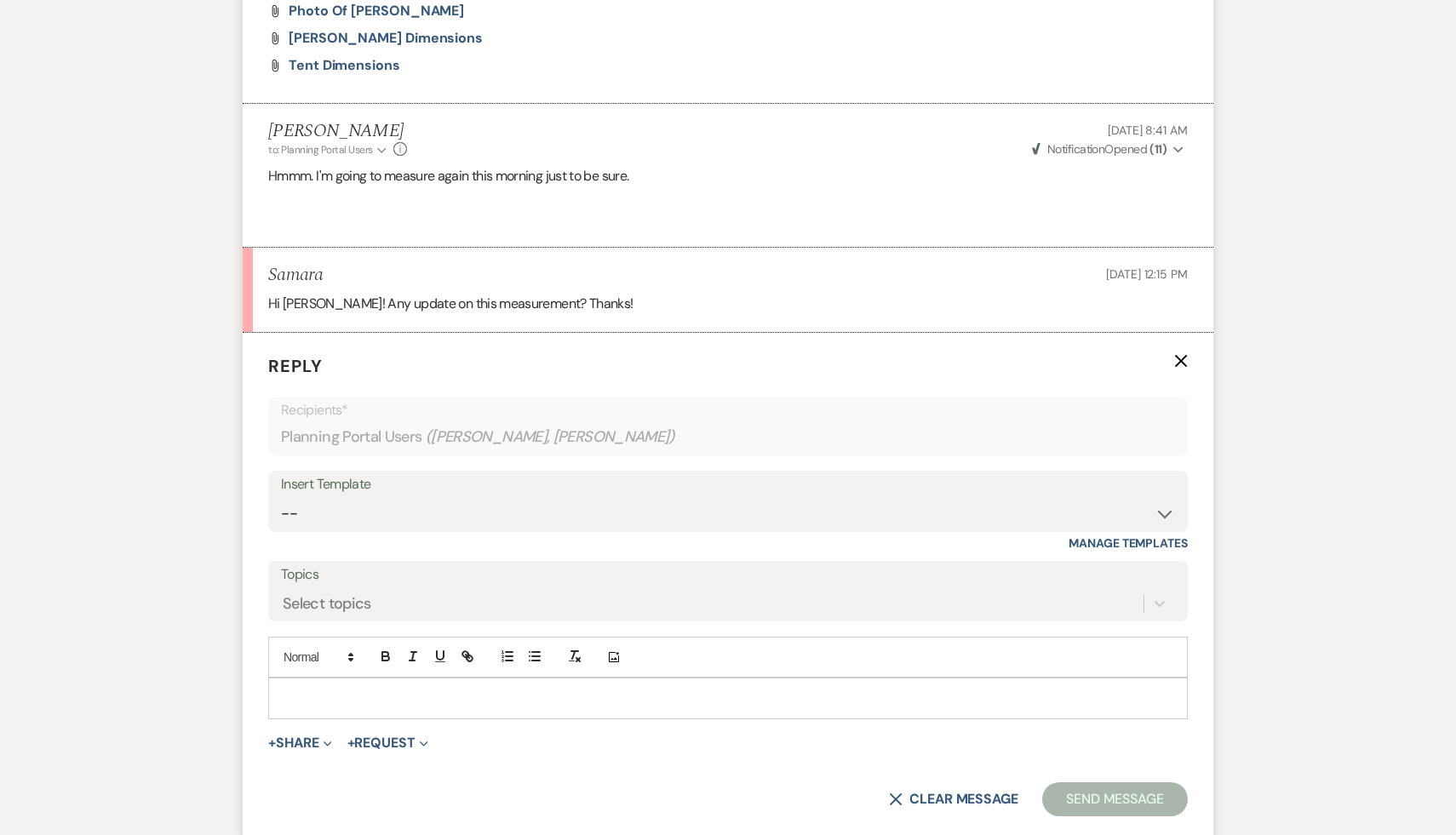
click at [528, 695] on p at bounding box center [728, 698] width 892 height 19
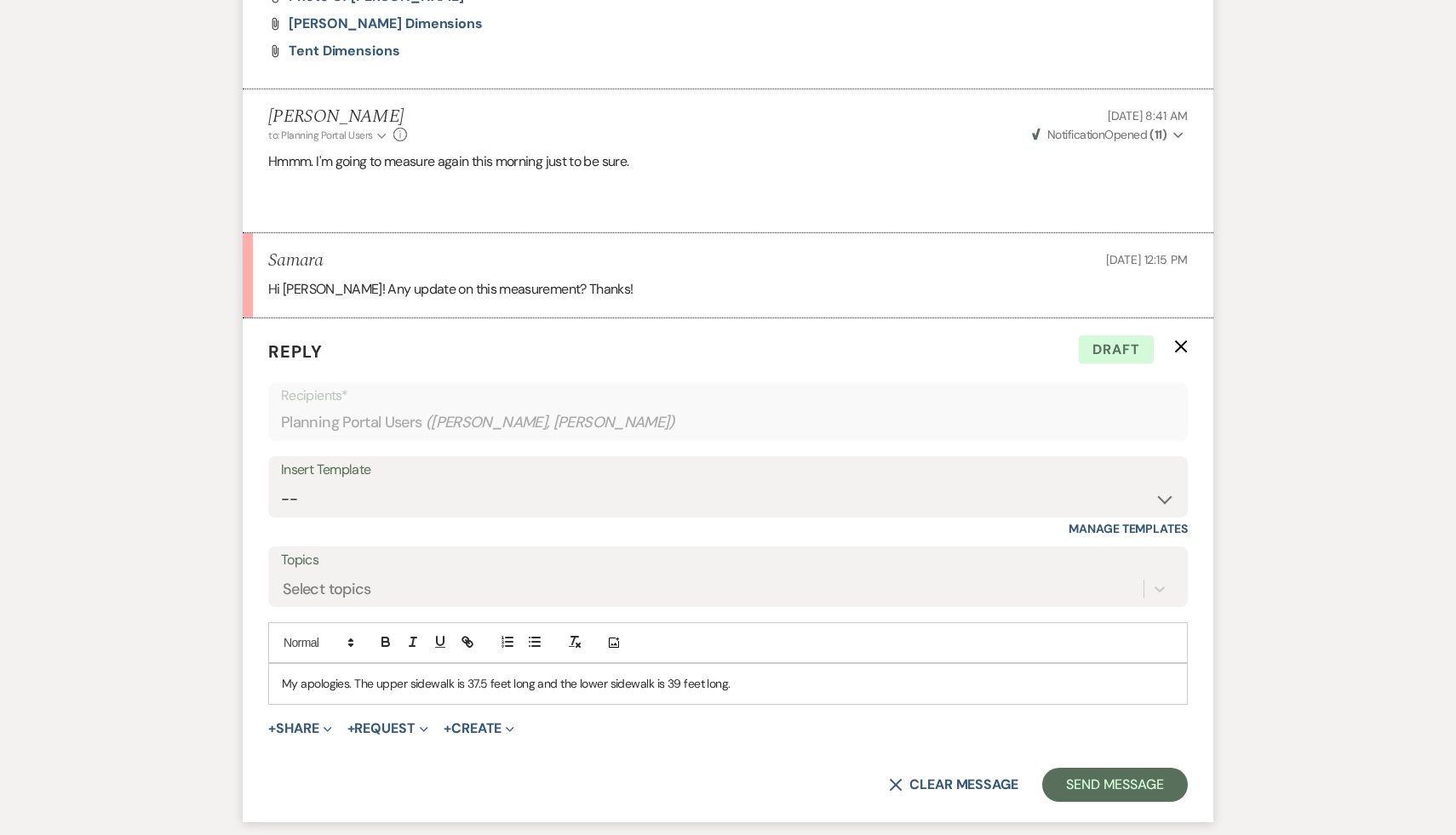
scroll to position [1837, 0]
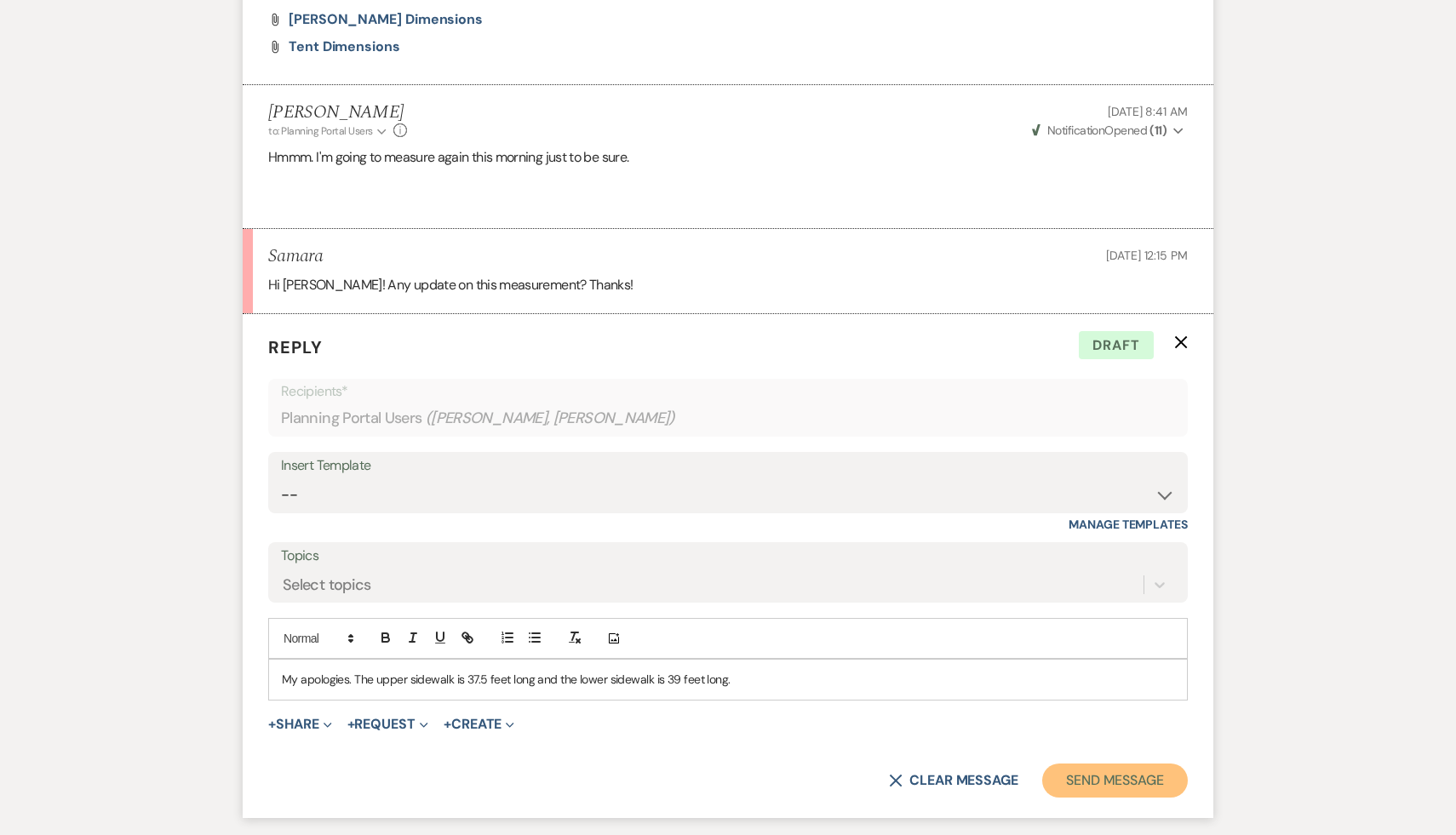
click at [1133, 773] on button "Send Message" at bounding box center [1115, 780] width 146 height 34
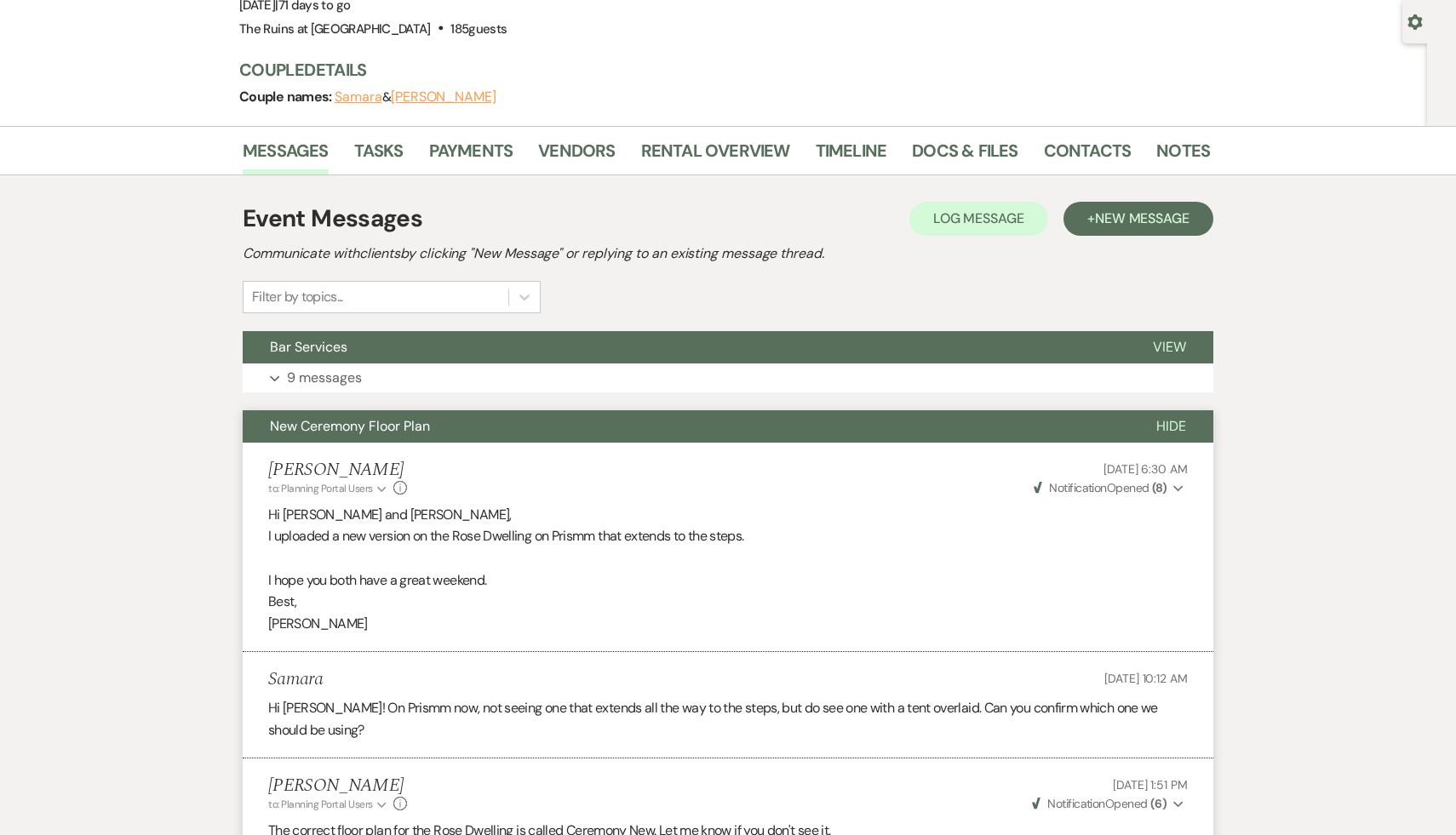
scroll to position [0, 0]
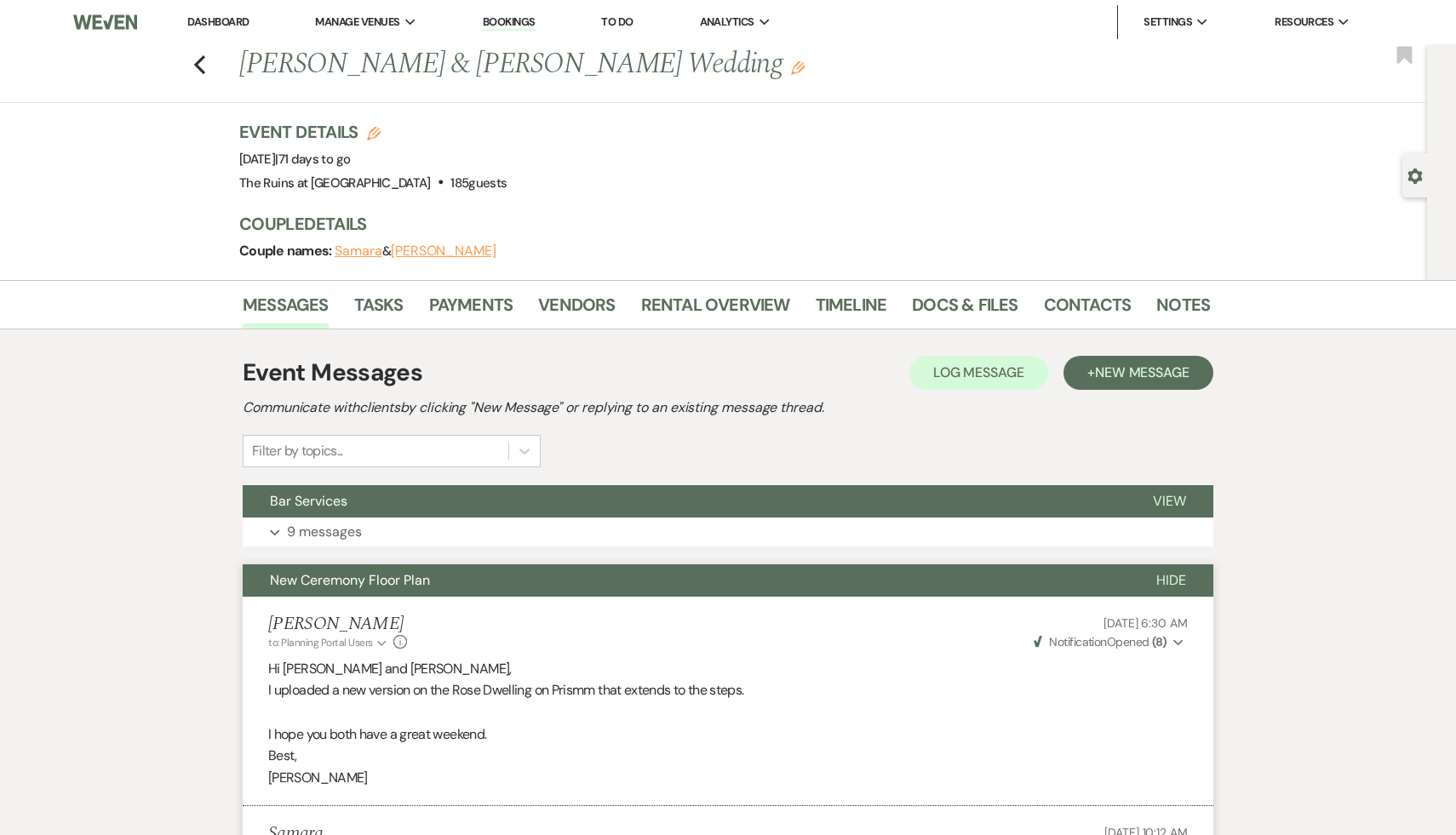
click at [203, 23] on link "Dashboard" at bounding box center [217, 22] width 61 height 15
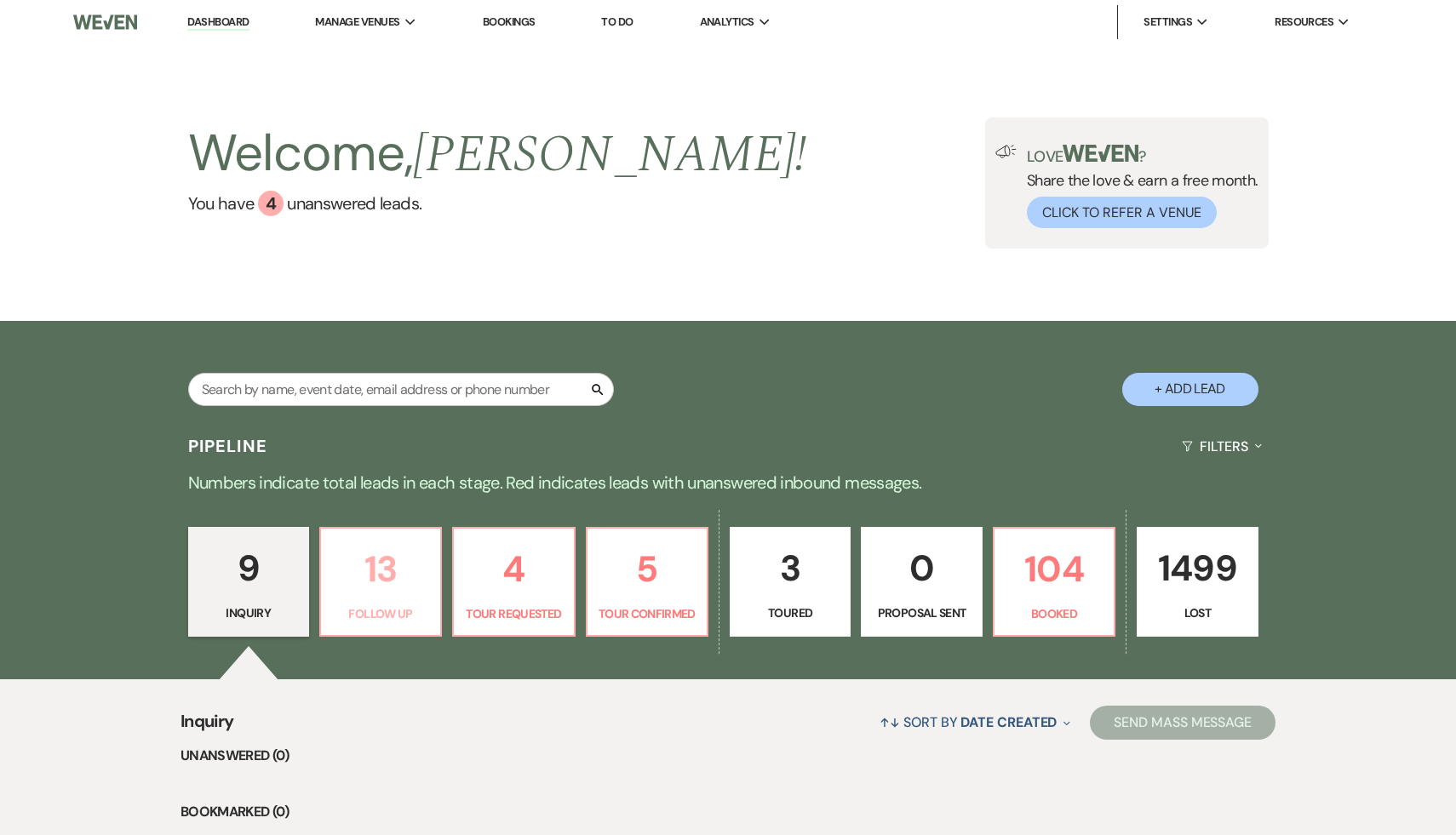
click at [400, 579] on p "13" at bounding box center [380, 569] width 99 height 57
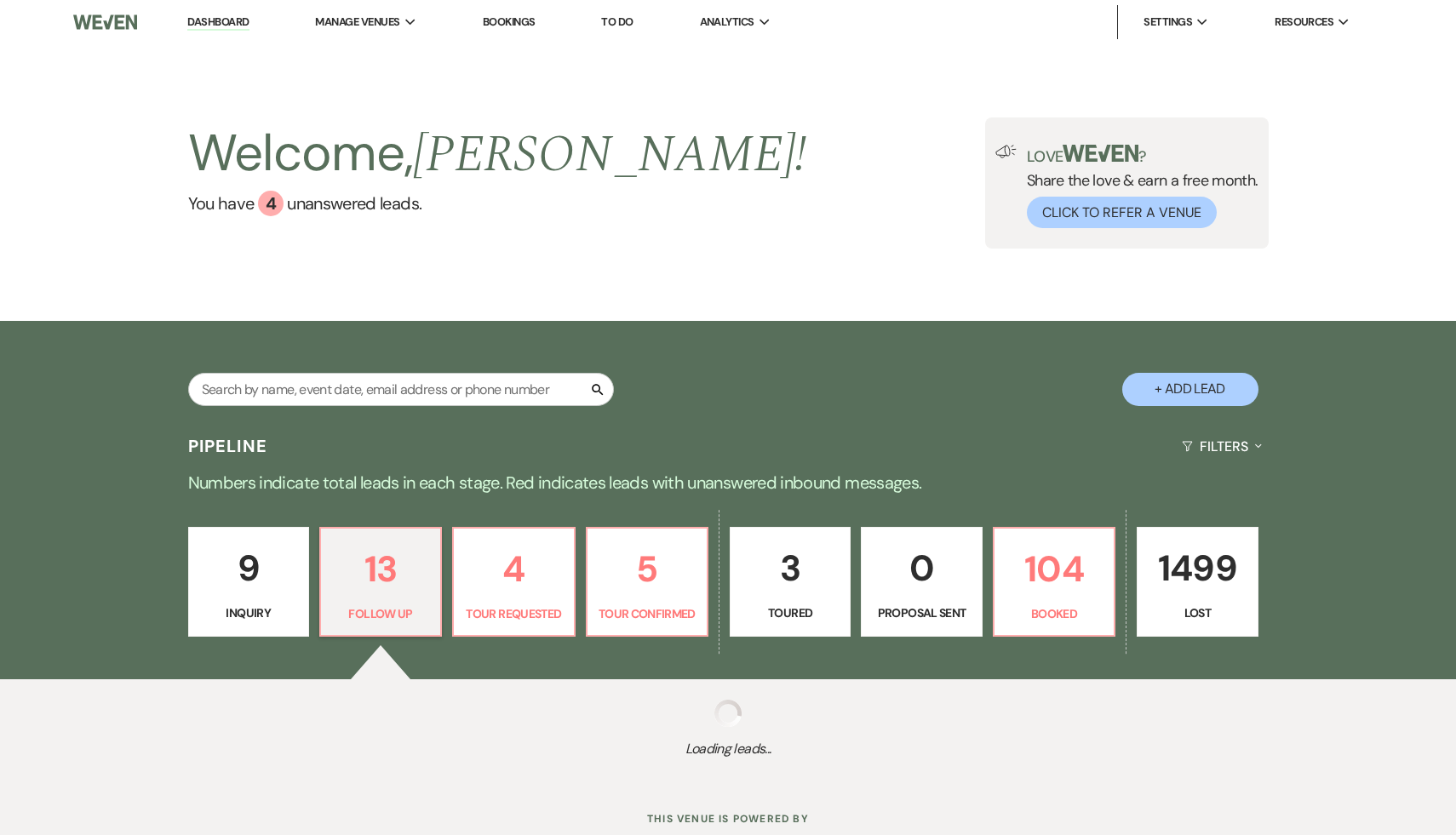
select select "9"
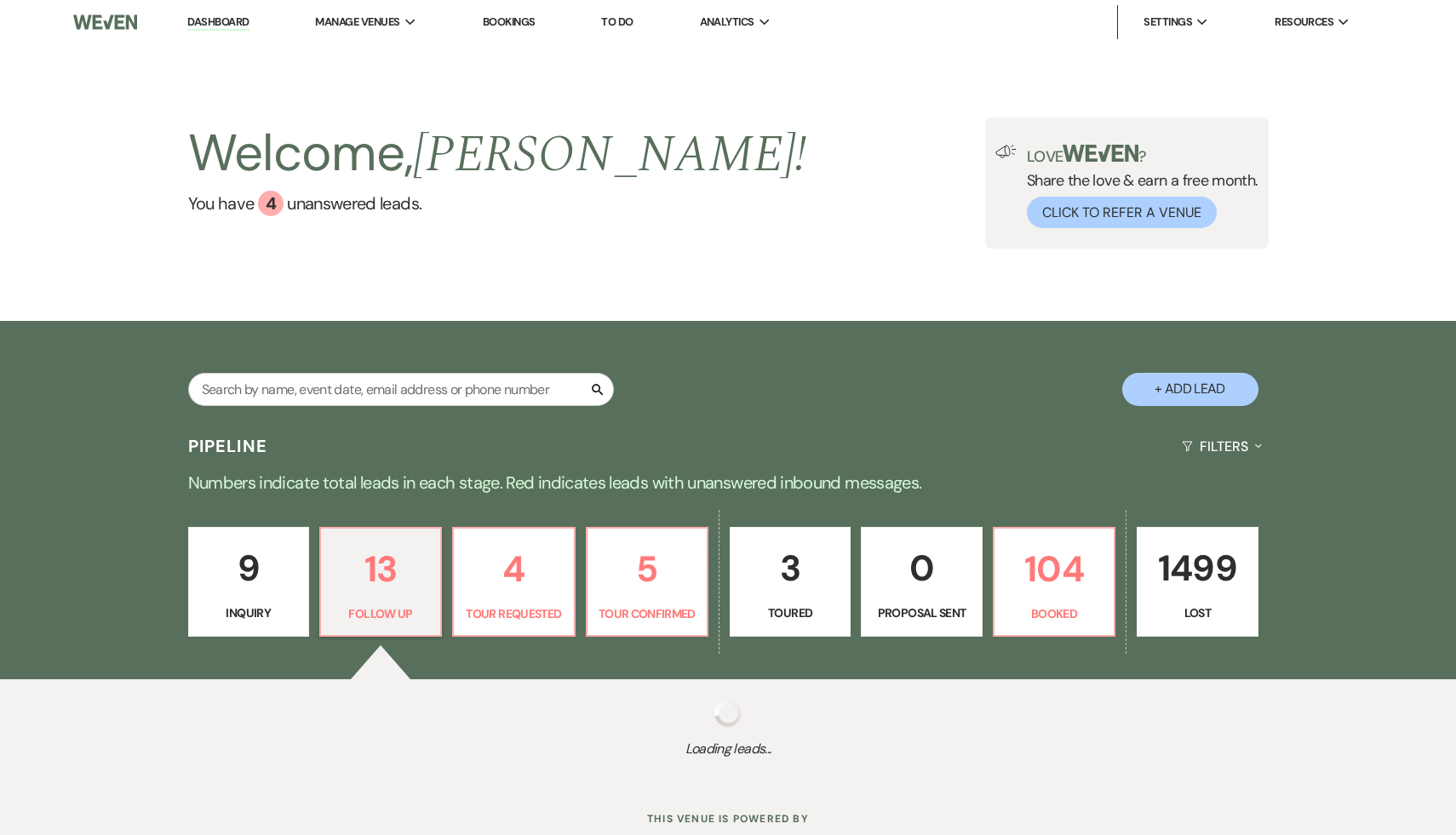
select select "9"
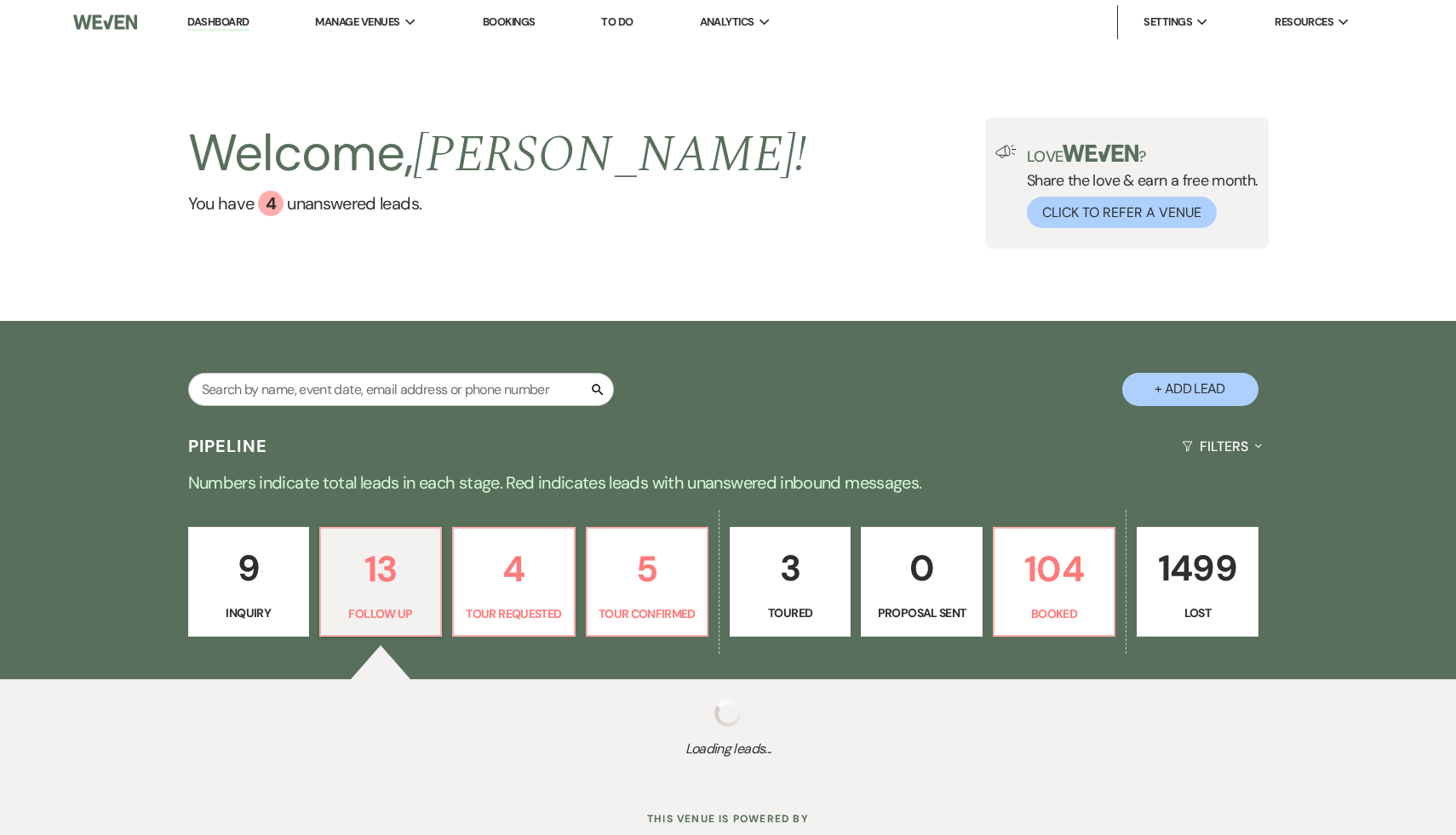
select select "9"
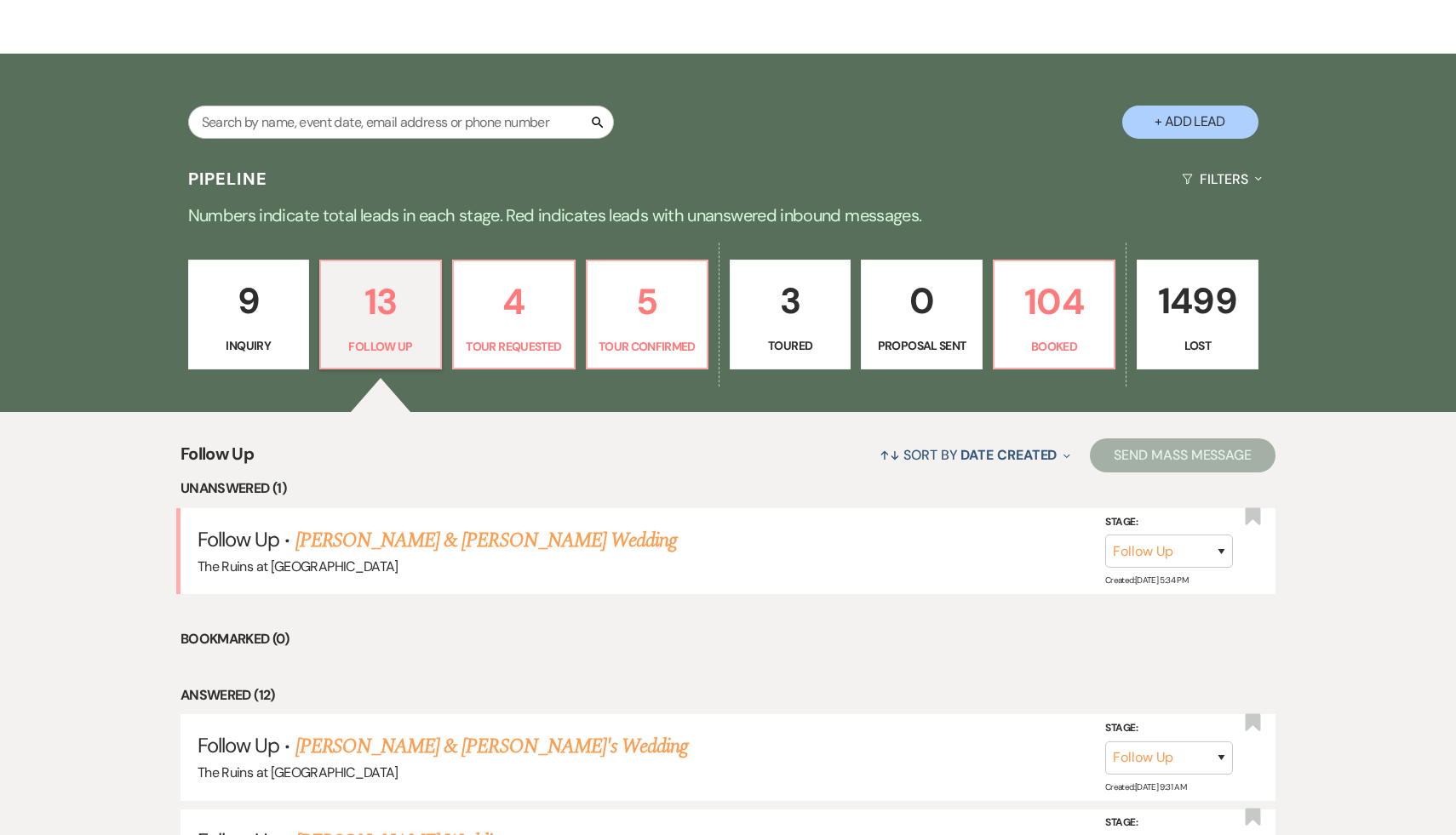
scroll to position [303, 0]
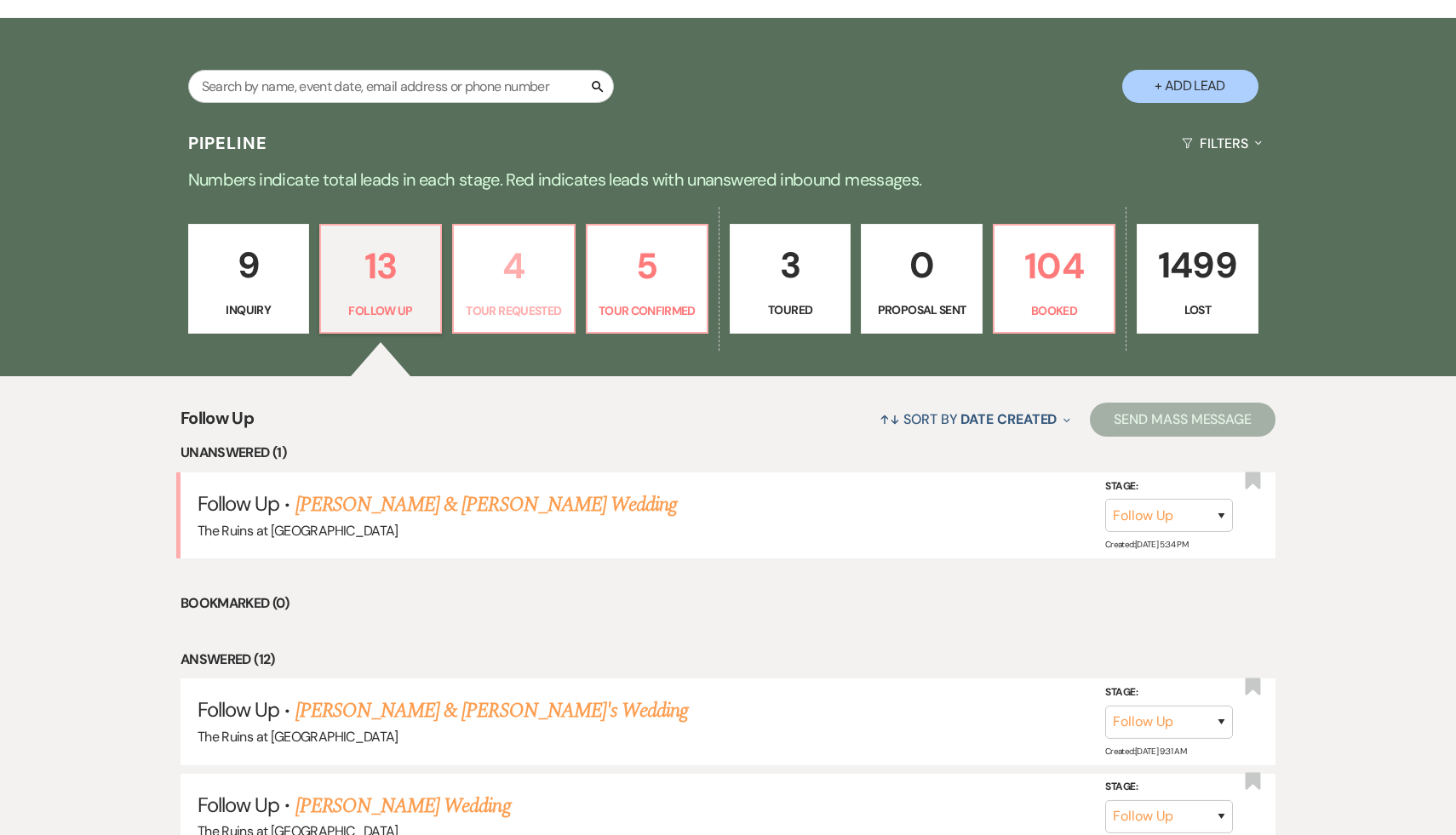
click at [522, 267] on p "4" at bounding box center [514, 266] width 99 height 57
select select "2"
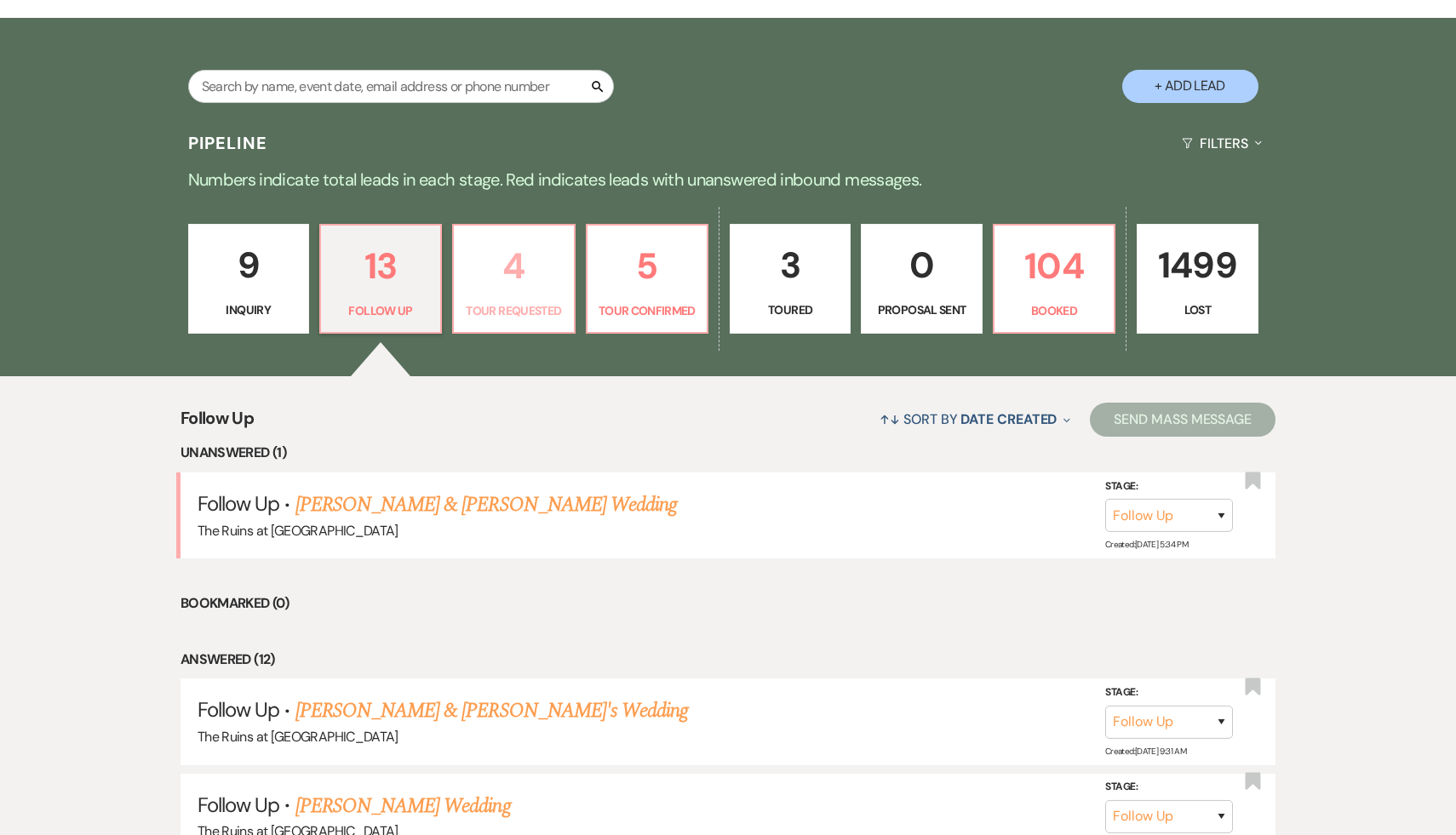
select select "2"
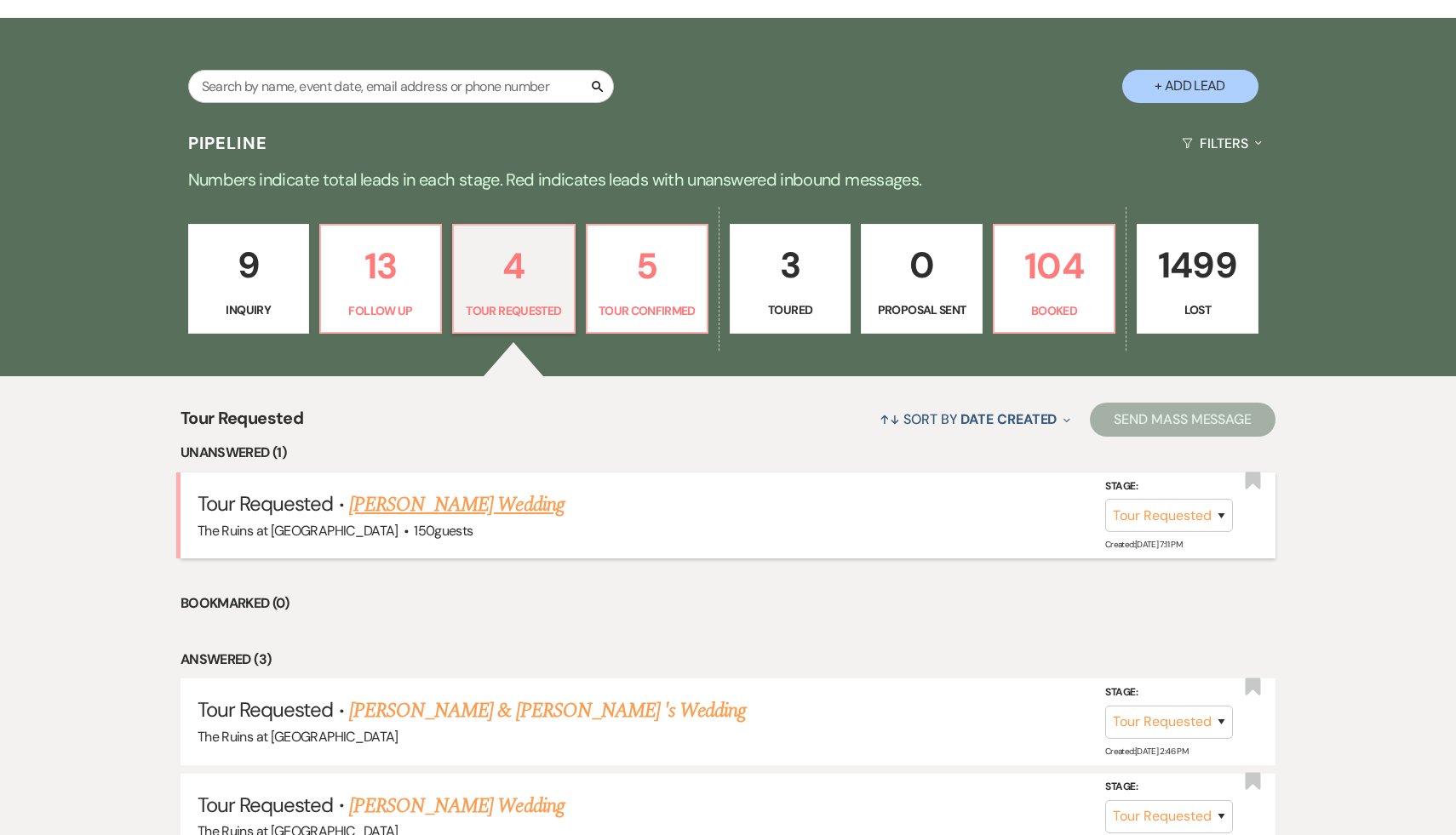
click at [478, 514] on link "[PERSON_NAME] Wedding" at bounding box center [457, 506] width 215 height 31
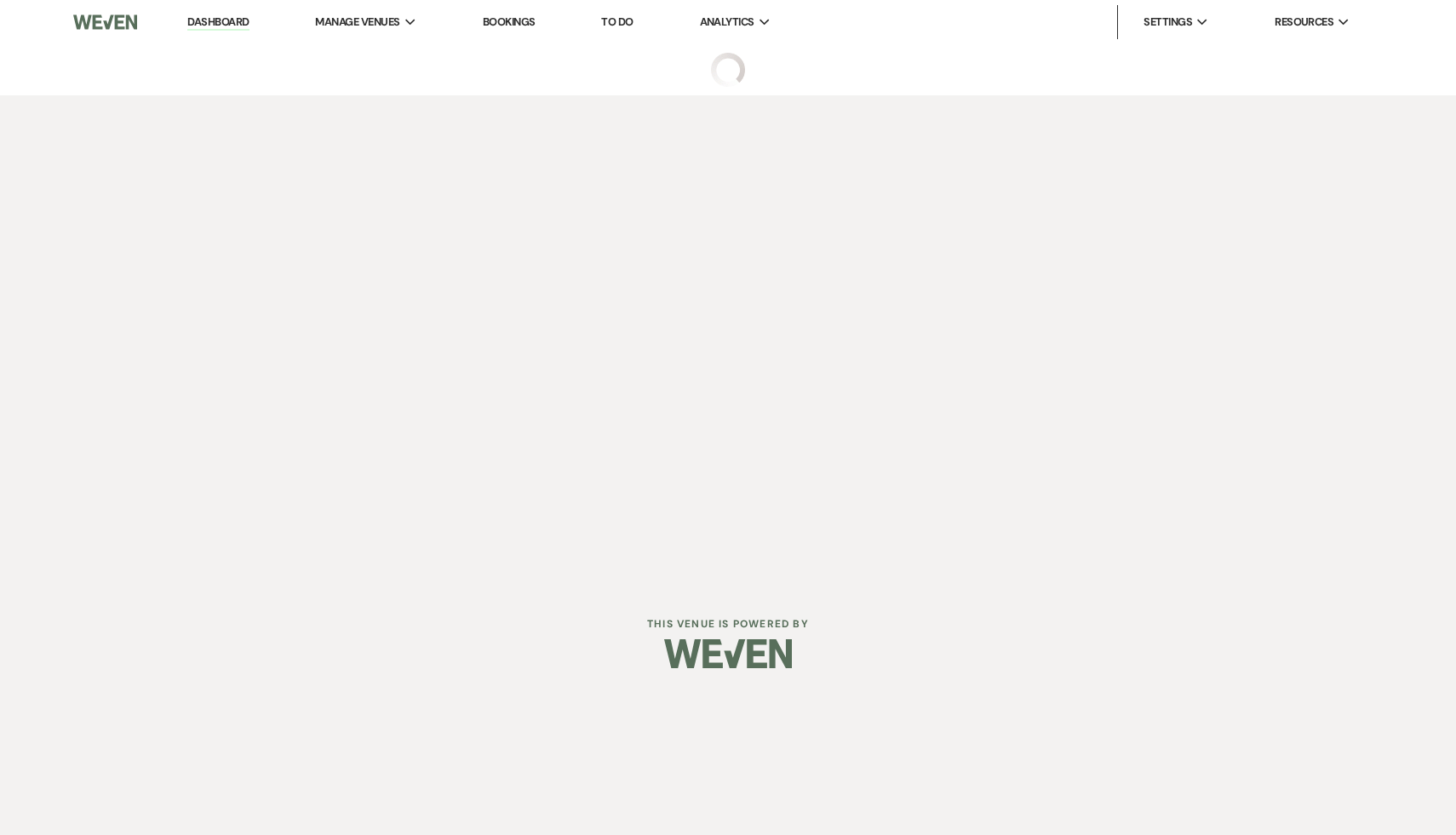
select select "2"
select select "20"
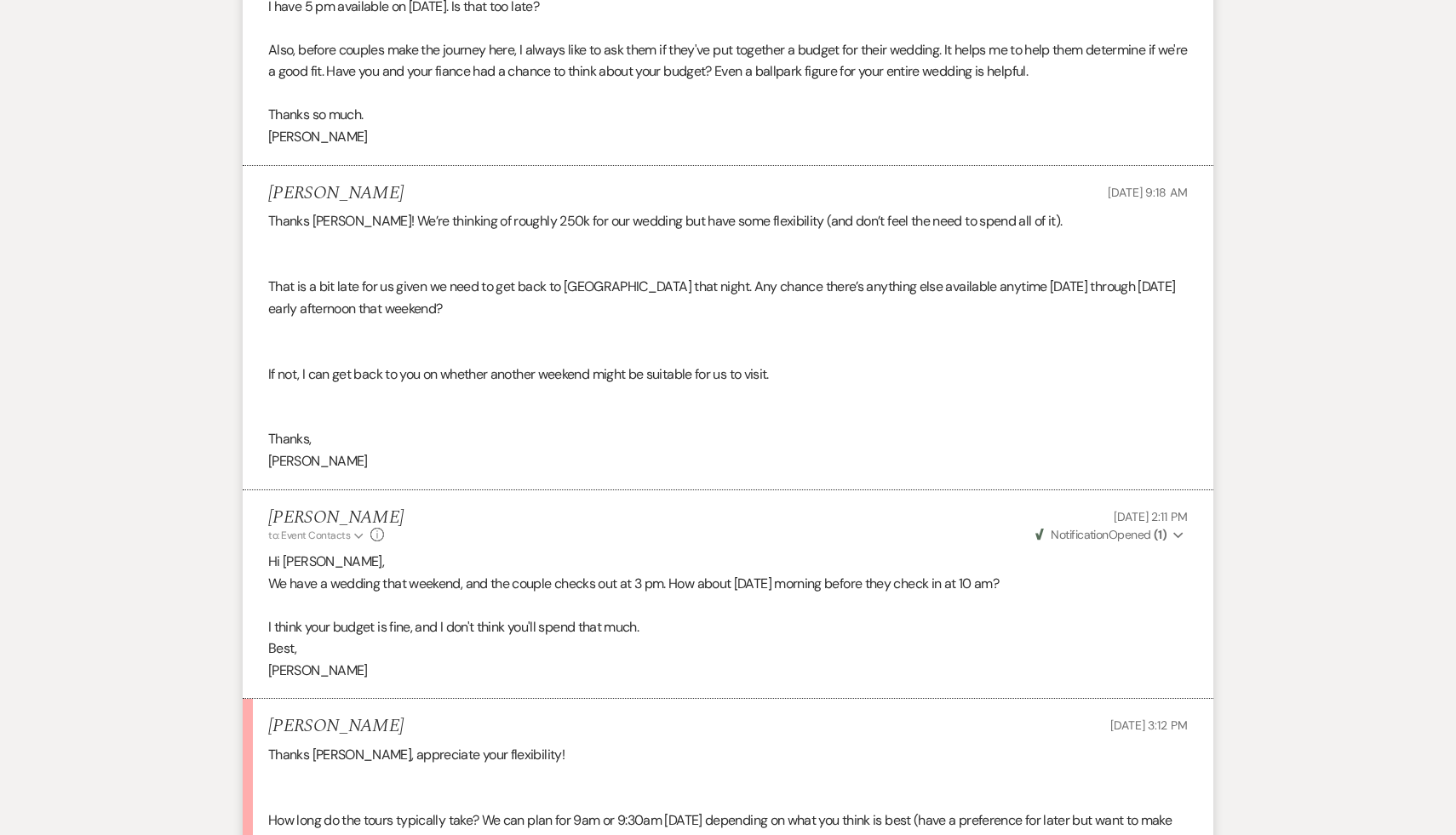
scroll to position [2698, 0]
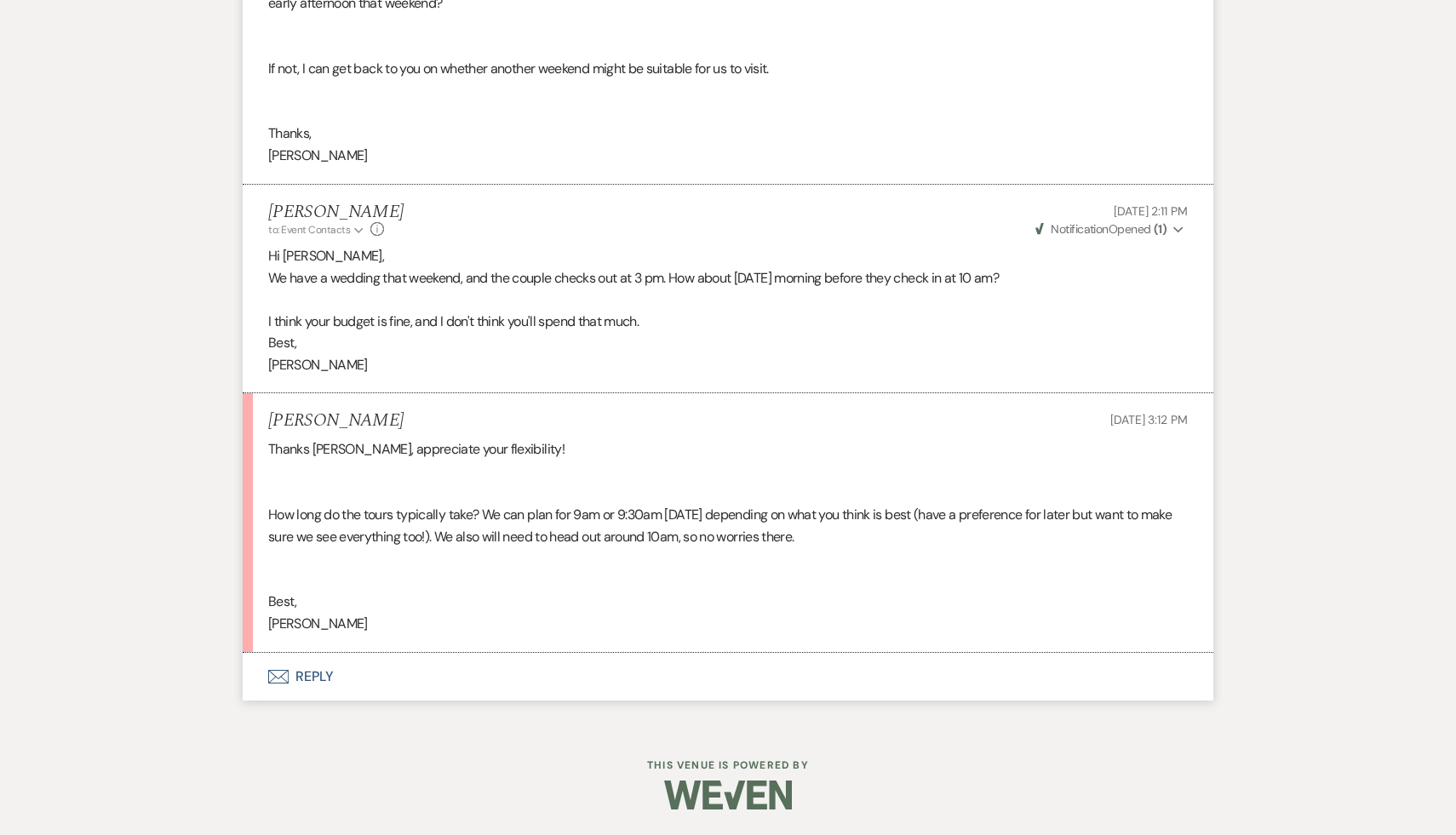
click at [319, 672] on button "Envelope Reply" at bounding box center [728, 677] width 971 height 47
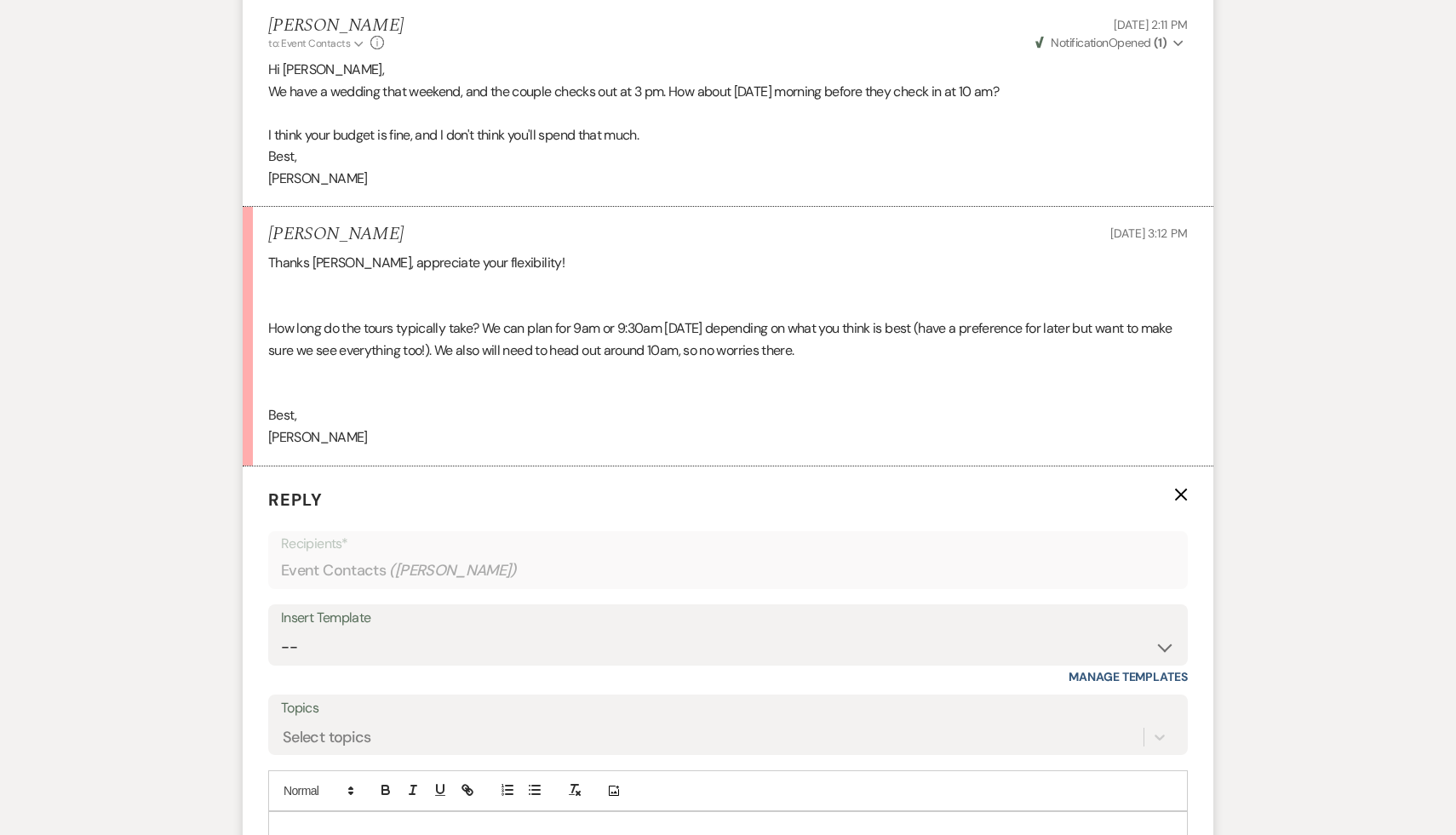
scroll to position [2980, 0]
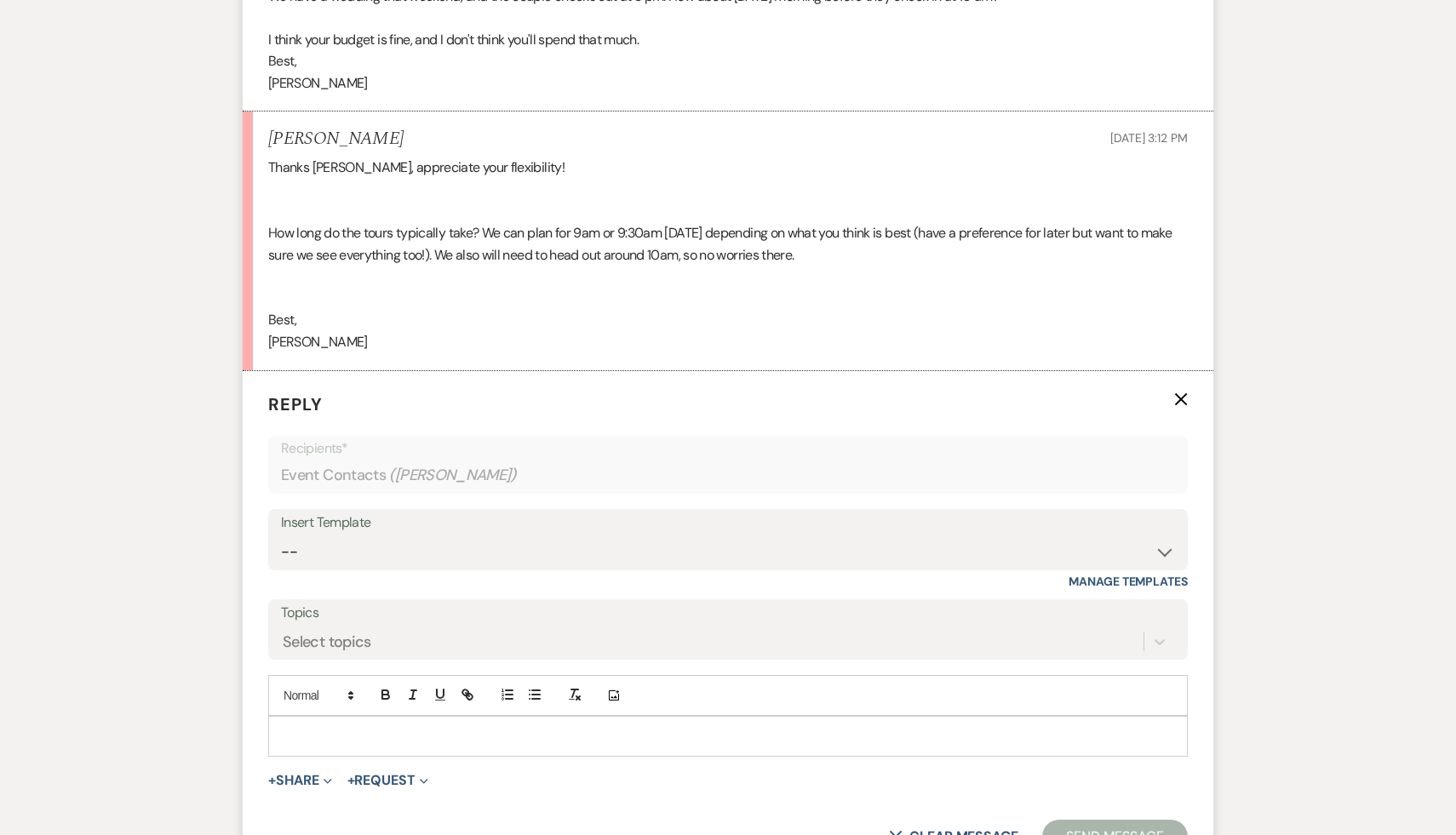
click at [776, 742] on p at bounding box center [728, 736] width 892 height 19
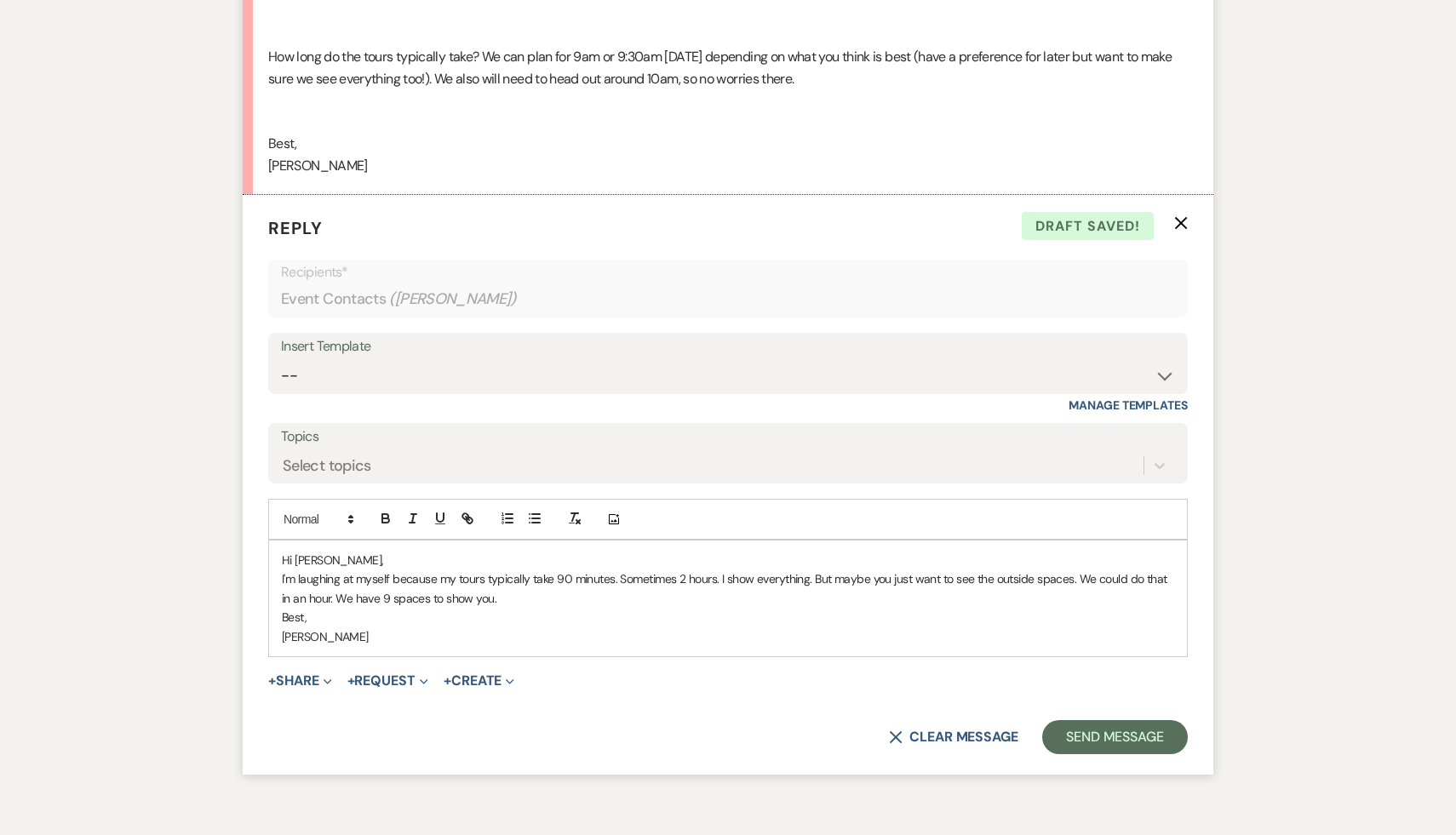
scroll to position [3196, 0]
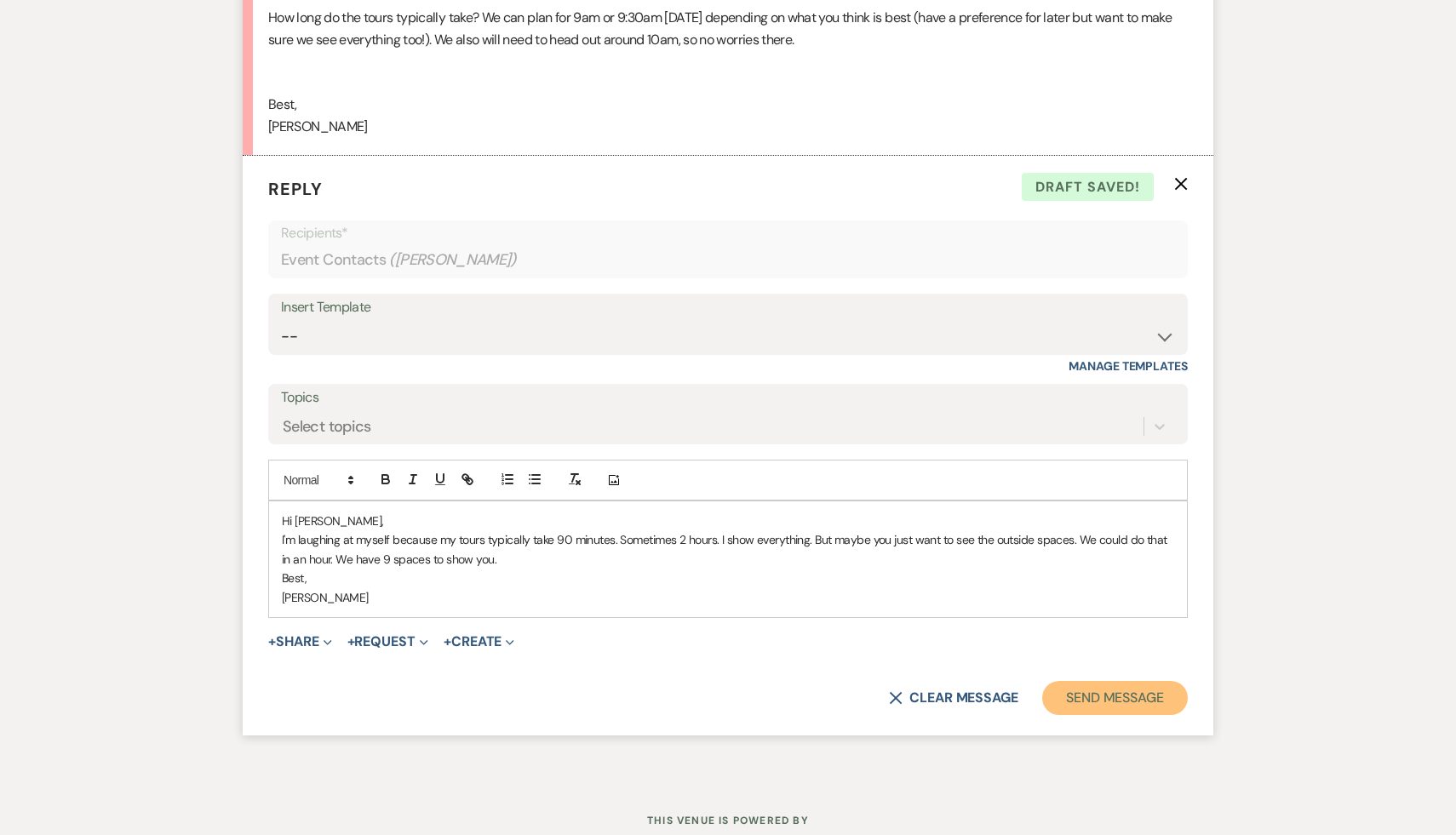
click at [1131, 687] on button "Send Message" at bounding box center [1115, 698] width 146 height 34
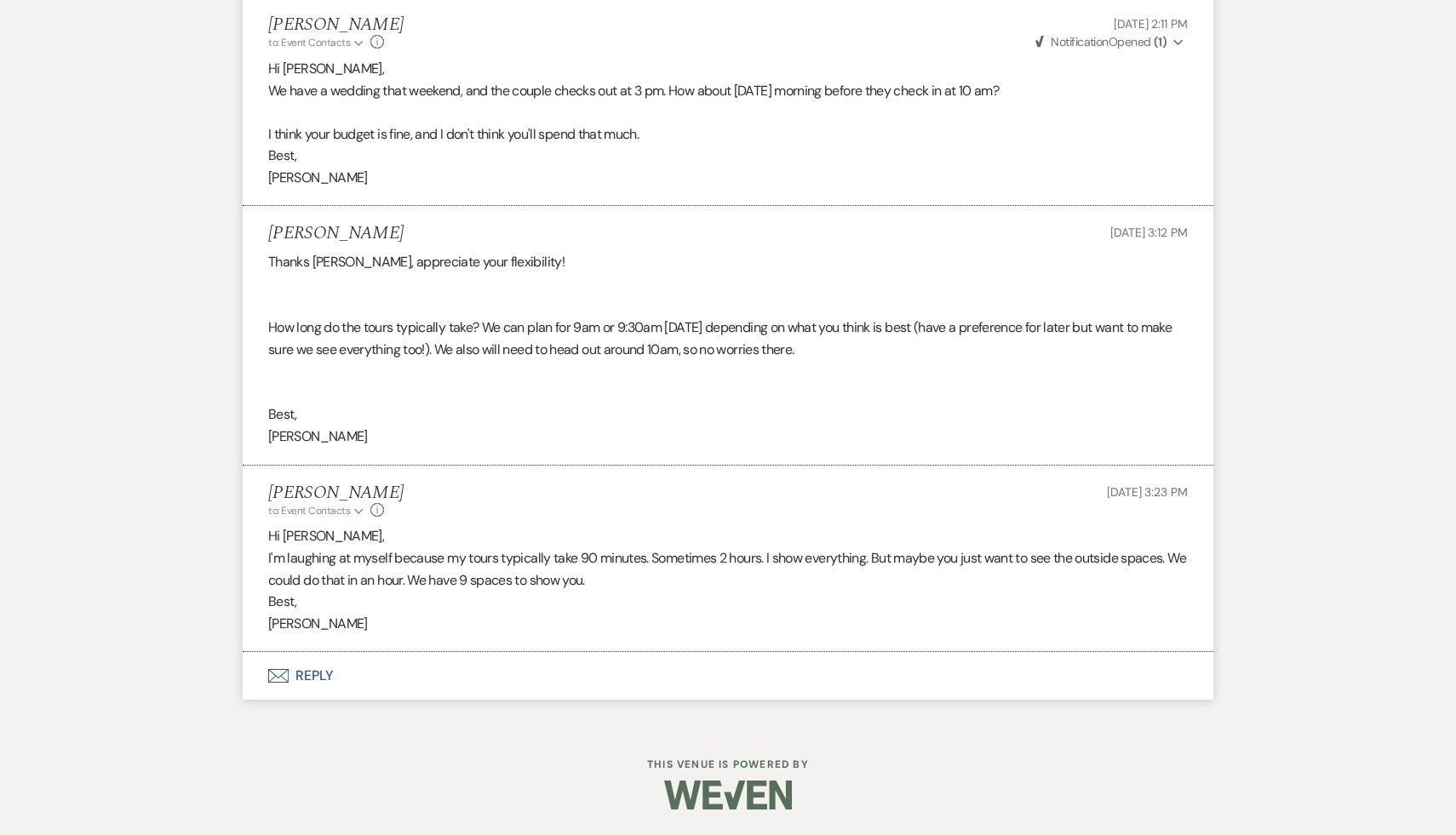
scroll to position [2886, 0]
